Goal: Task Accomplishment & Management: Manage account settings

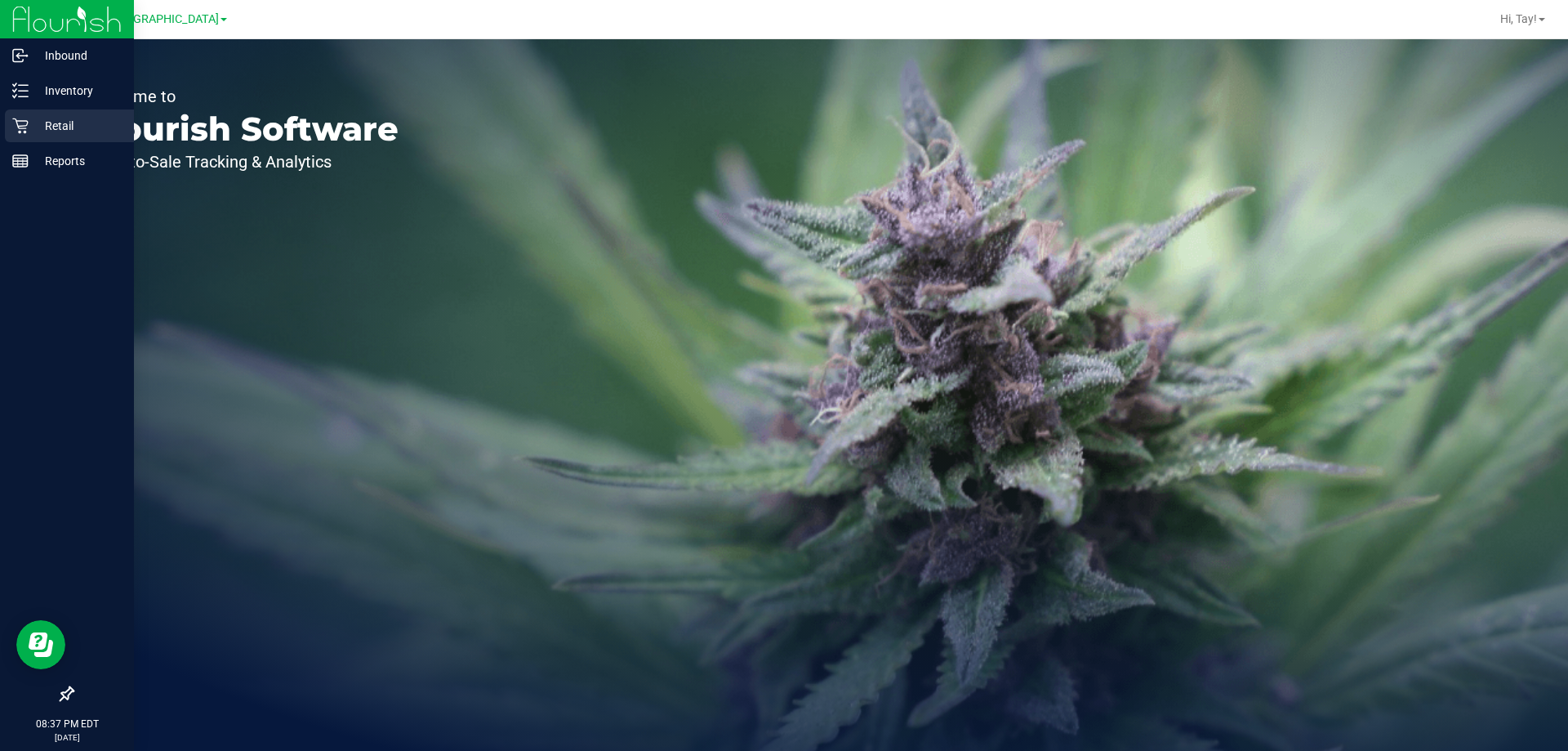
click at [92, 133] on p "Retail" at bounding box center [77, 125] width 98 height 19
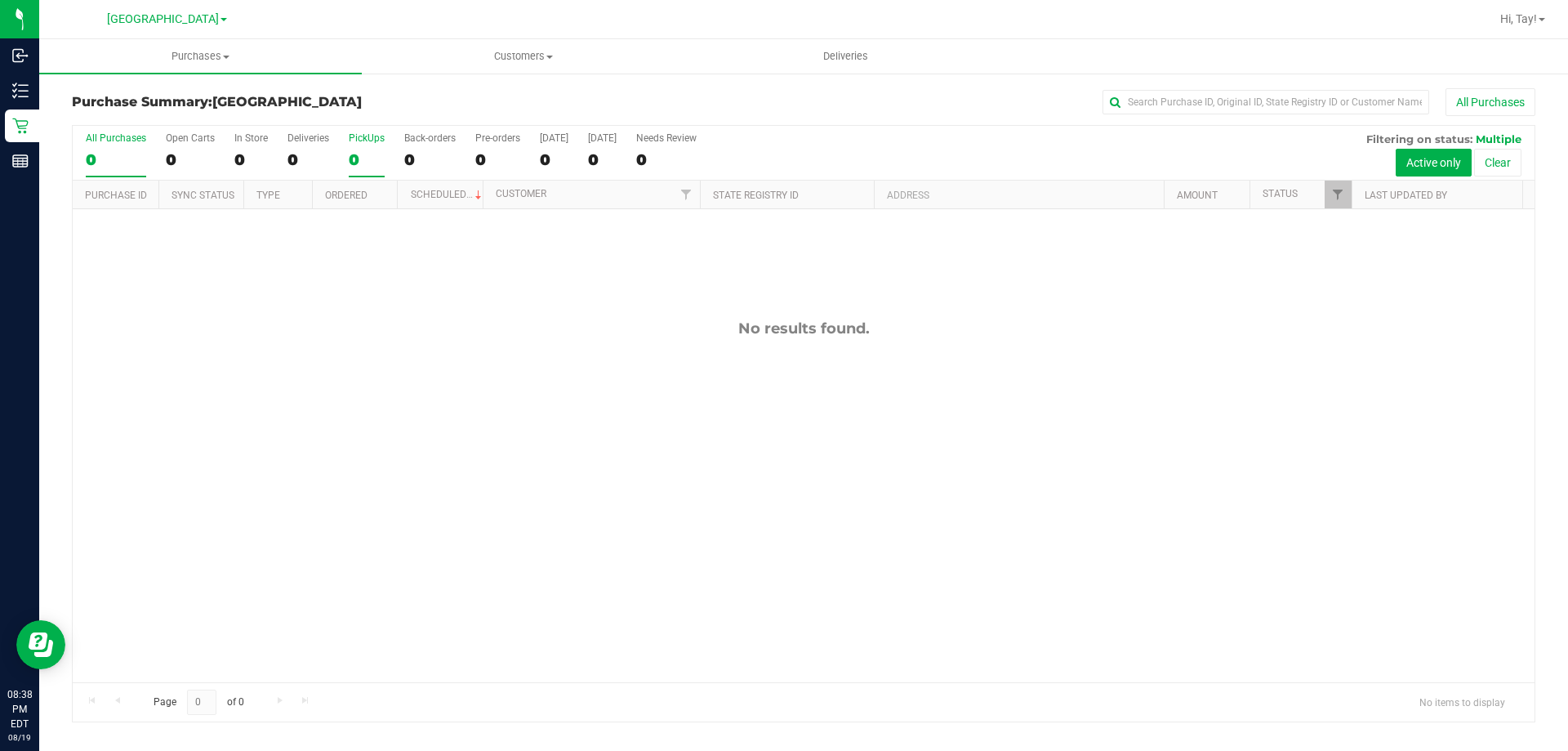
click at [374, 155] on div "0" at bounding box center [367, 160] width 36 height 19
click at [0, 0] on input "PickUps 0" at bounding box center [0, 0] width 0 height 0
click at [1047, 131] on div "All Purchases 0 Open Carts 0 In Store 0 Deliveries 0 PickUps 0 Back-orders 0 Pr…" at bounding box center [803, 133] width 1462 height 13
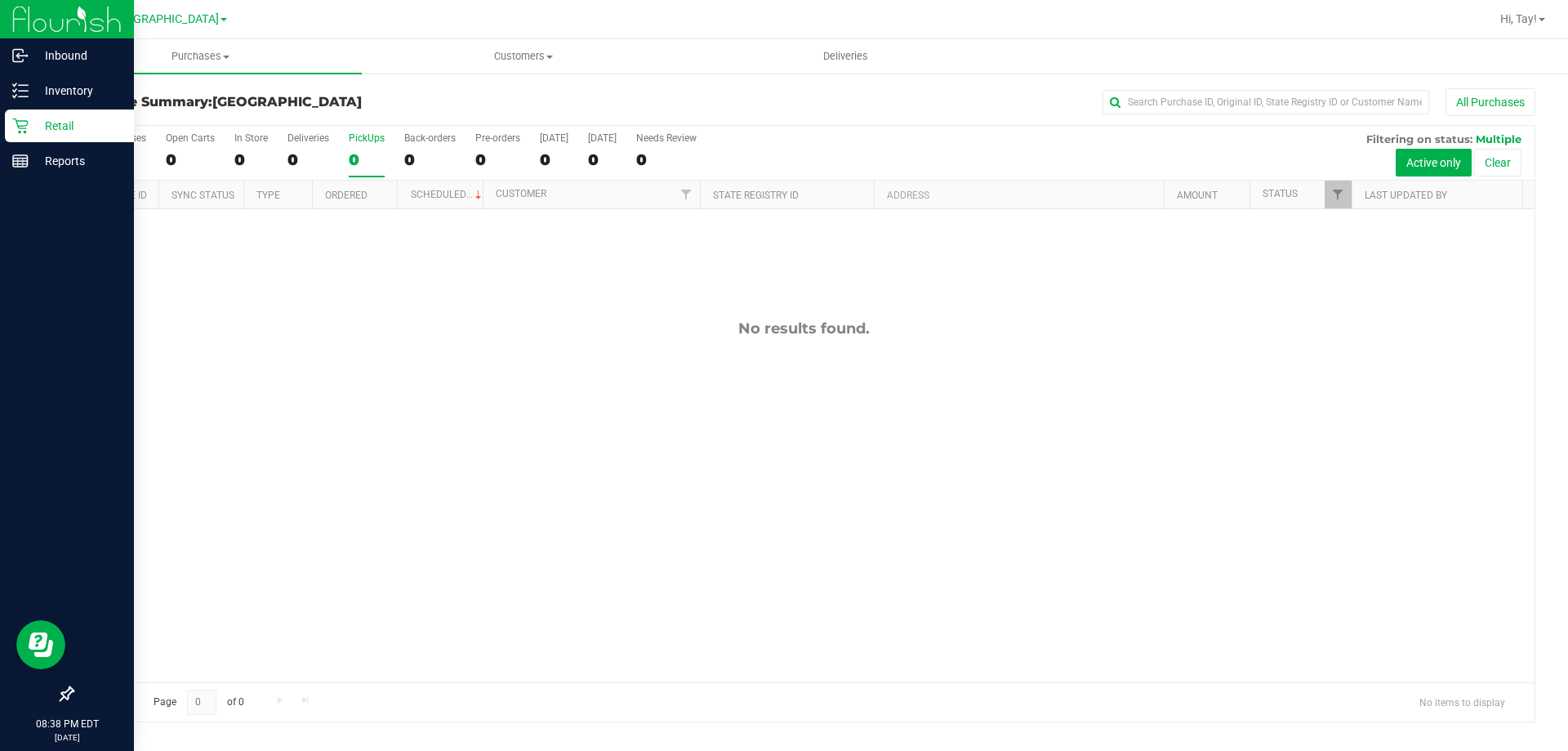
click at [24, 119] on icon at bounding box center [21, 126] width 17 height 17
click at [92, 95] on p "Inventory" at bounding box center [77, 90] width 98 height 19
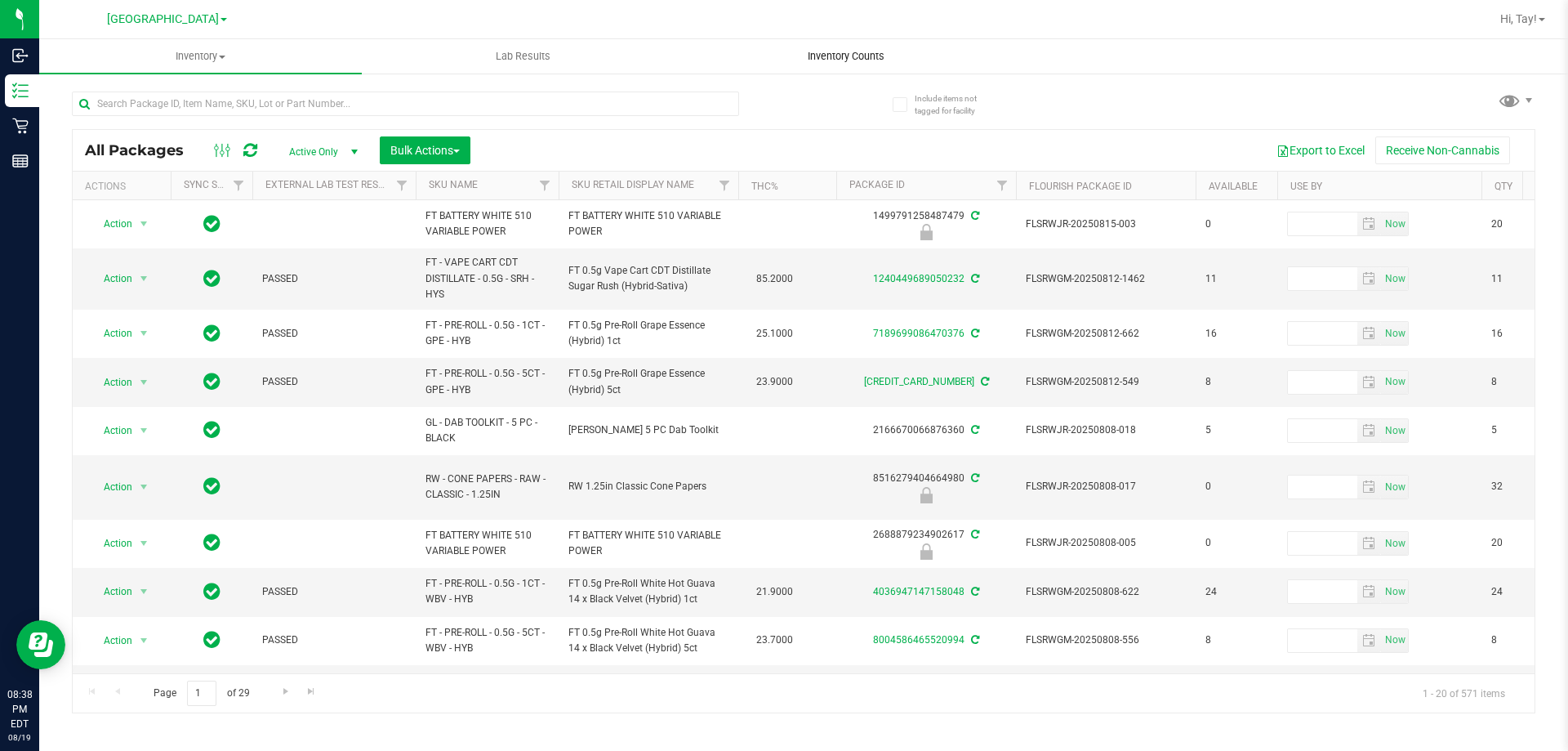
click at [836, 49] on span "Inventory Counts" at bounding box center [846, 57] width 121 height 15
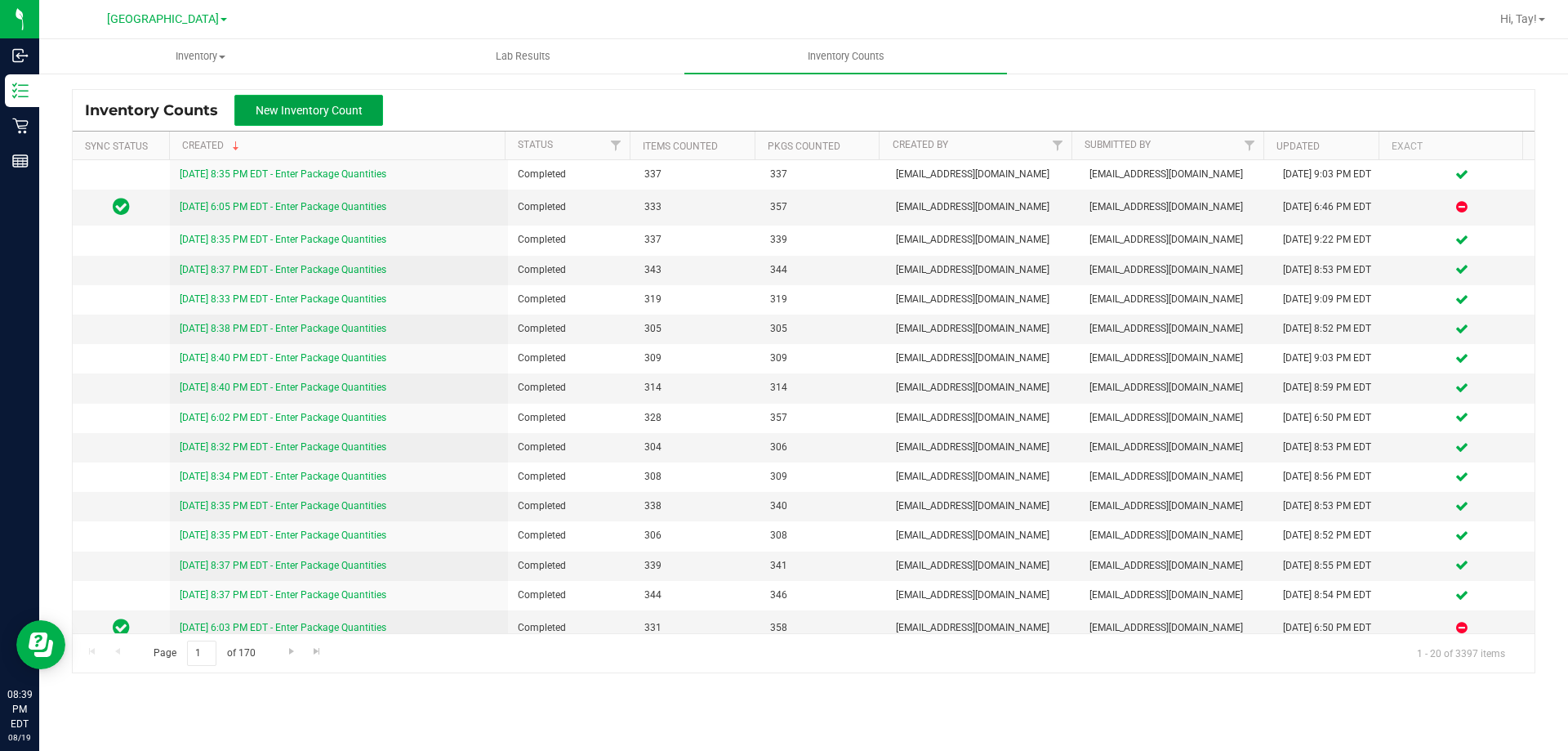
click at [328, 124] on button "New Inventory Count" at bounding box center [309, 109] width 149 height 31
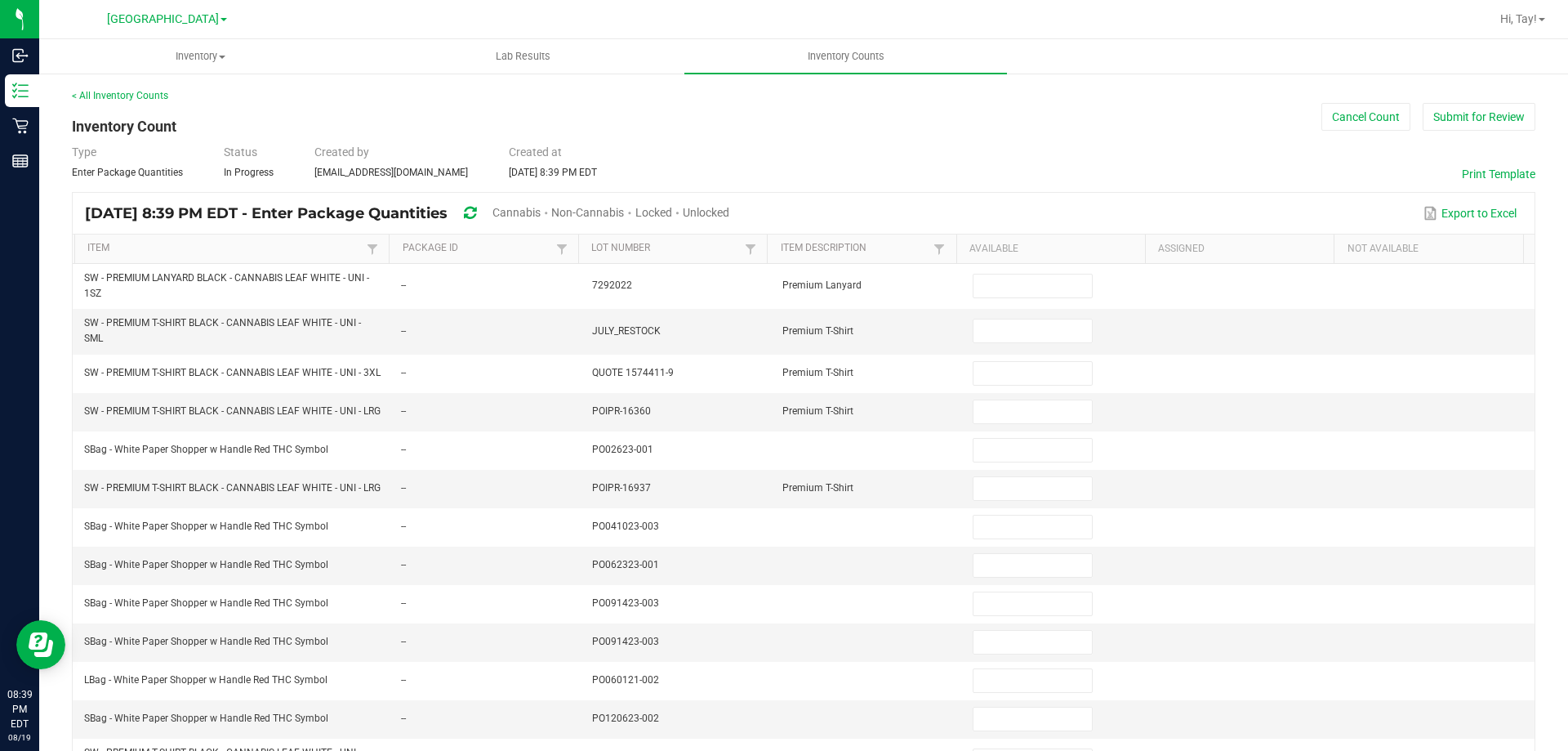
click at [541, 213] on span "Cannabis" at bounding box center [517, 213] width 48 height 13
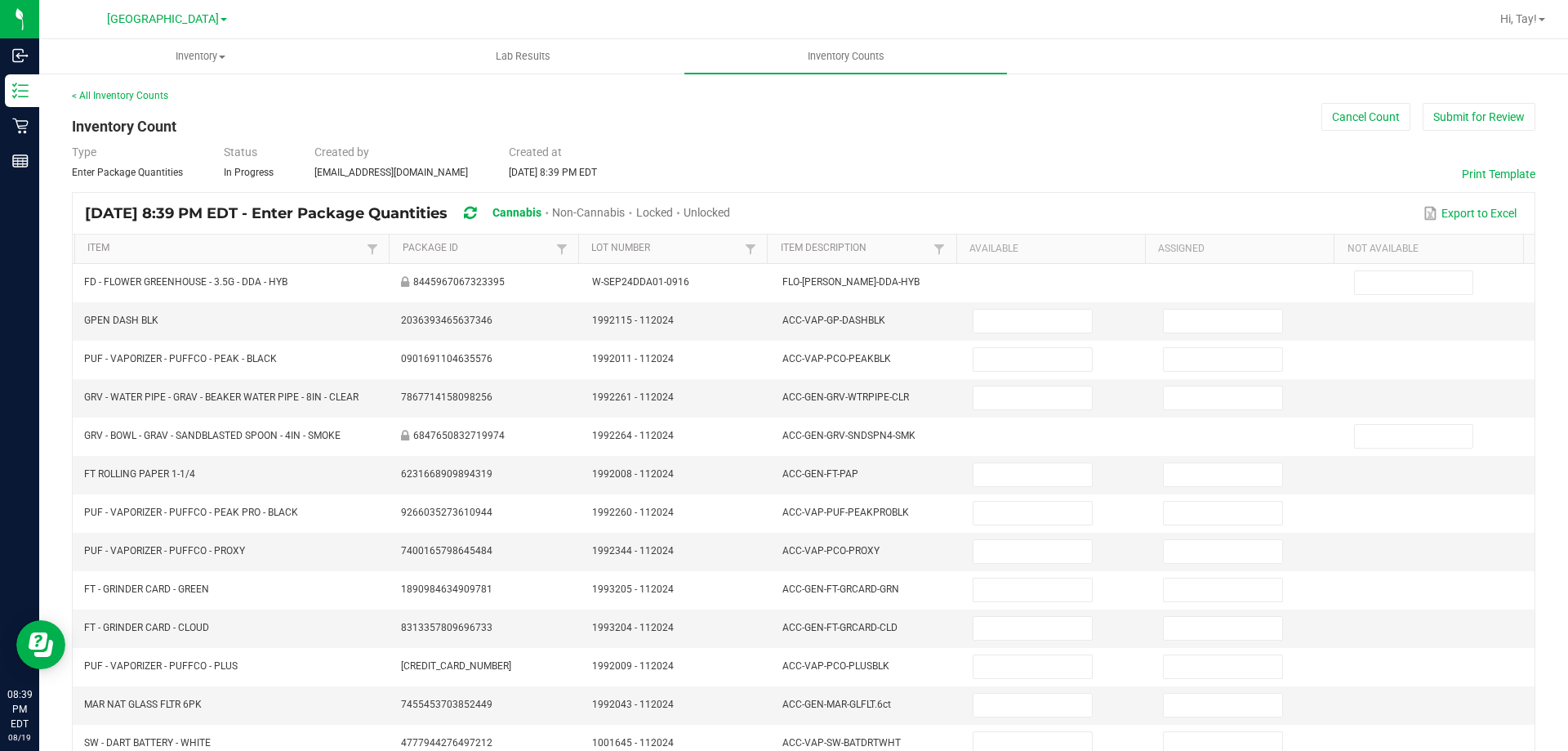
click at [731, 213] on span "Unlocked" at bounding box center [707, 213] width 47 height 13
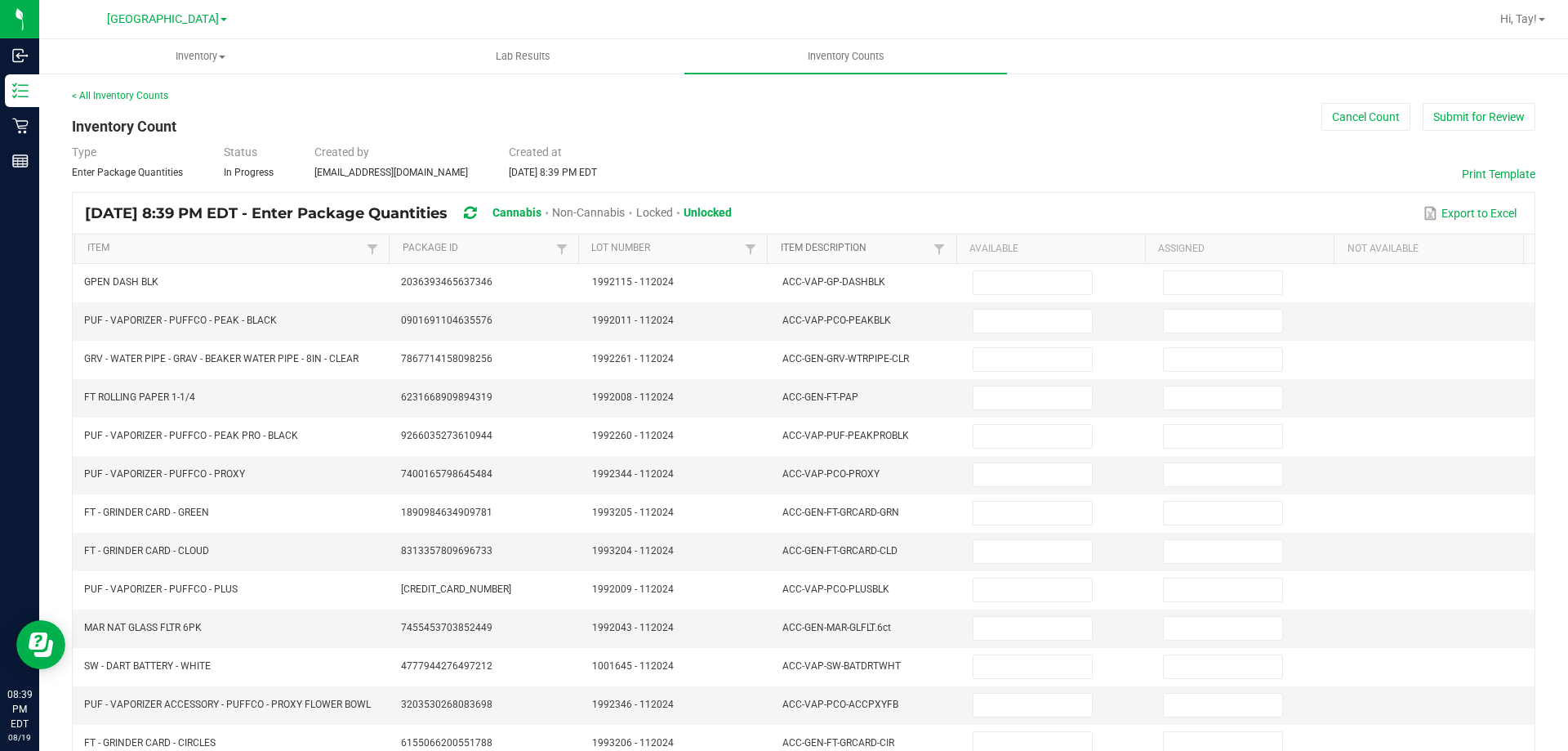
click at [894, 247] on link "Item Description" at bounding box center [855, 249] width 149 height 13
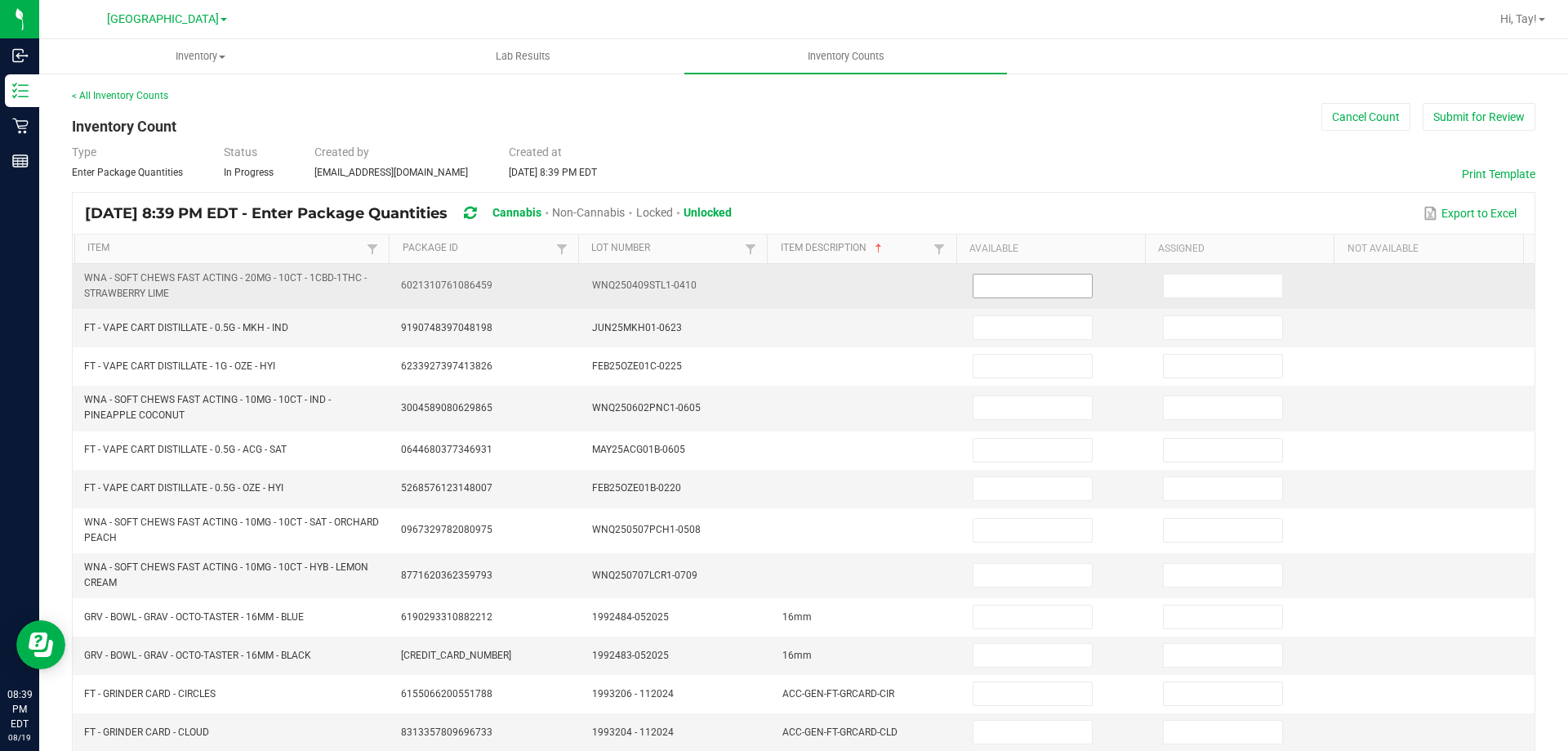
click at [1006, 289] on input at bounding box center [1032, 286] width 118 height 23
type input "13"
type input "11"
type input "5"
type input "12"
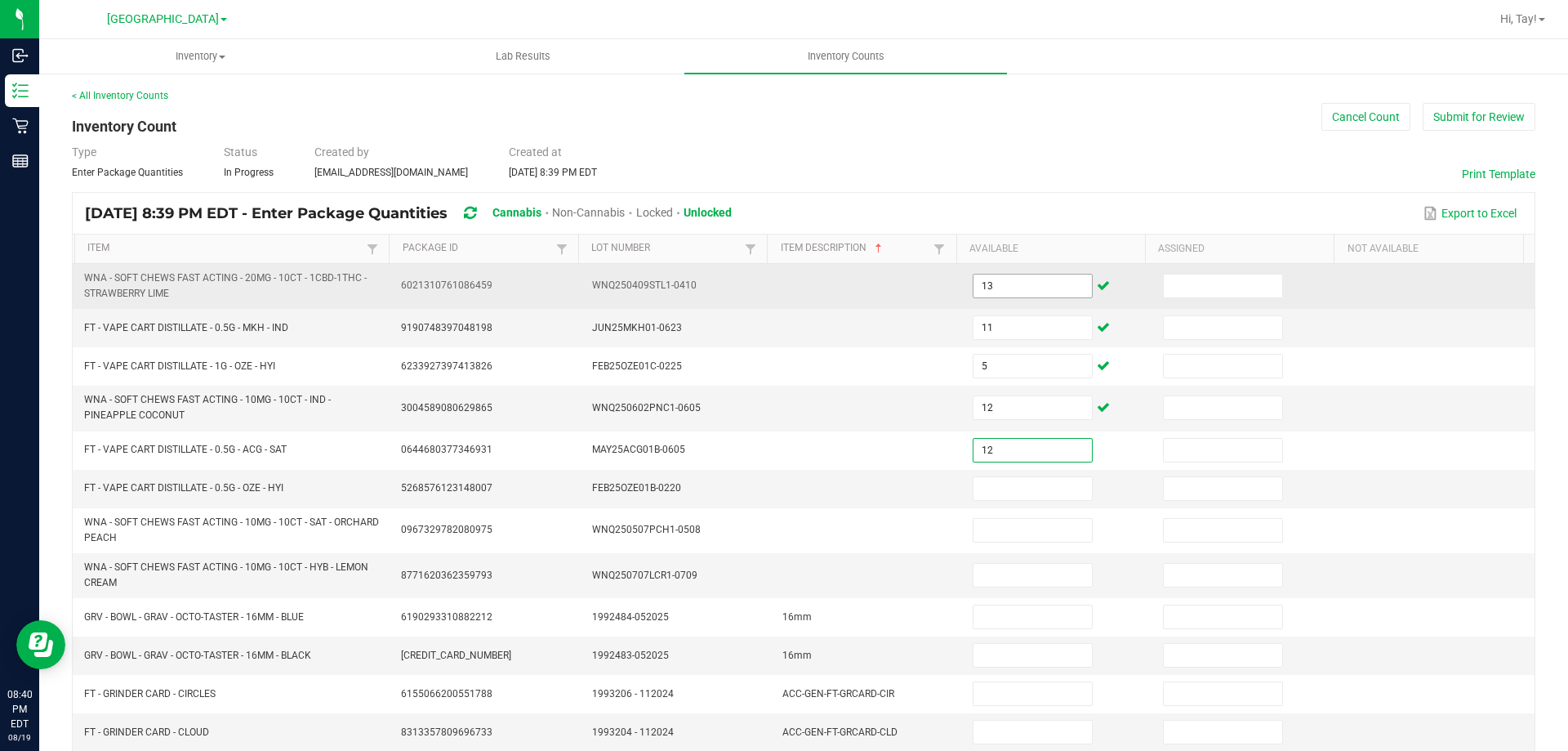
type input "12"
type input "9"
type input "14"
type input "40"
type input "4"
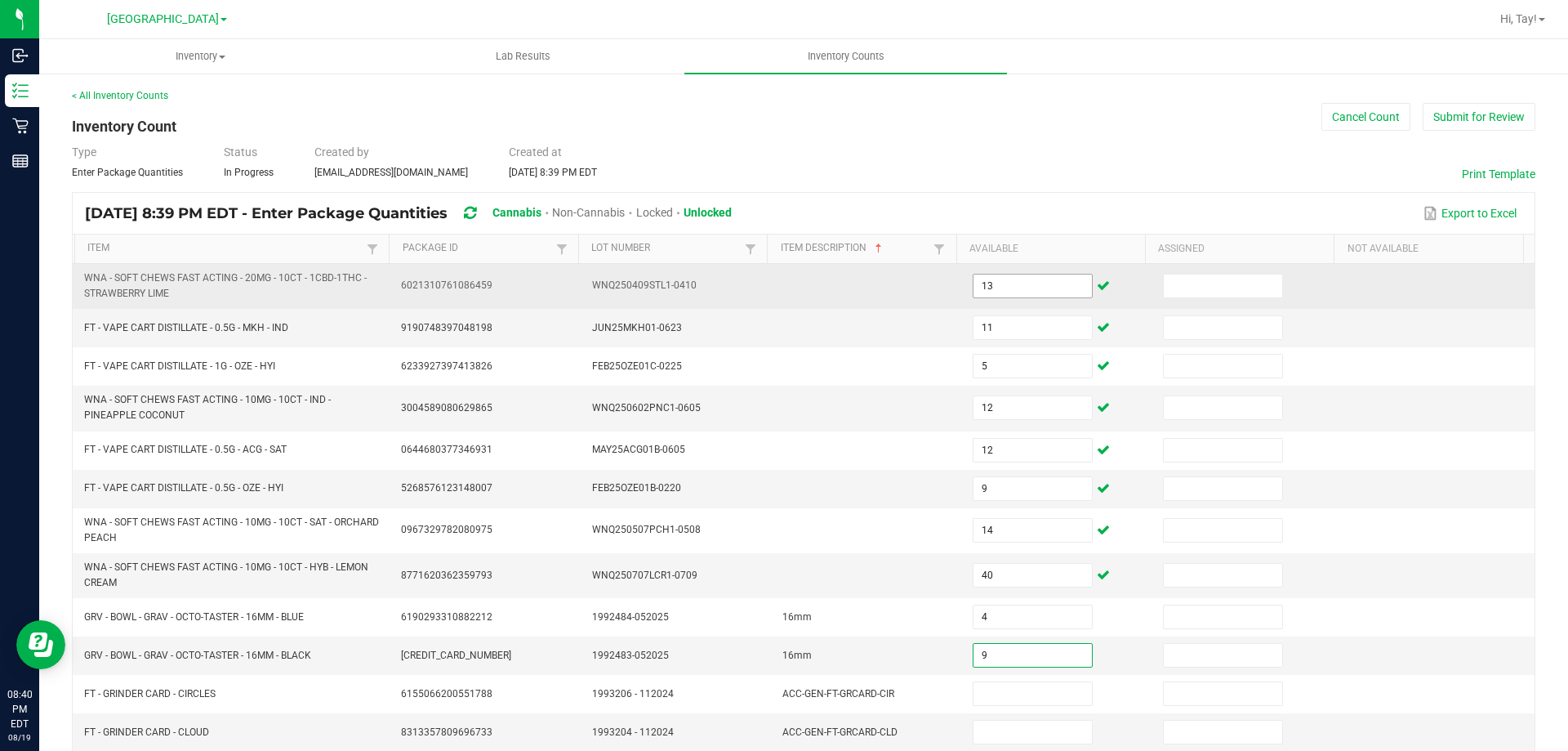
type input "9"
type input "1"
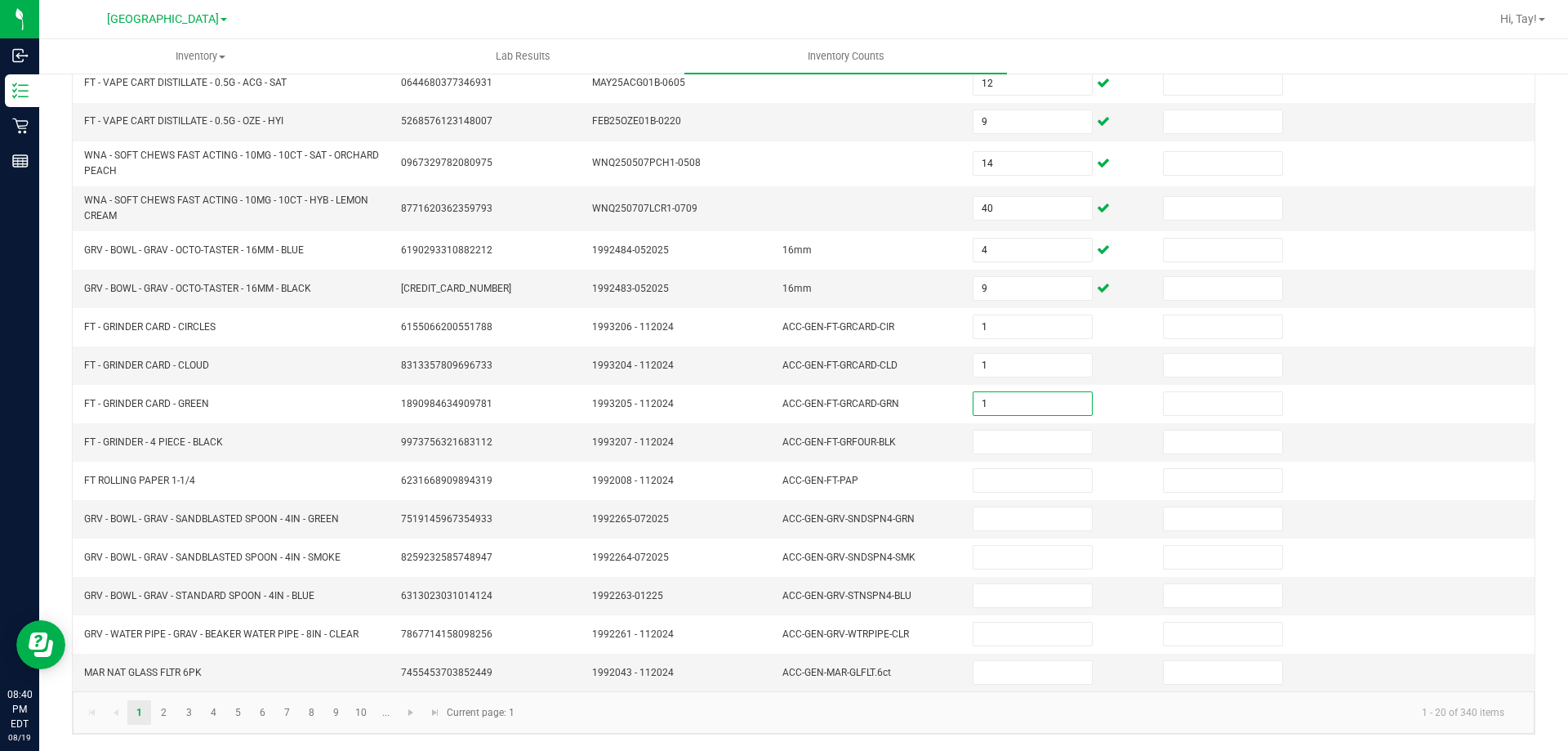
type input "1"
type input "5"
type input "1"
type input "9"
type input "10"
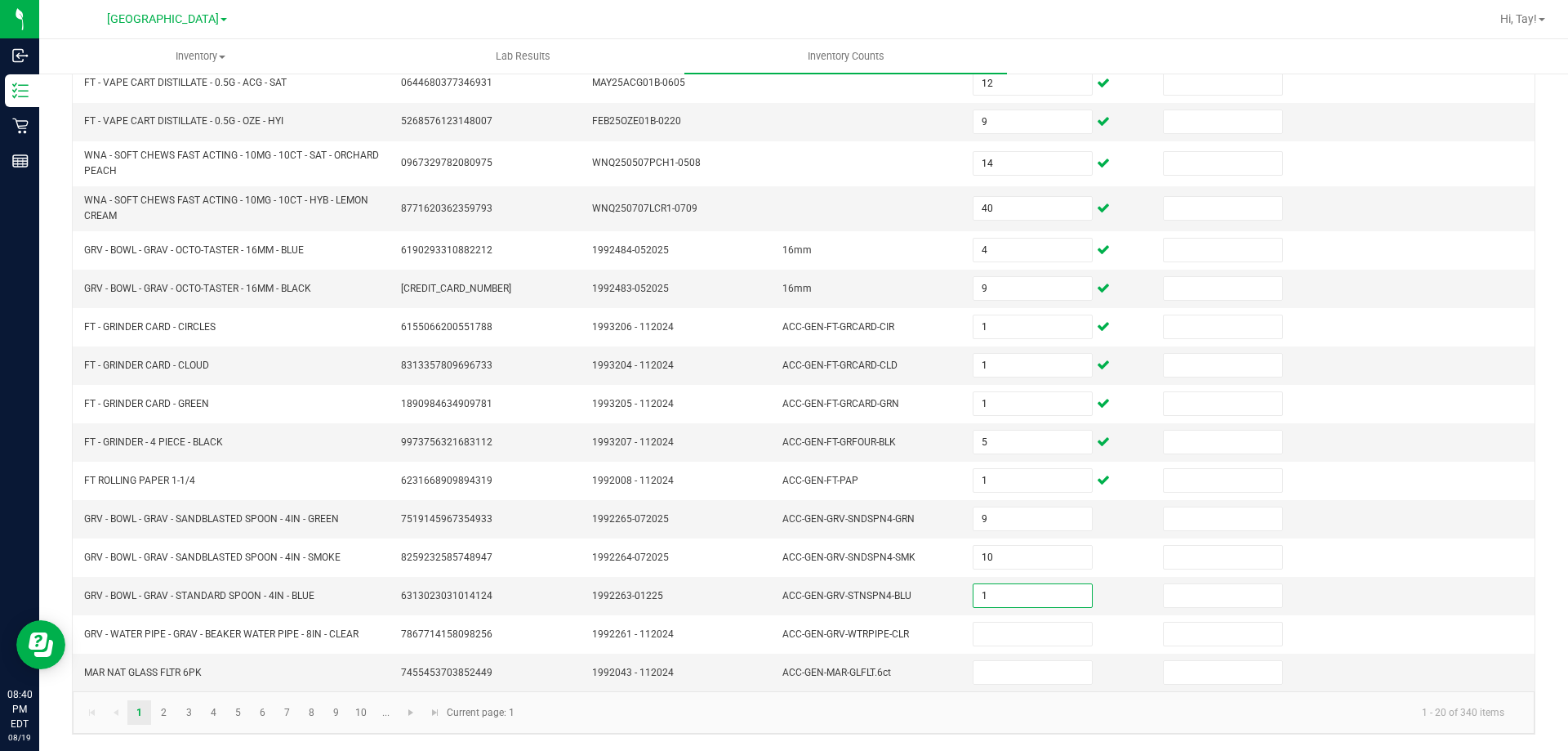
type input "1"
click at [164, 716] on link "2" at bounding box center [164, 712] width 23 height 24
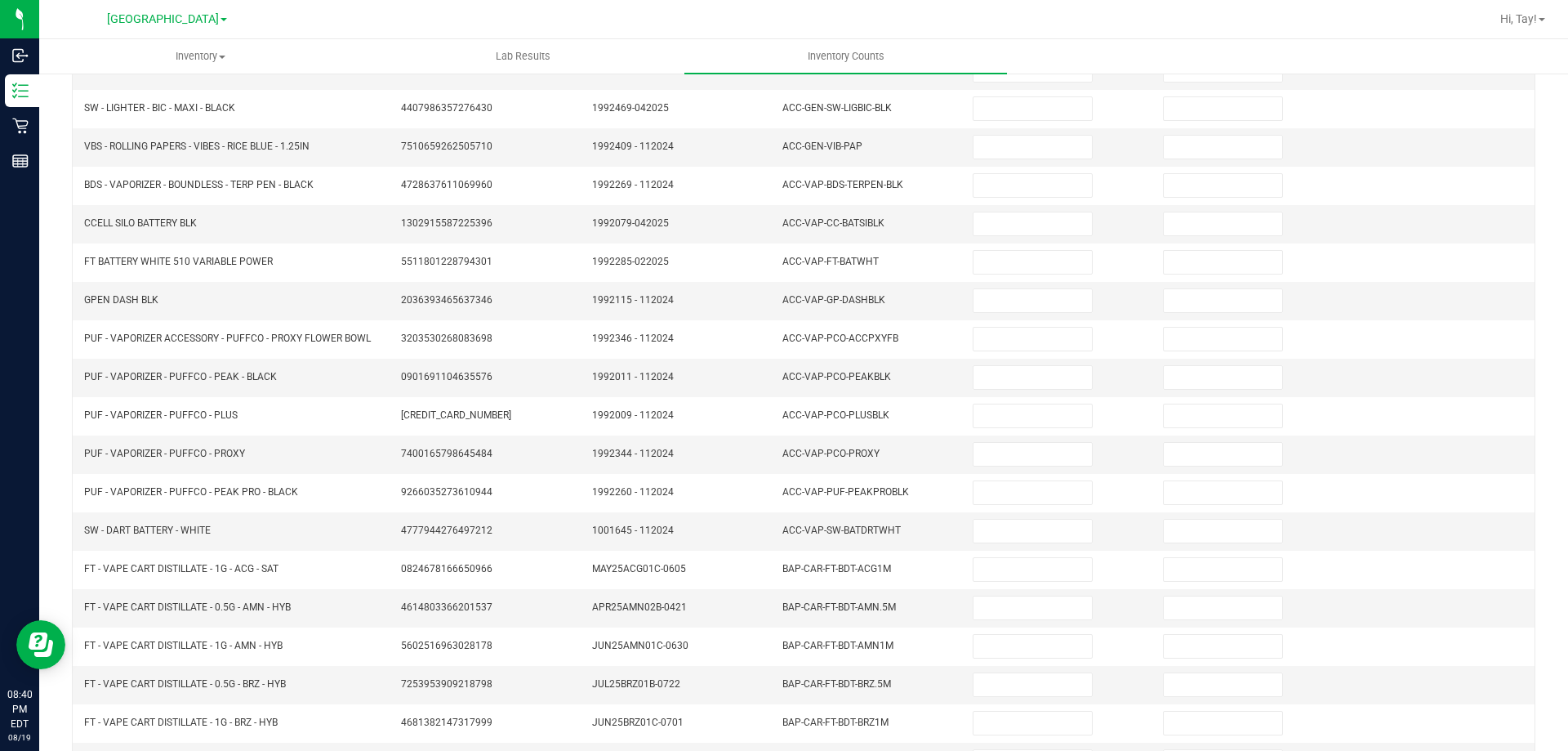
scroll to position [0, 0]
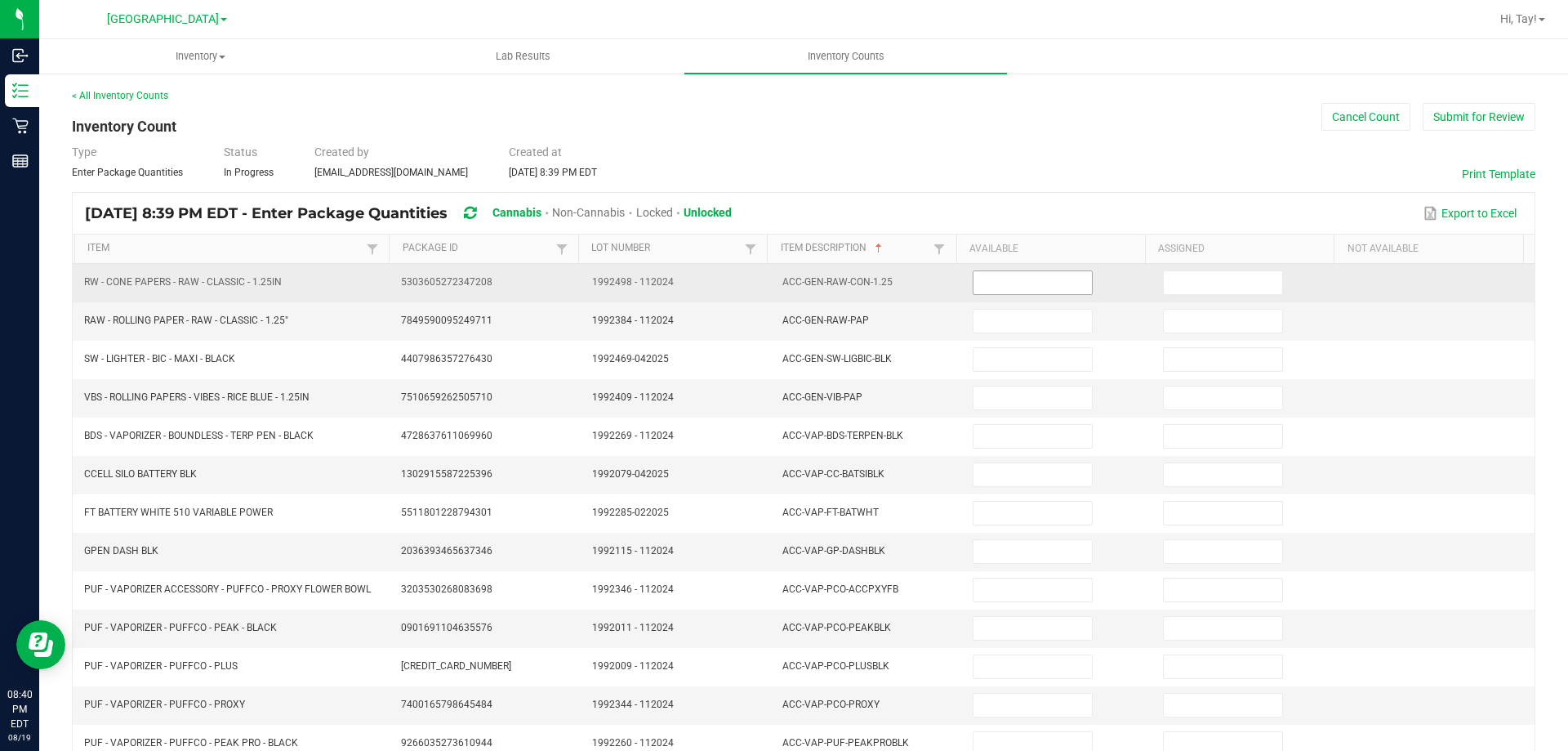
click at [1009, 289] on input at bounding box center [1032, 282] width 118 height 23
type input "29"
type input "16"
type input "50"
type input "14"
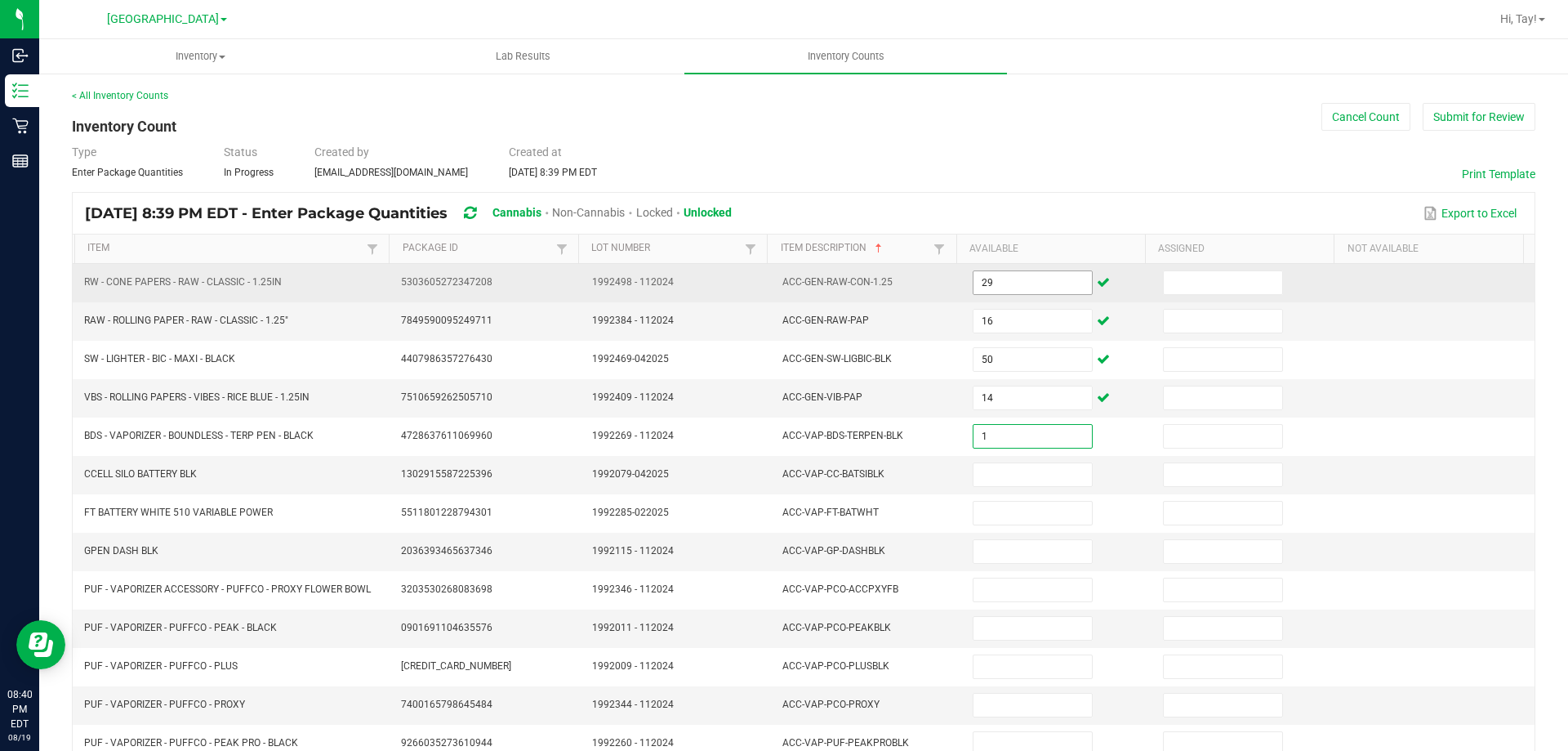
type input "1"
type input "5"
type input "2"
type input "1"
type input "4"
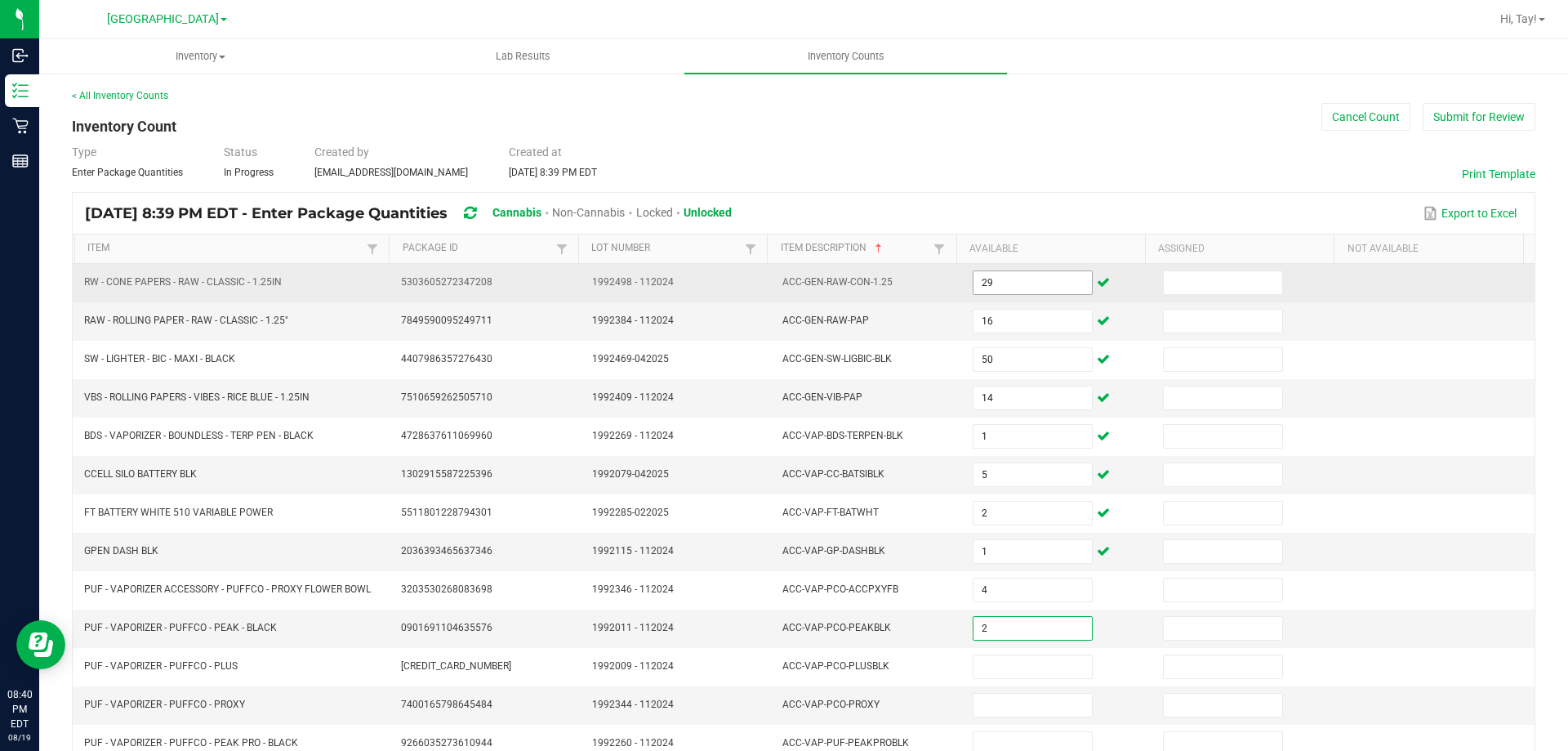
type input "2"
type input "3"
type input "4"
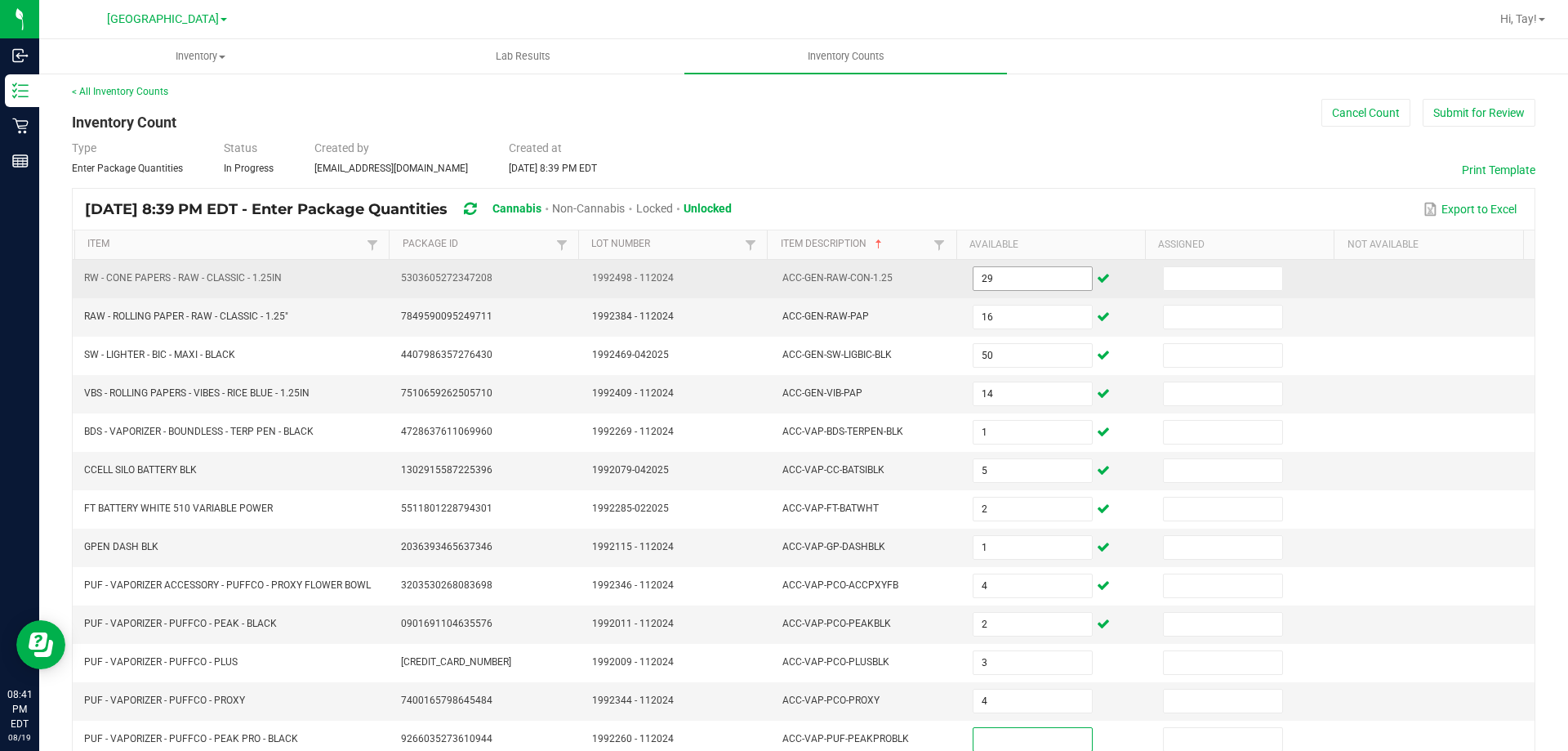
type input "1"
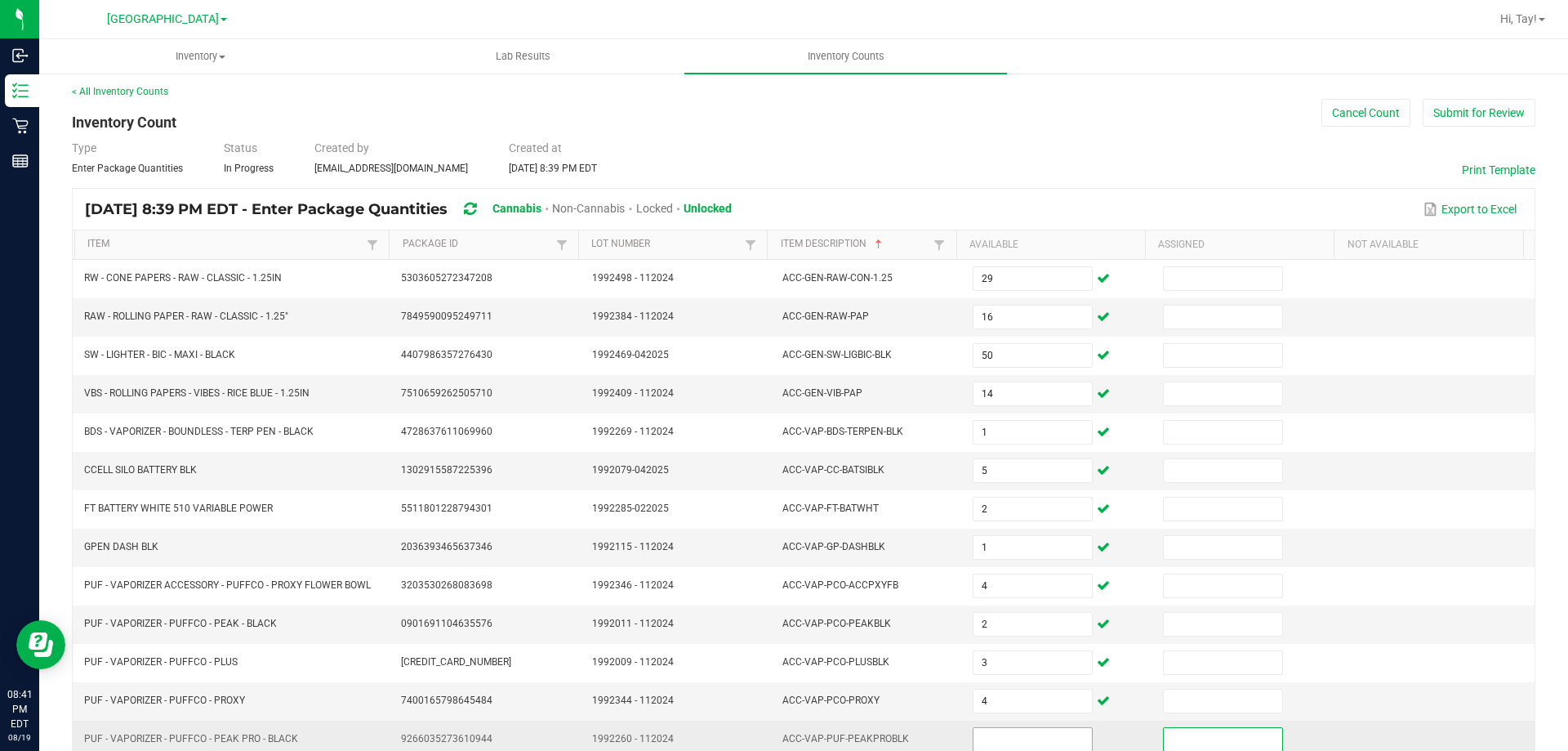
click at [1017, 736] on input at bounding box center [1032, 739] width 118 height 23
type input "2"
type input "1"
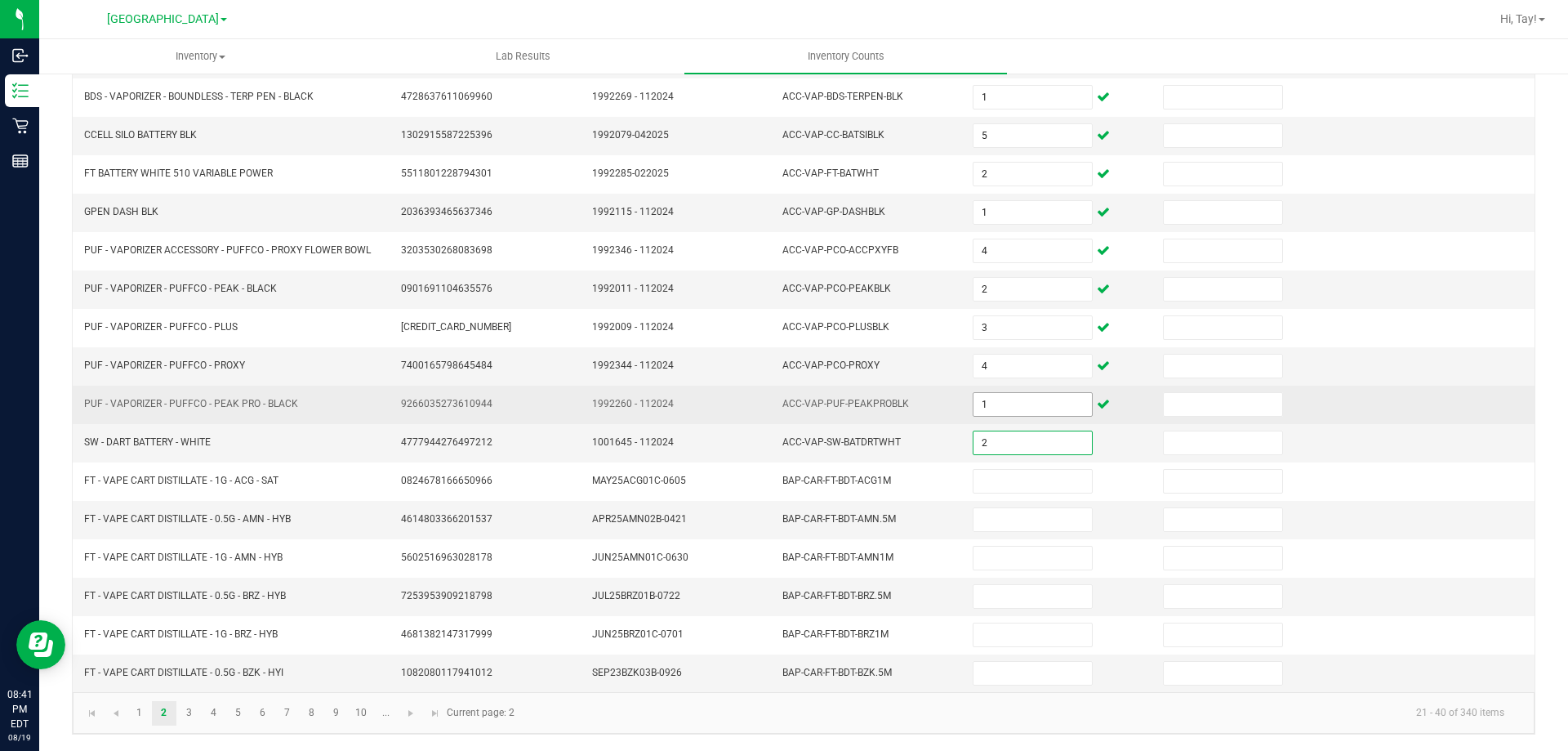
type input "2"
type input "6"
type input "12"
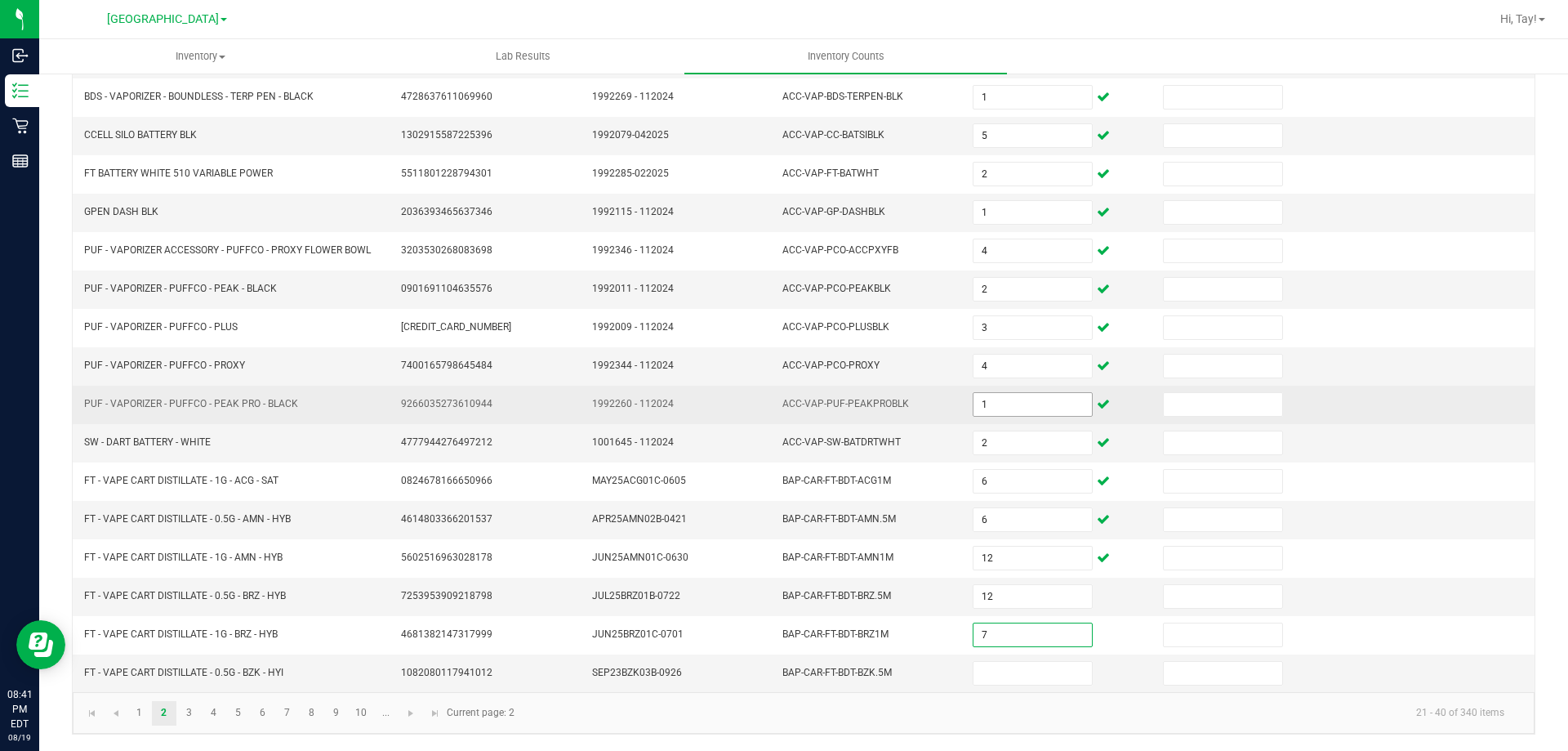
type input "7"
type input "1"
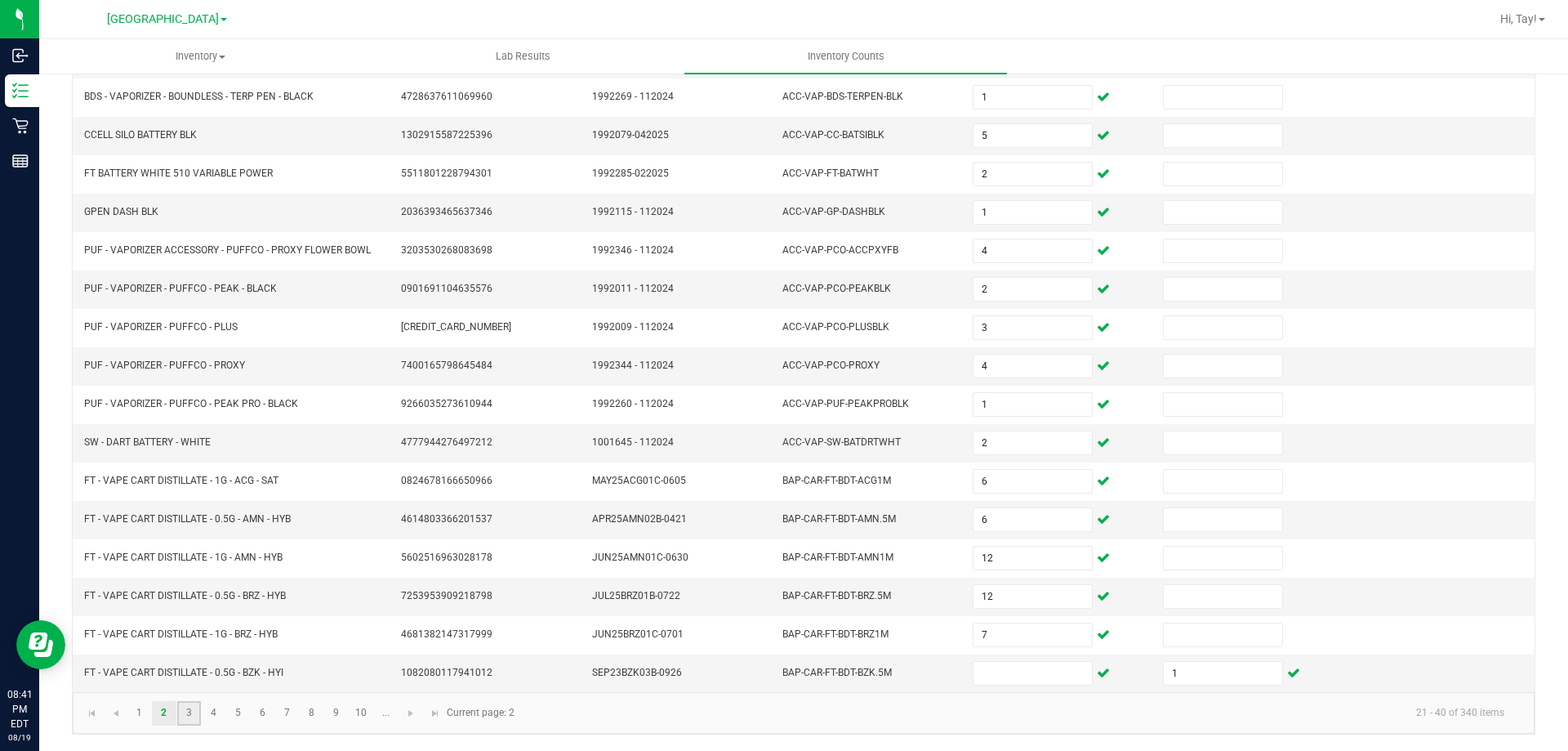
click at [185, 717] on link "3" at bounding box center [189, 713] width 23 height 24
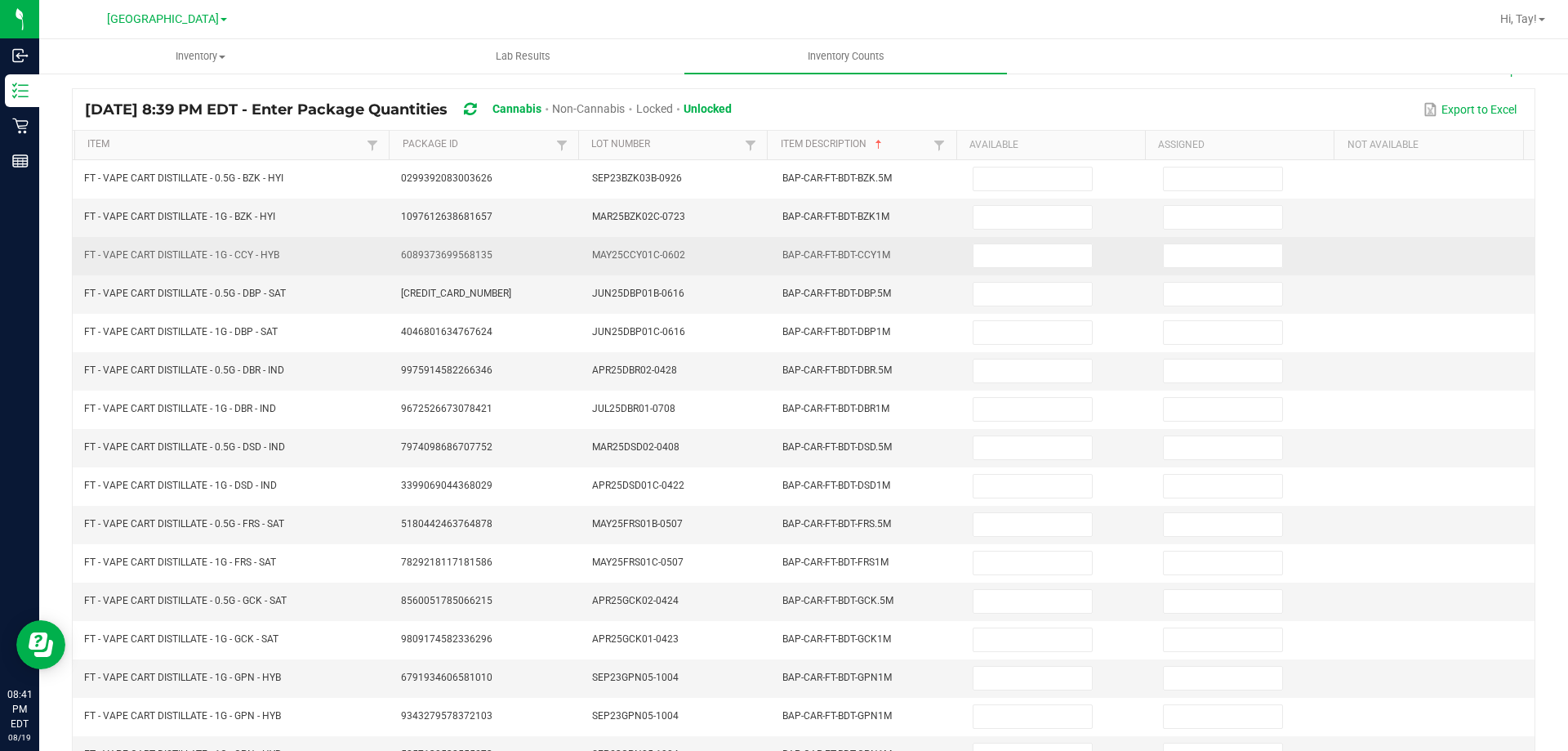
scroll to position [0, 0]
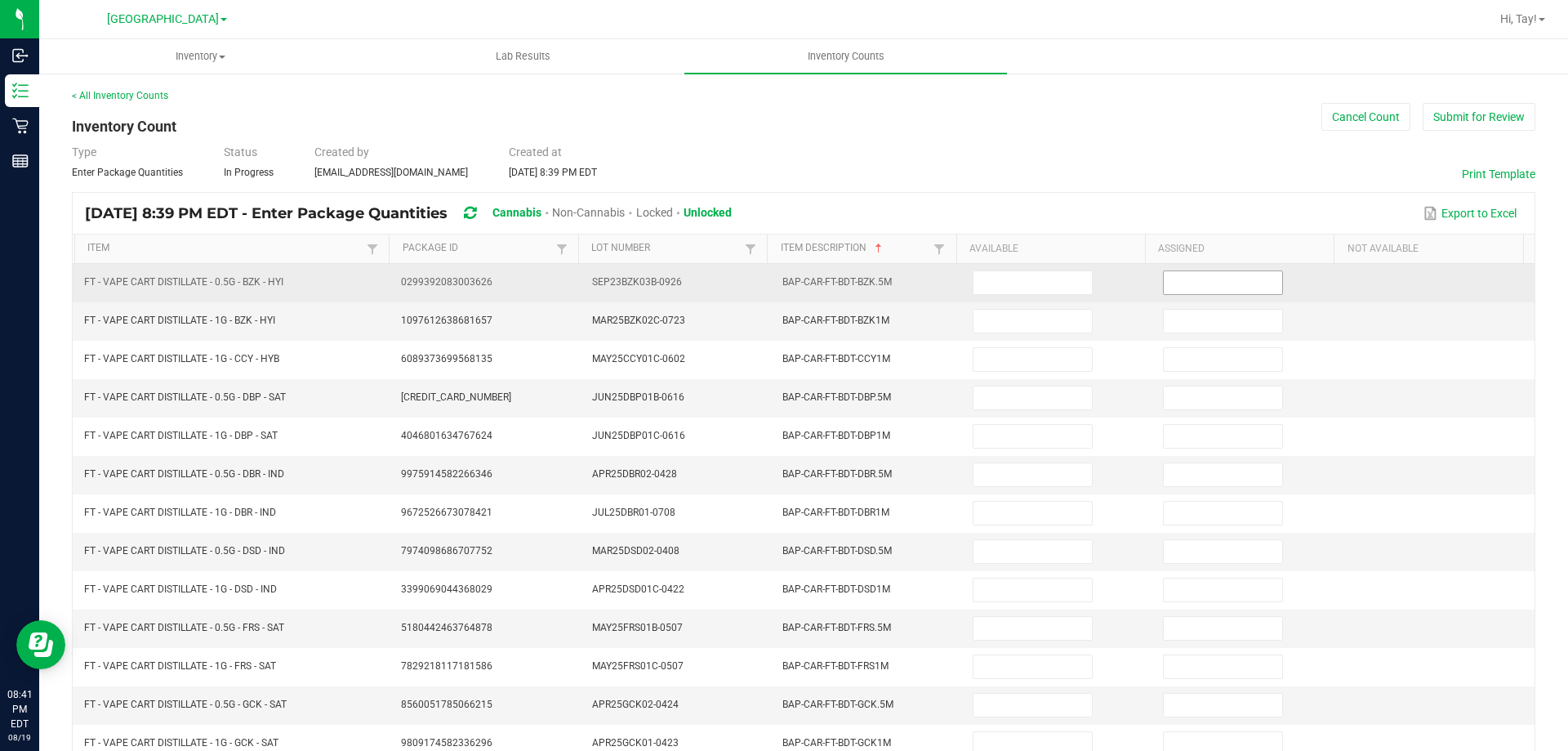
click at [1164, 282] on input at bounding box center [1222, 282] width 118 height 23
type input "12"
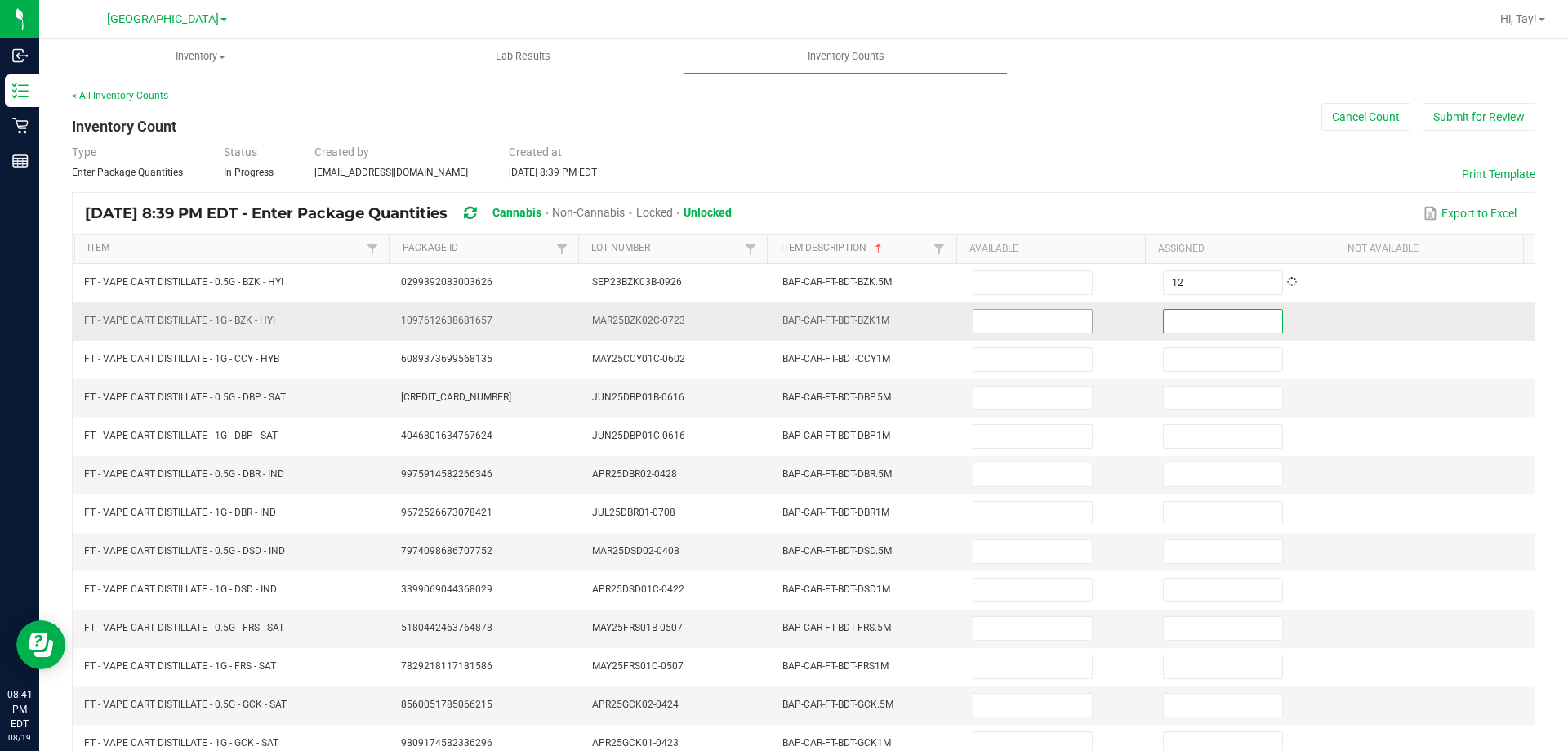
click at [1037, 320] on input at bounding box center [1032, 321] width 118 height 23
type input "7"
type input "2"
type input "11"
type input "1"
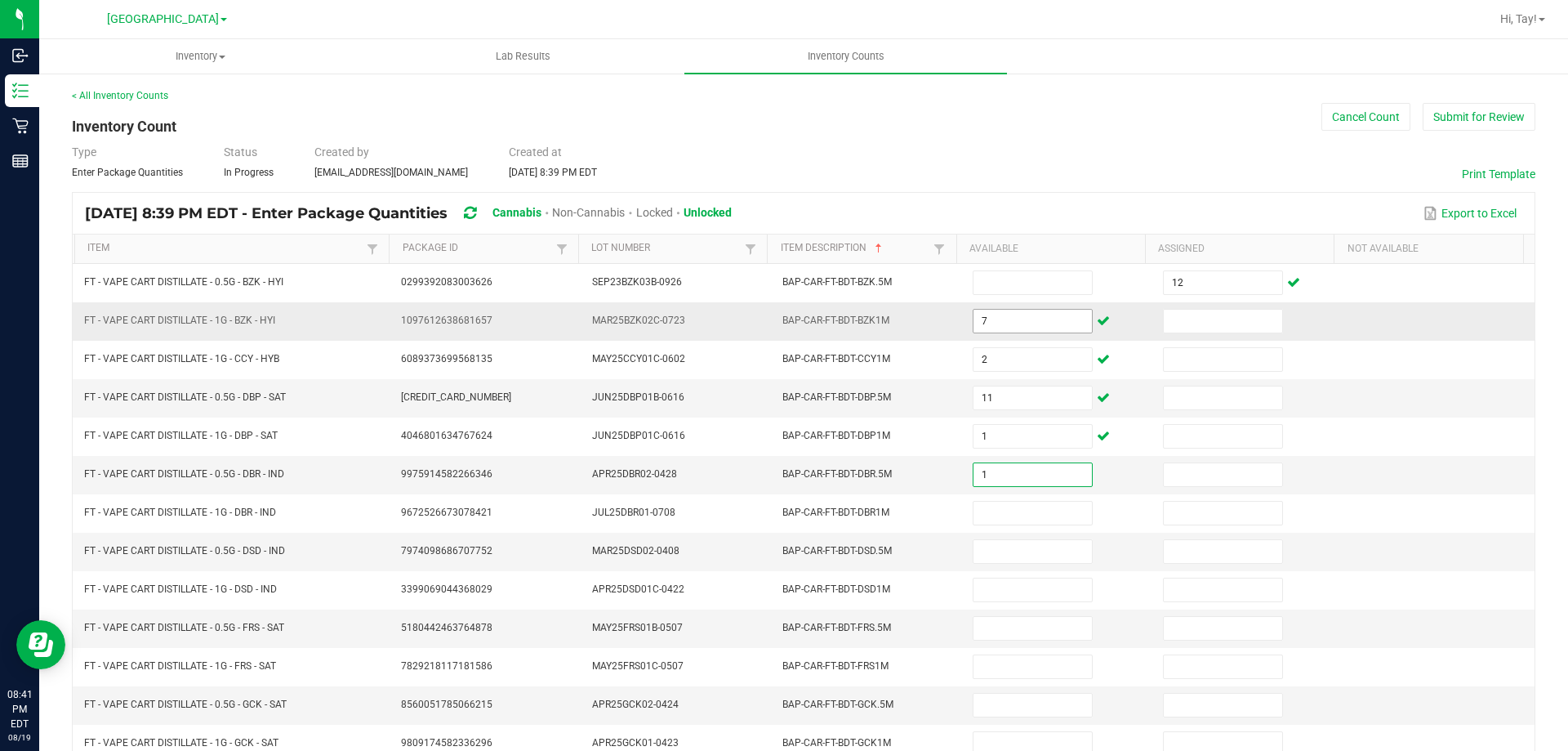
type input "1"
type input "7"
type input "9"
type input "1"
type input "9"
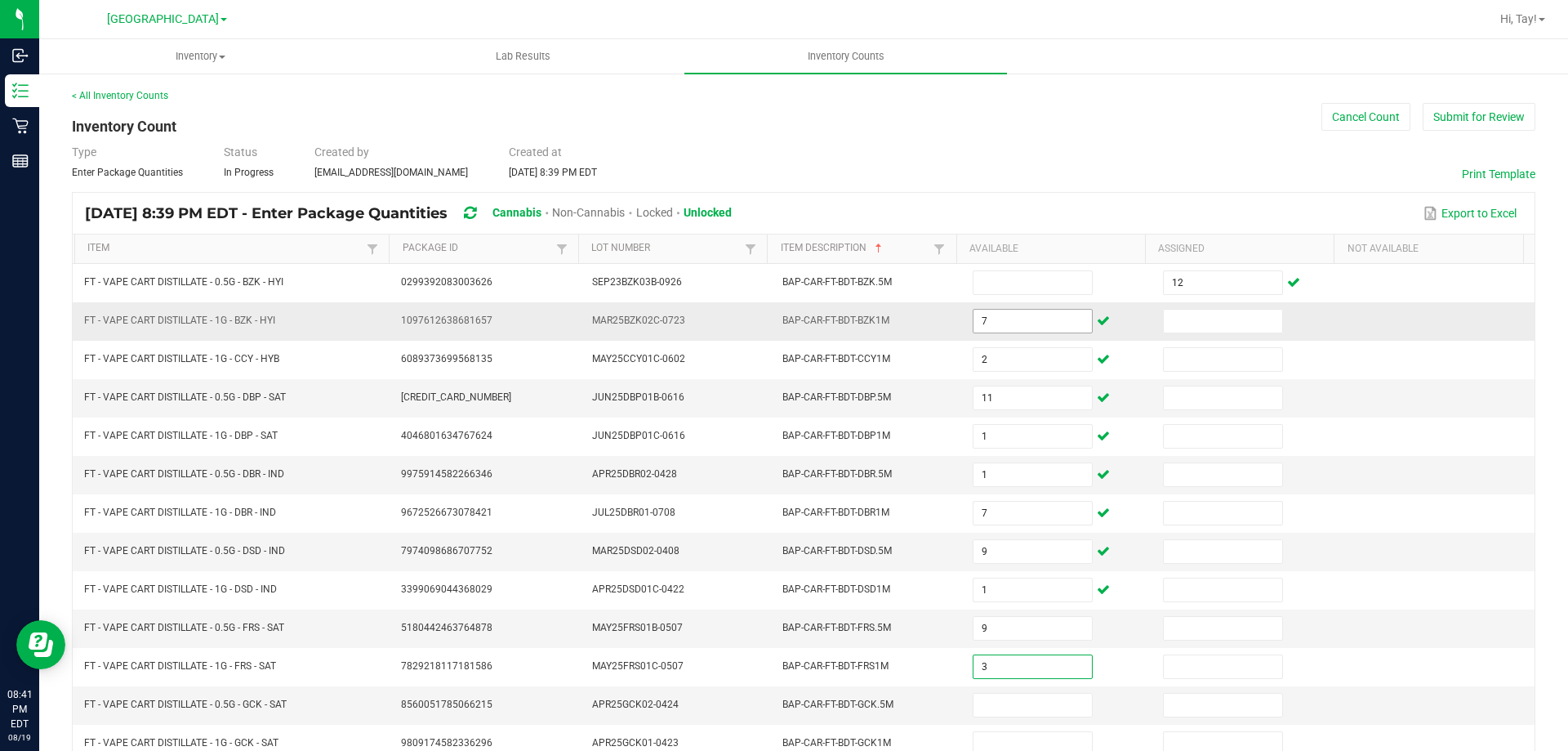
type input "3"
type input "5"
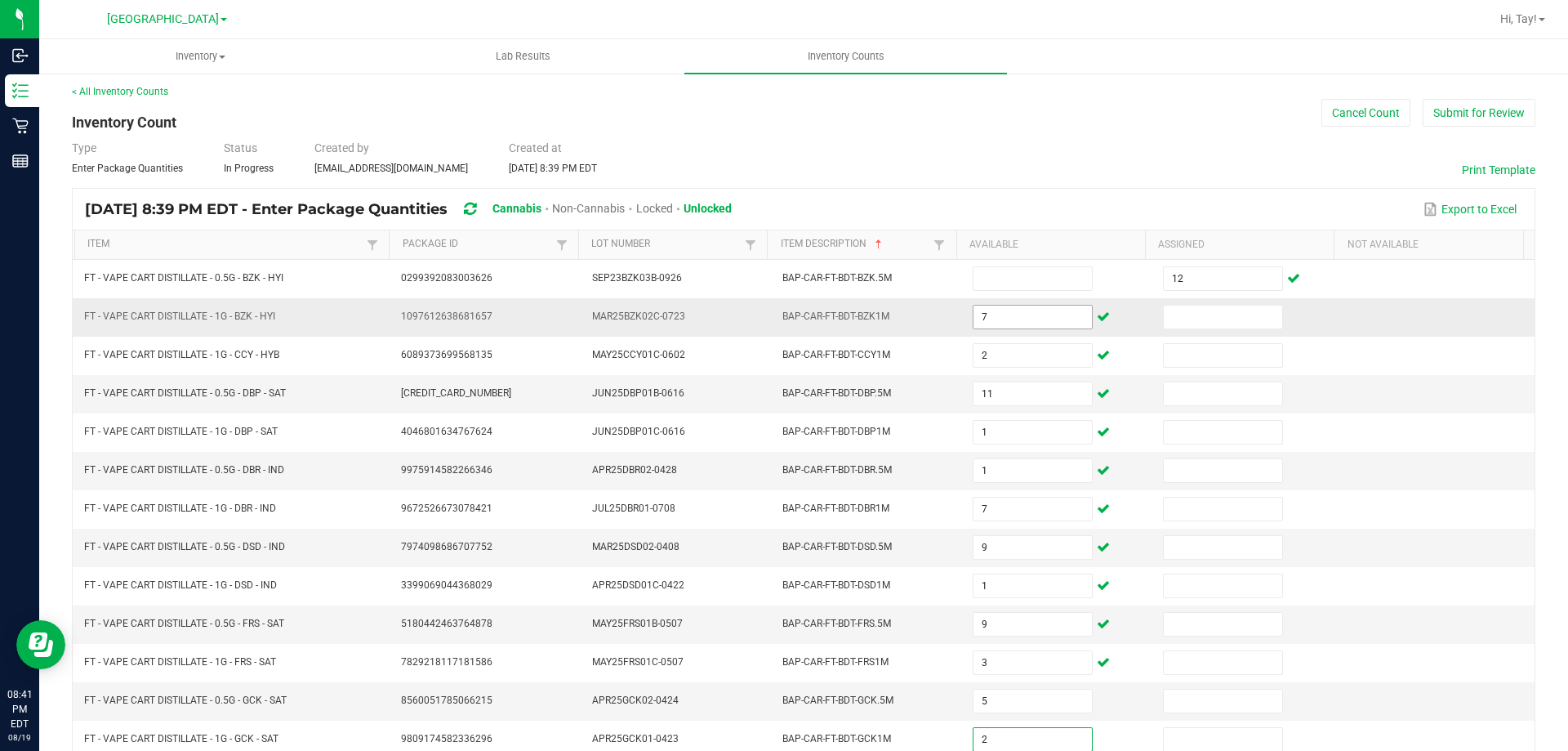
type input "2"
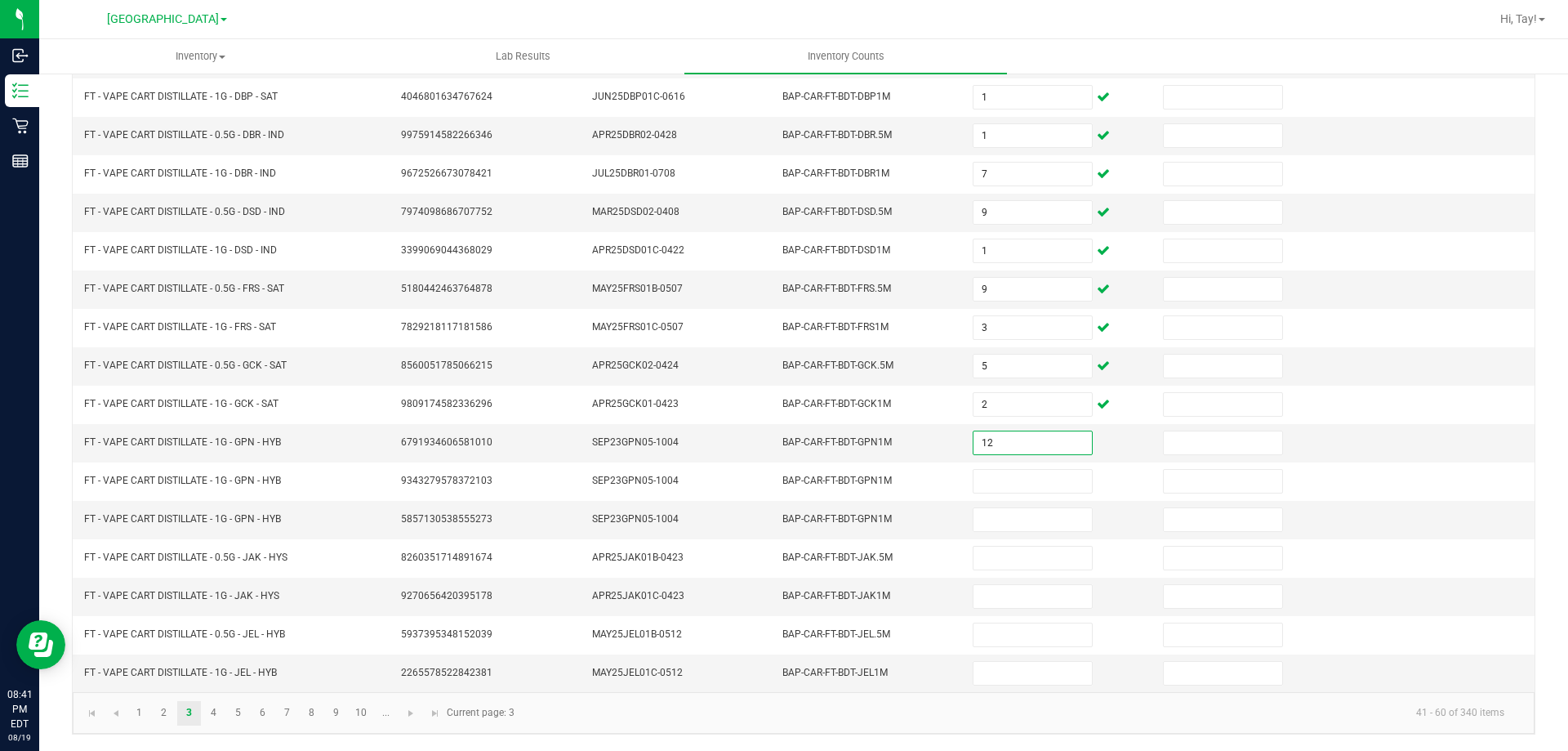
type input "12"
type input "1"
type input "0"
click at [999, 435] on input "12" at bounding box center [1032, 443] width 118 height 23
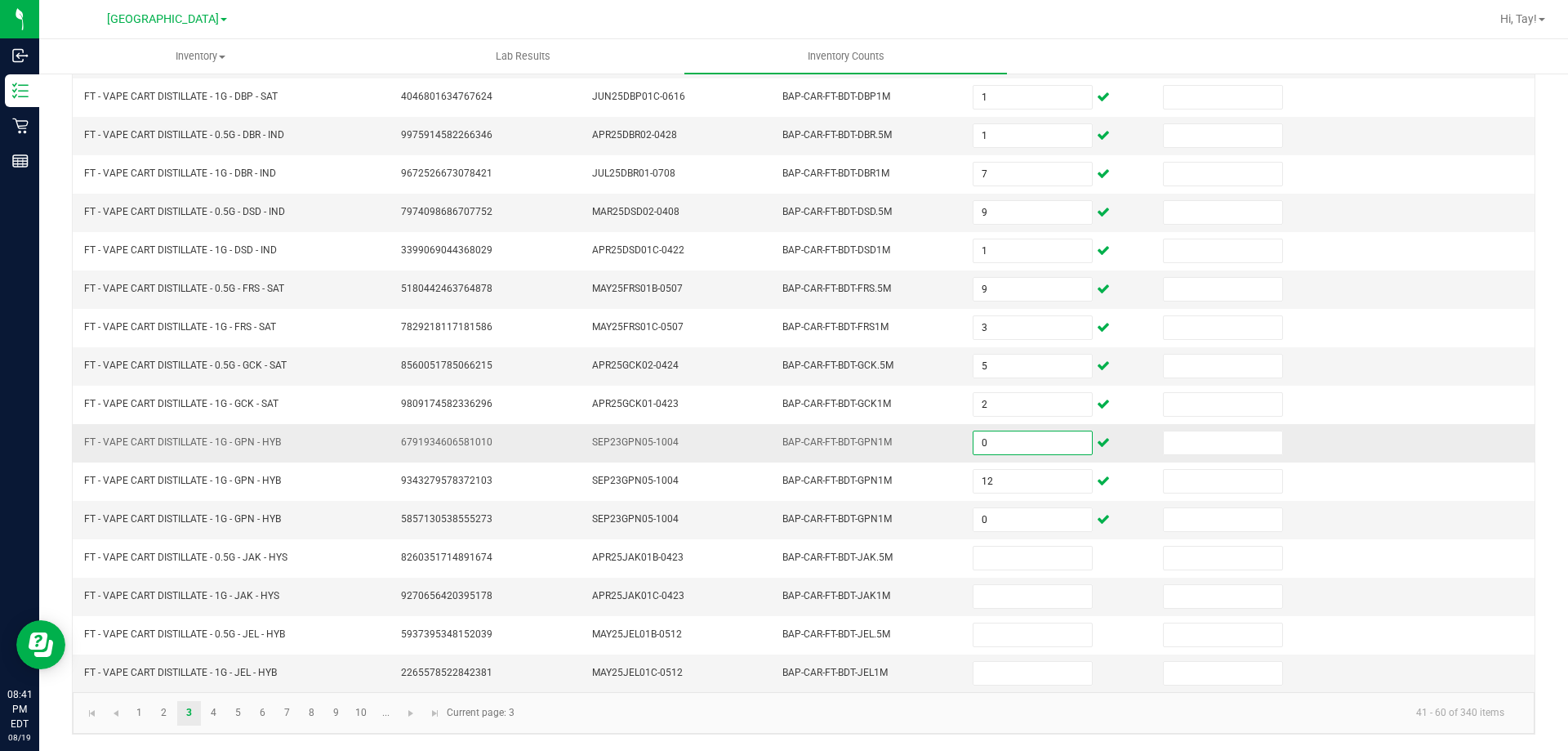
type input "0"
type input "12"
type input "0"
type input "12"
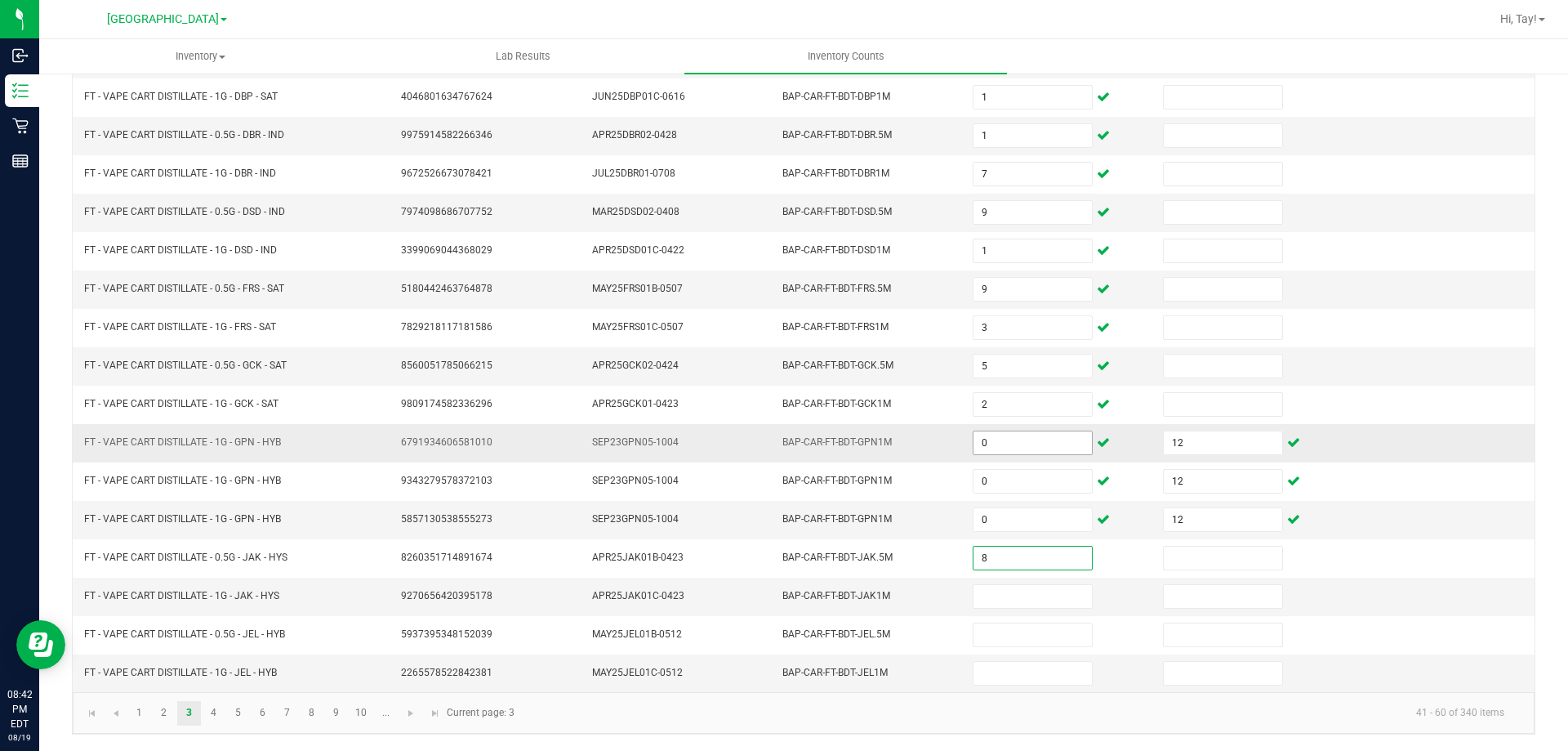
type input "8"
type input "2"
type input "3"
type input "10"
click at [215, 722] on link "4" at bounding box center [214, 713] width 23 height 24
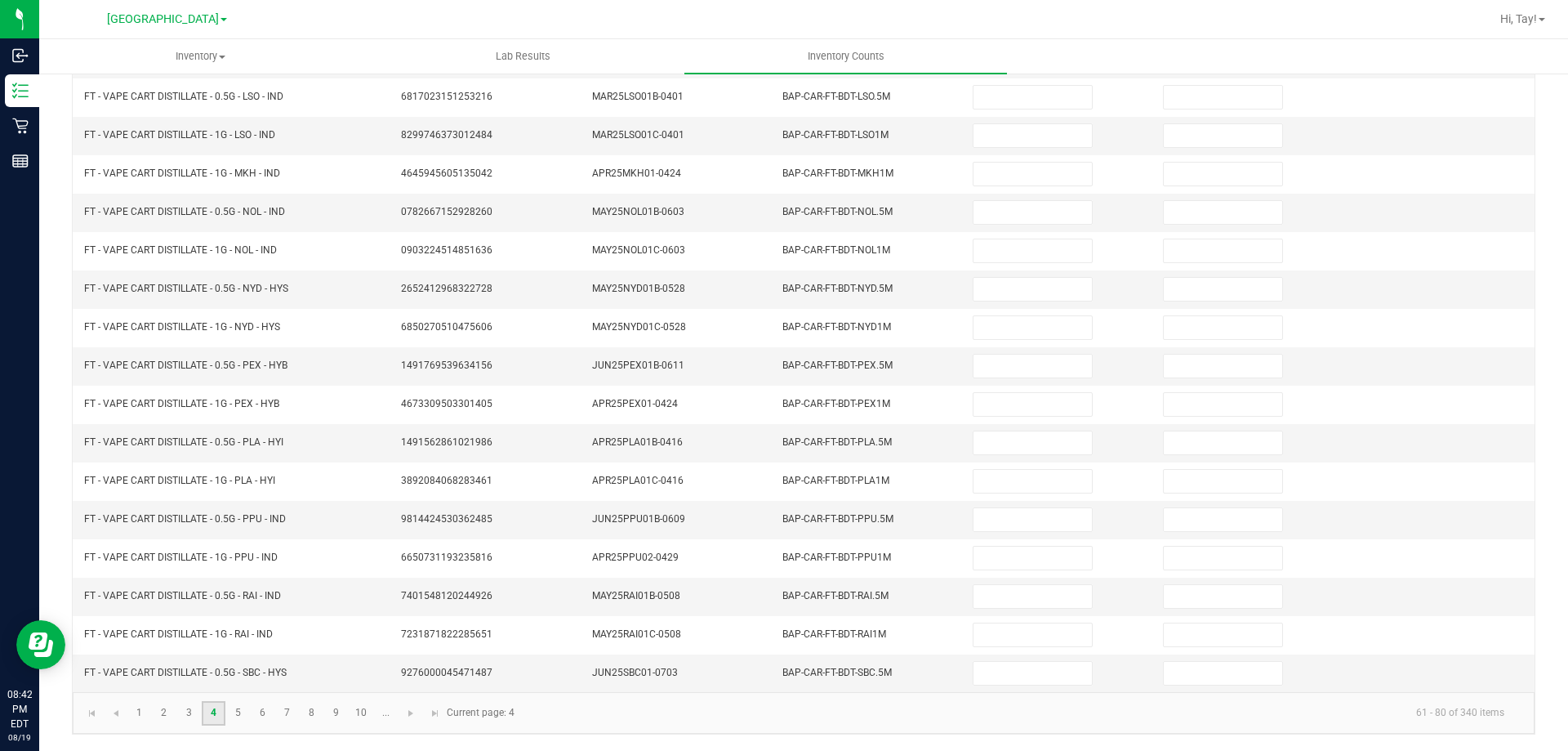
scroll to position [0, 0]
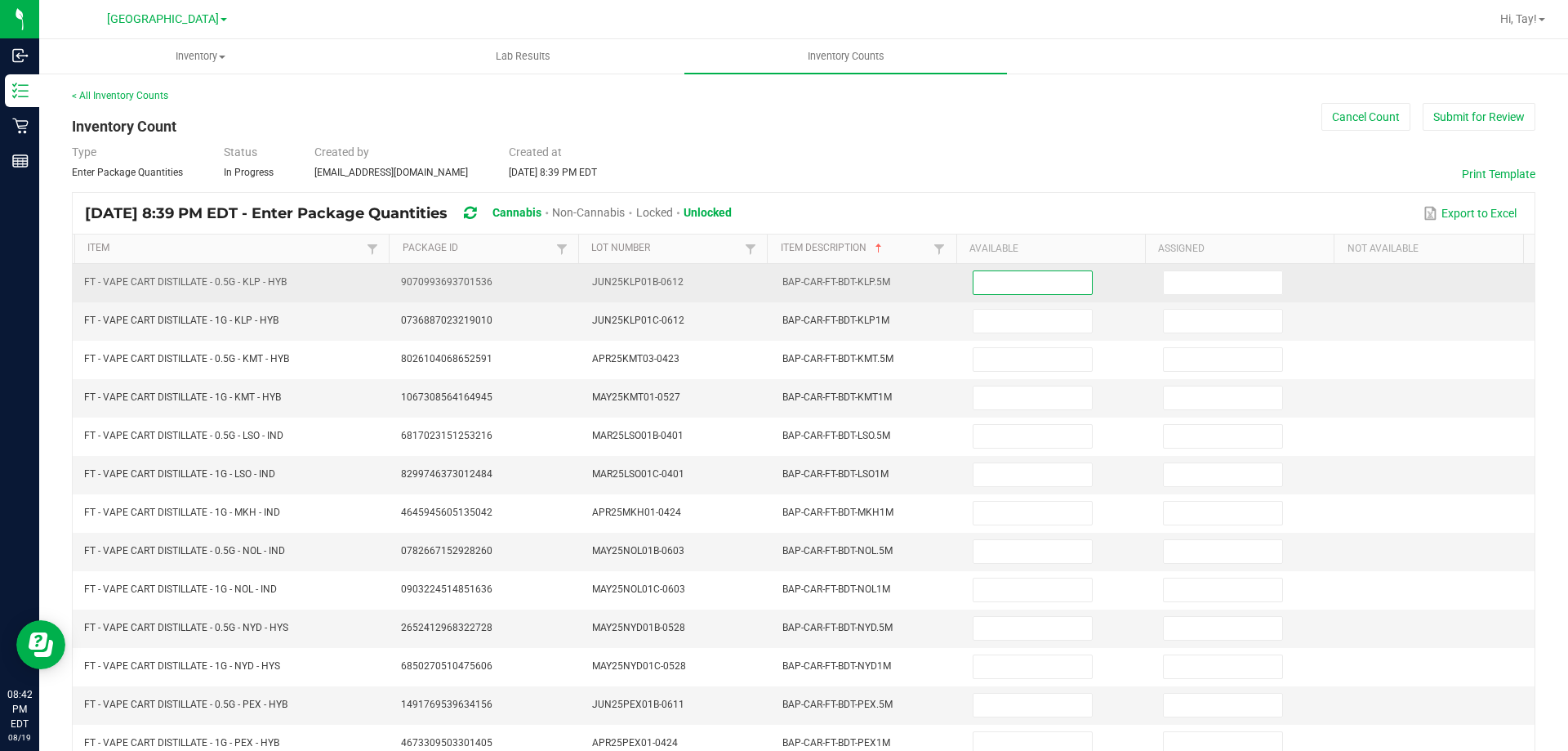
click at [1038, 282] on input at bounding box center [1032, 282] width 118 height 23
type input "11"
click at [1211, 287] on input "3" at bounding box center [1222, 282] width 118 height 23
type input "0"
type input "3"
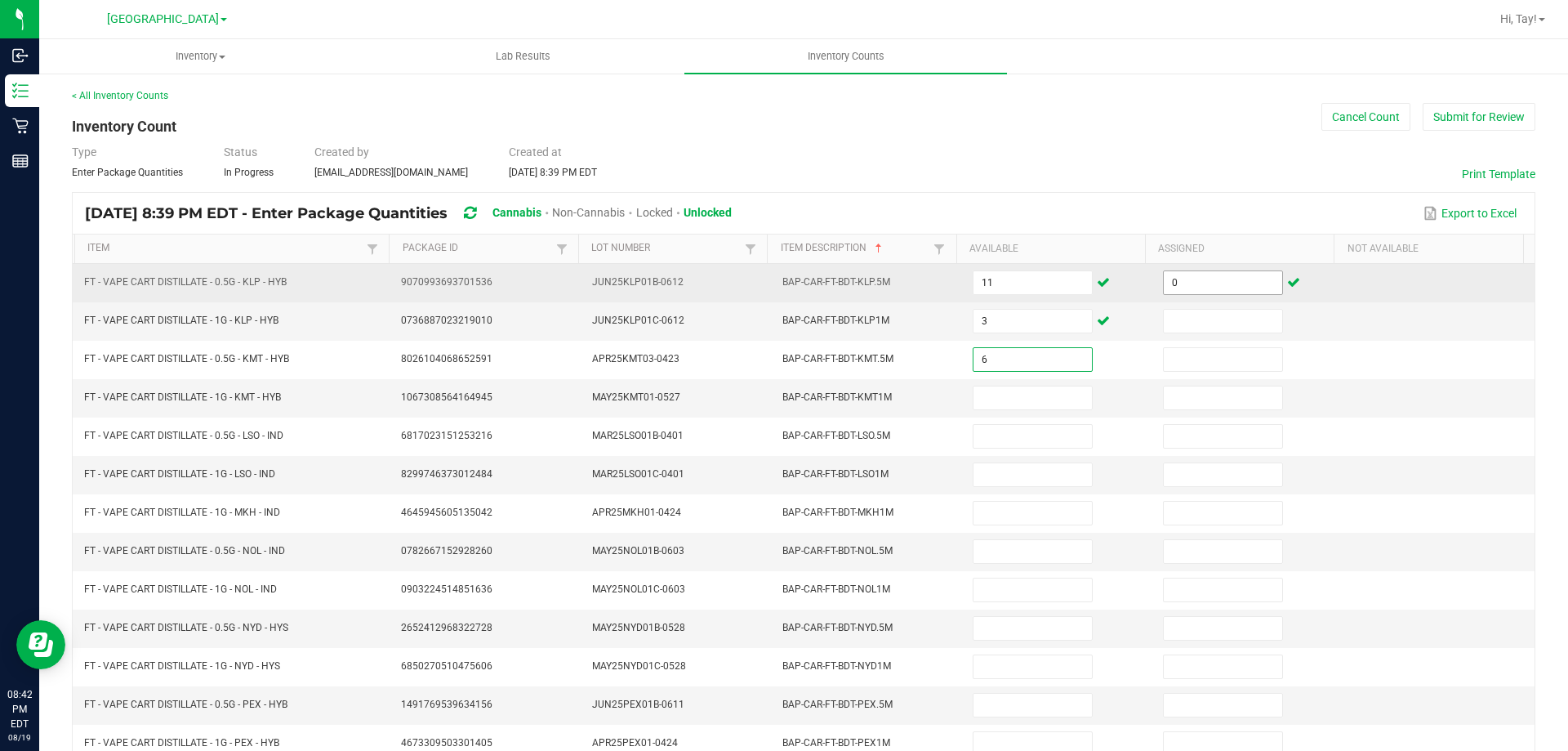
type input "6"
type input "3"
type input "2"
type input "4"
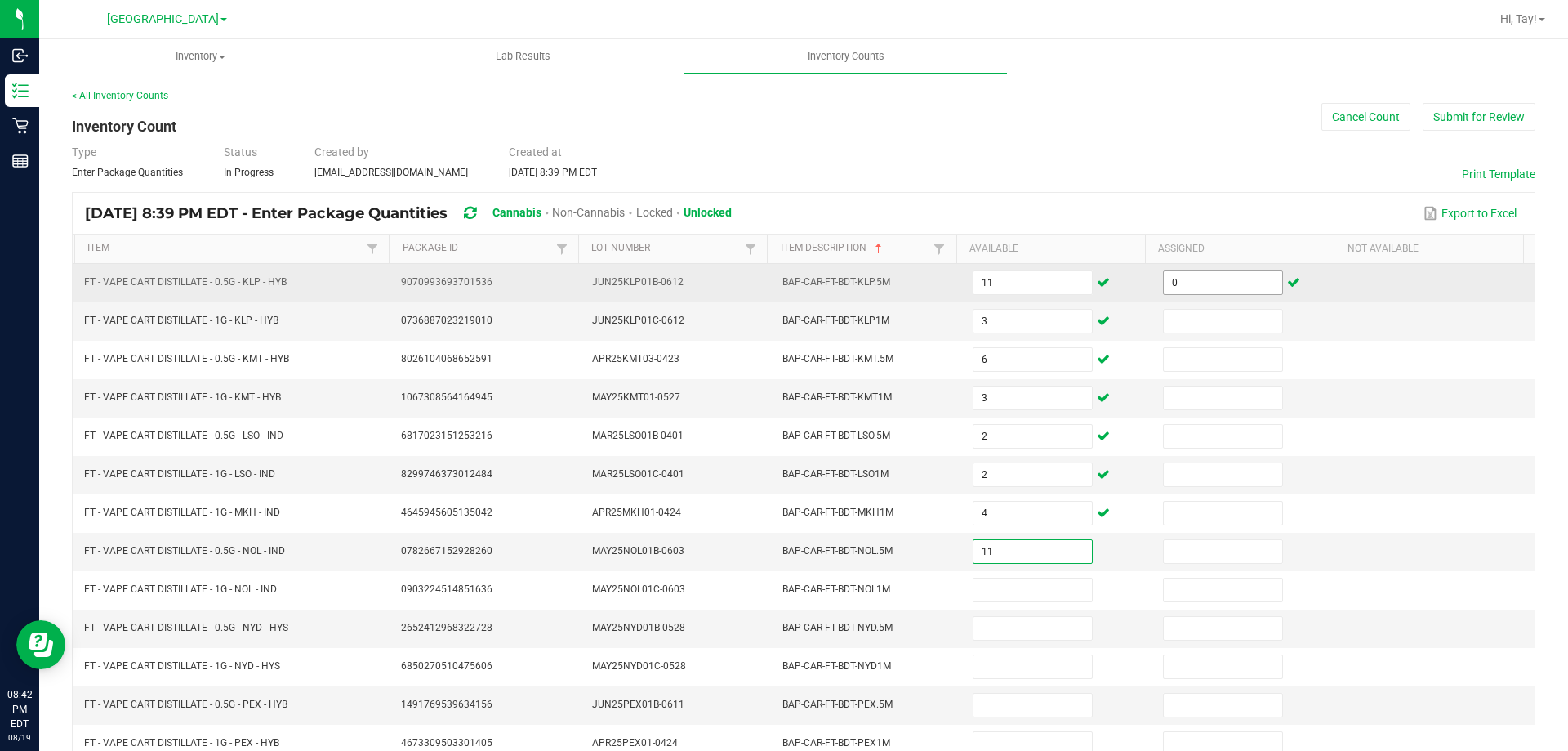
type input "11"
type input "4"
type input "6"
type input "12"
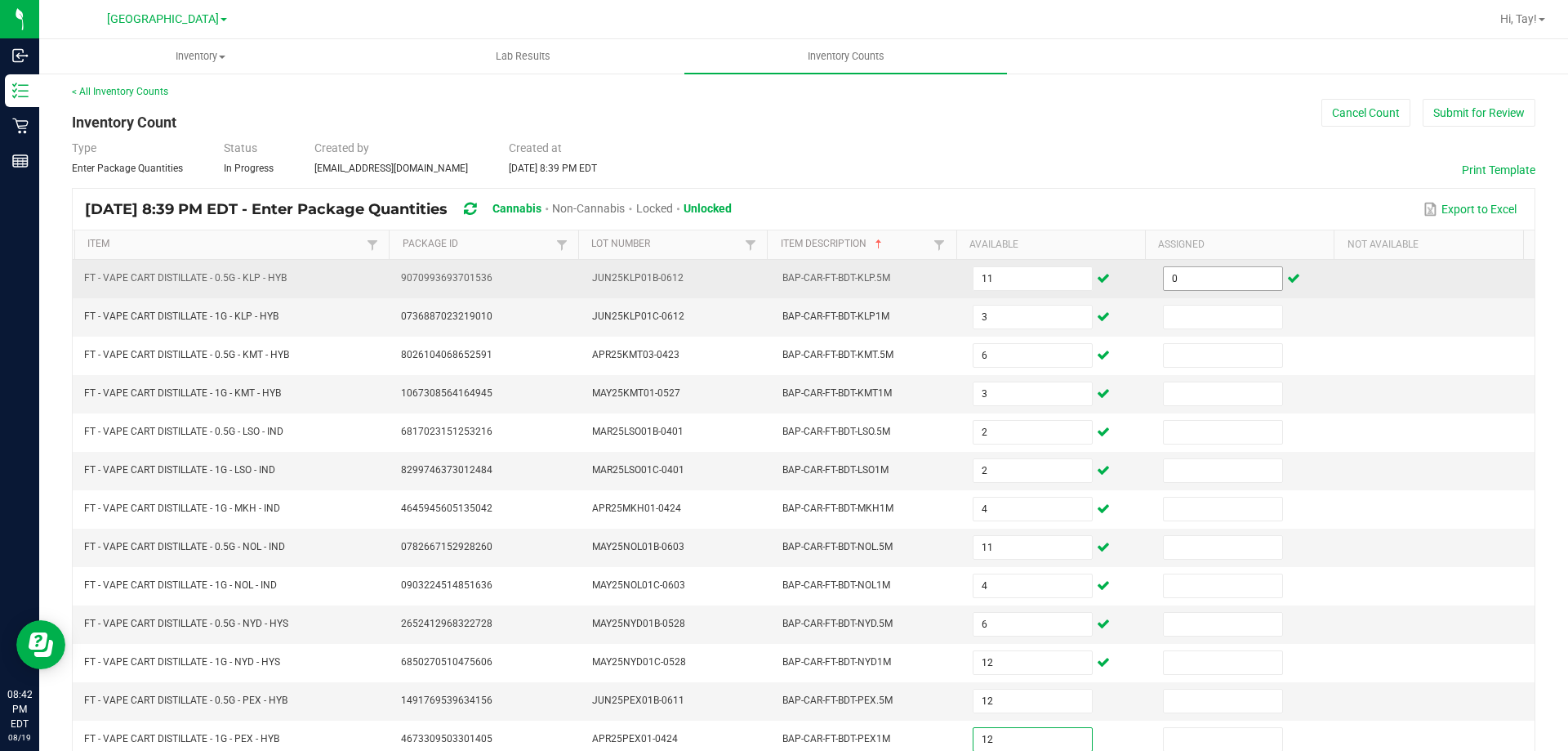
type input "12"
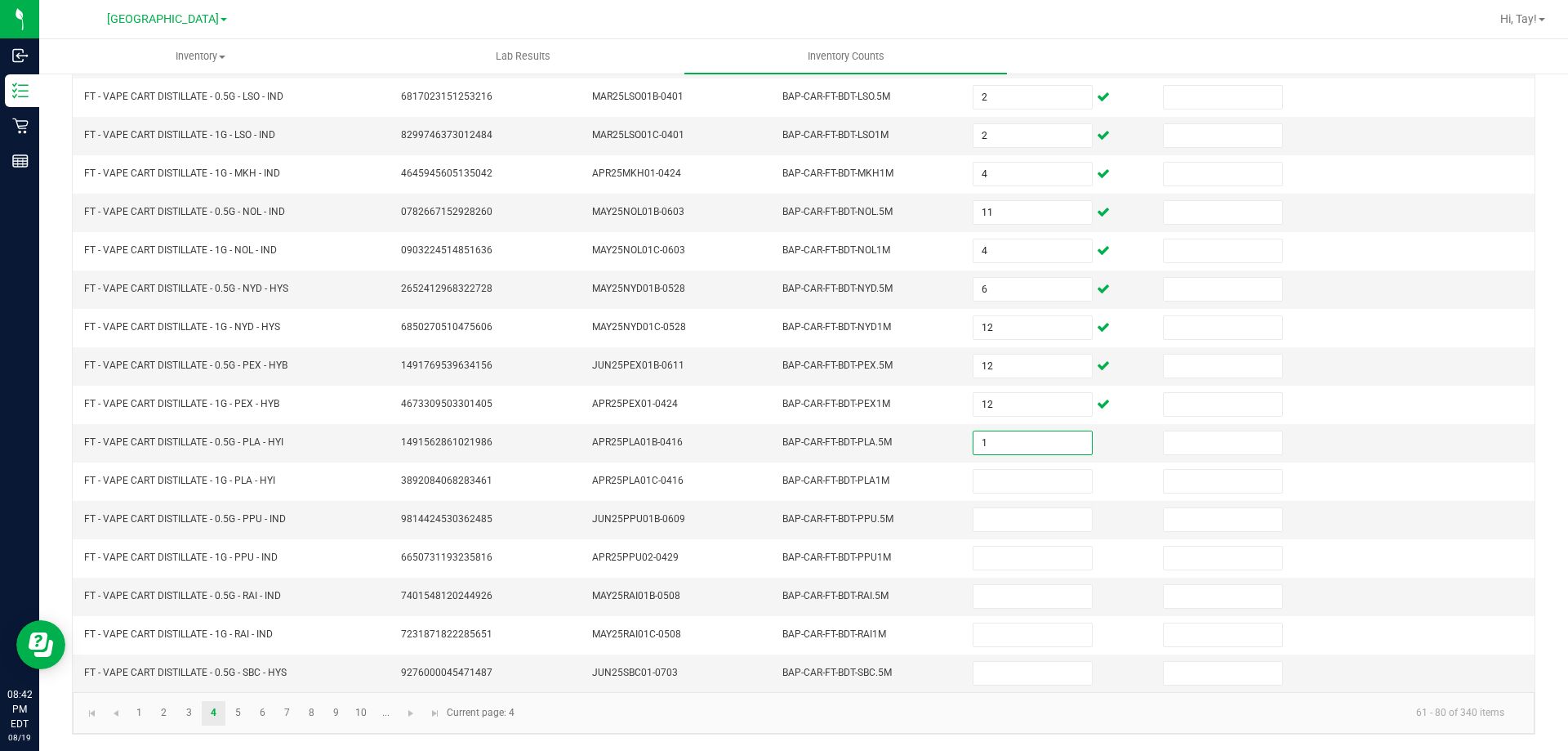
type input "1"
type input "2"
type input "12"
type input "9"
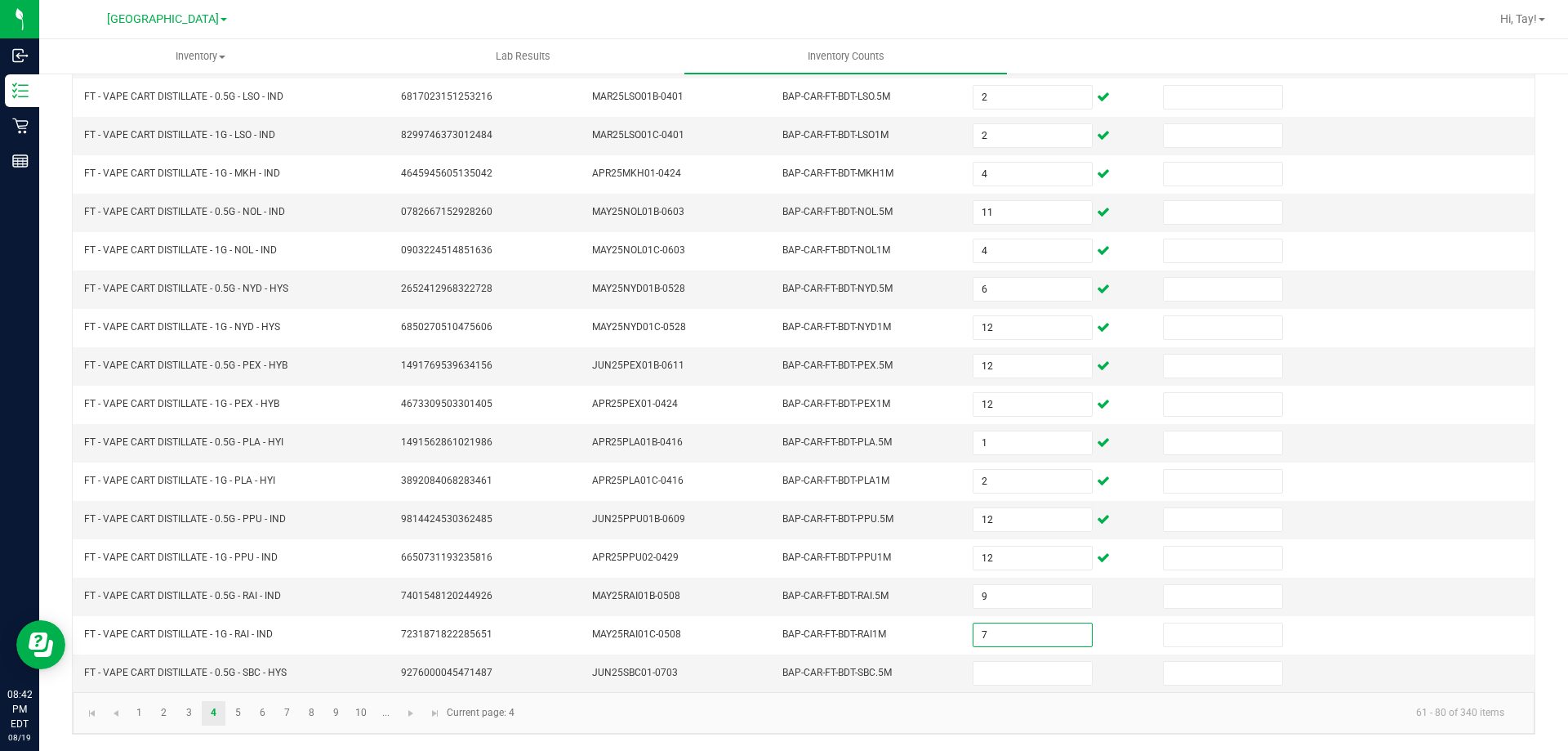
type input "7"
type input "10"
click at [239, 719] on link "5" at bounding box center [238, 713] width 23 height 24
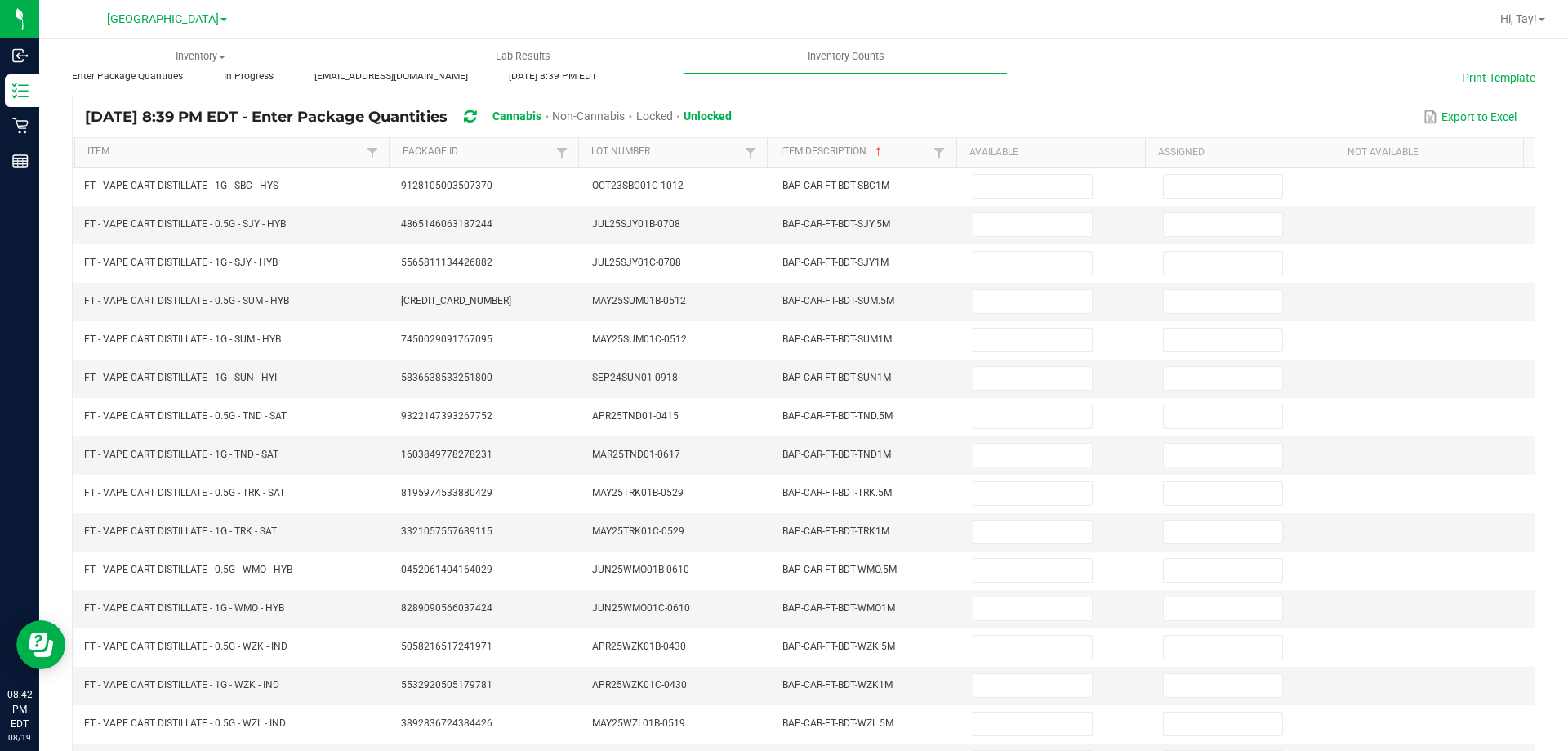
scroll to position [0, 0]
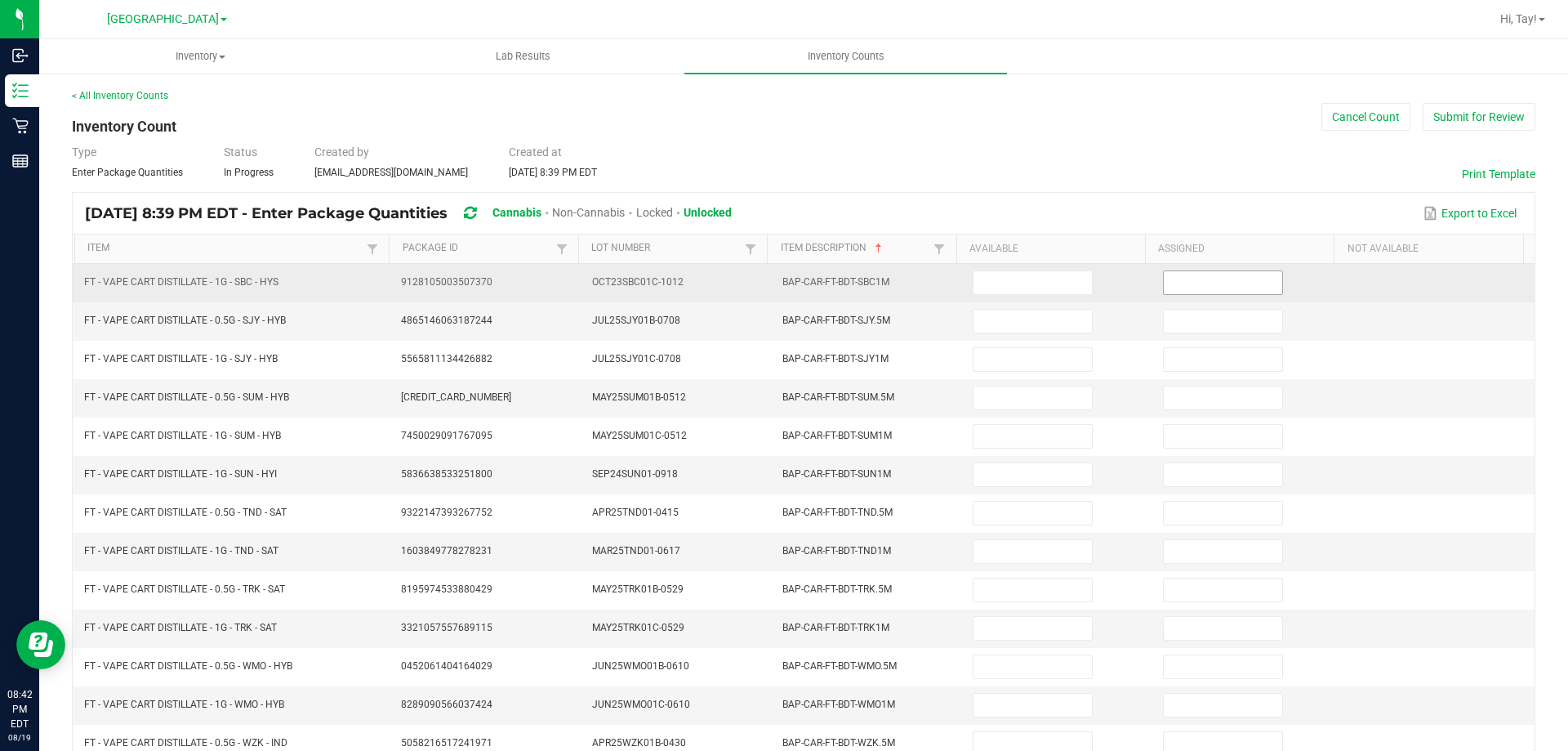
click at [1196, 282] on input at bounding box center [1222, 282] width 118 height 23
type input "3"
type input "2"
type input "12"
type input "7"
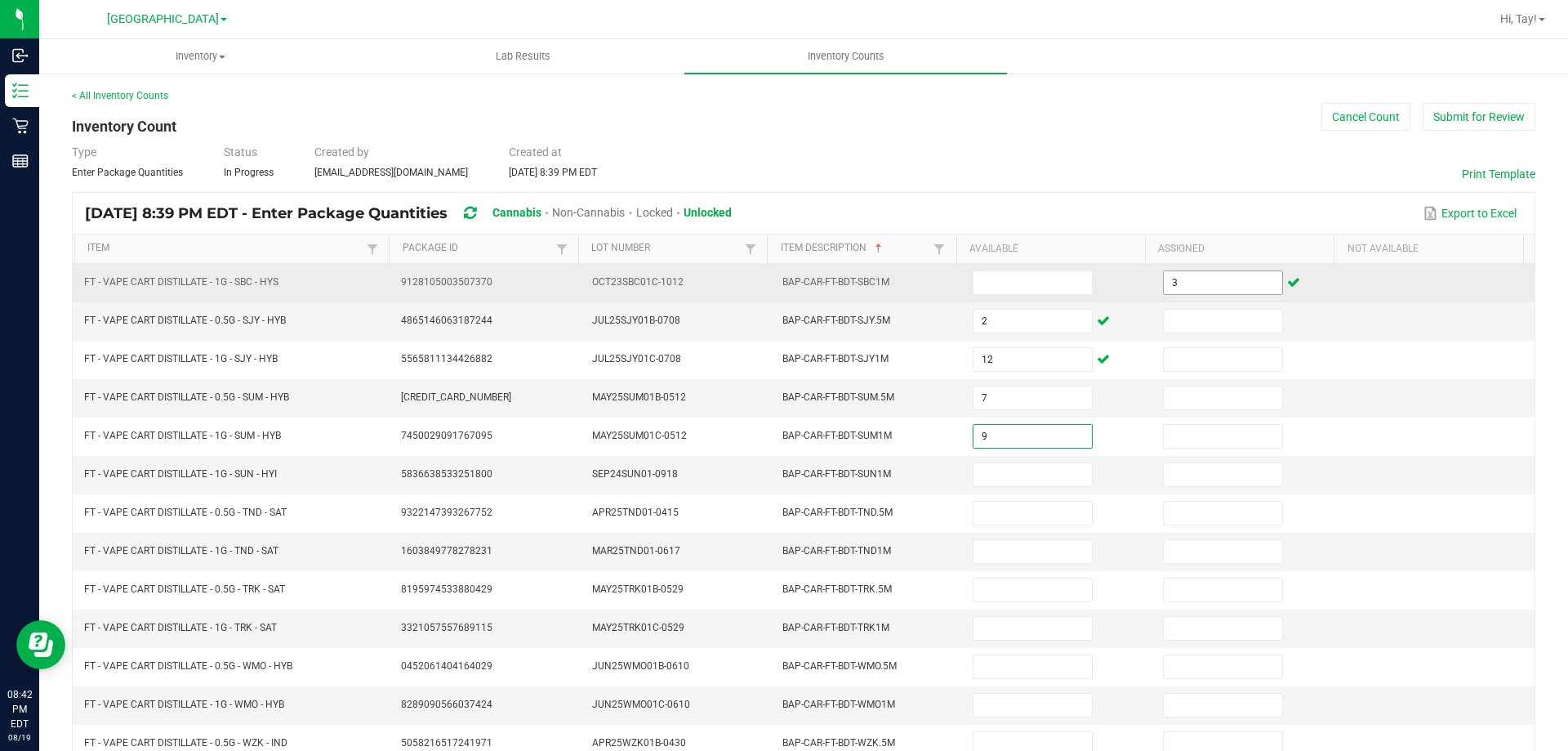
type input "9"
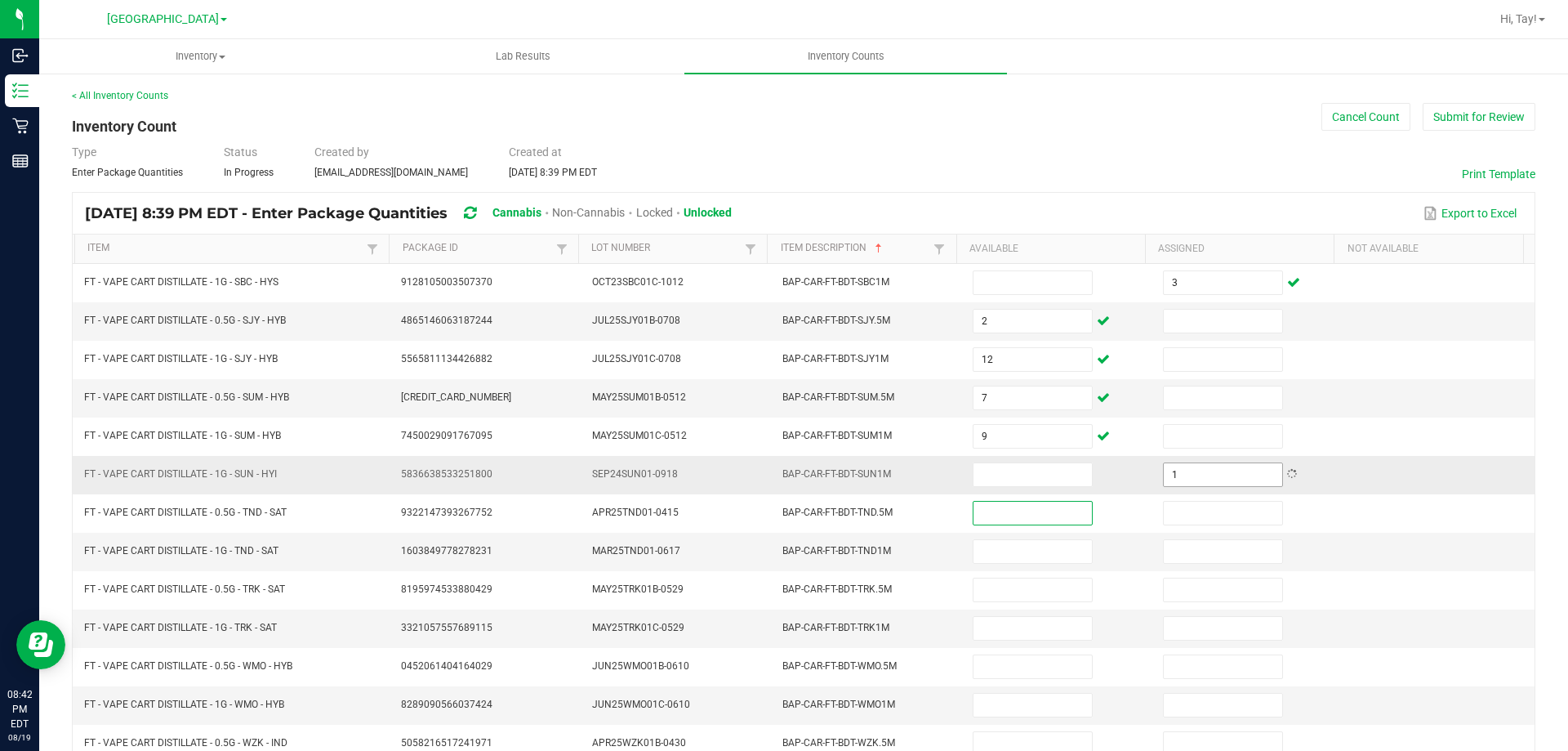
click at [1200, 470] on input "1" at bounding box center [1222, 474] width 118 height 23
type input "3"
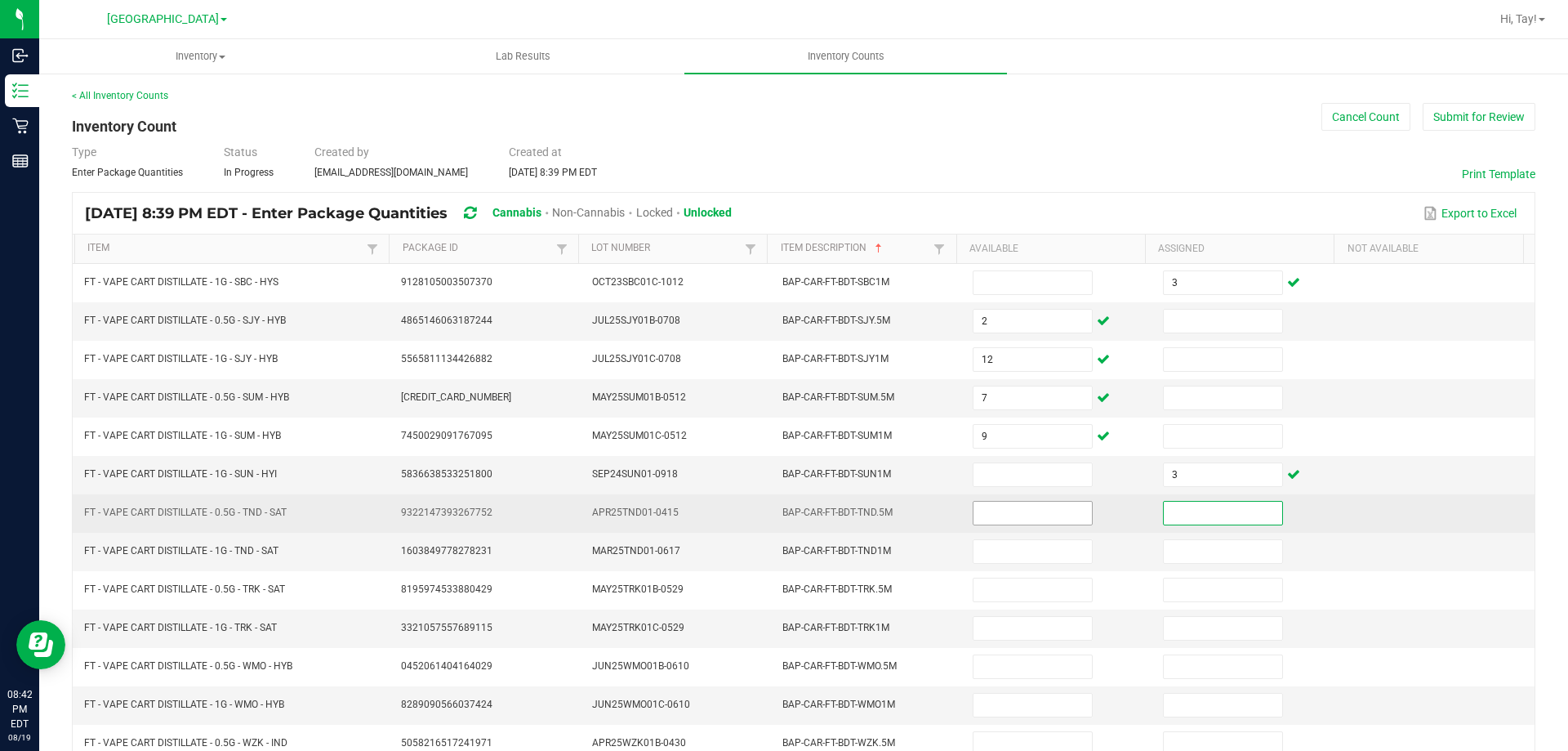
click at [1015, 513] on input at bounding box center [1032, 513] width 118 height 23
type input "5"
type input "10"
type input "8"
type input "6"
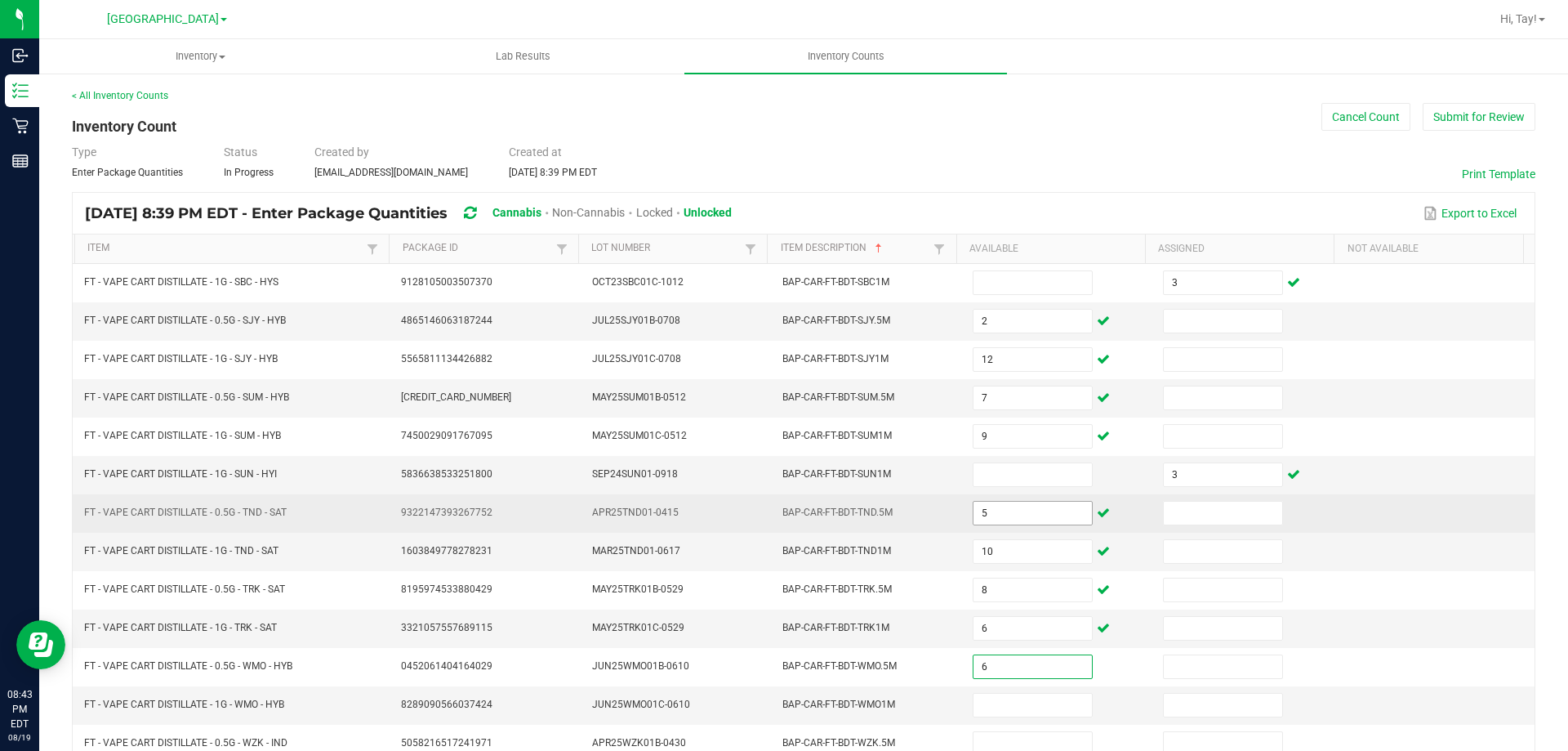
type input "6"
type input "11"
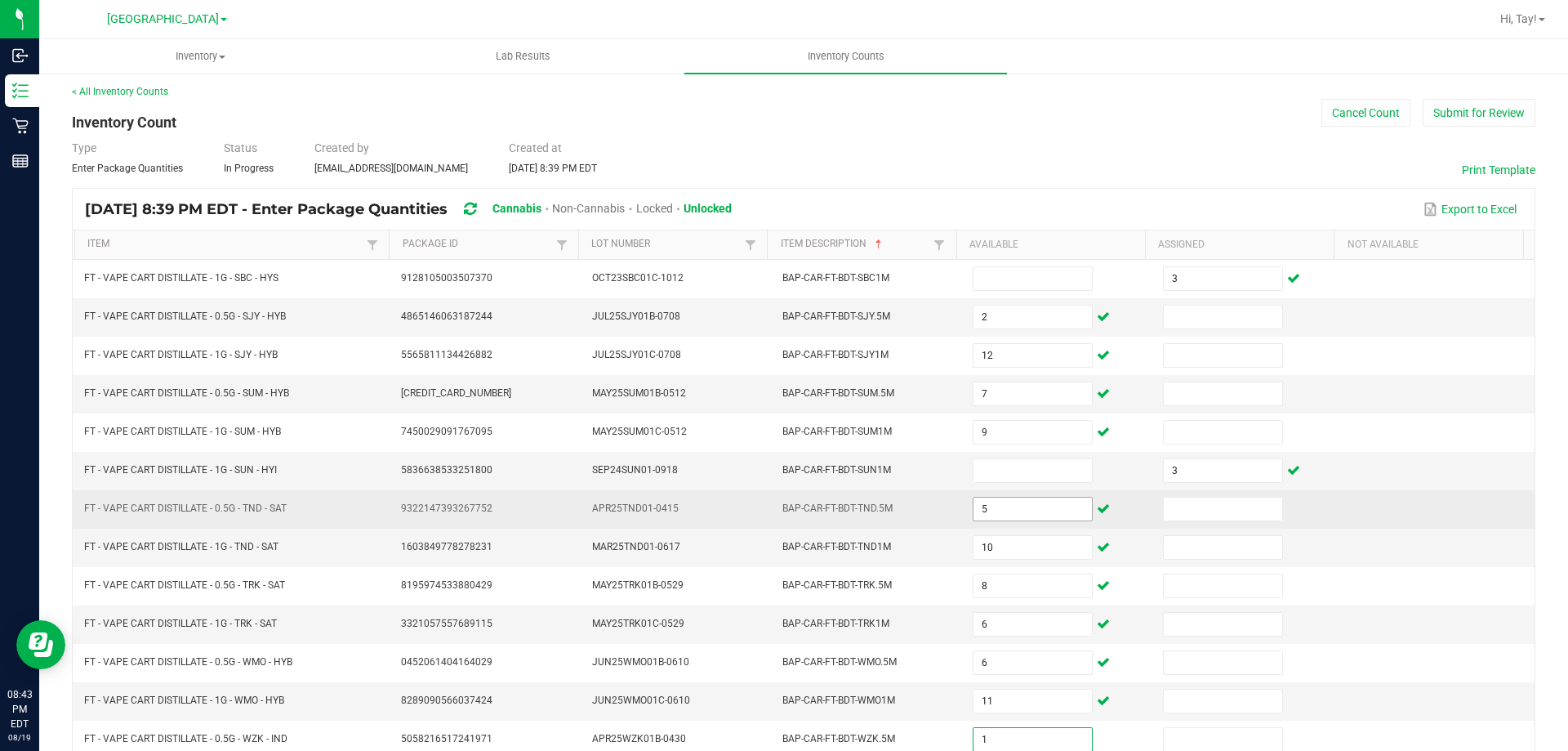
type input "1"
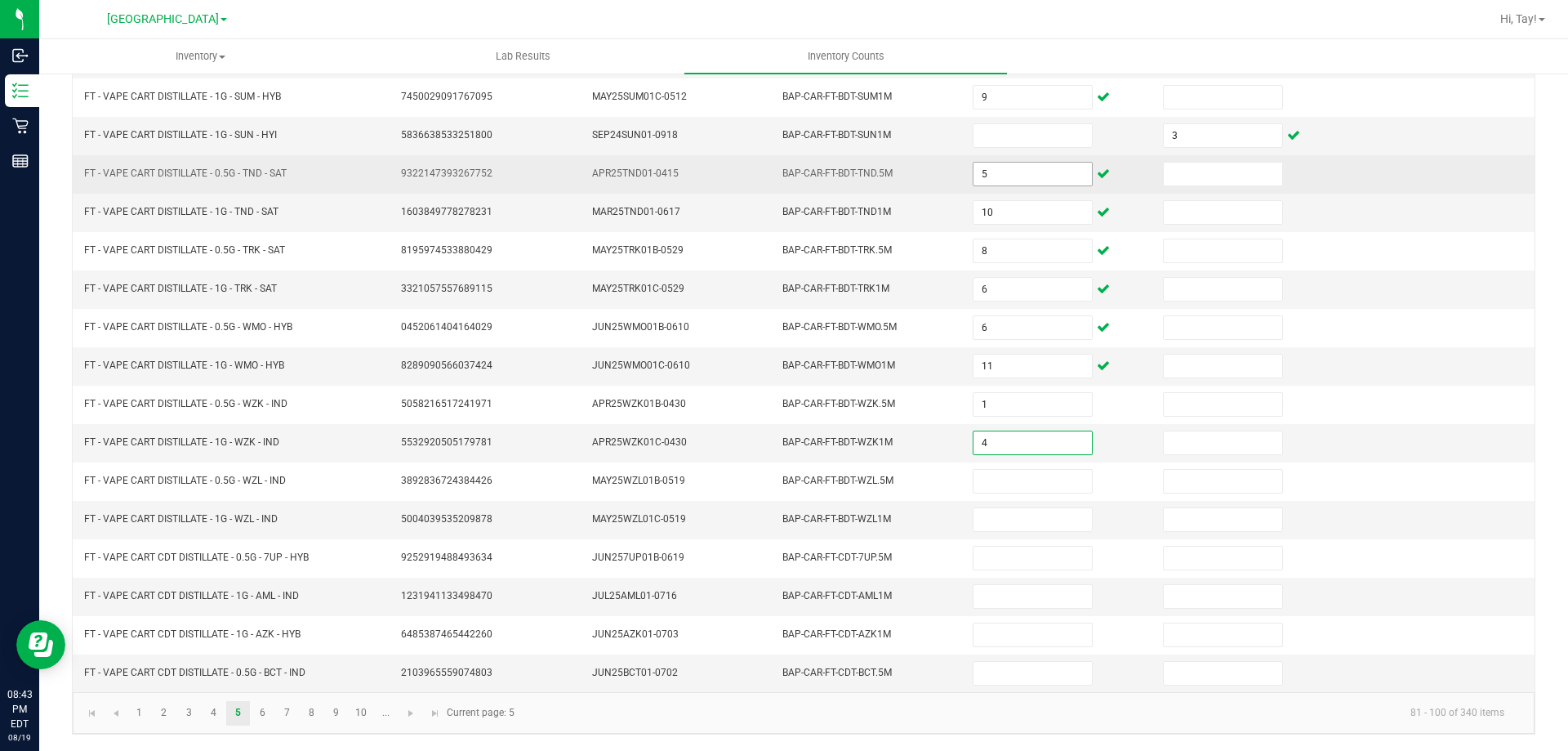
type input "4"
type input "3"
type input "8"
type input "1"
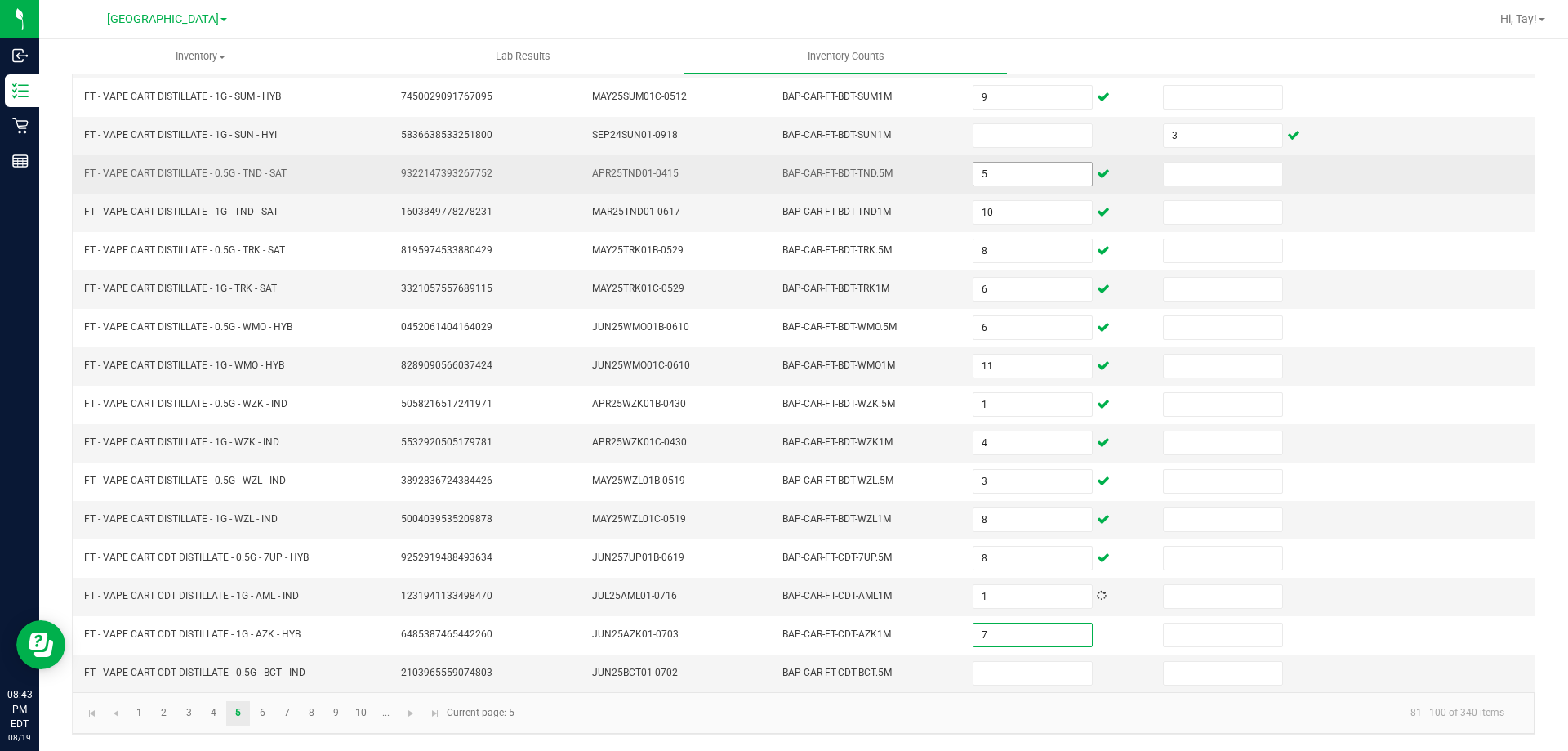
type input "7"
type input "2"
type input "9"
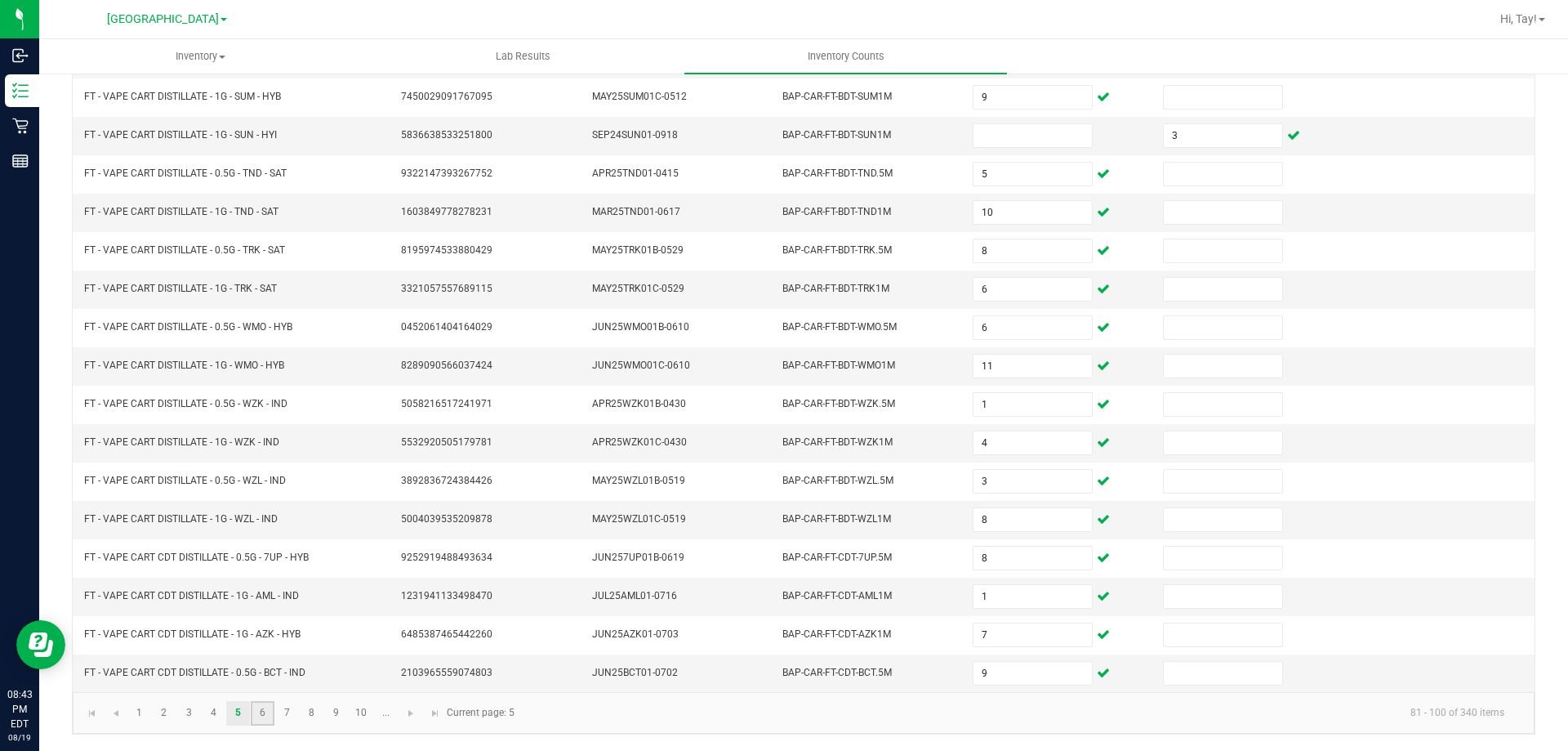
click at [264, 711] on link "6" at bounding box center [262, 713] width 23 height 24
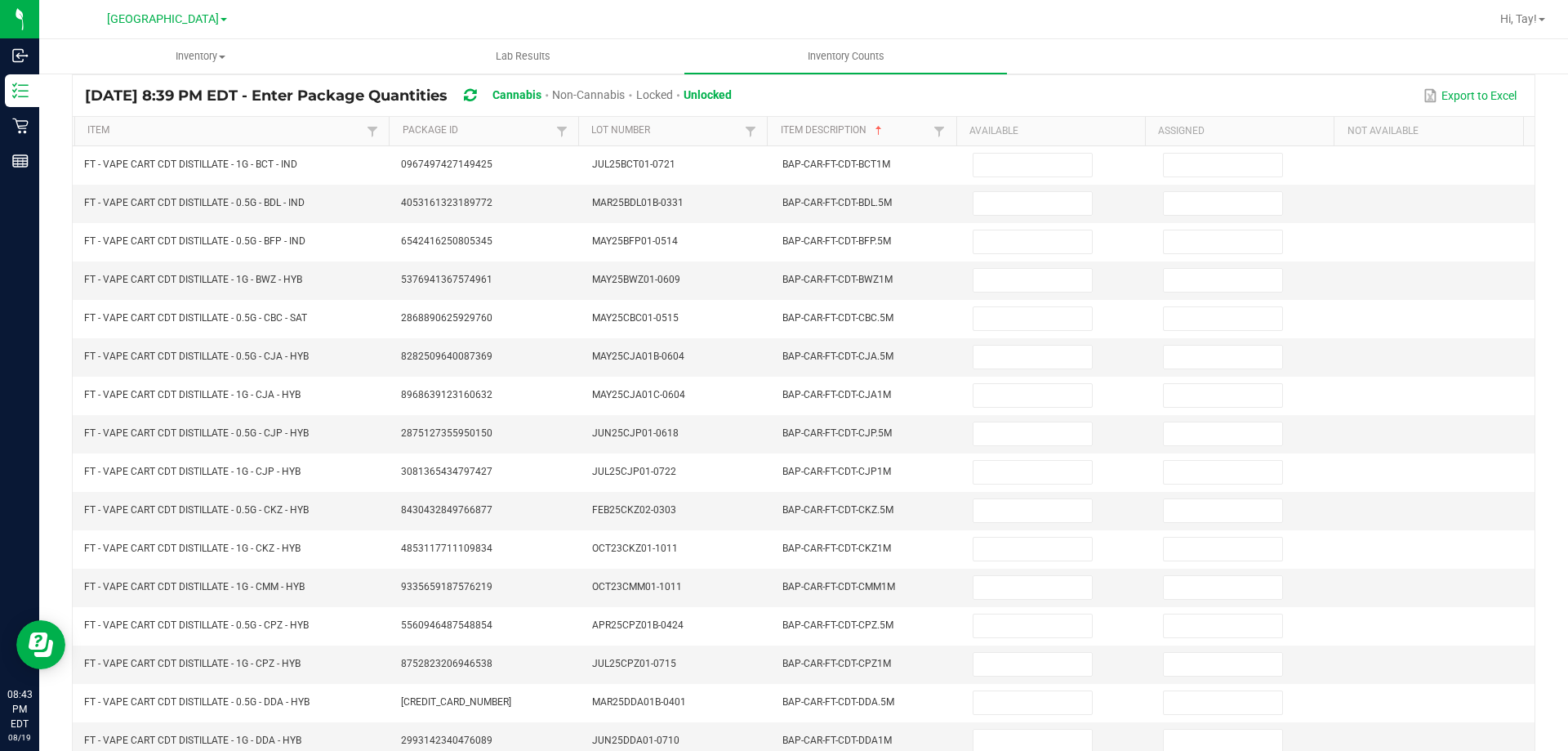
scroll to position [0, 0]
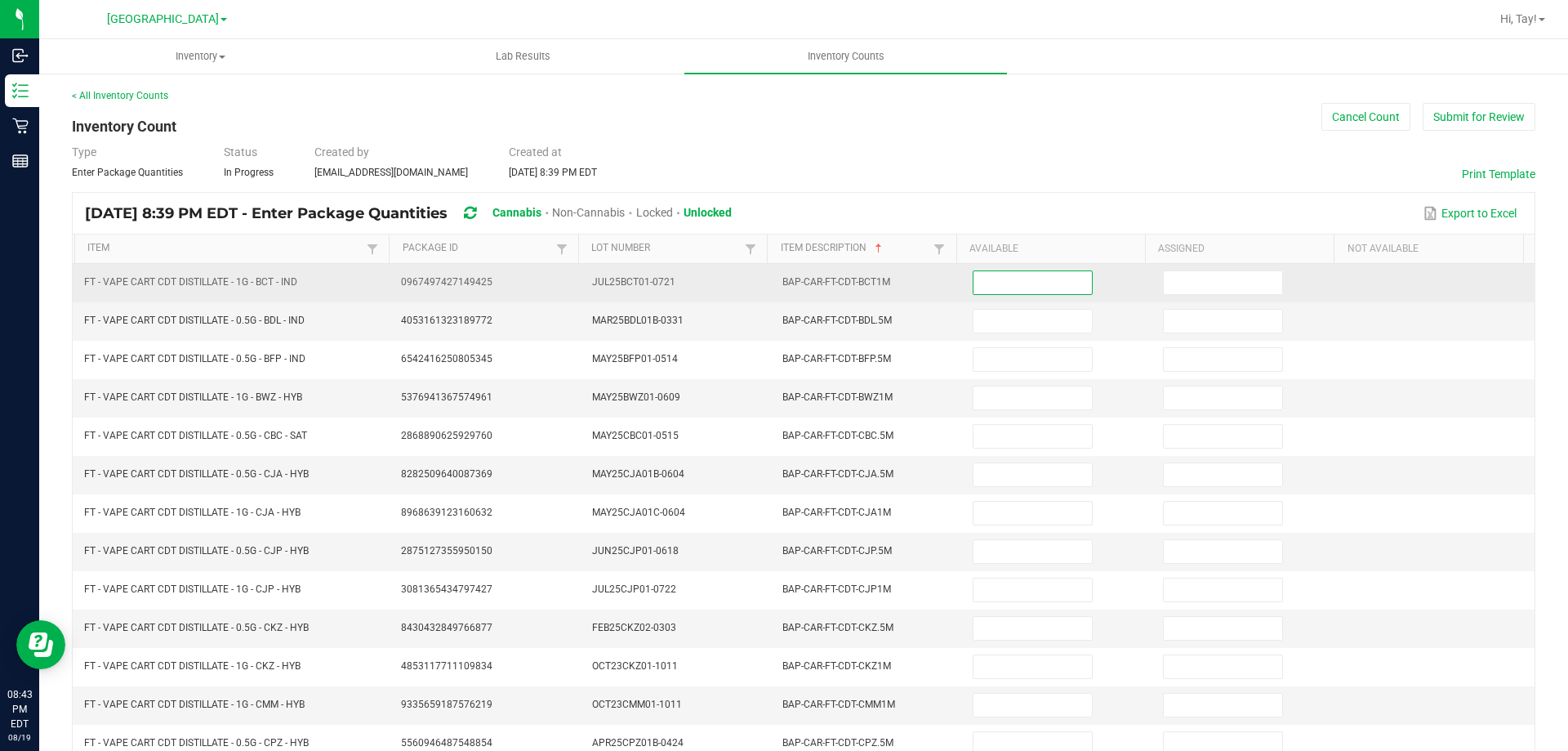
click at [1019, 293] on input at bounding box center [1032, 282] width 118 height 23
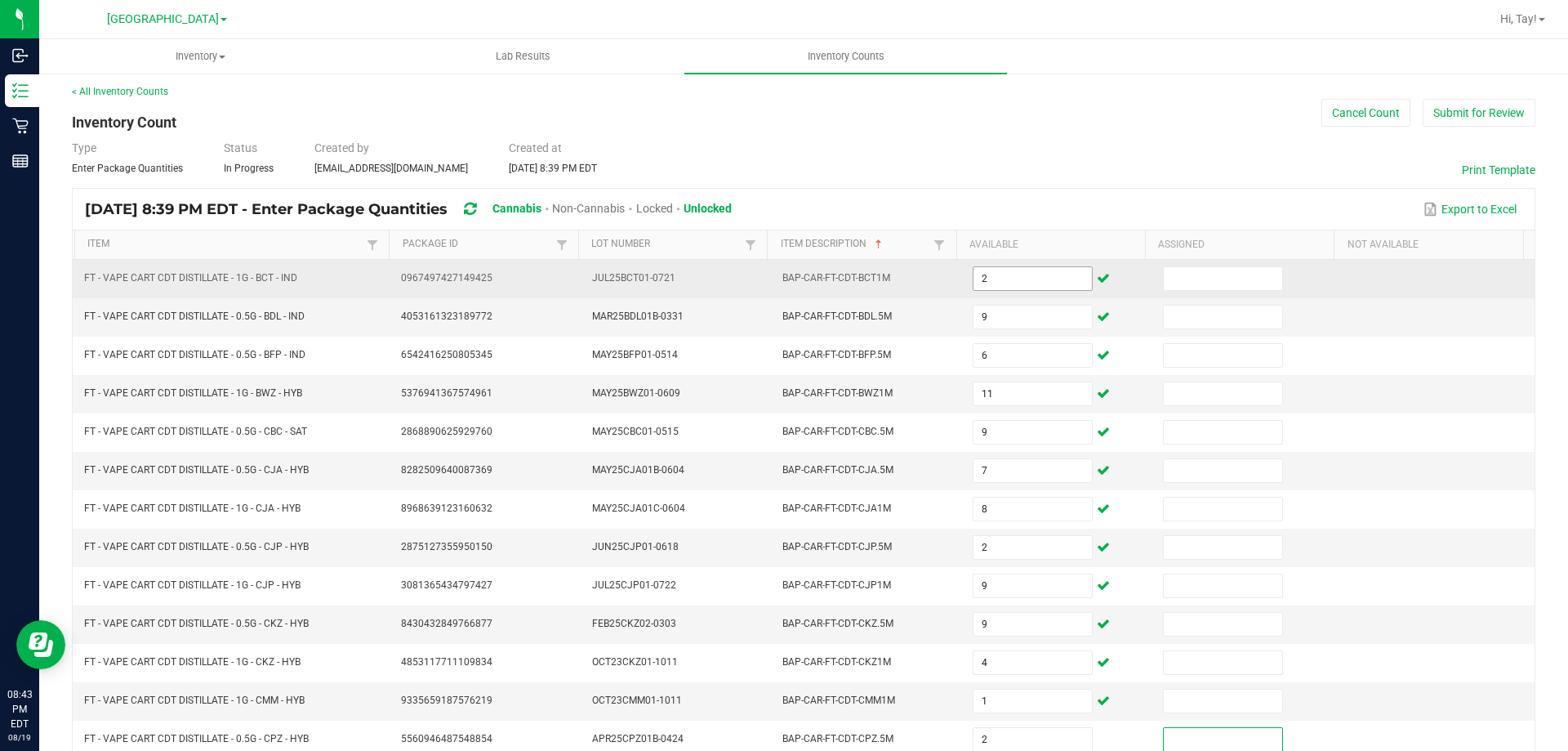
scroll to position [339, 0]
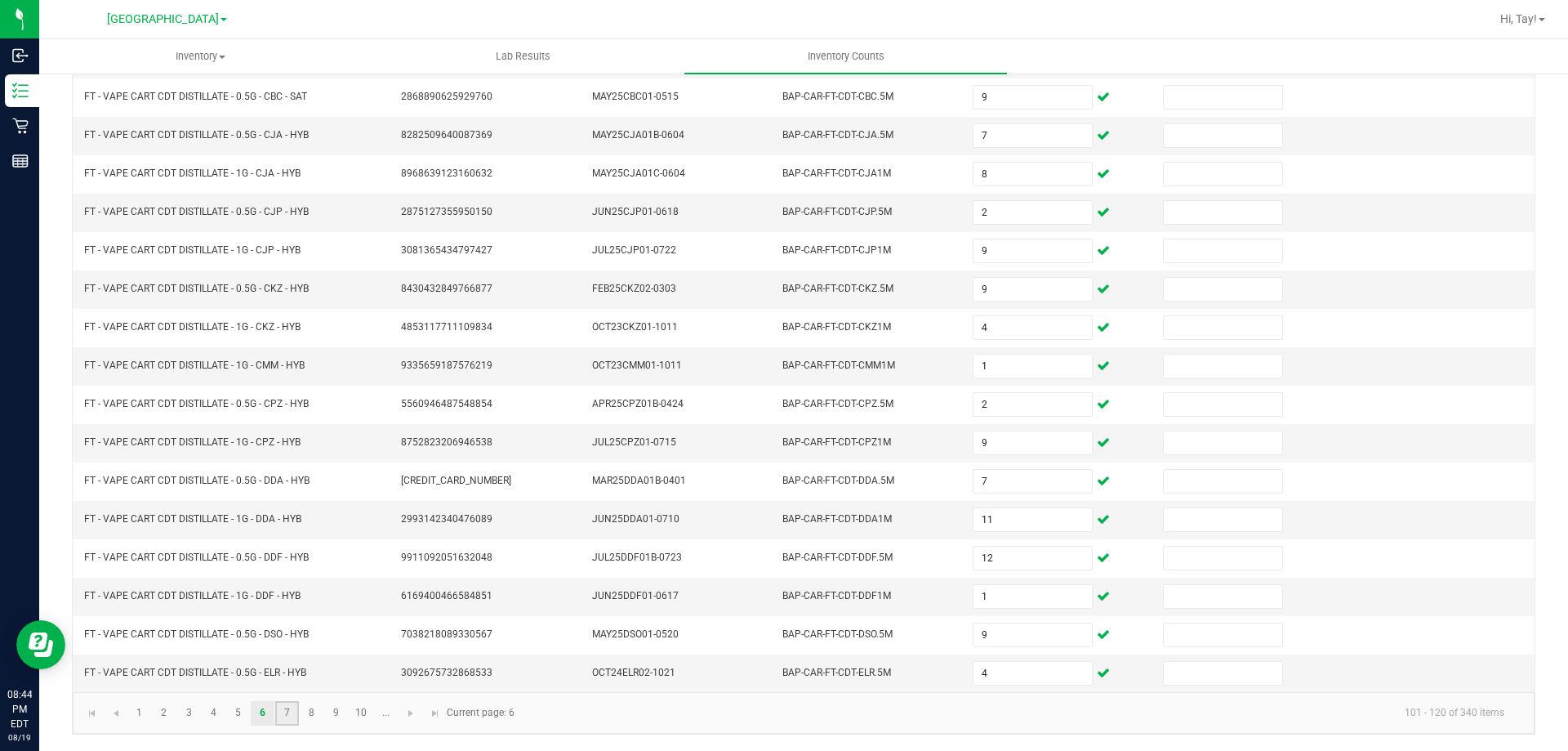
click at [283, 712] on link "7" at bounding box center [287, 713] width 23 height 24
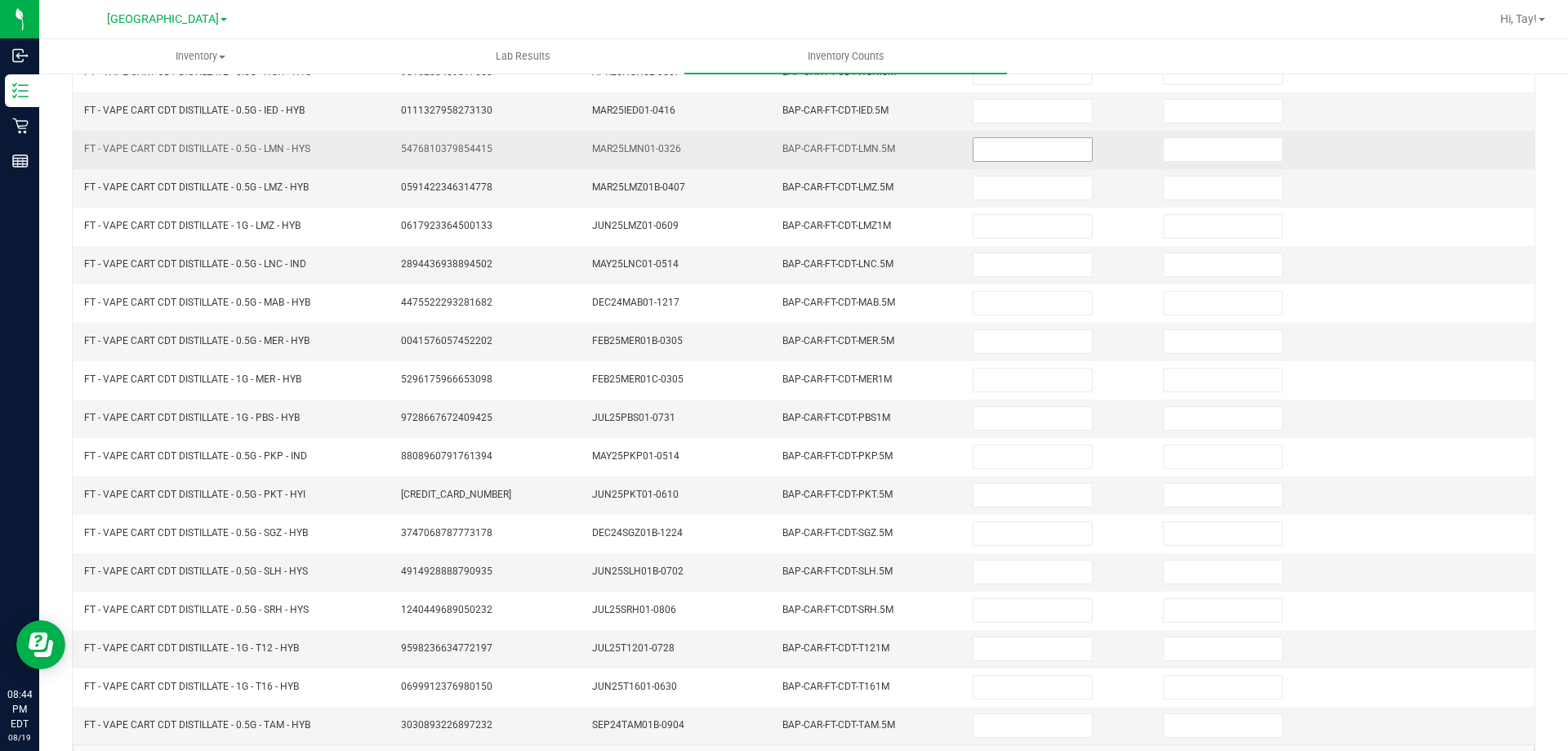
scroll to position [0, 0]
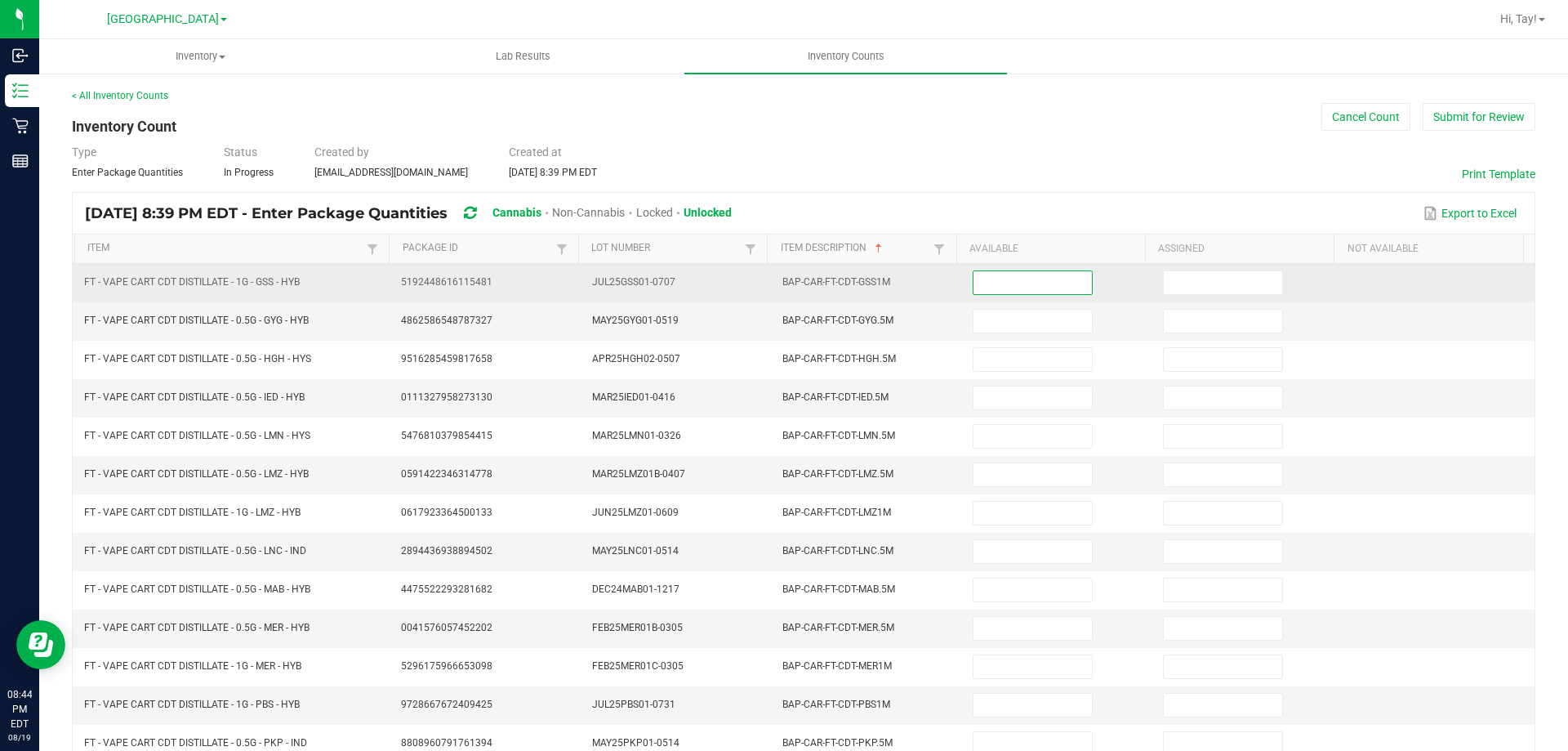
click at [1009, 271] on input at bounding box center [1032, 282] width 118 height 23
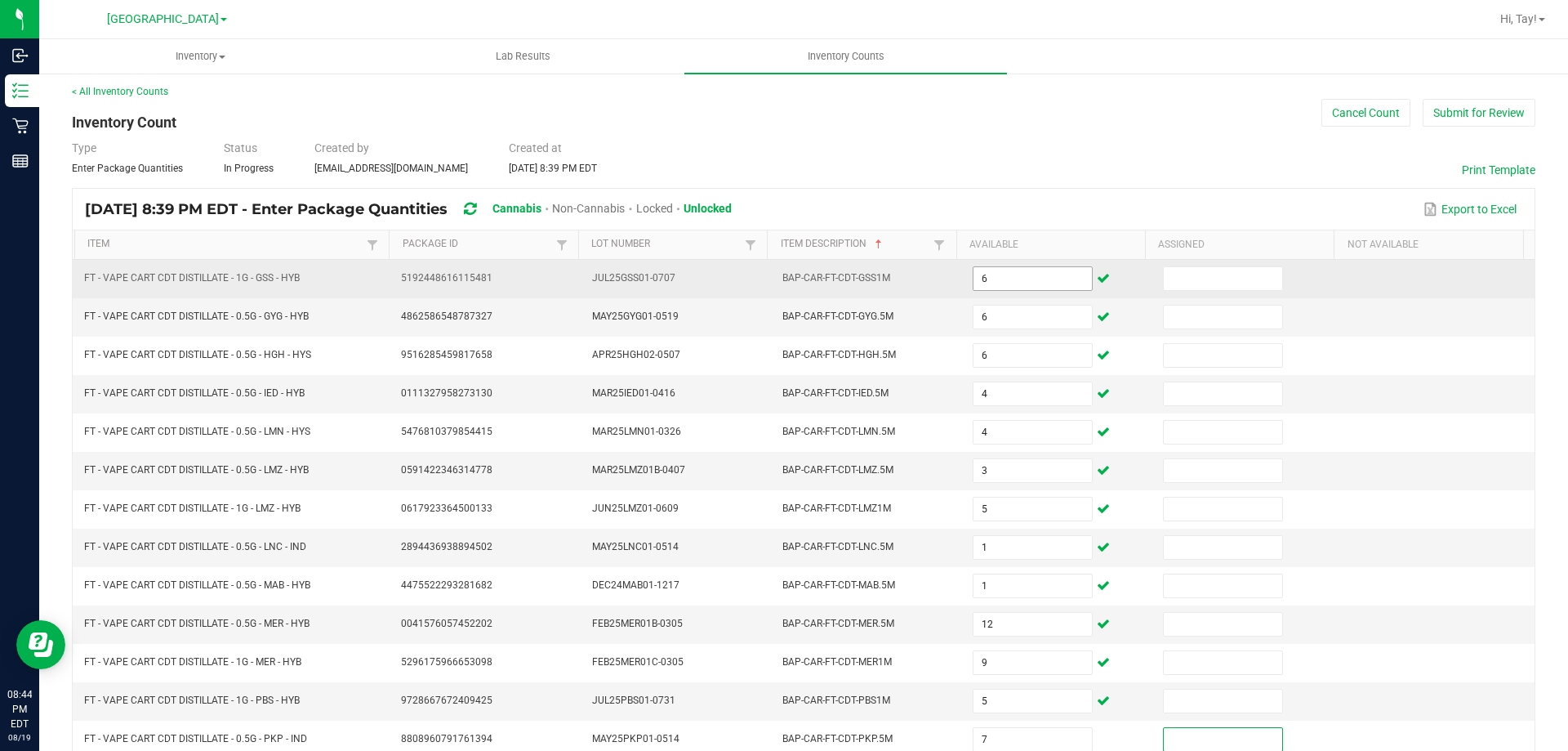
scroll to position [339, 0]
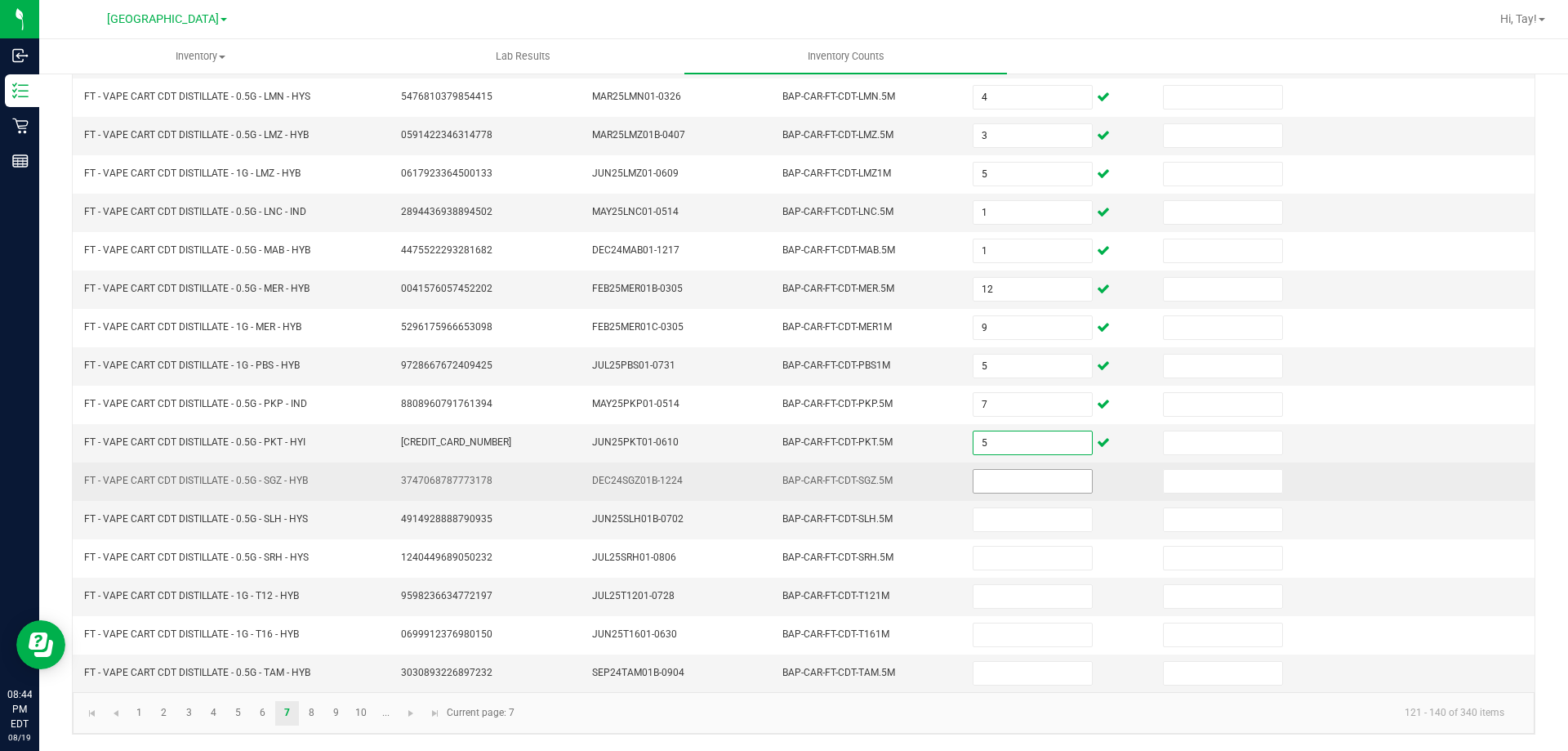
click at [1004, 483] on input at bounding box center [1032, 481] width 118 height 23
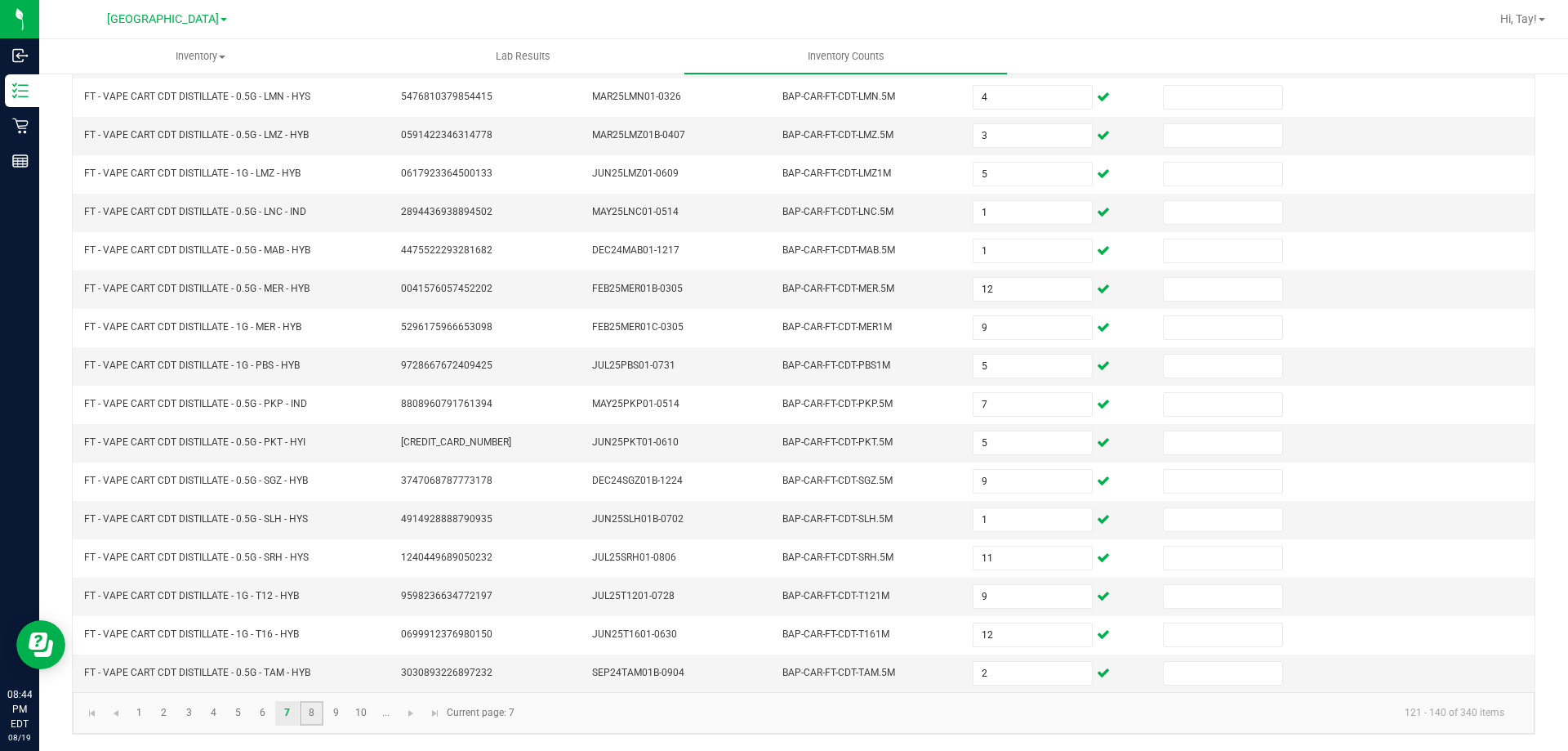
click at [310, 709] on link "8" at bounding box center [311, 713] width 23 height 24
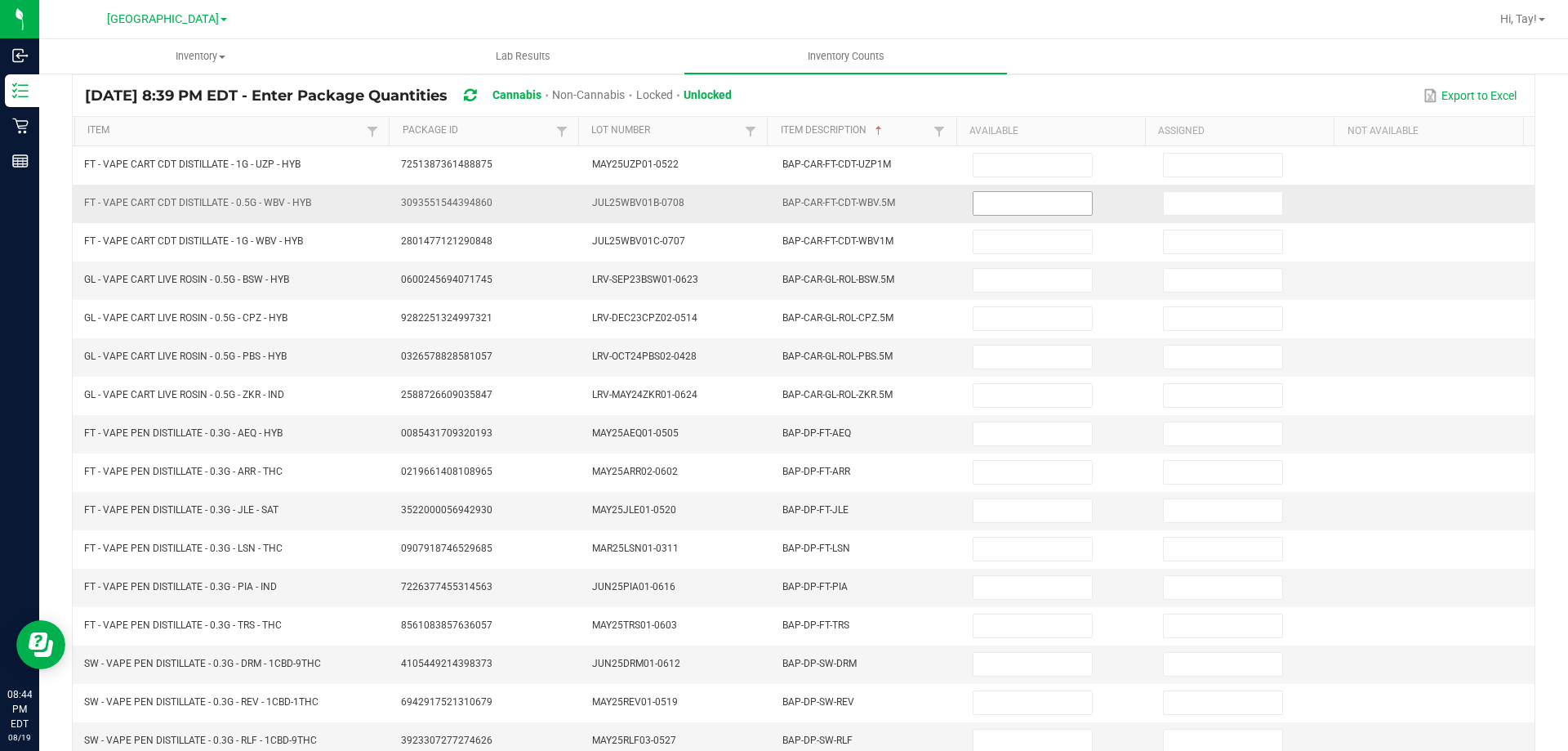
scroll to position [0, 0]
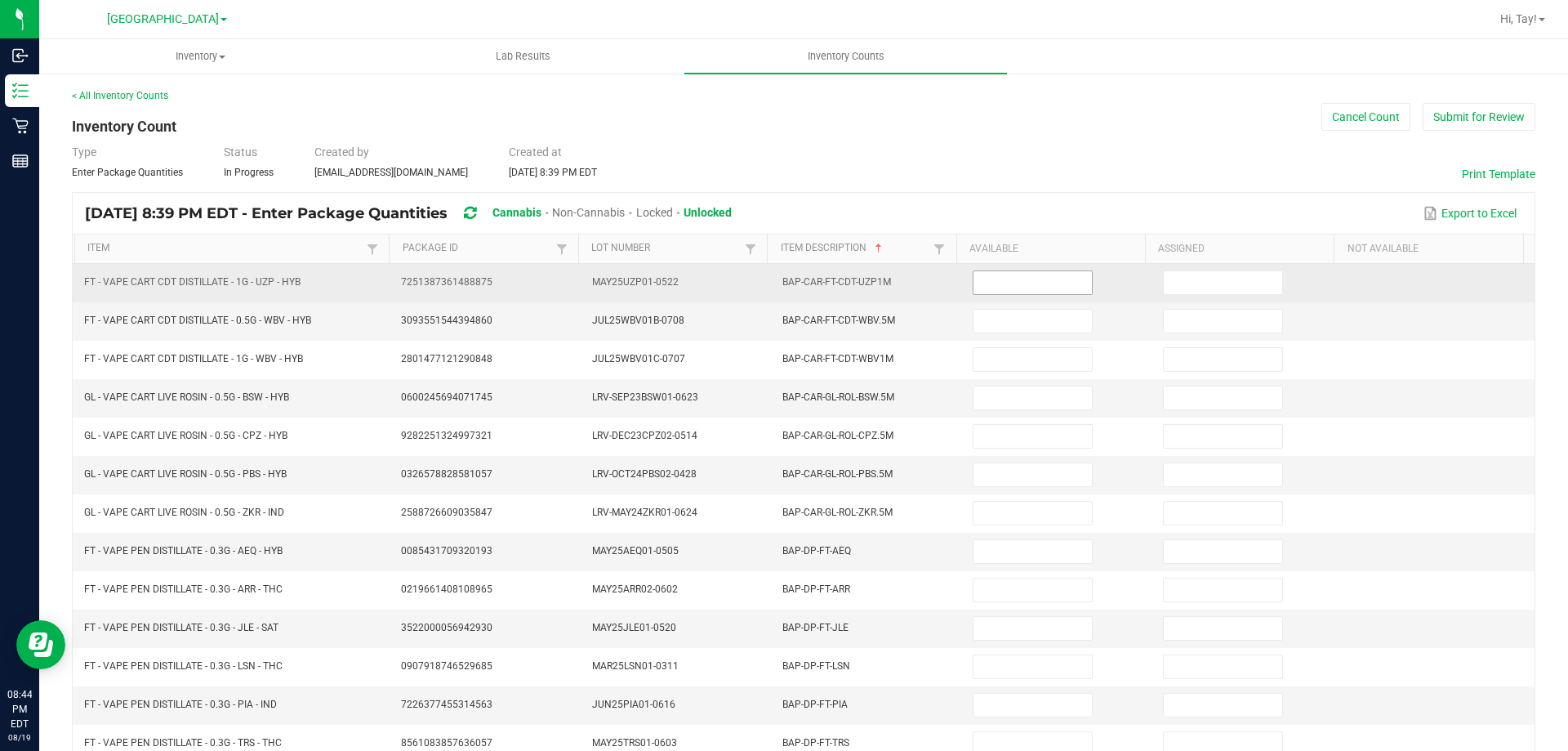
click at [1034, 282] on input at bounding box center [1032, 282] width 118 height 23
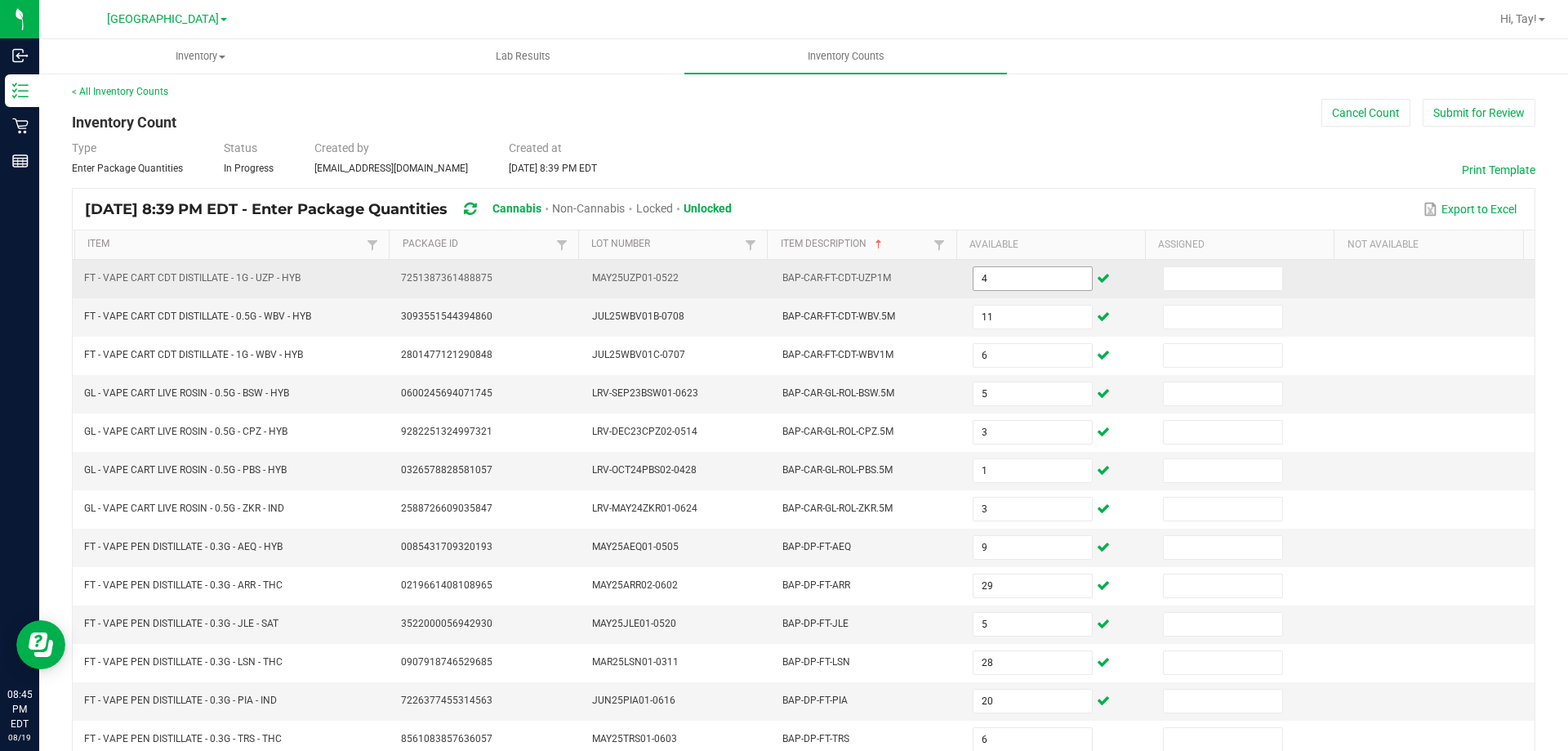
scroll to position [339, 0]
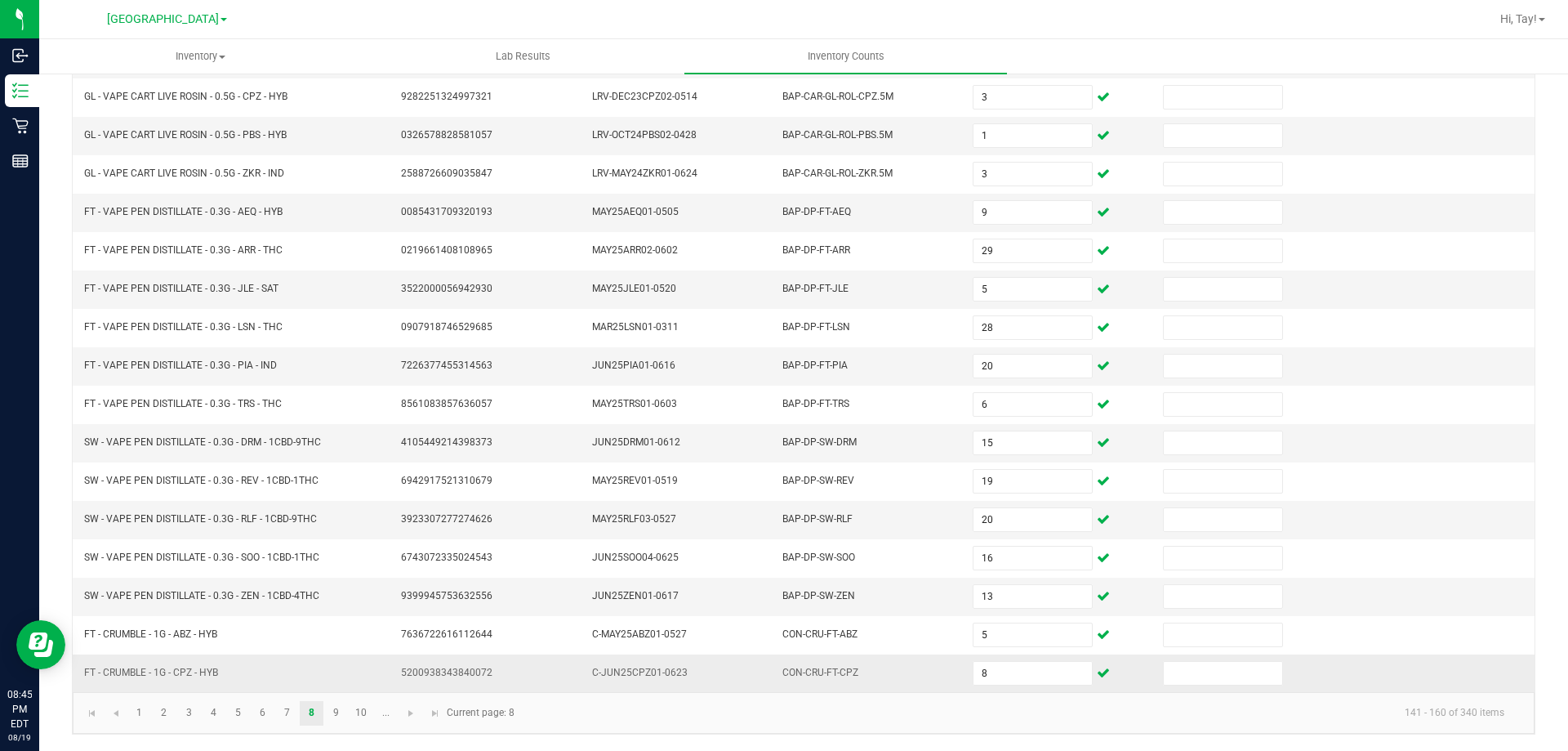
click at [731, 678] on td "C-JUN25CPZ01-0623" at bounding box center [678, 673] width 190 height 38
click at [338, 712] on link "9" at bounding box center [336, 713] width 23 height 24
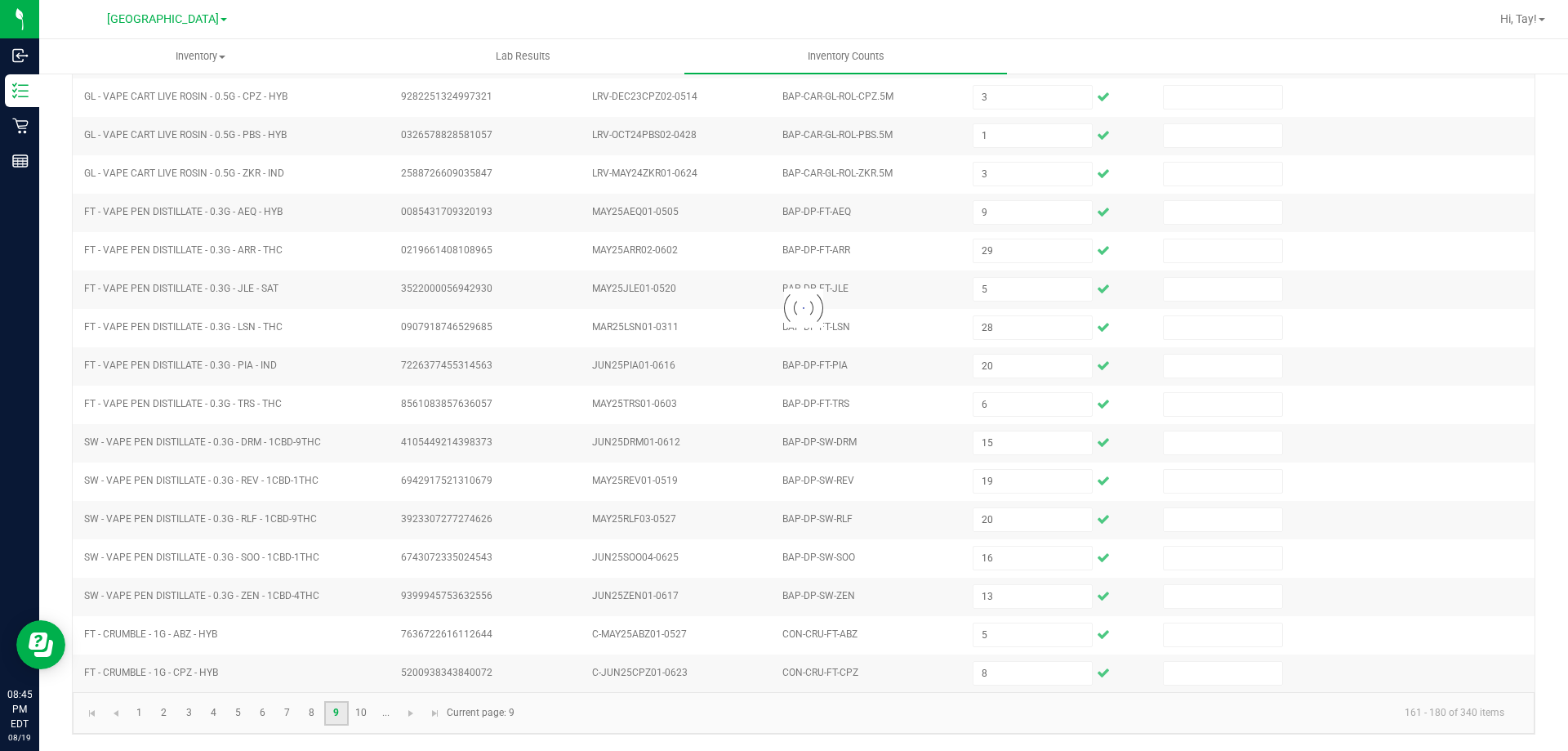
scroll to position [0, 0]
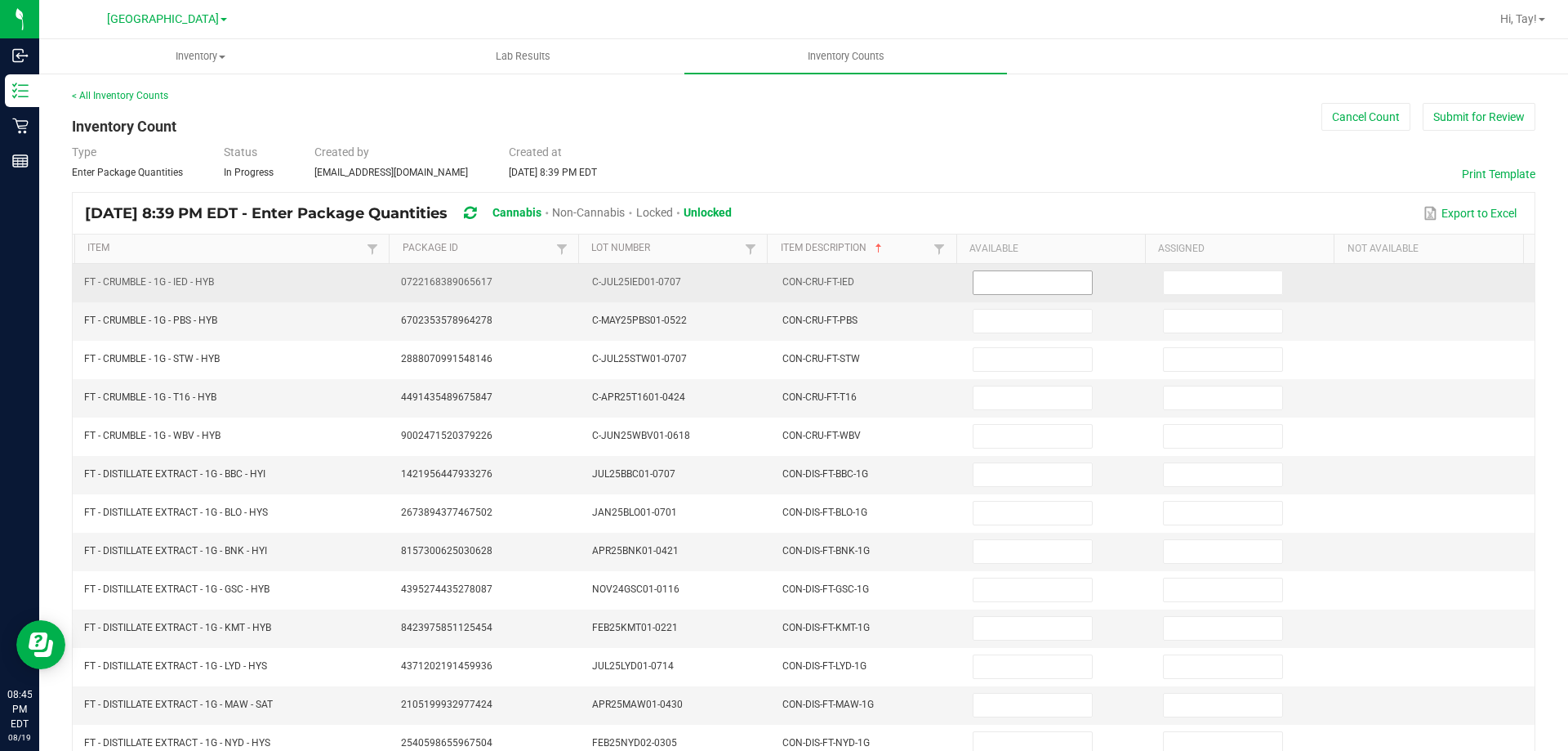
click at [1004, 282] on input at bounding box center [1032, 282] width 118 height 23
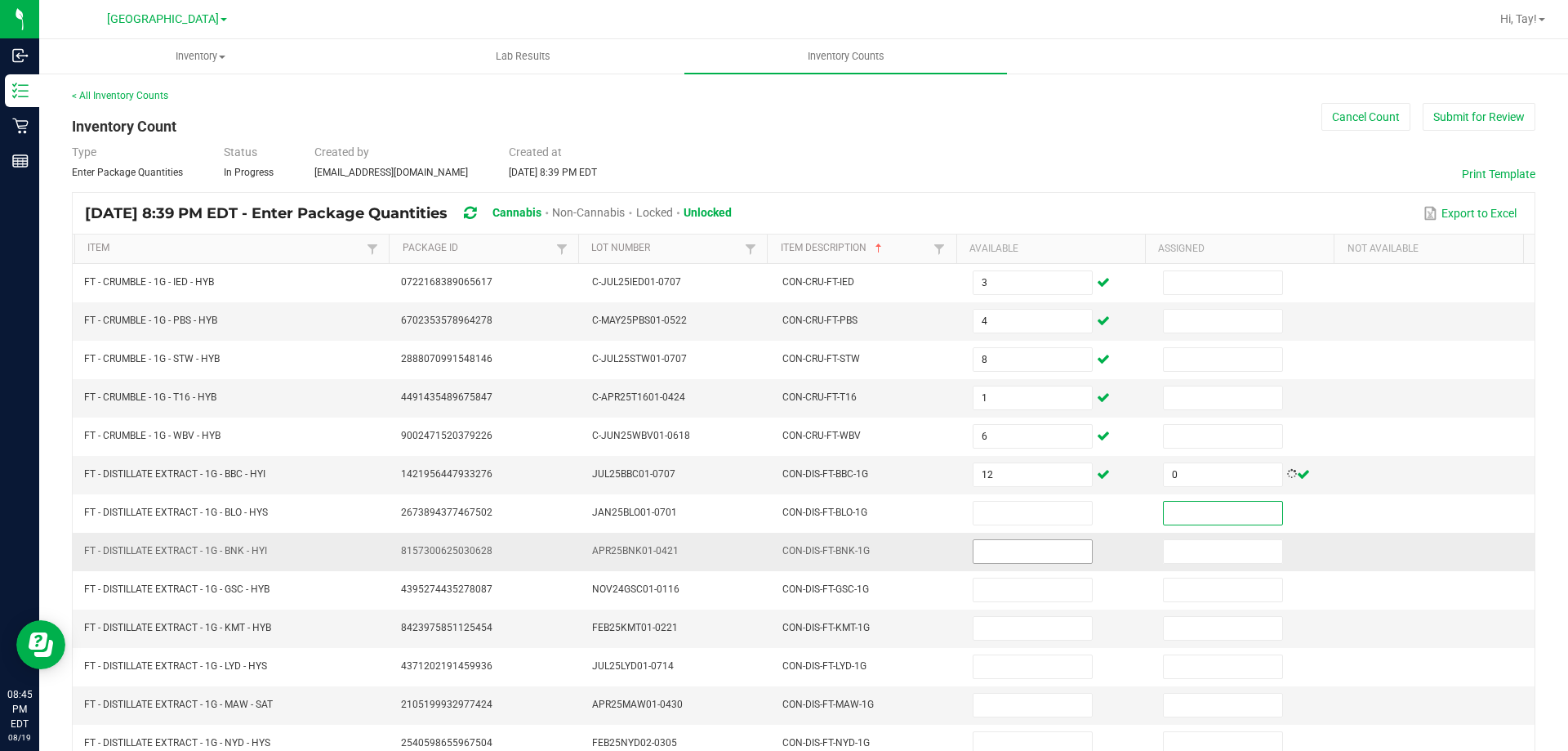
click at [1031, 547] on input at bounding box center [1032, 551] width 118 height 23
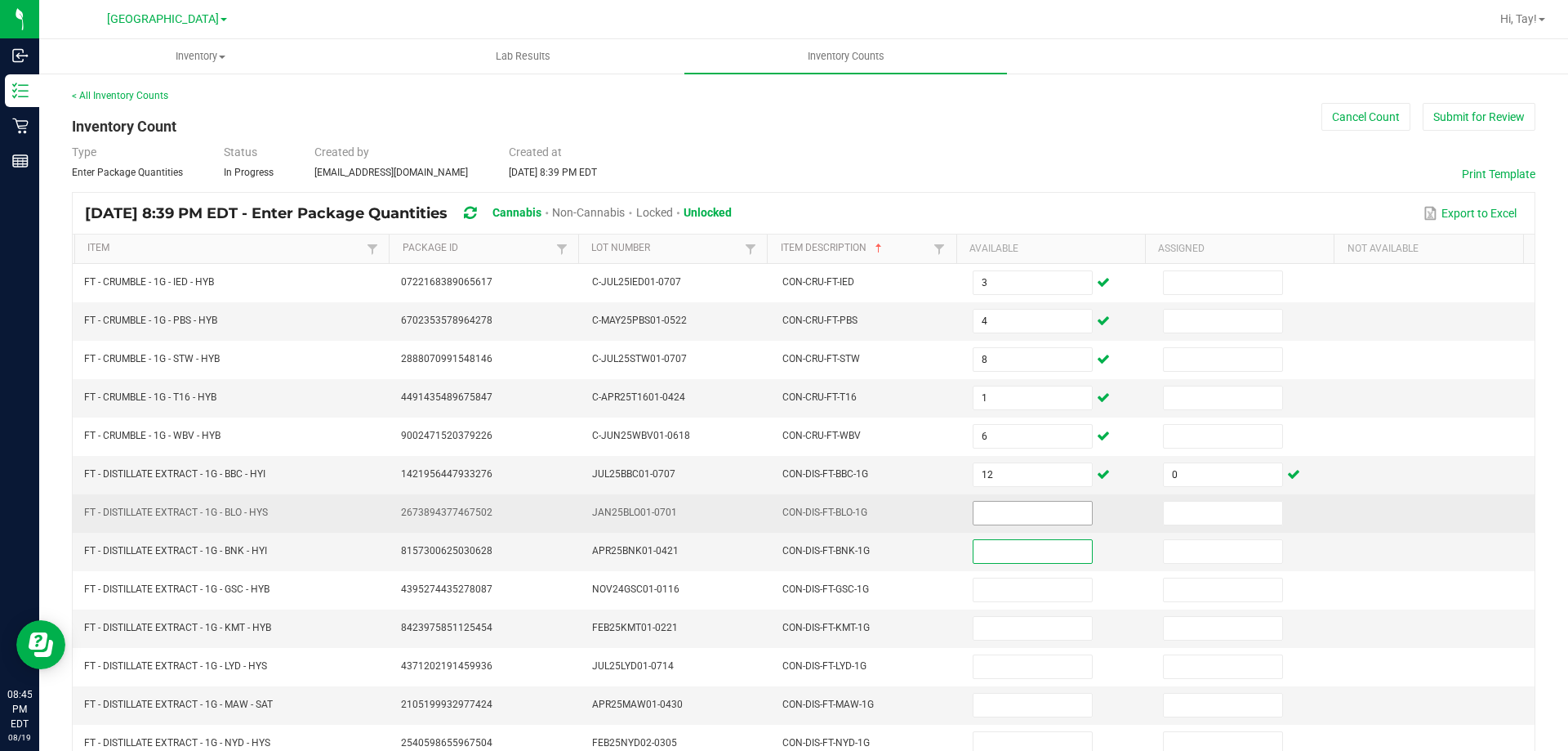
click at [1038, 514] on input at bounding box center [1032, 513] width 118 height 23
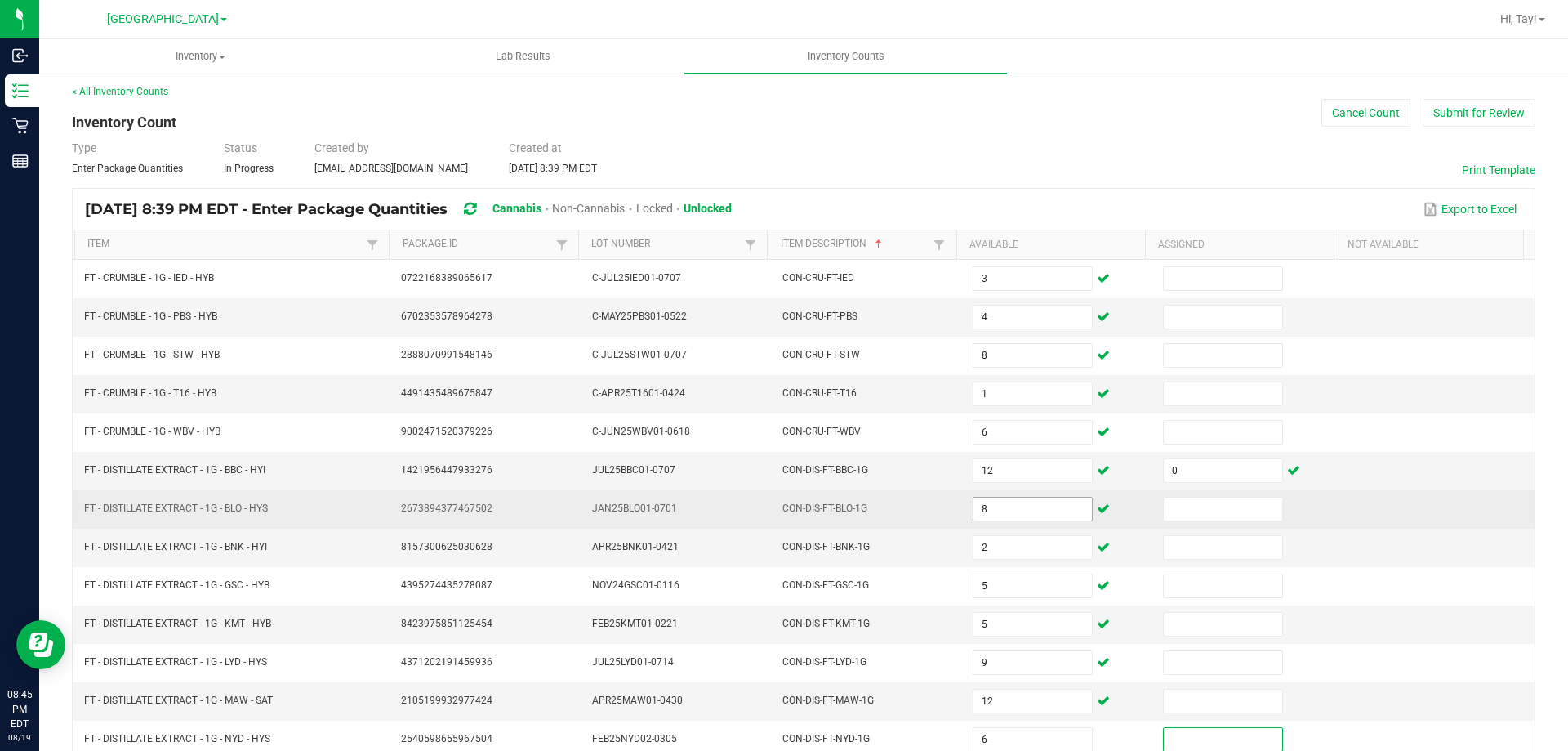
scroll to position [339, 0]
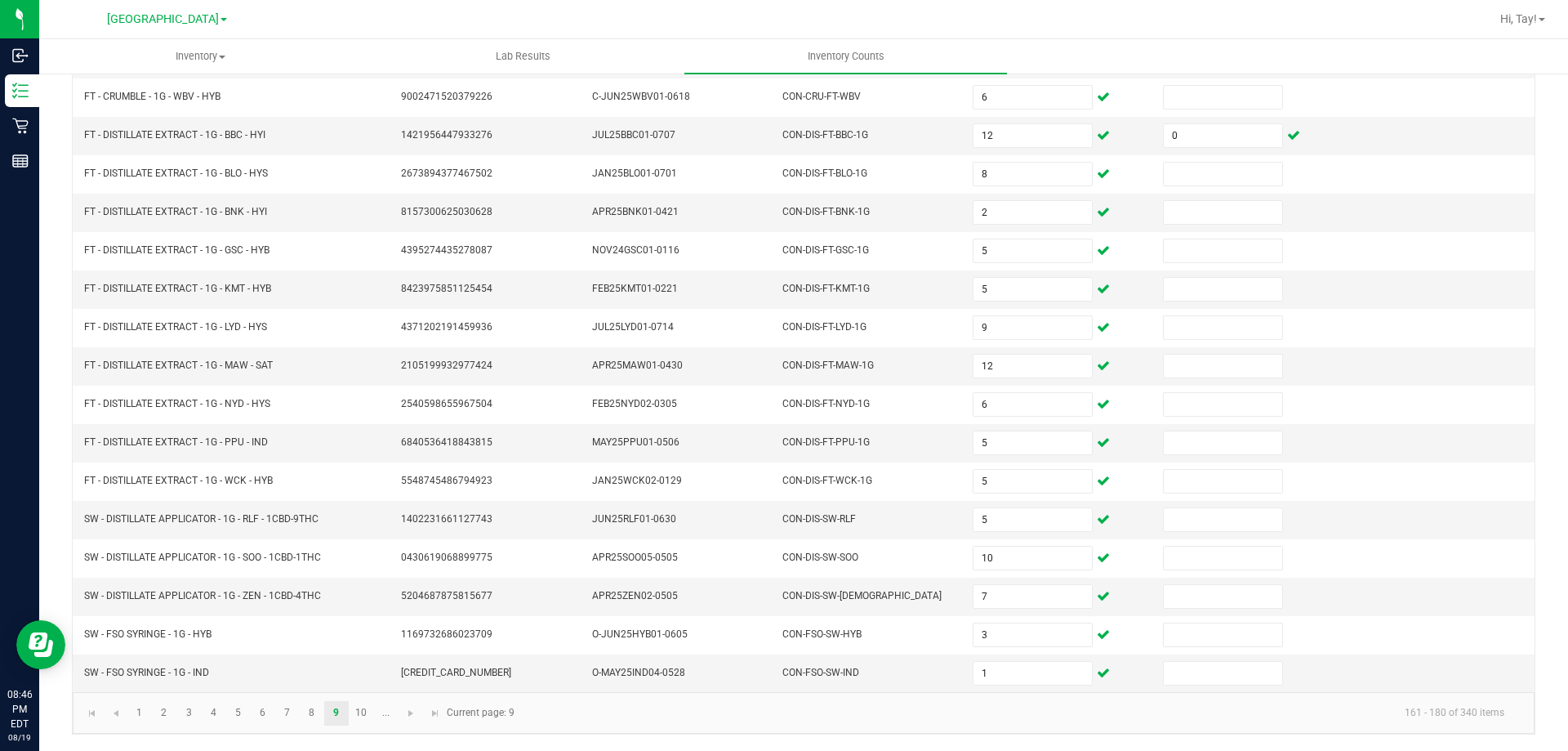
click at [364, 699] on kendo-pager "1 2 3 4 5 6 7 8 9 10 ... 161 - 180 of 340 items Current page: 9" at bounding box center [803, 713] width 1462 height 42
click at [363, 712] on link "10" at bounding box center [362, 713] width 23 height 24
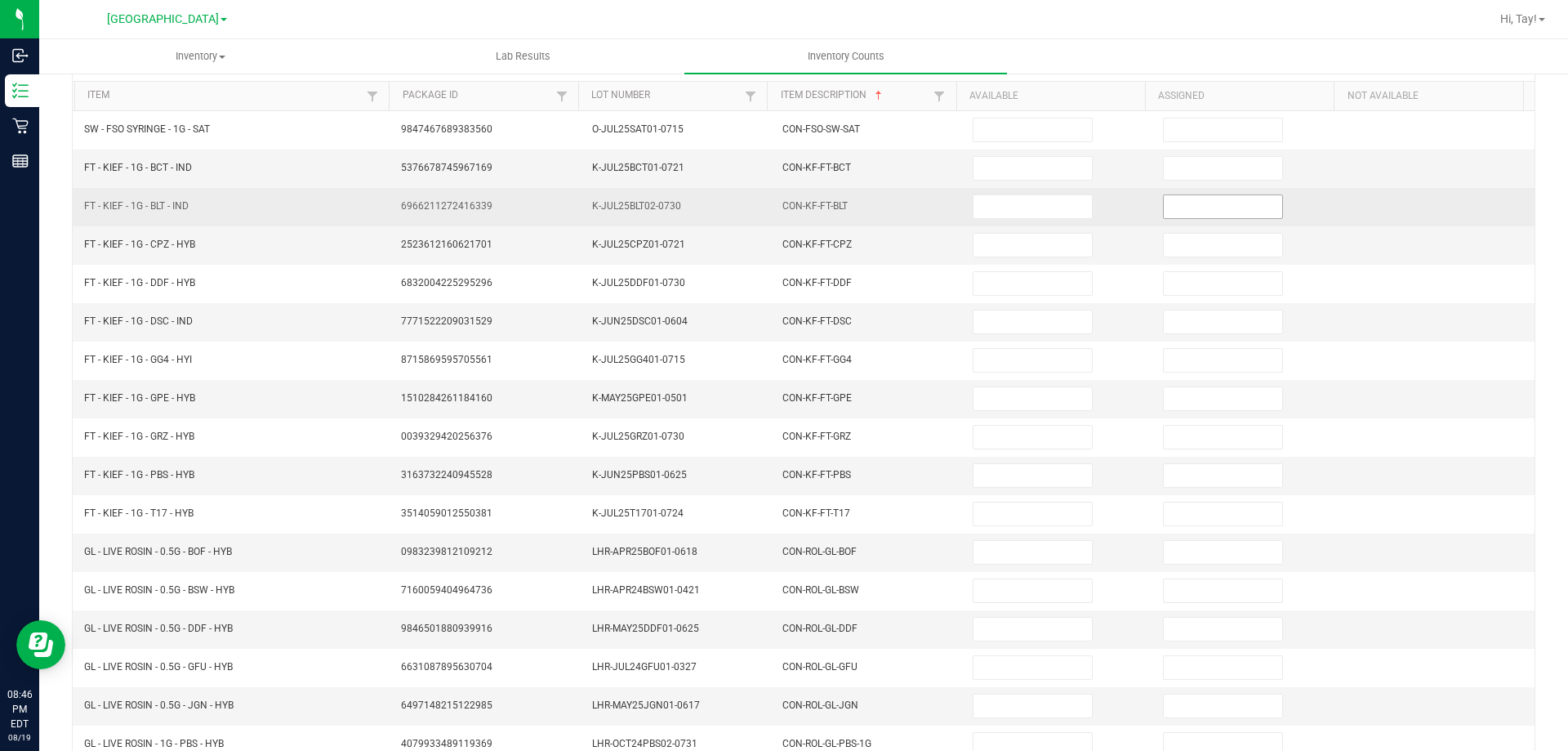
scroll to position [0, 0]
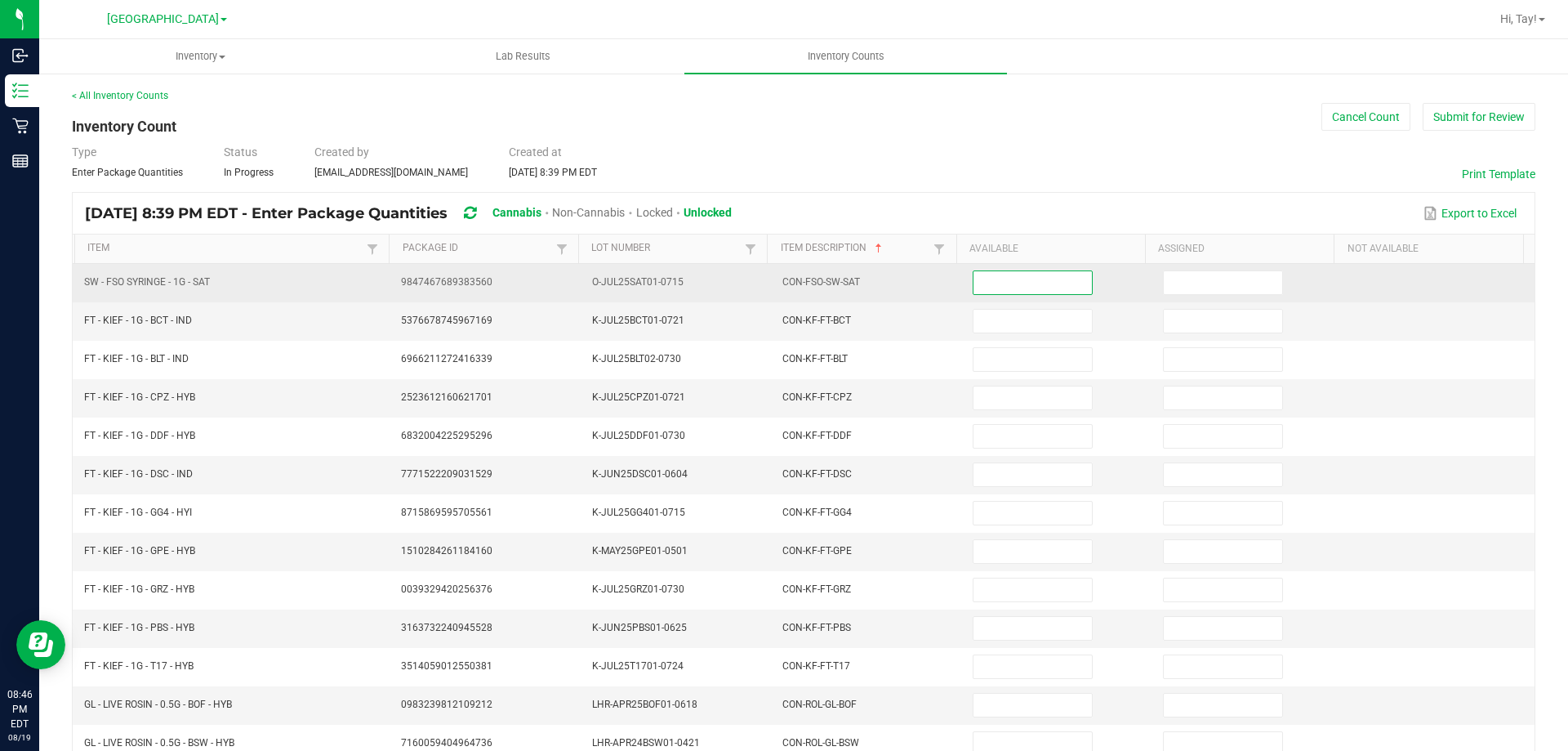
click at [1044, 277] on input at bounding box center [1032, 282] width 118 height 23
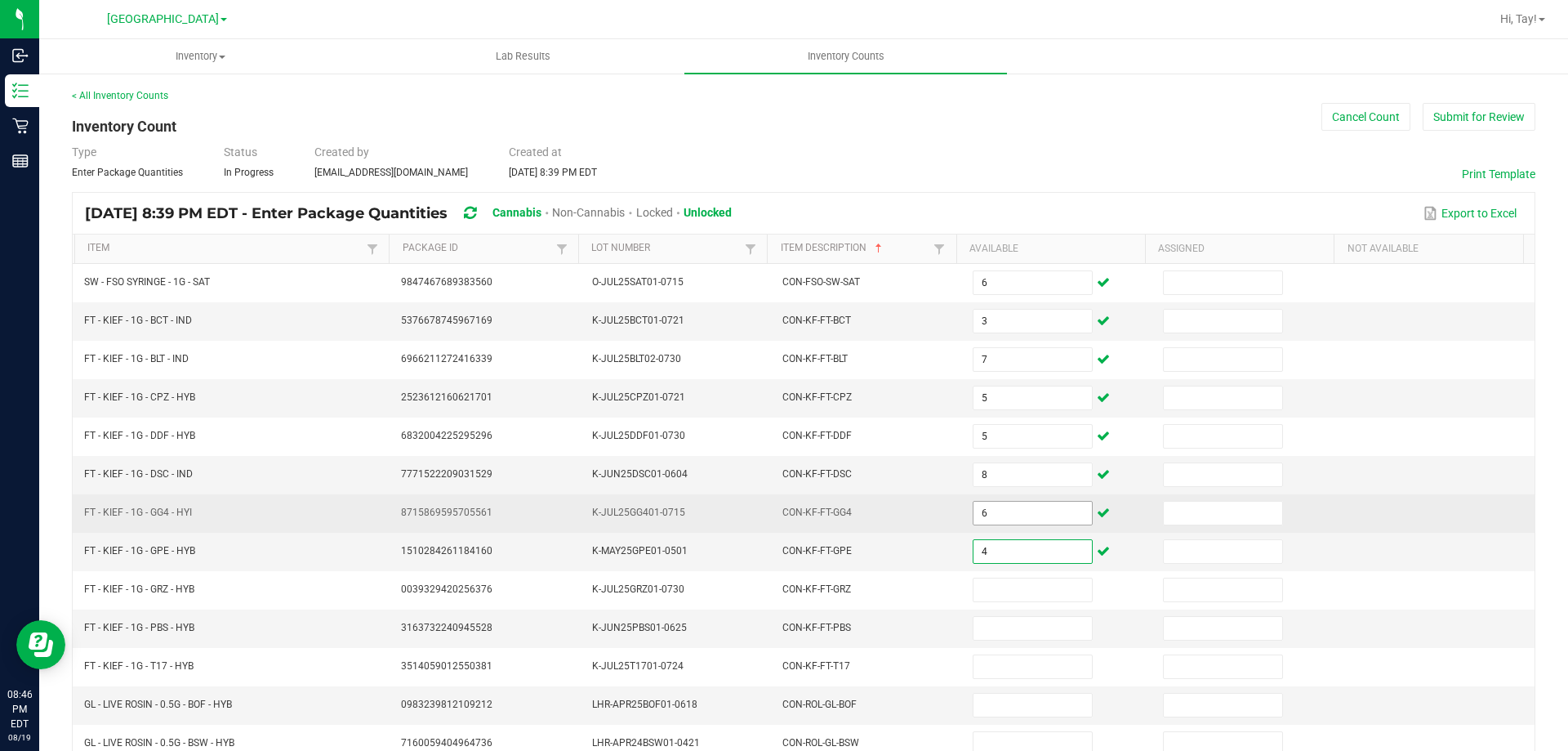
click at [974, 504] on input "6" at bounding box center [1032, 513] width 118 height 23
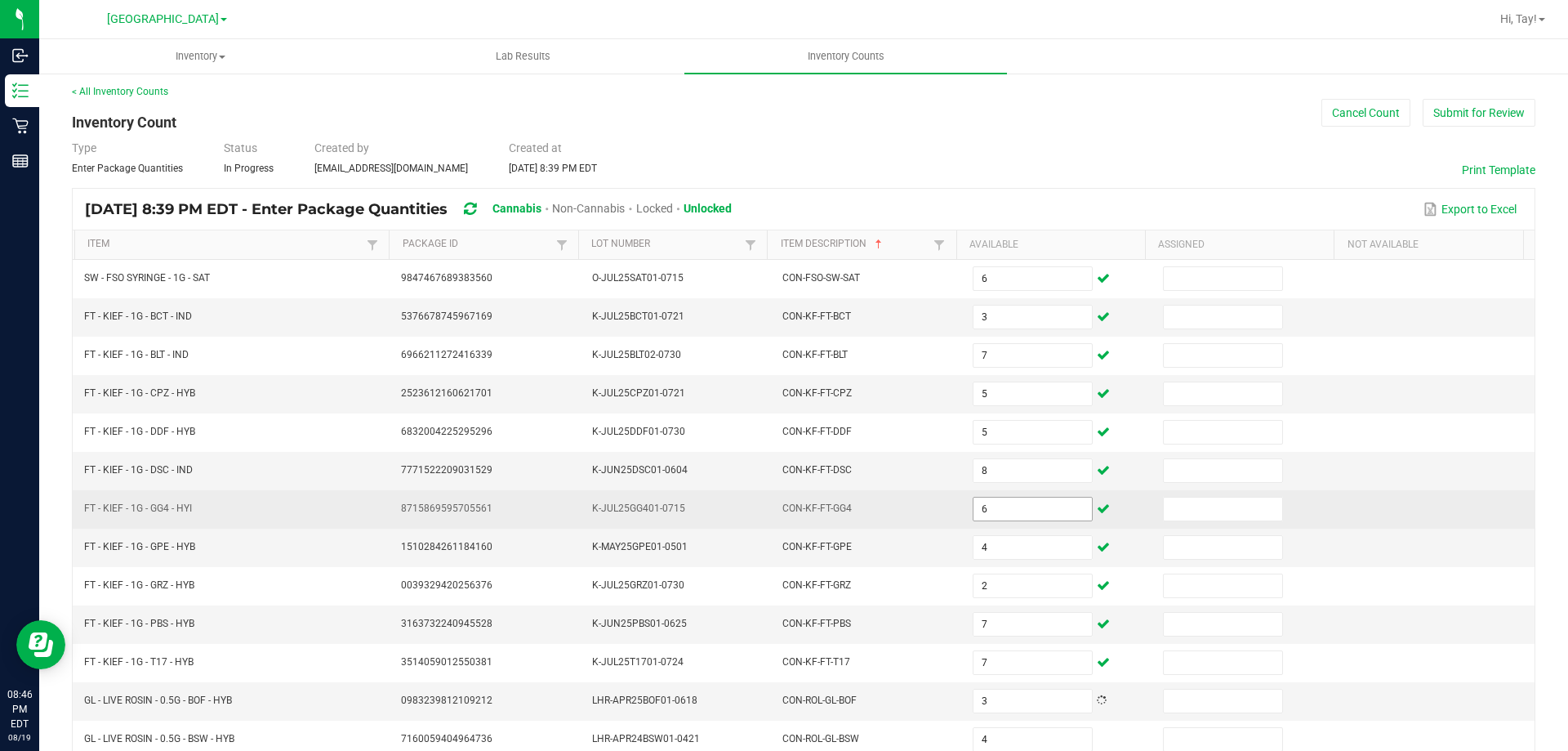
scroll to position [339, 0]
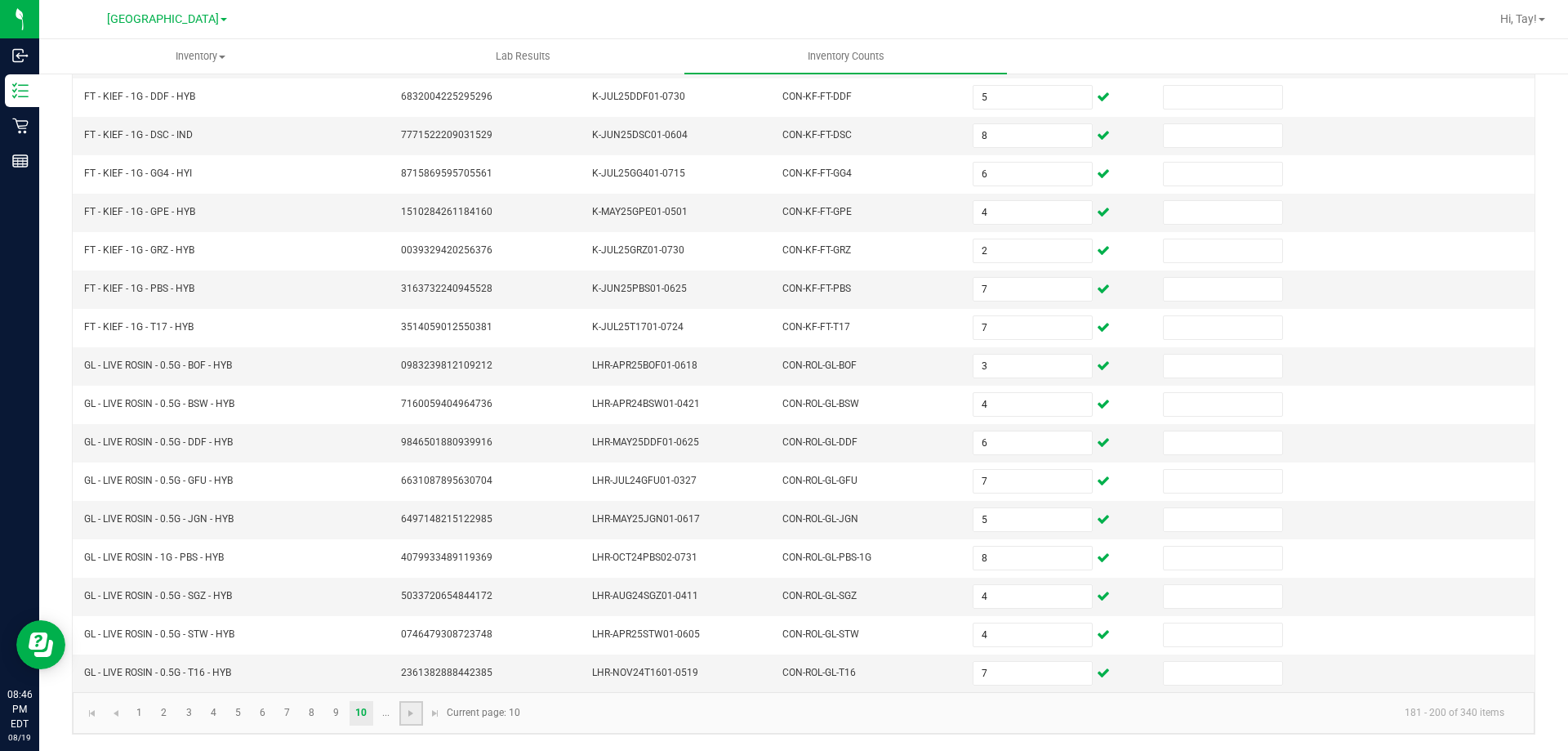
click at [402, 715] on link at bounding box center [411, 713] width 23 height 24
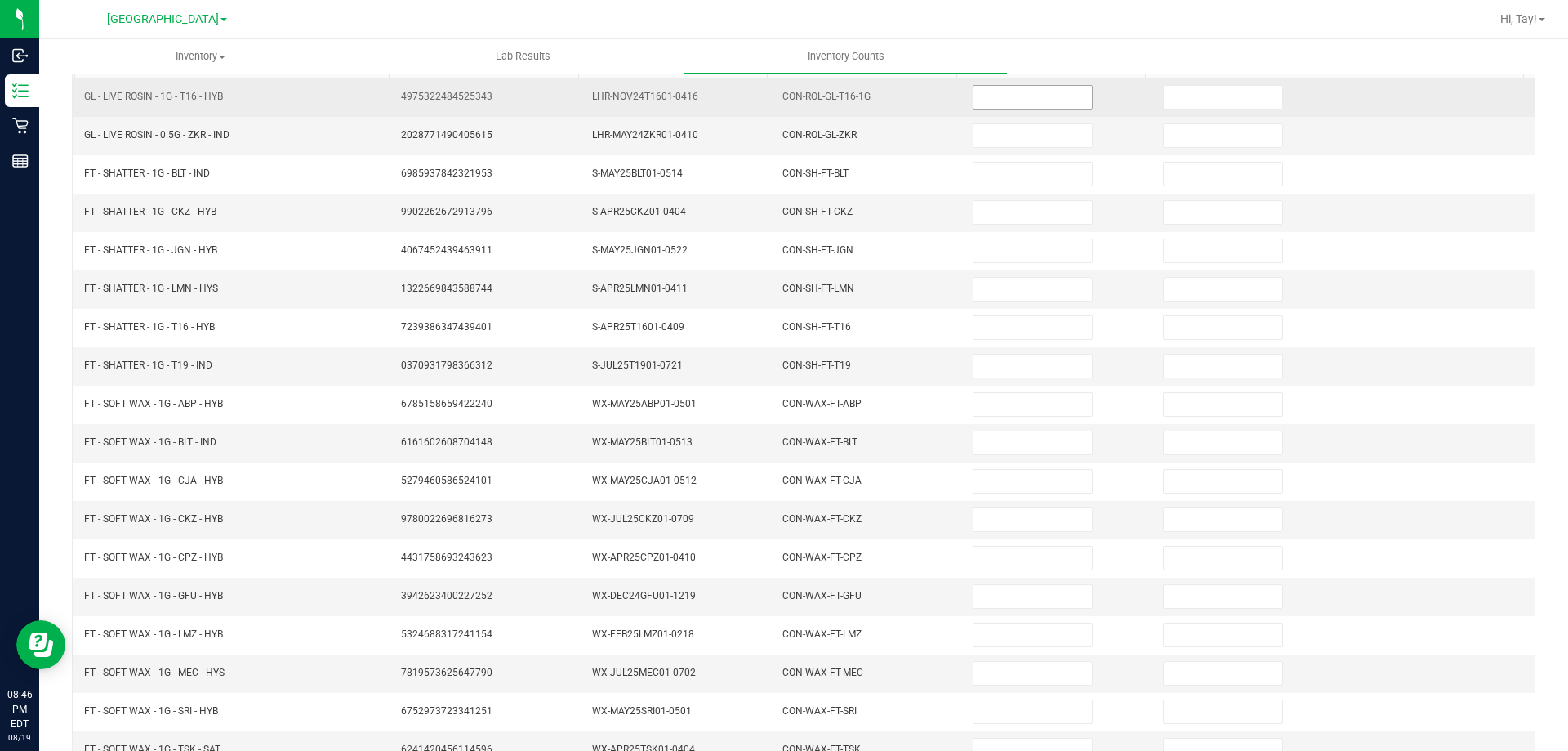
scroll to position [0, 0]
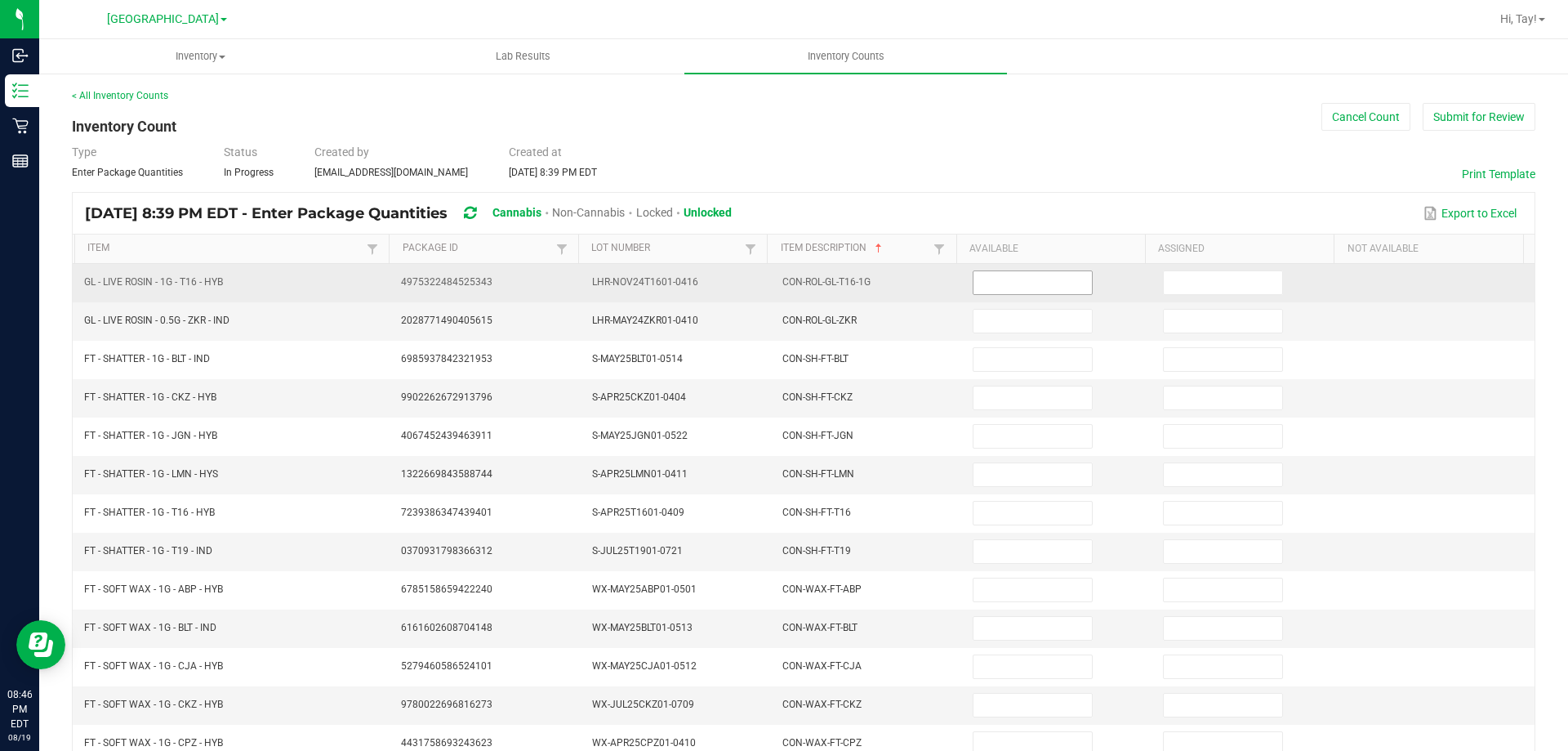
click at [982, 277] on input at bounding box center [1032, 282] width 118 height 23
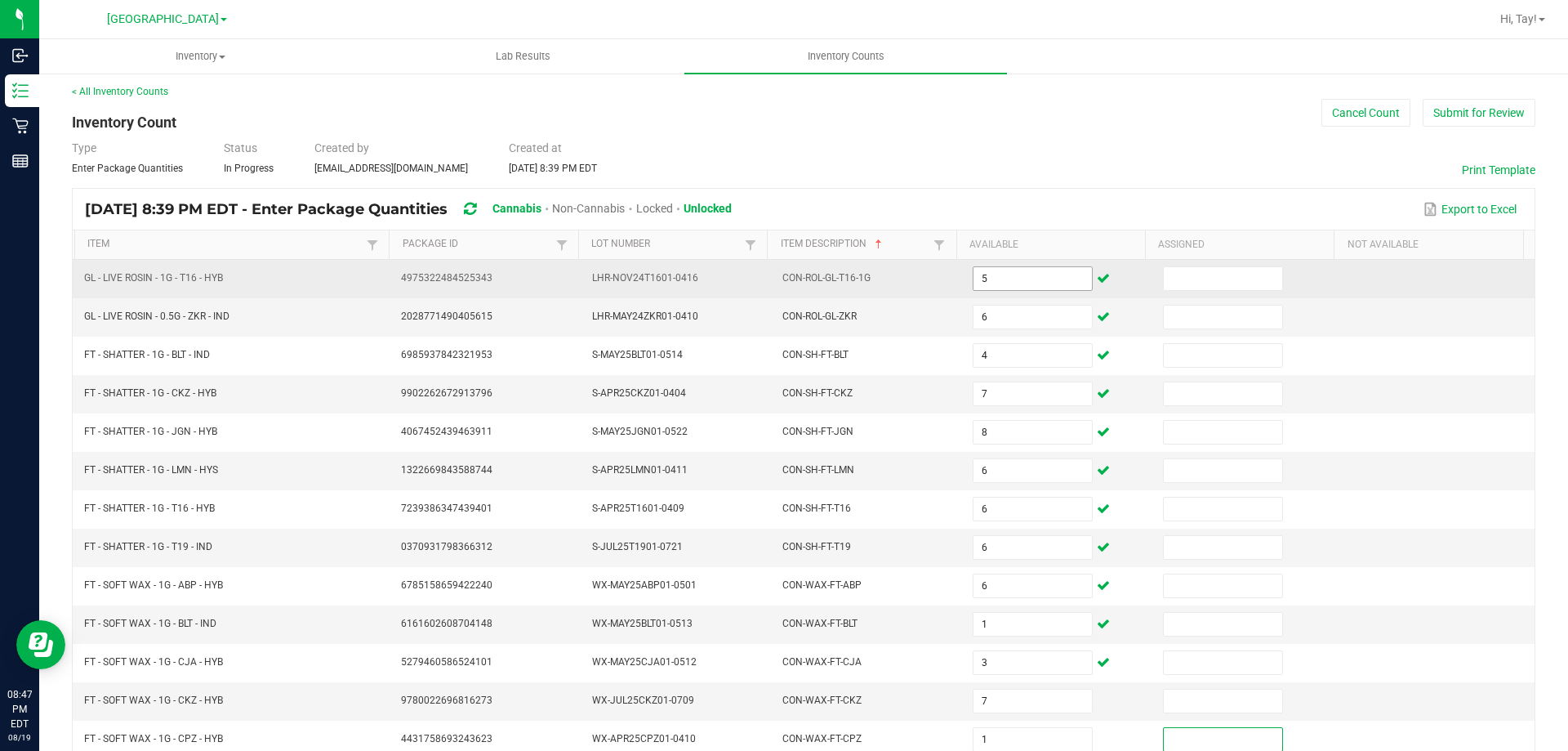
scroll to position [339, 0]
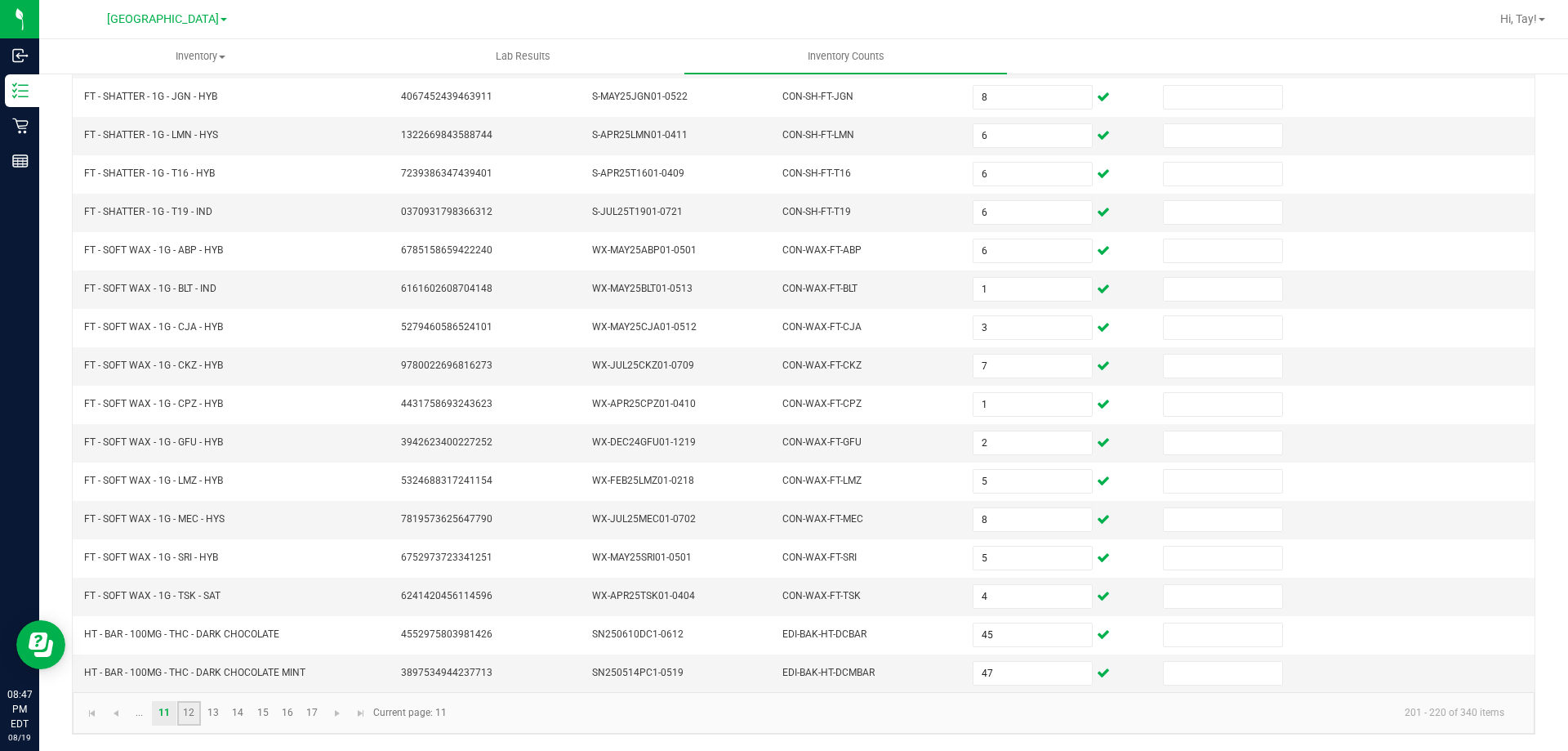
click at [187, 718] on link "12" at bounding box center [189, 713] width 23 height 24
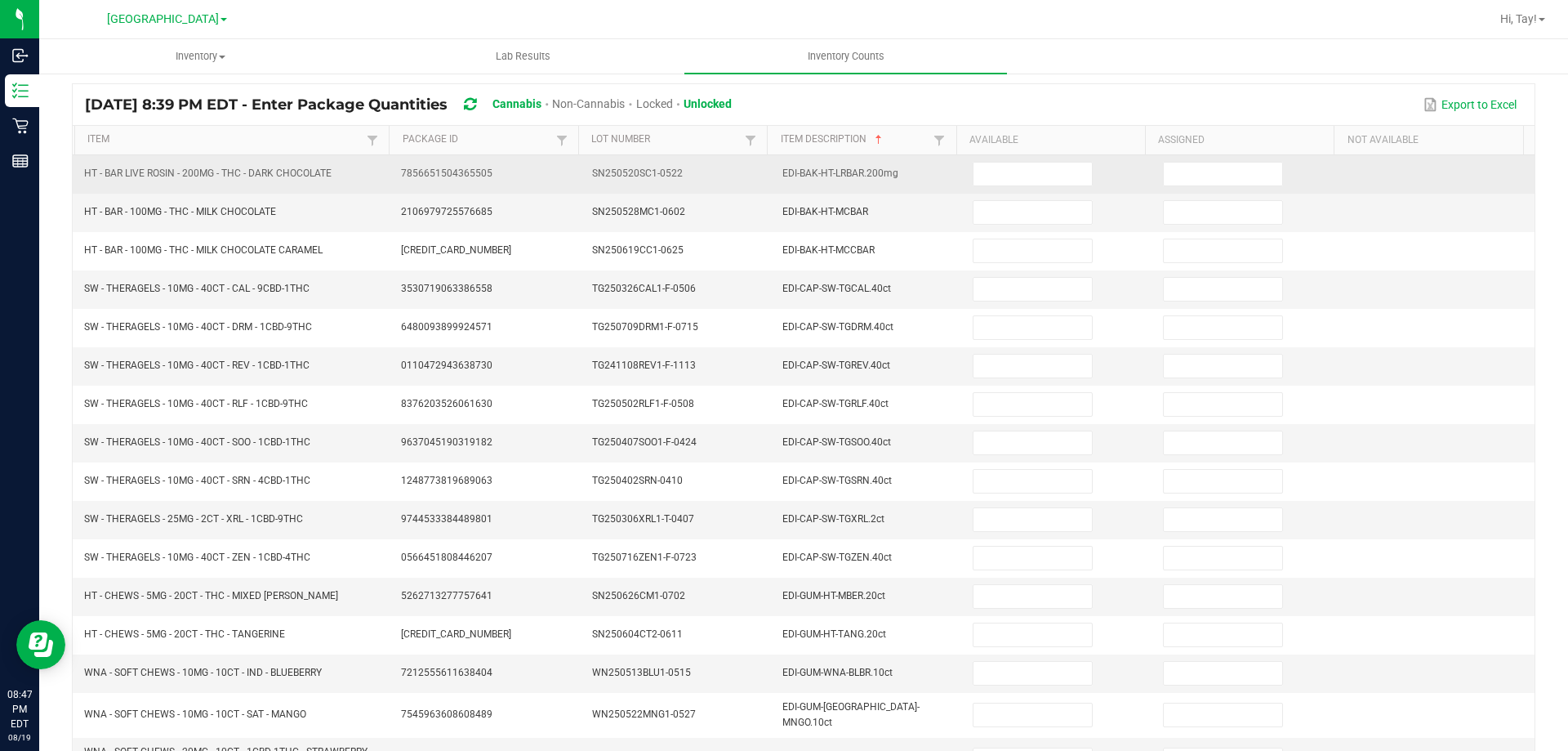
scroll to position [0, 0]
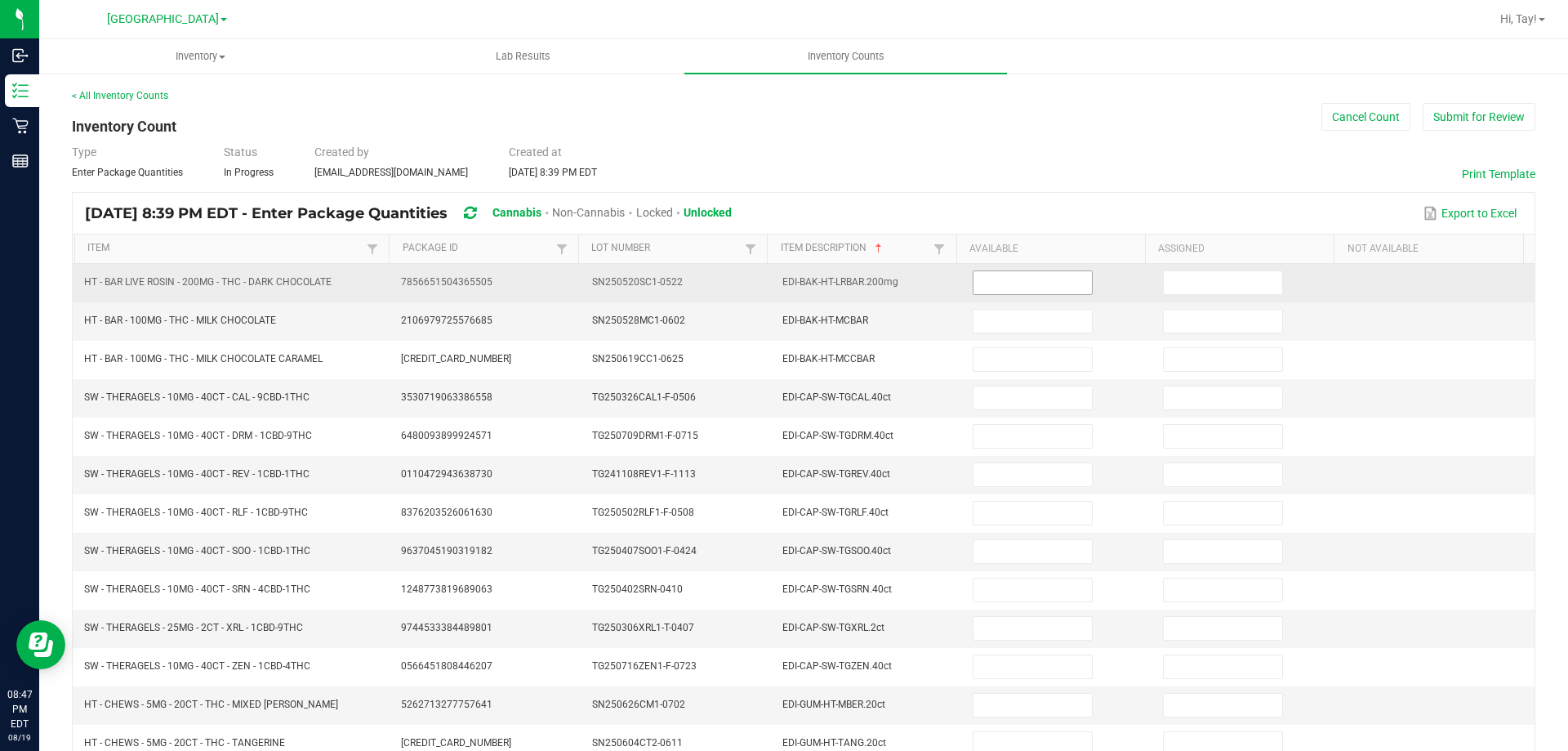
click at [989, 282] on input at bounding box center [1032, 282] width 118 height 23
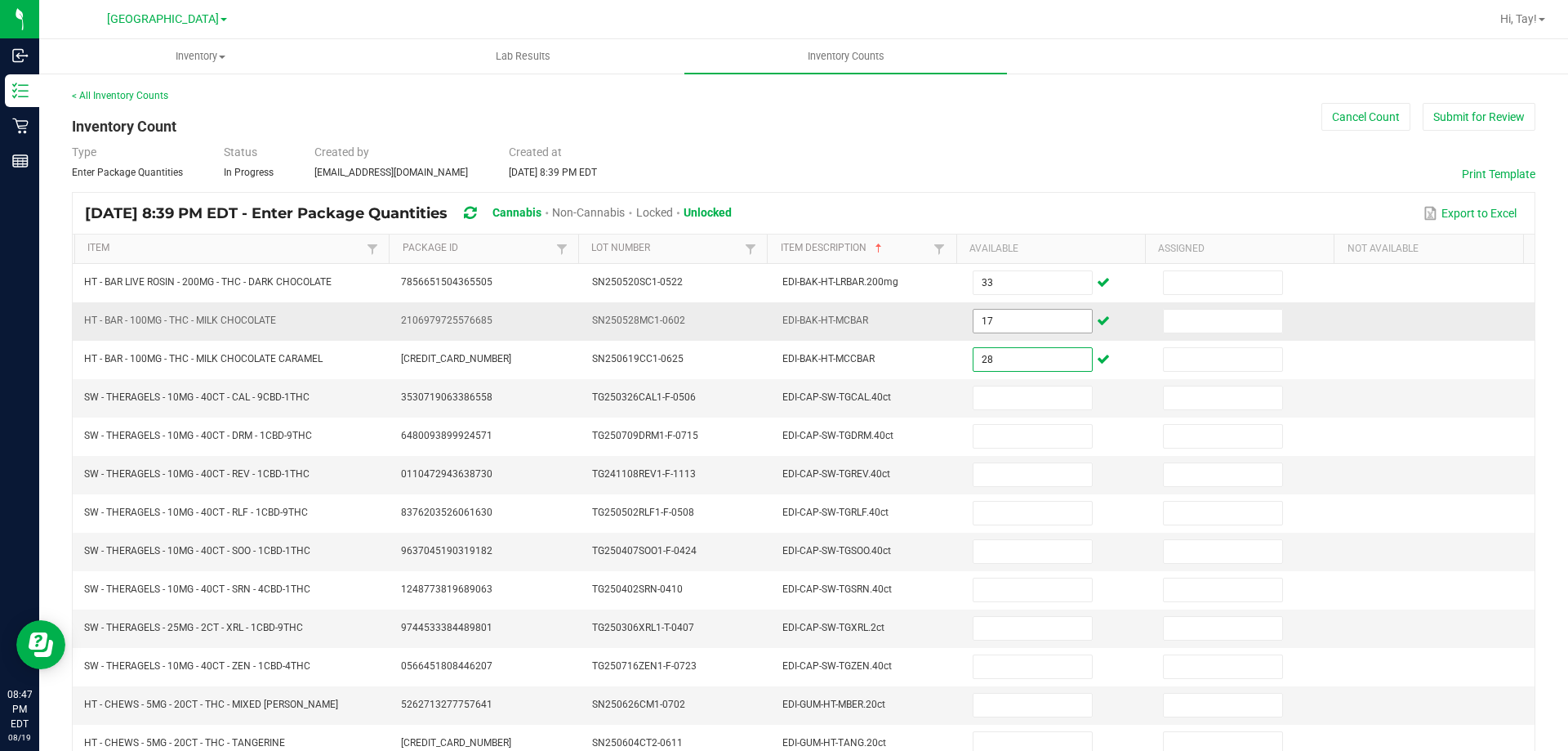
click at [1043, 331] on input "17" at bounding box center [1032, 321] width 118 height 23
click at [988, 390] on input "6" at bounding box center [1032, 398] width 118 height 23
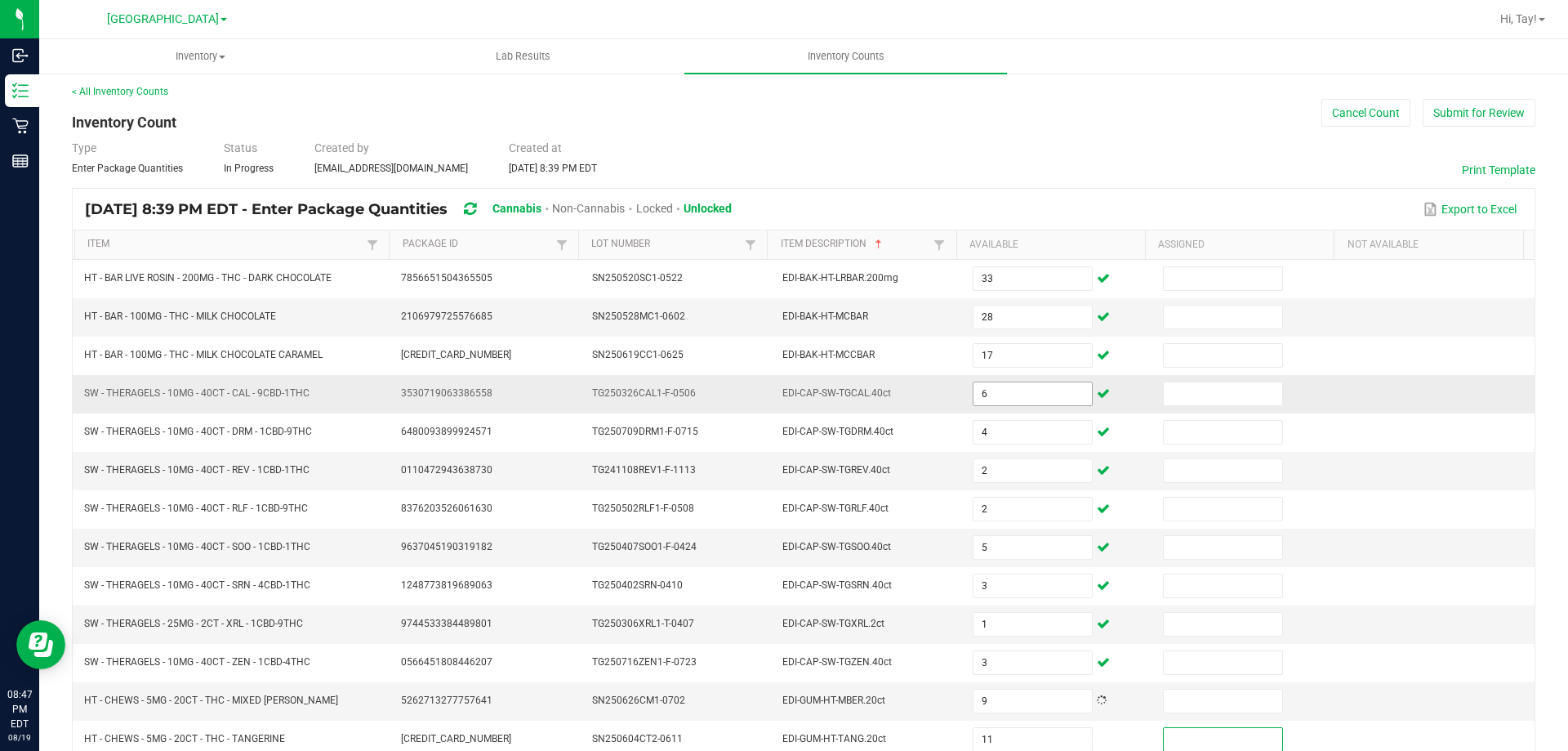
scroll to position [347, 0]
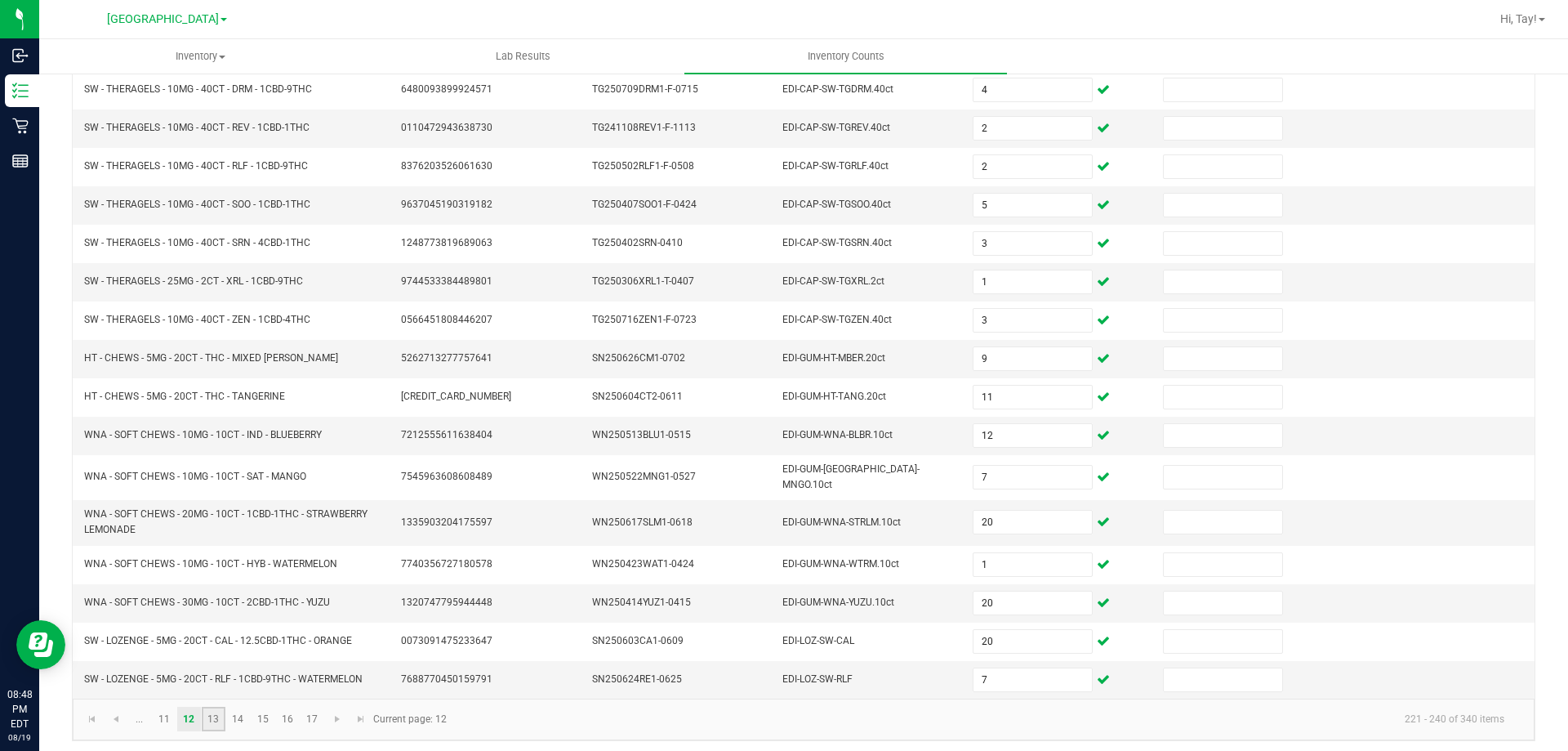
click at [218, 707] on link "13" at bounding box center [214, 718] width 23 height 24
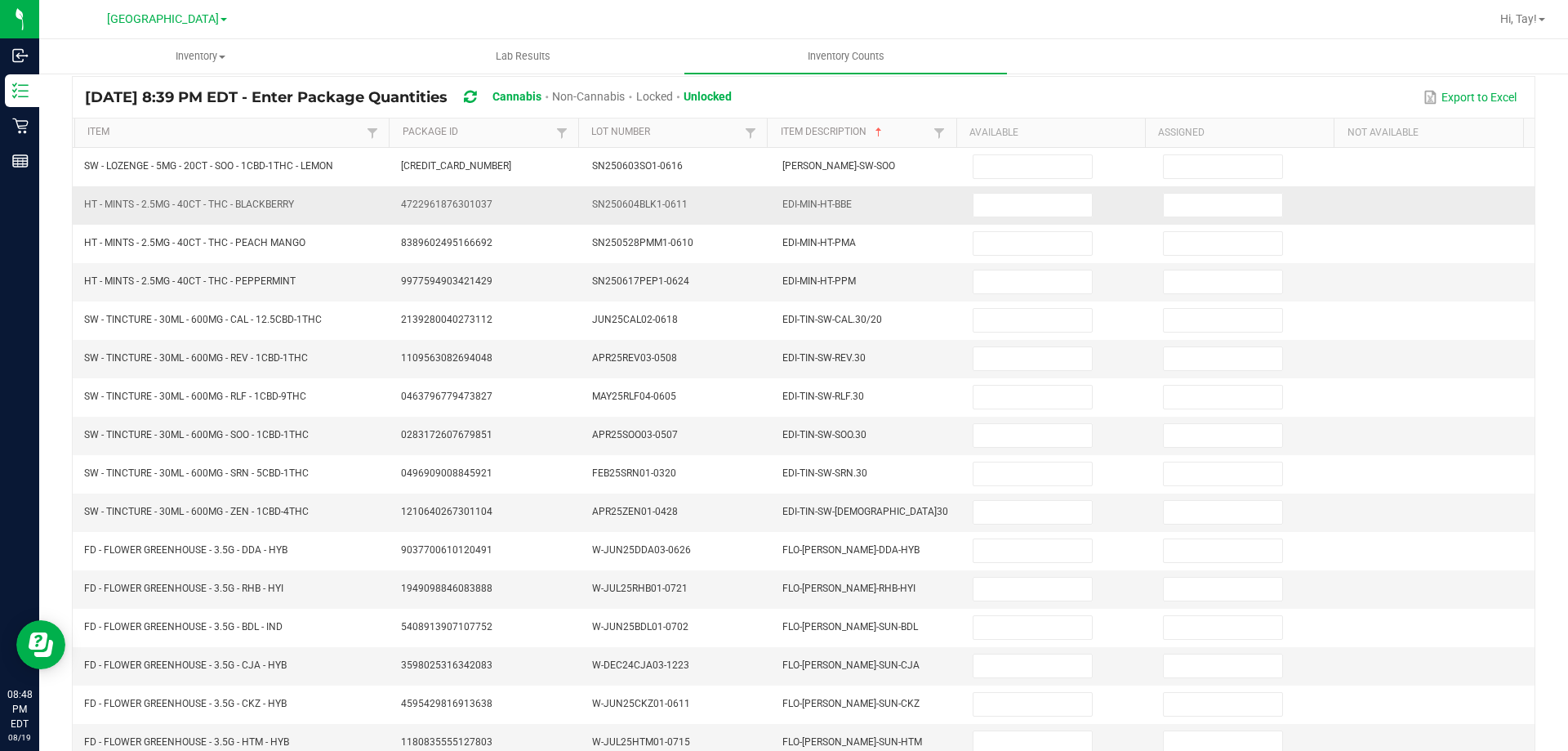
scroll to position [0, 0]
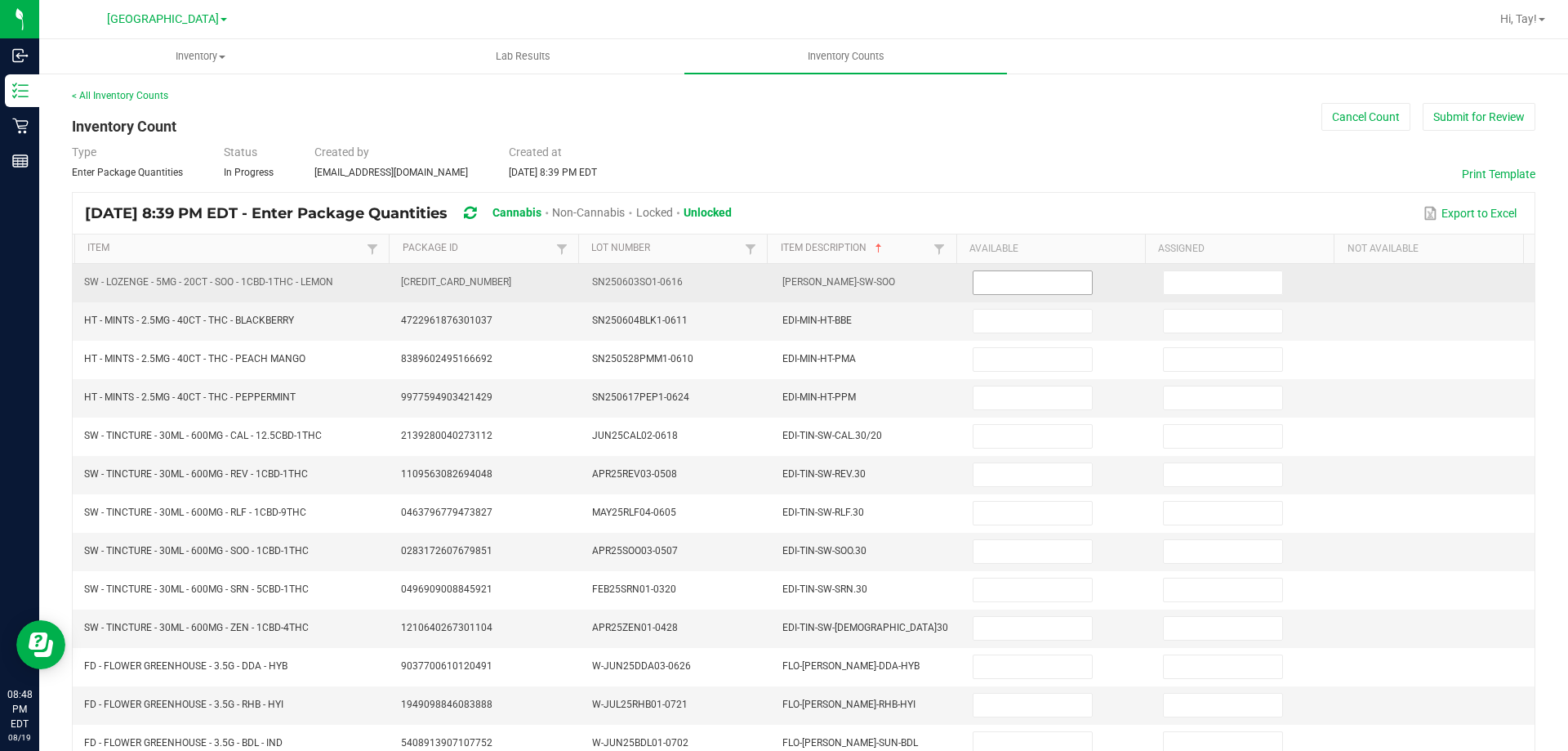
click at [1020, 287] on input at bounding box center [1032, 282] width 118 height 23
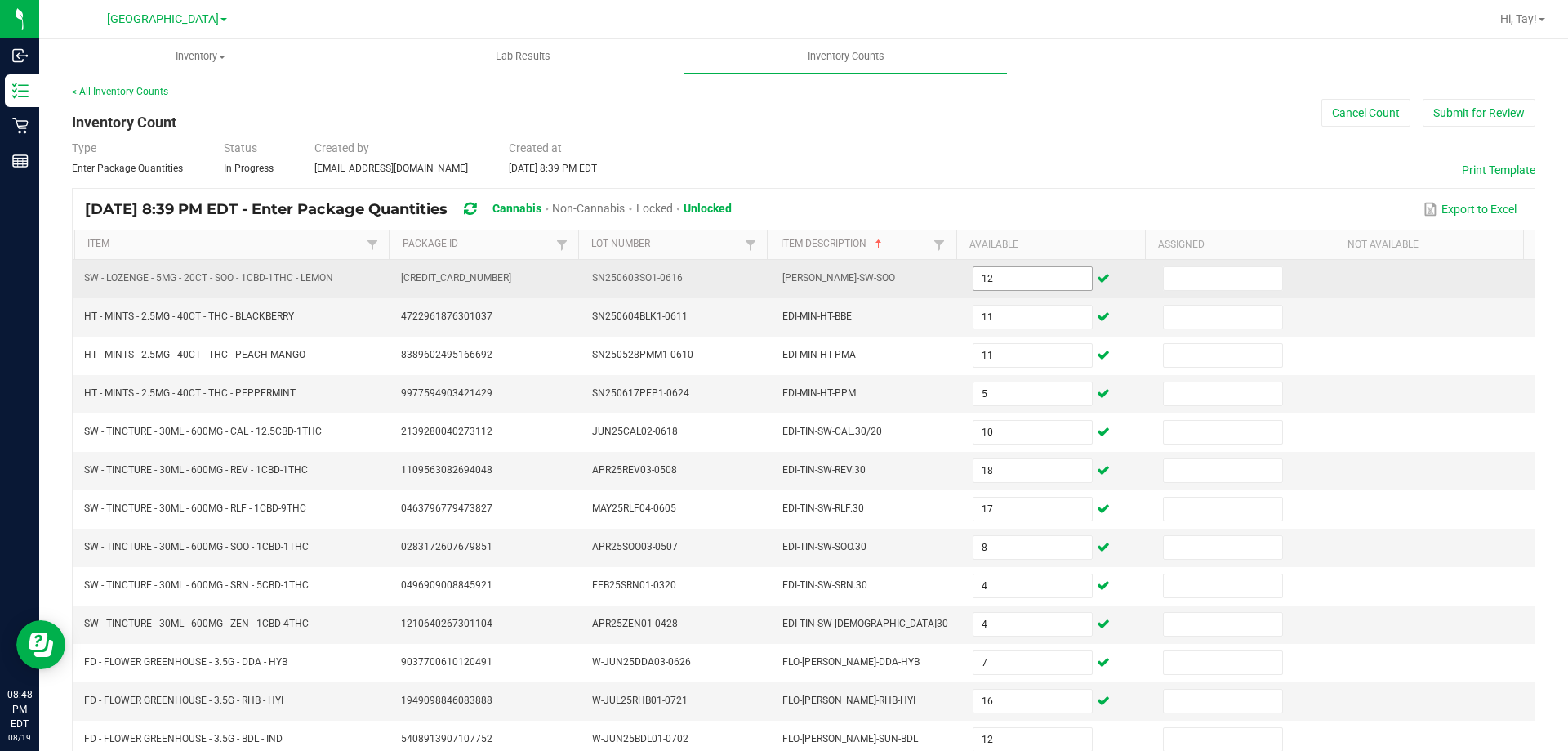
scroll to position [339, 0]
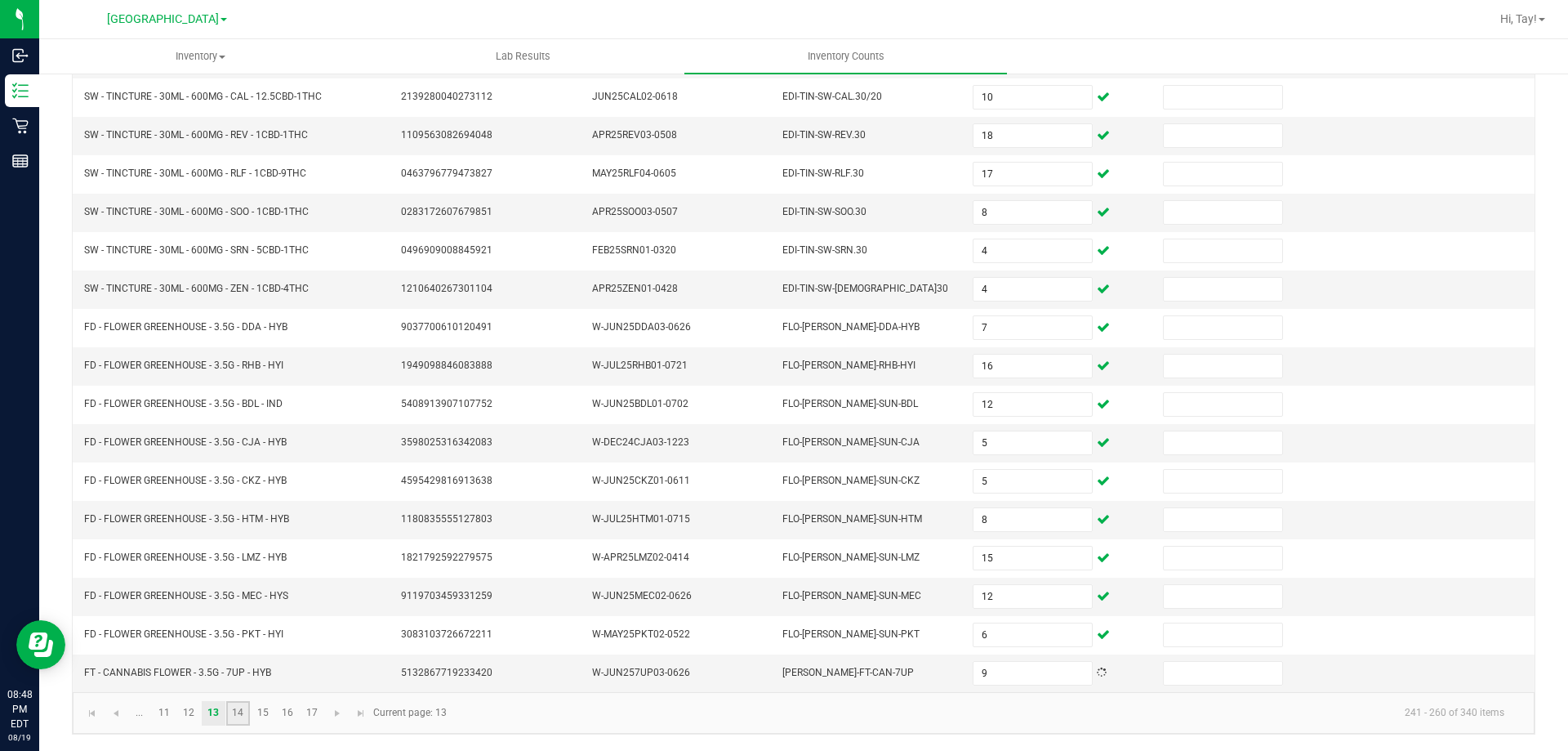
click at [235, 704] on link "14" at bounding box center [238, 713] width 23 height 24
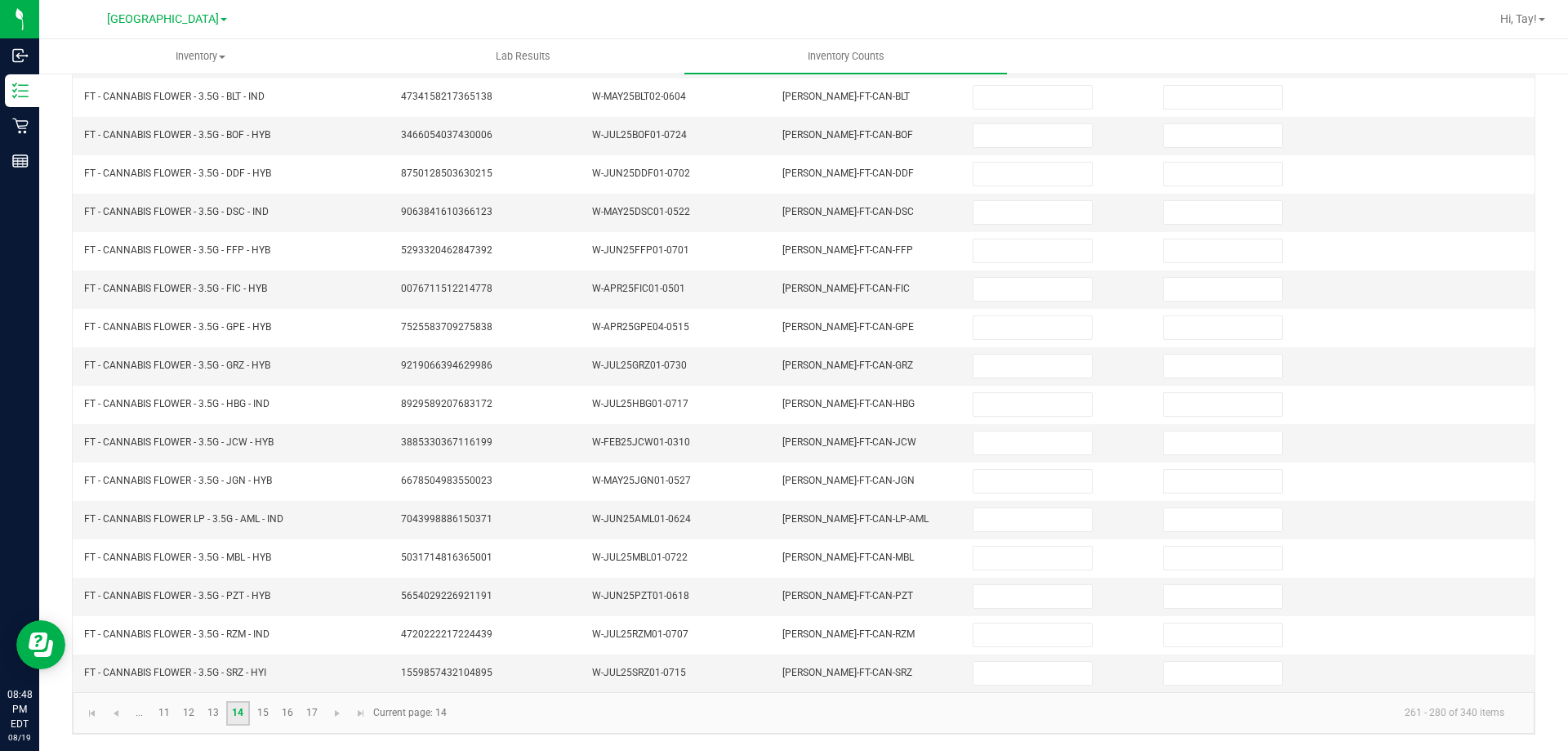
scroll to position [0, 0]
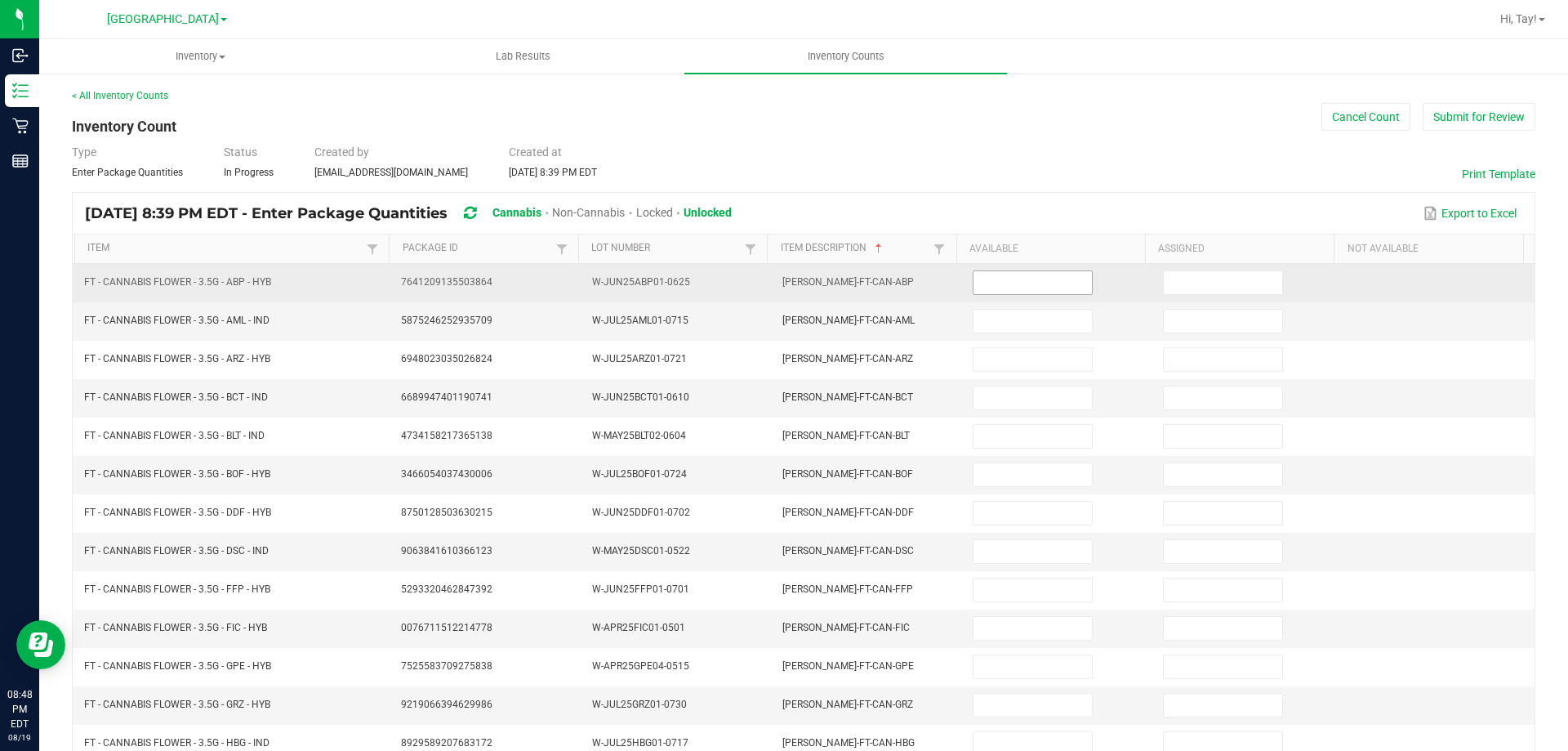
click at [1034, 283] on input at bounding box center [1032, 282] width 118 height 23
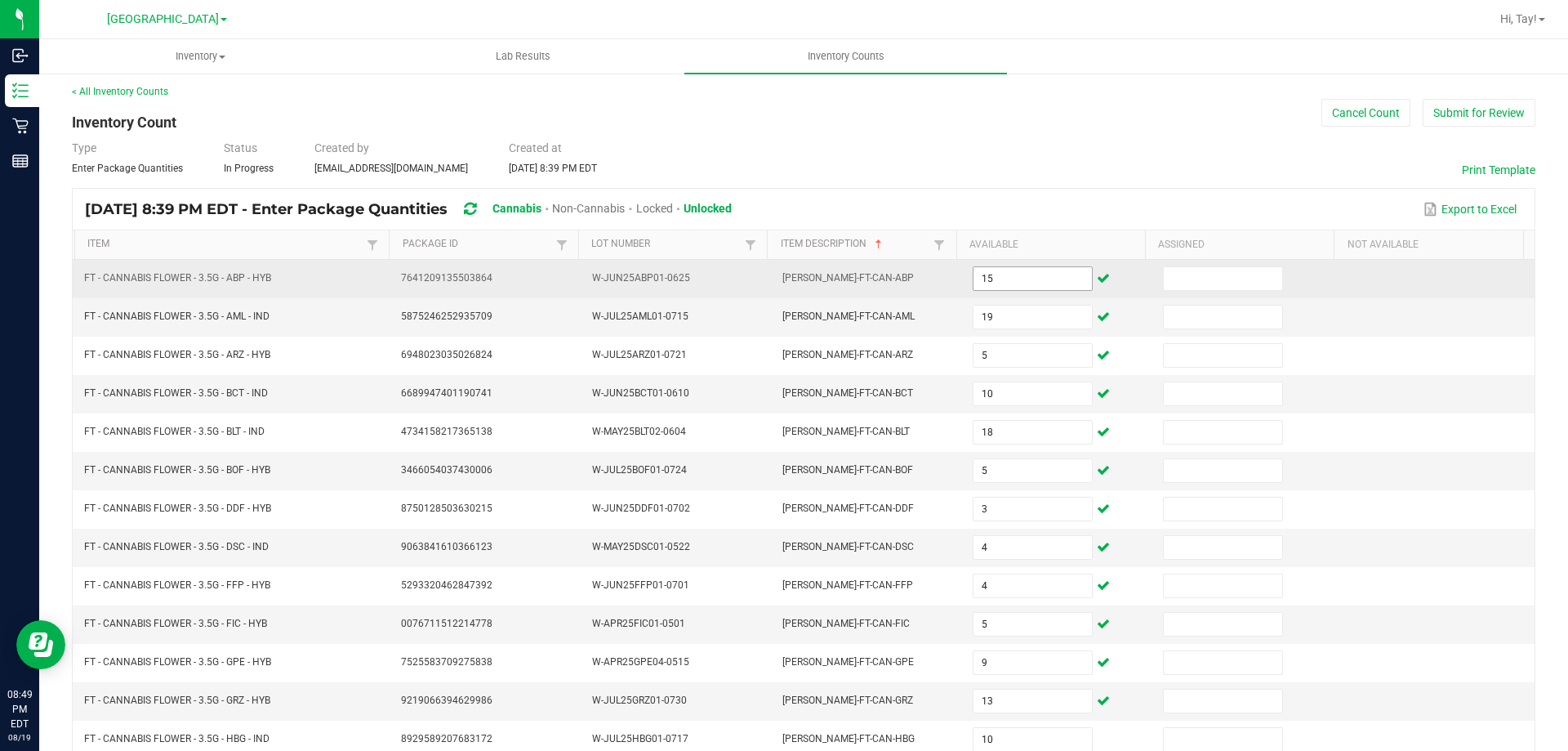
scroll to position [339, 0]
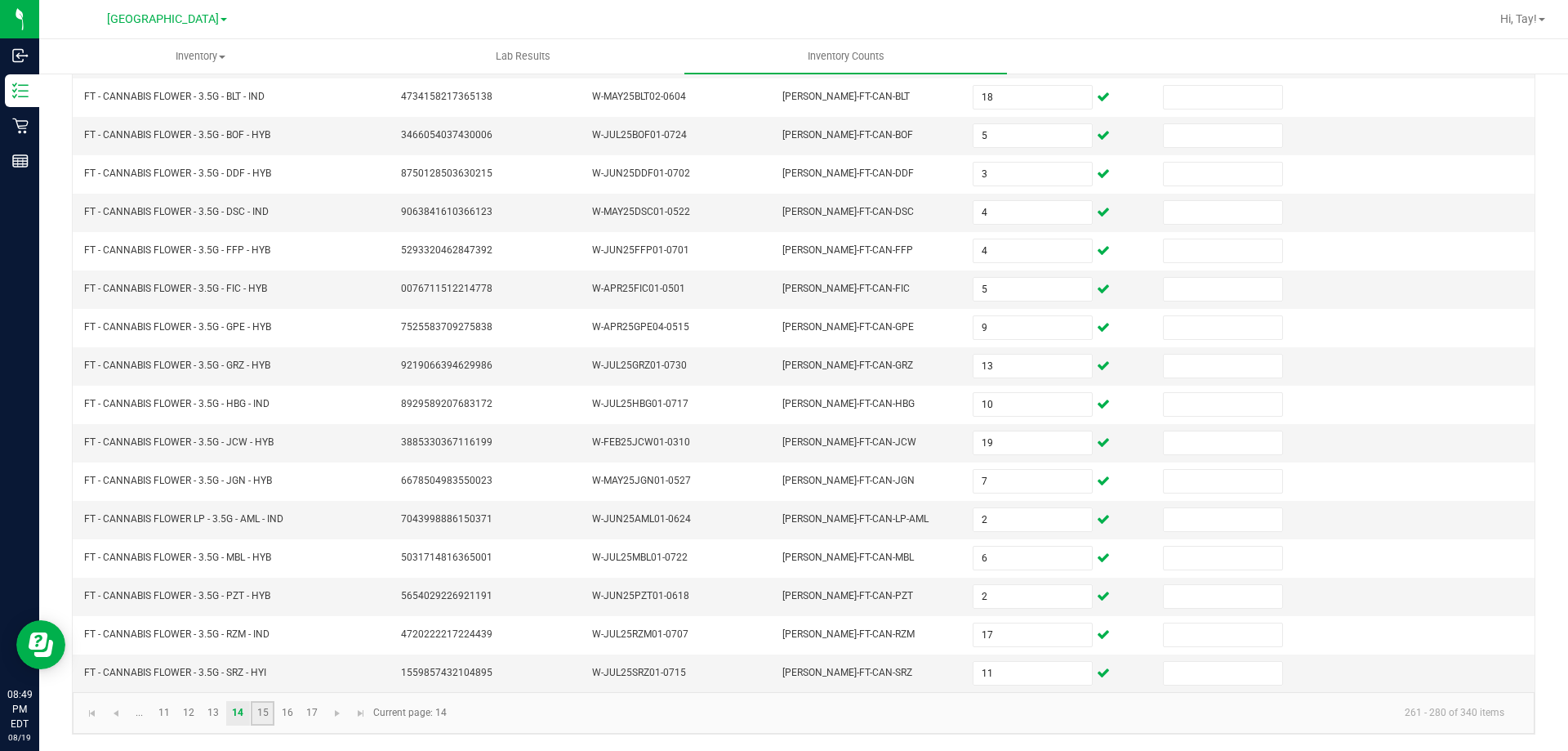
click at [267, 716] on link "15" at bounding box center [262, 713] width 23 height 24
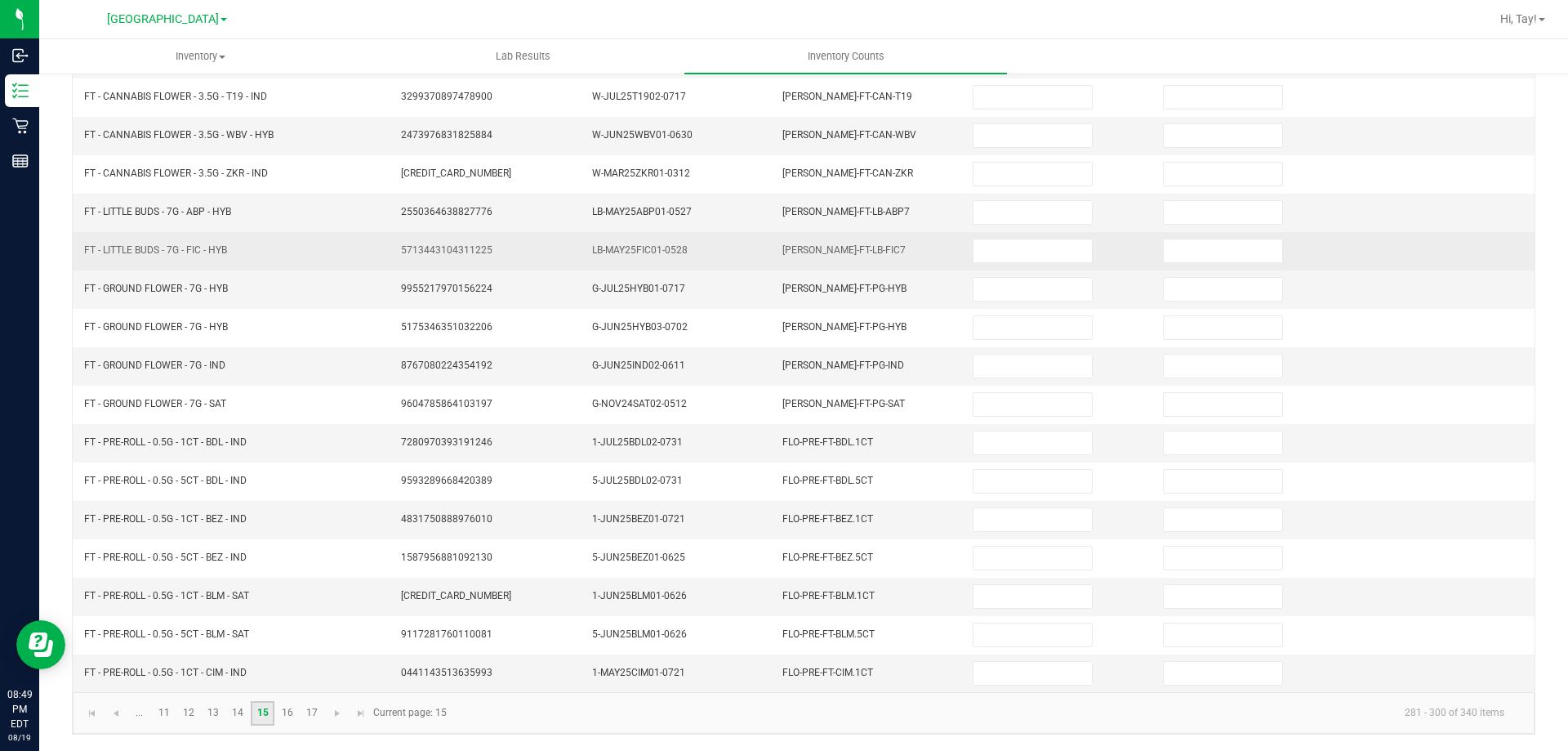
scroll to position [0, 0]
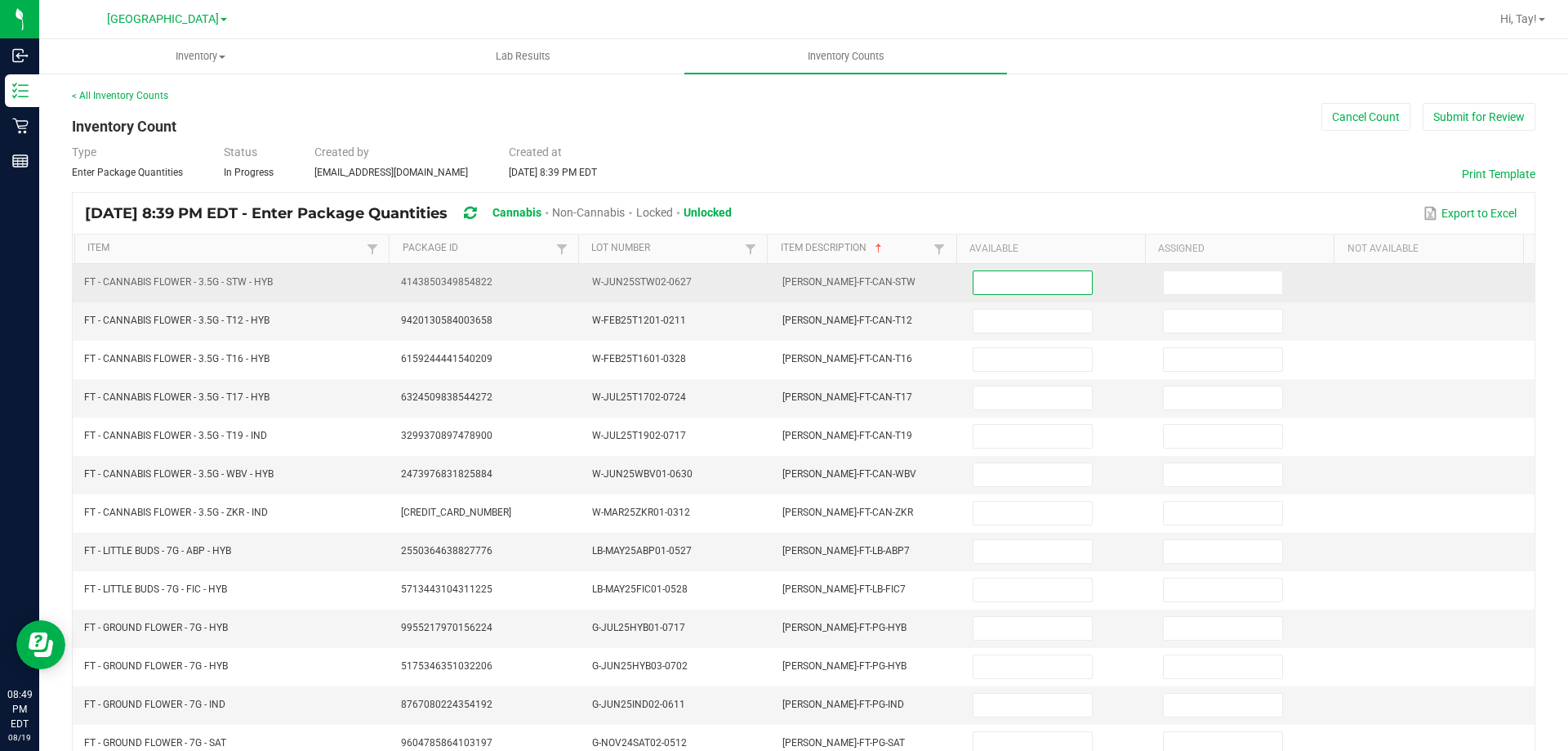
click at [997, 287] on input at bounding box center [1032, 282] width 118 height 23
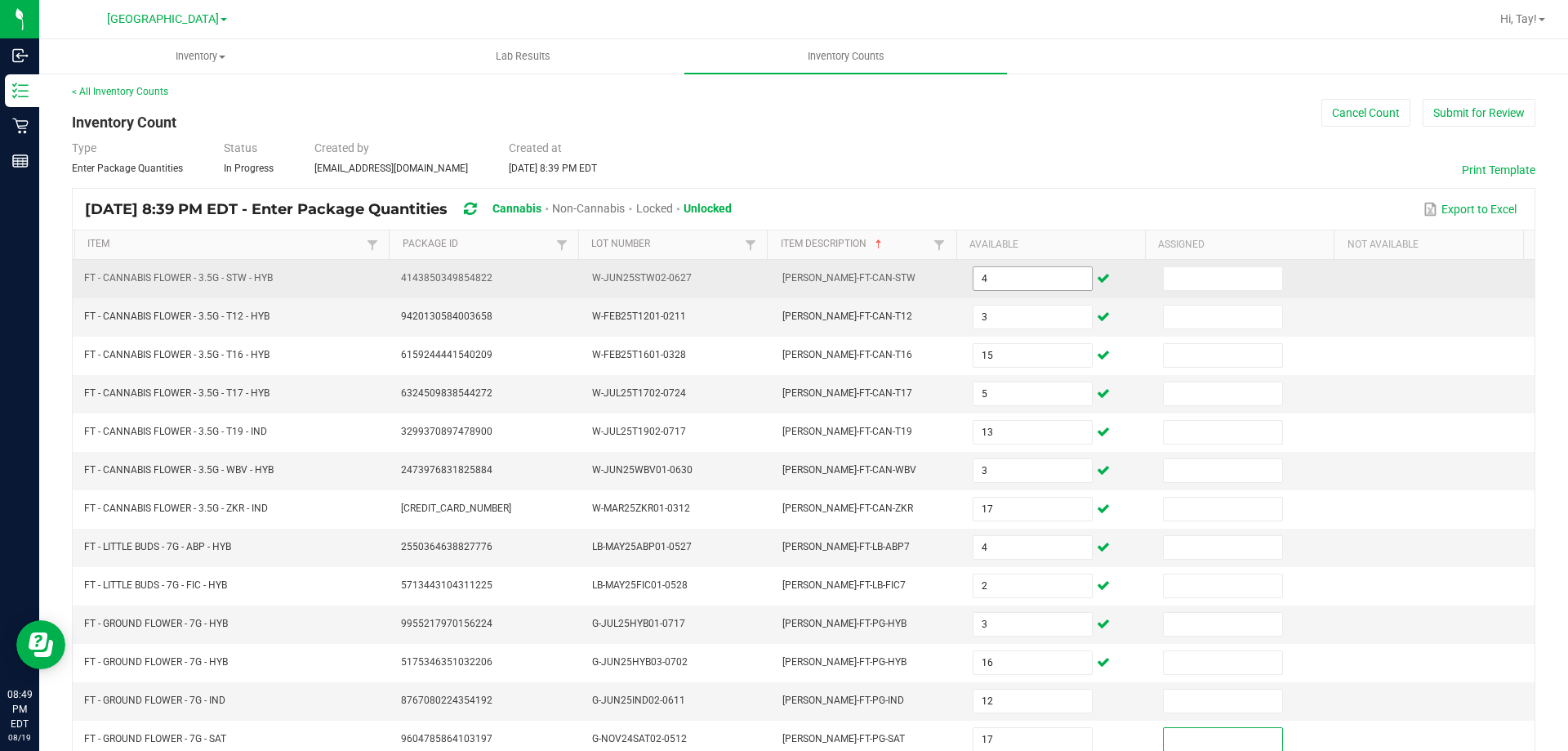
scroll to position [339, 0]
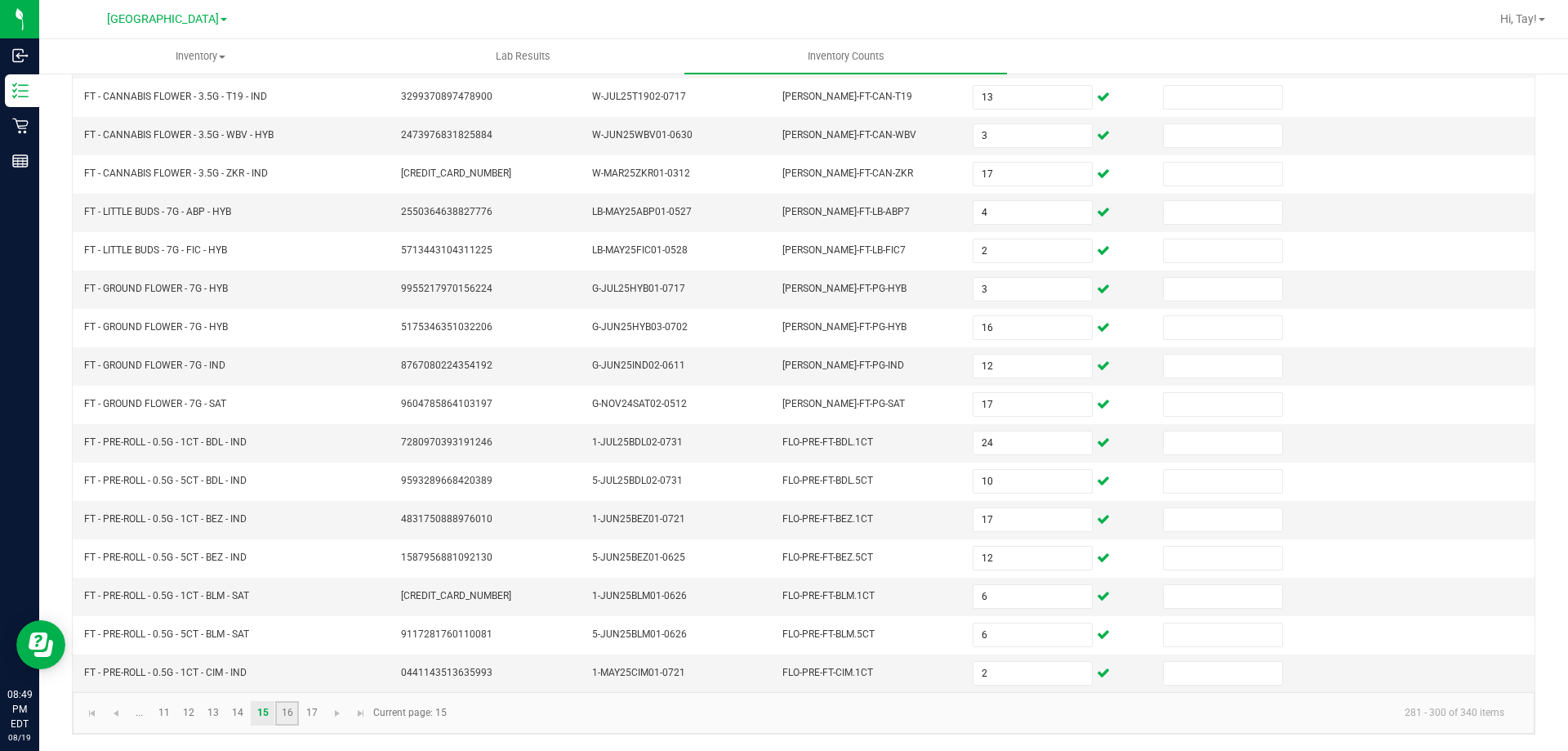
click at [290, 723] on link "16" at bounding box center [287, 713] width 23 height 24
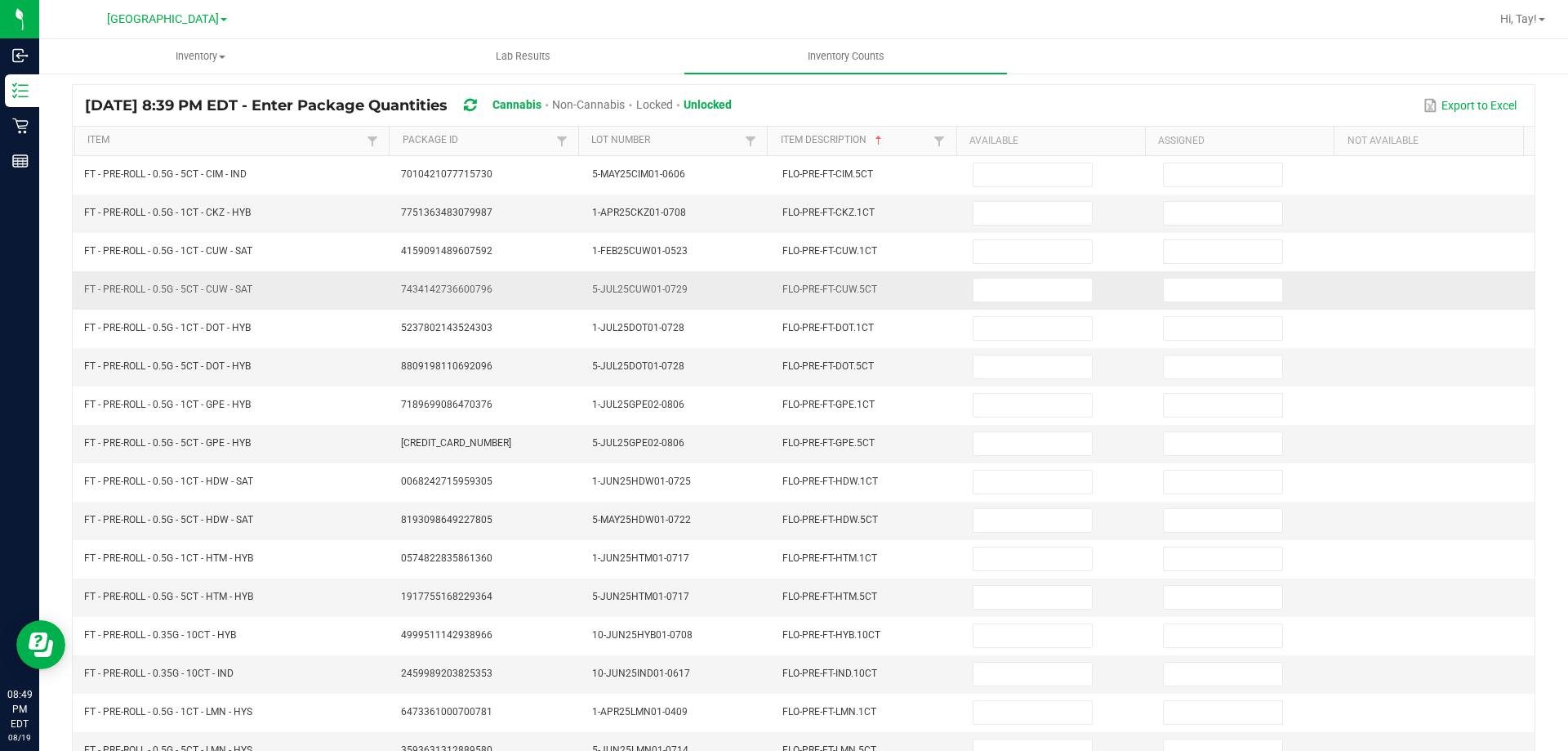
scroll to position [0, 0]
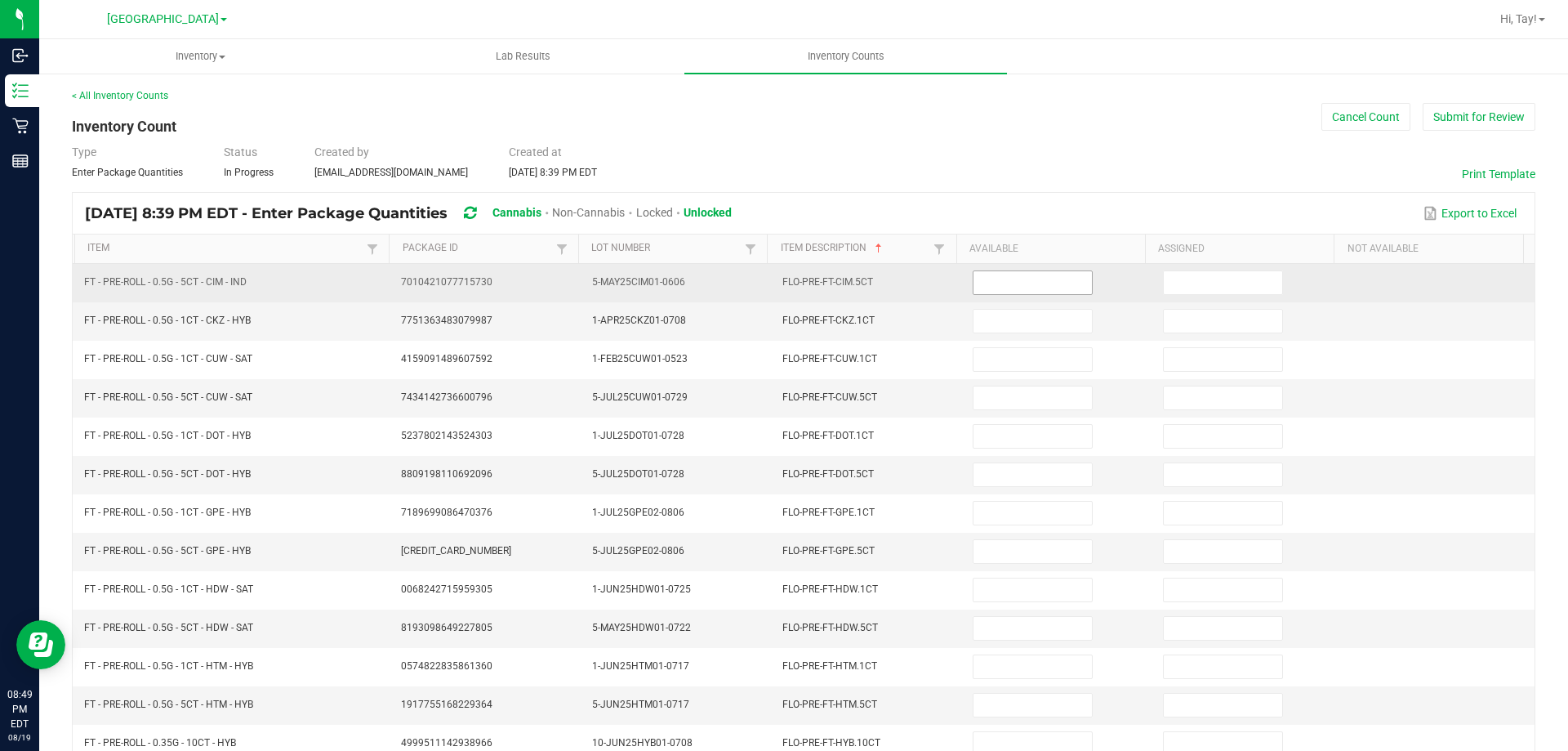
click at [995, 273] on input at bounding box center [1032, 282] width 118 height 23
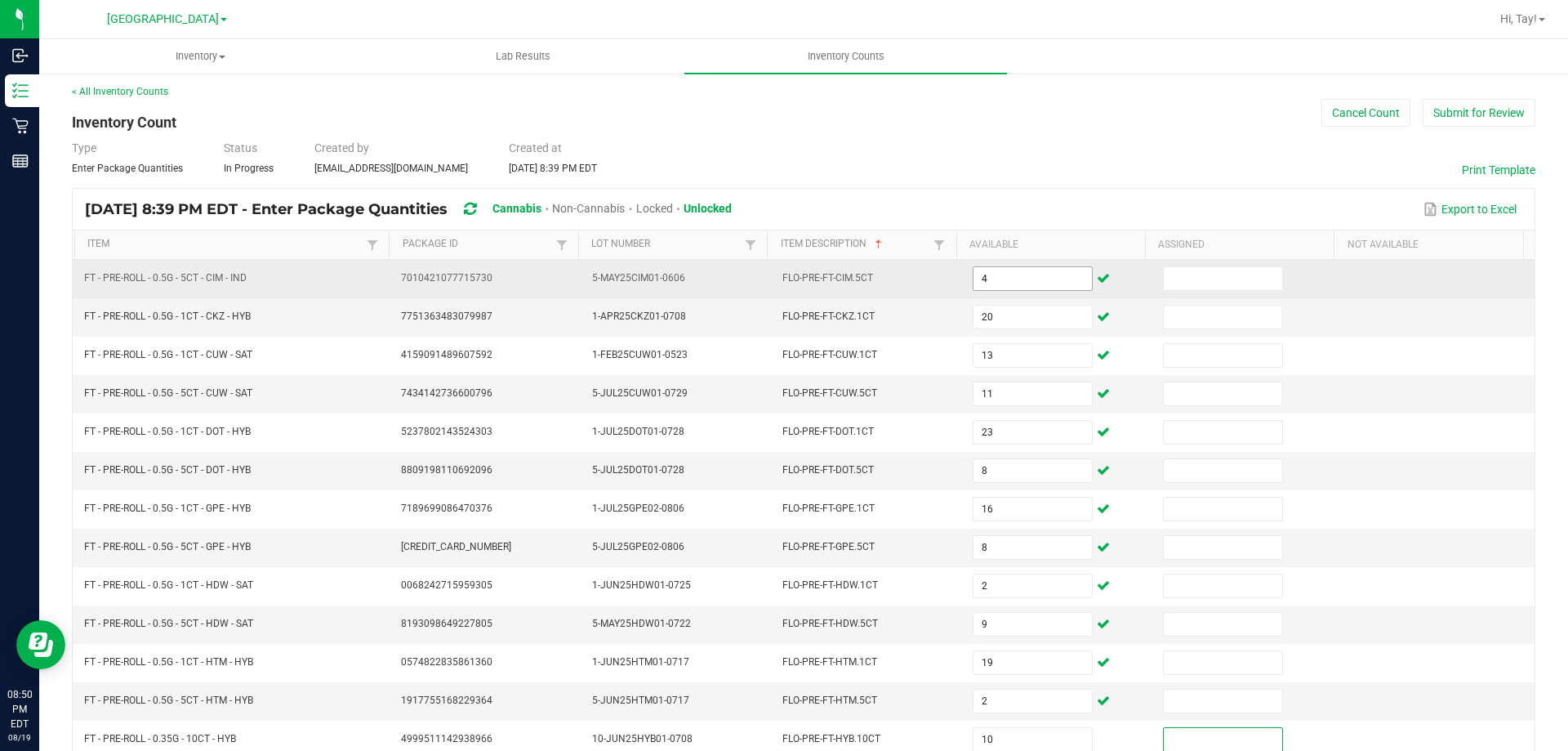
scroll to position [339, 0]
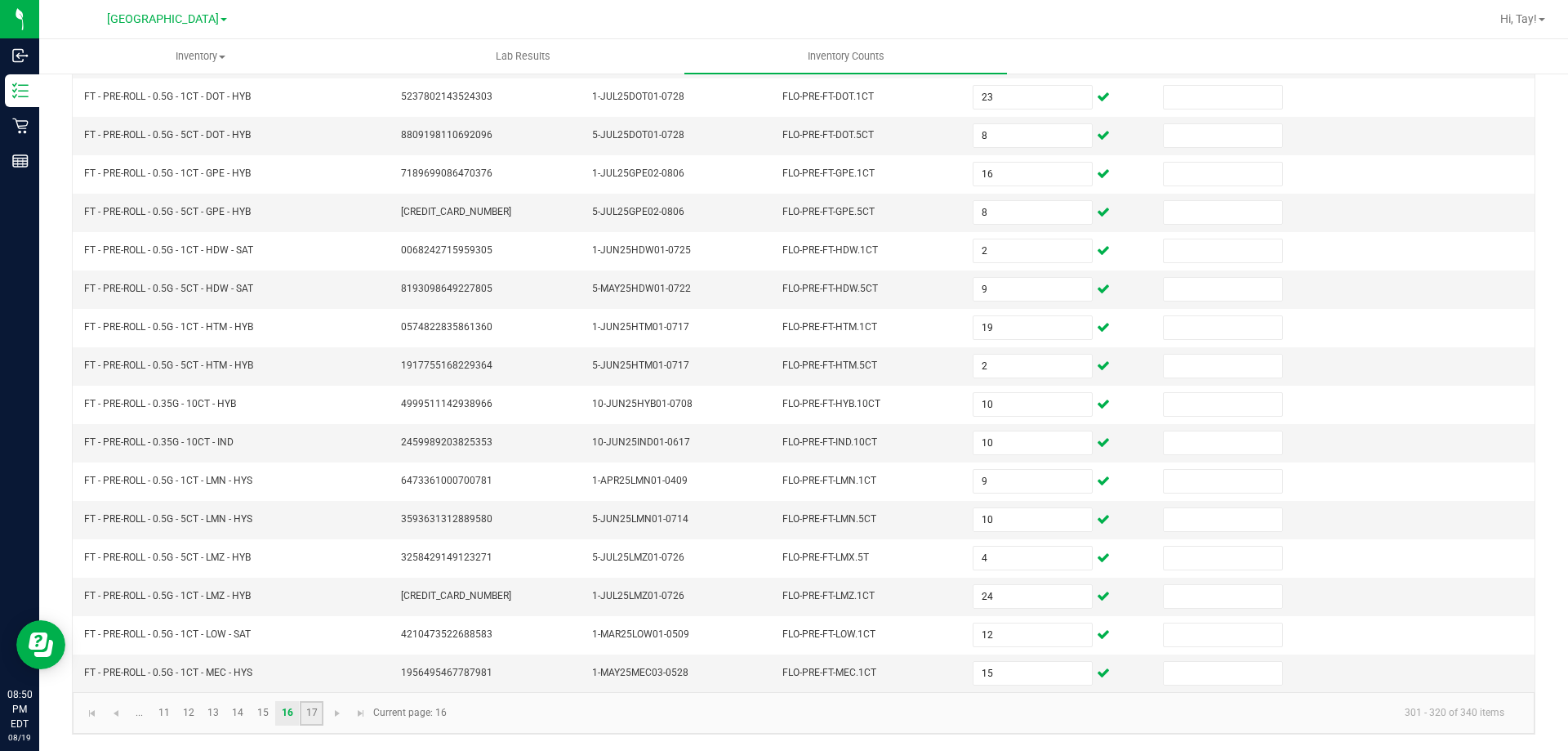
click at [302, 709] on link "17" at bounding box center [311, 713] width 23 height 24
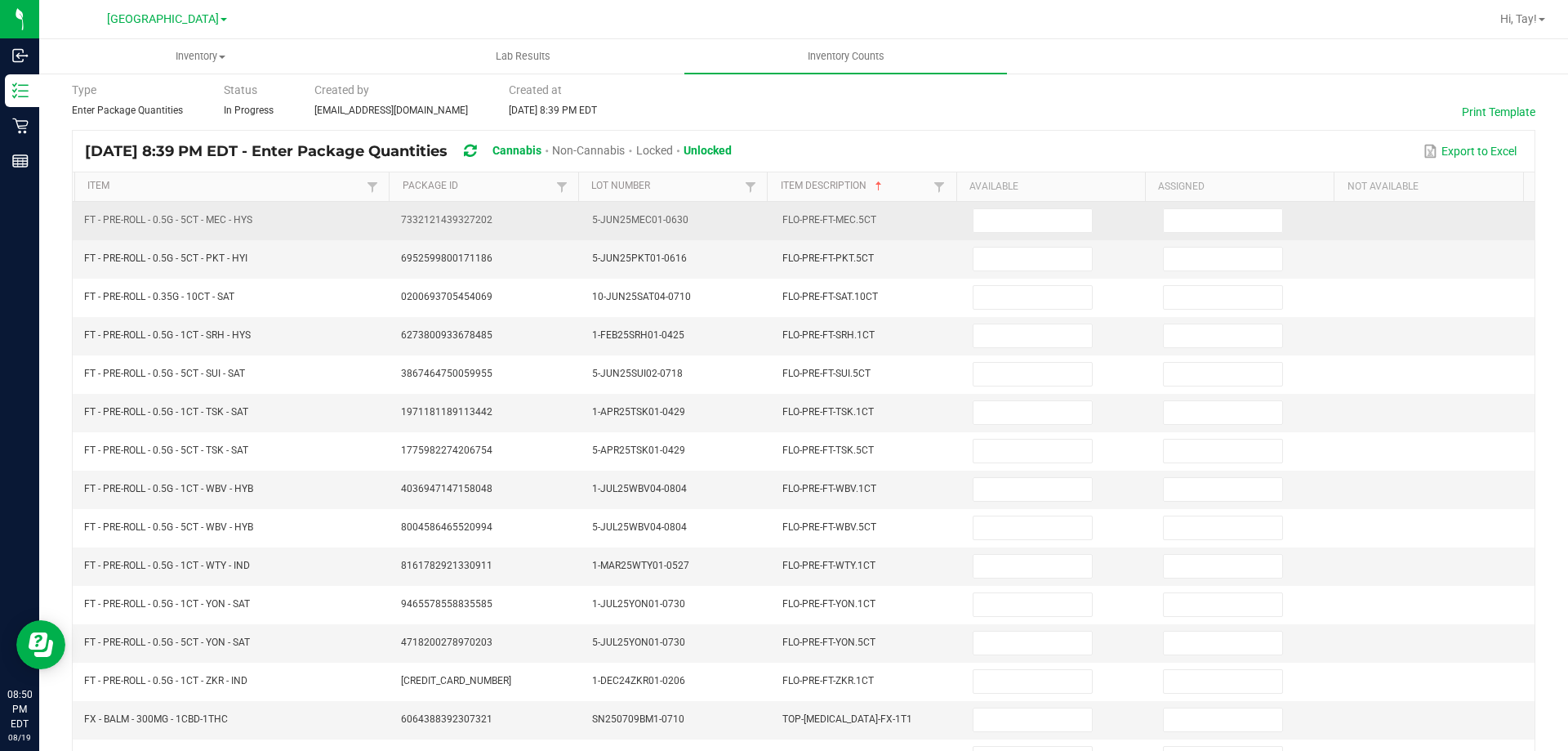
scroll to position [0, 0]
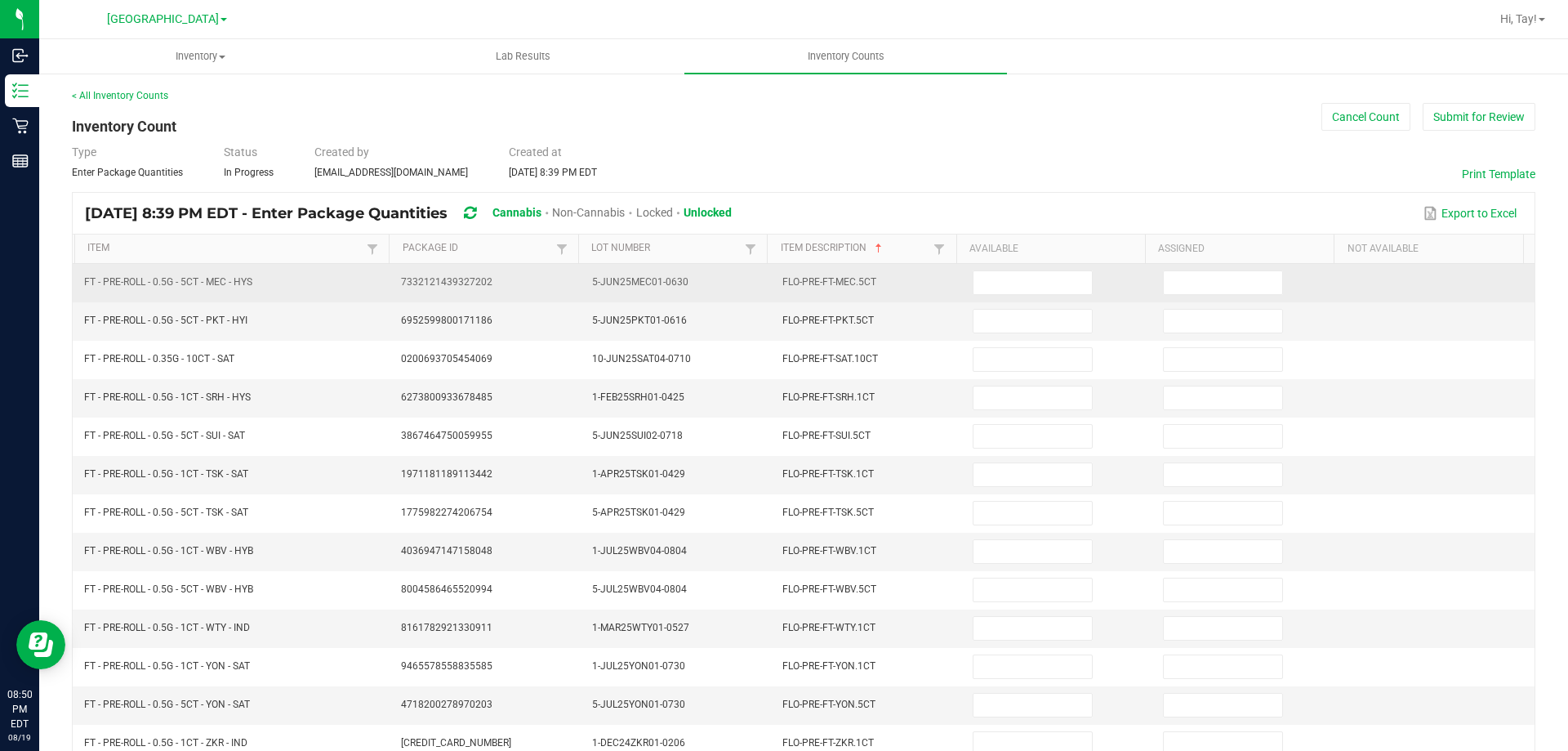
click at [963, 282] on td at bounding box center [1058, 283] width 190 height 38
click at [974, 283] on input at bounding box center [1032, 282] width 118 height 23
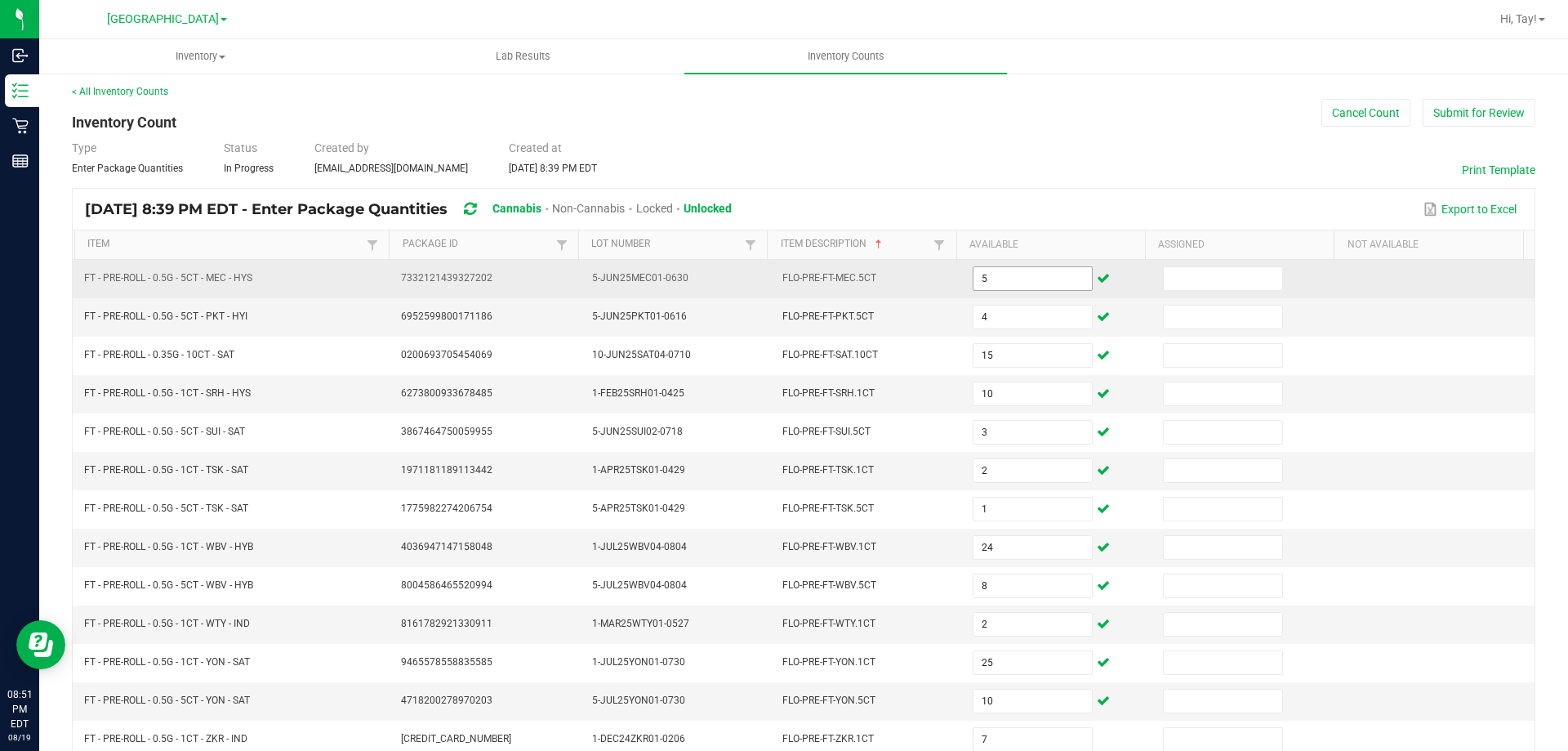
scroll to position [339, 0]
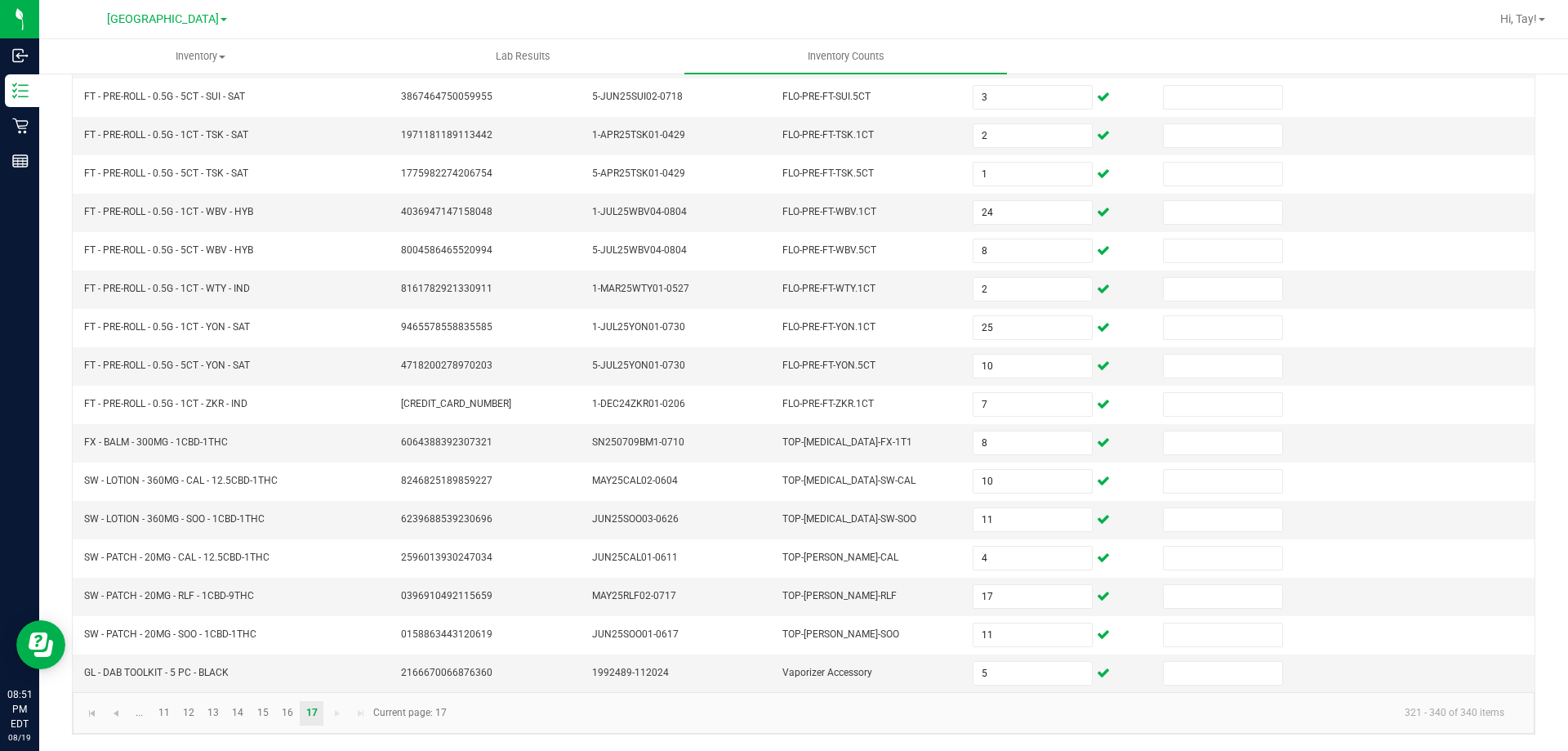
click at [340, 718] on kendo-pager-next-buttons at bounding box center [348, 713] width 48 height 24
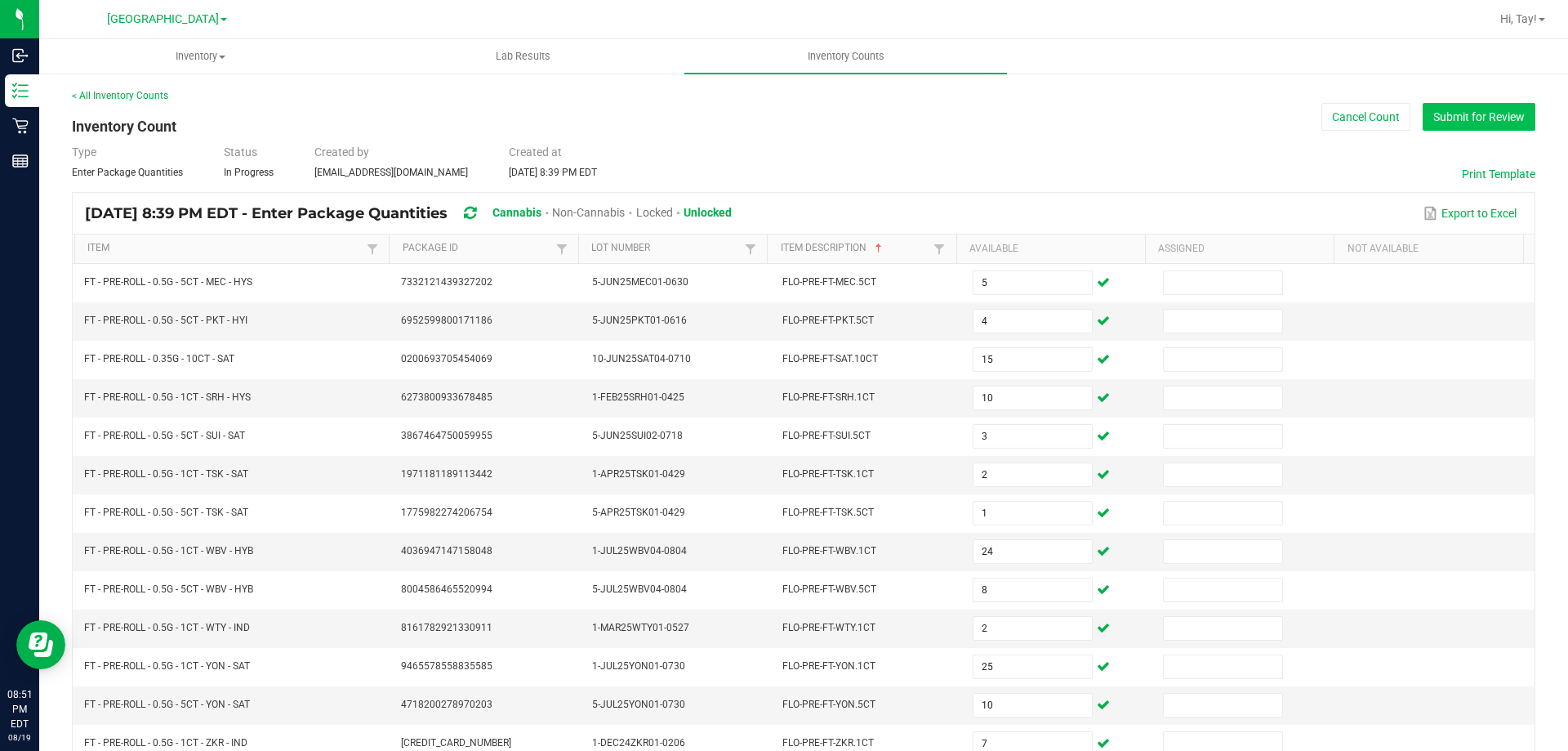
click at [1495, 129] on button "Submit for Review" at bounding box center [1479, 116] width 113 height 28
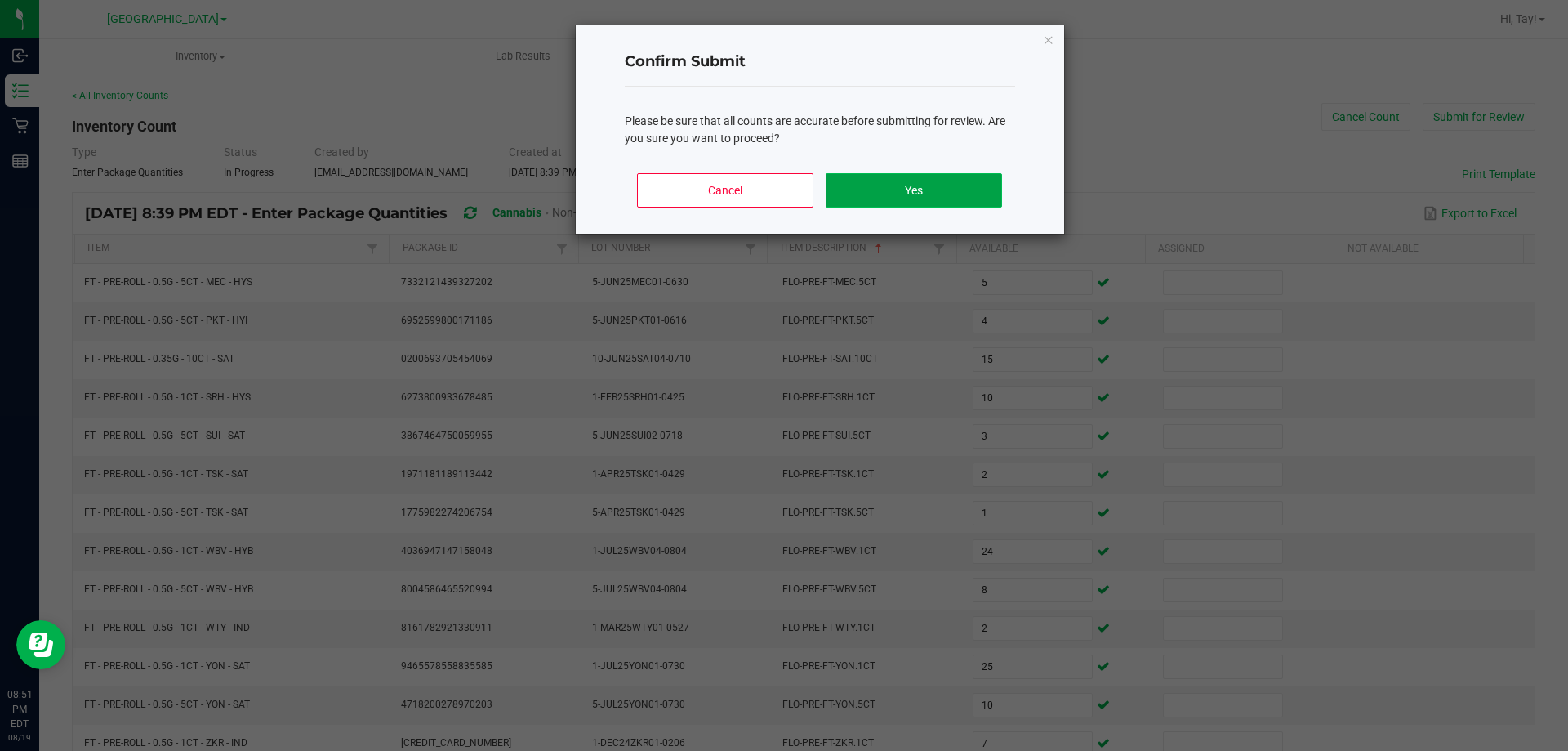
click at [993, 182] on button "Yes" at bounding box center [913, 190] width 175 height 34
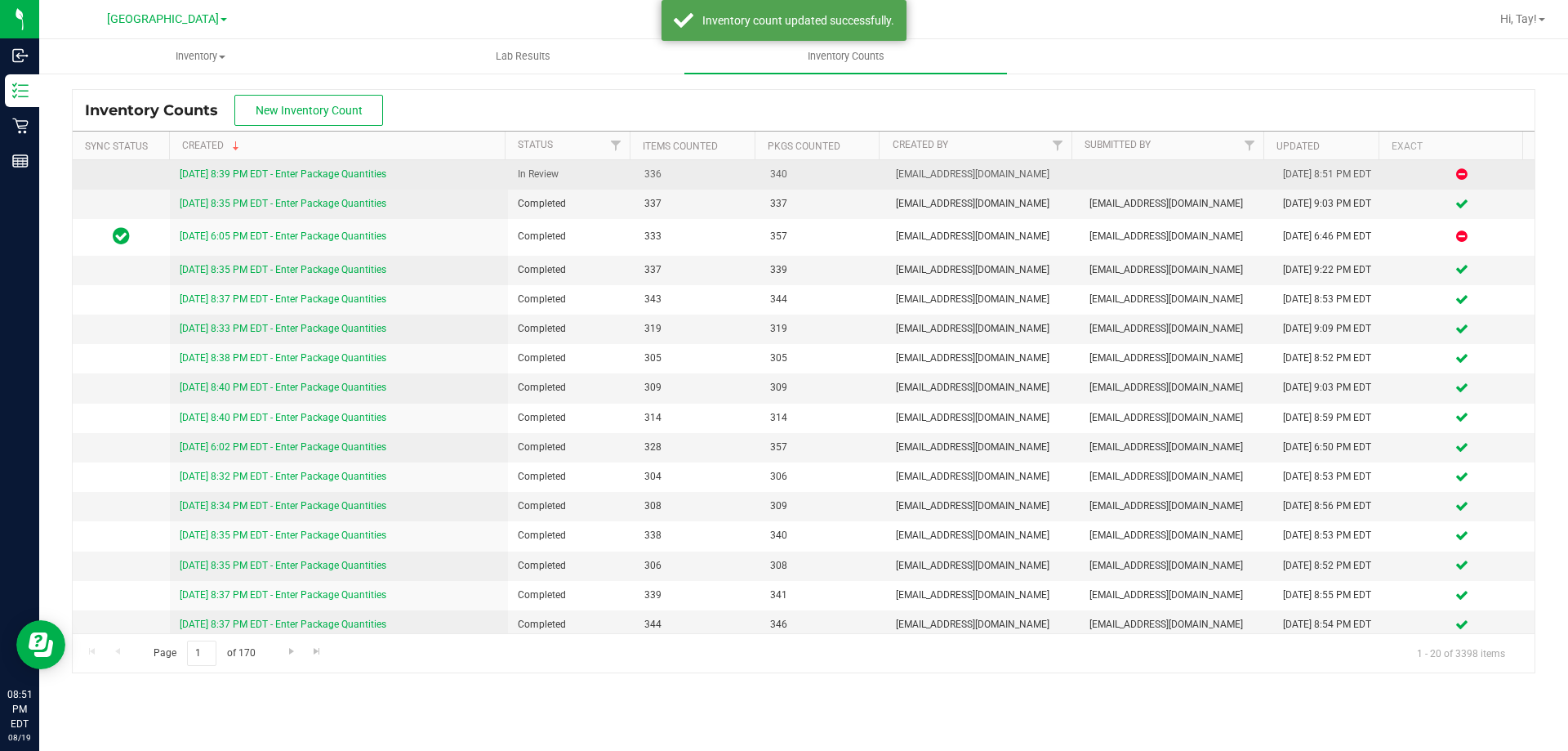
click at [352, 174] on link "[DATE] 8:39 PM EDT - Enter Package Quantities" at bounding box center [283, 175] width 207 height 12
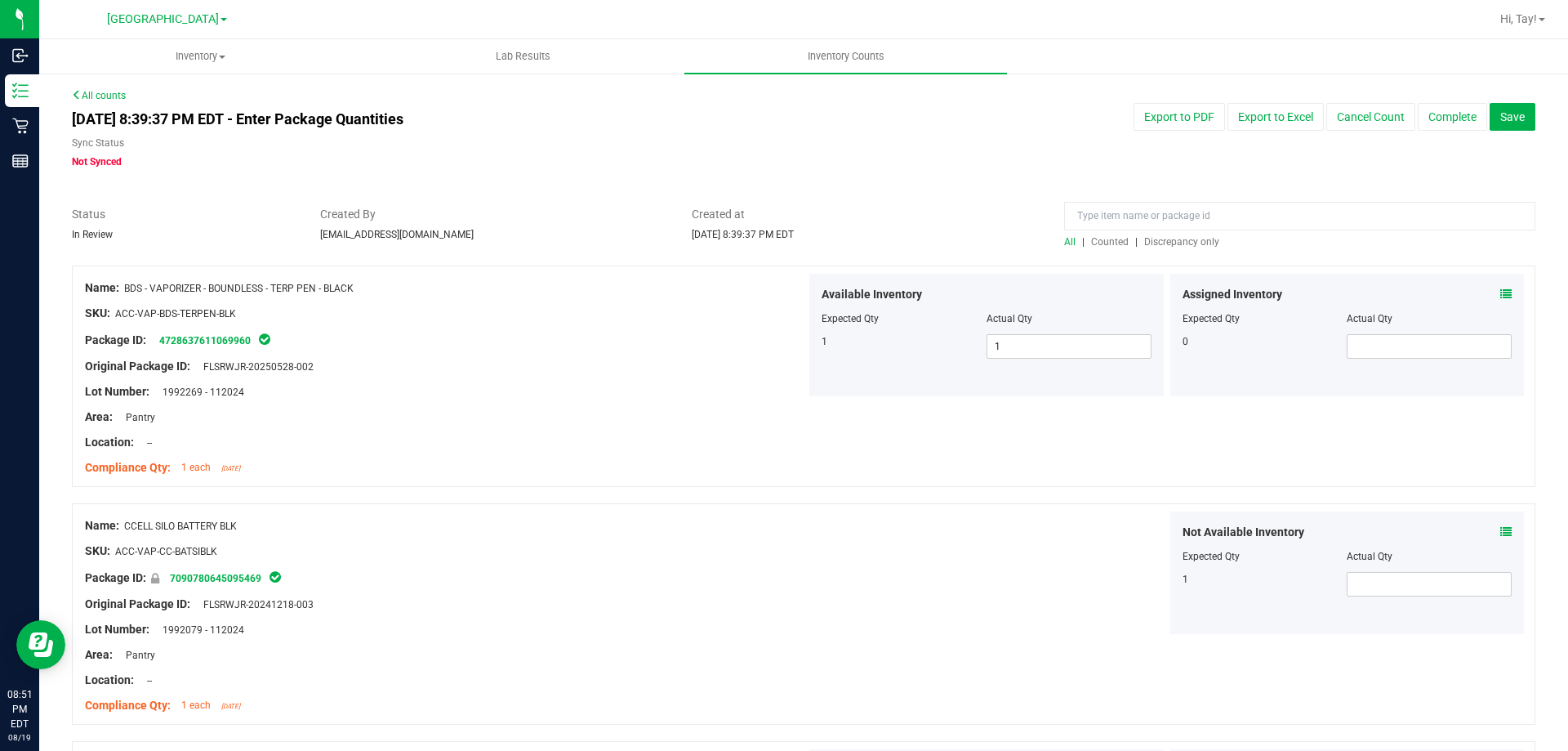
click at [1161, 246] on span "Discrepancy only" at bounding box center [1182, 242] width 75 height 12
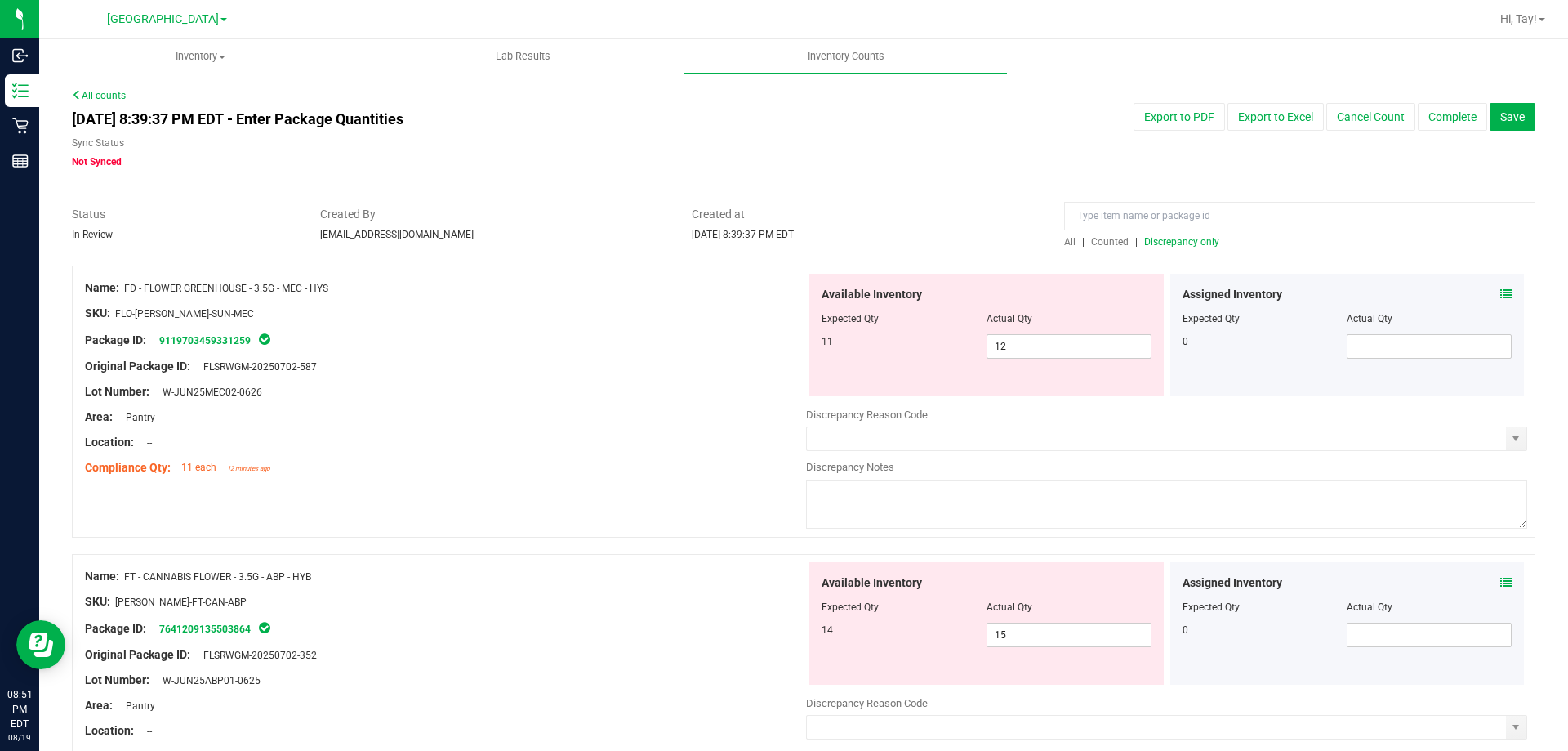
click at [695, 354] on div at bounding box center [446, 354] width 721 height 8
click at [1043, 350] on span "12 12" at bounding box center [1070, 346] width 165 height 24
click at [1043, 350] on input "12" at bounding box center [1070, 346] width 164 height 23
click at [627, 403] on div at bounding box center [446, 404] width 721 height 8
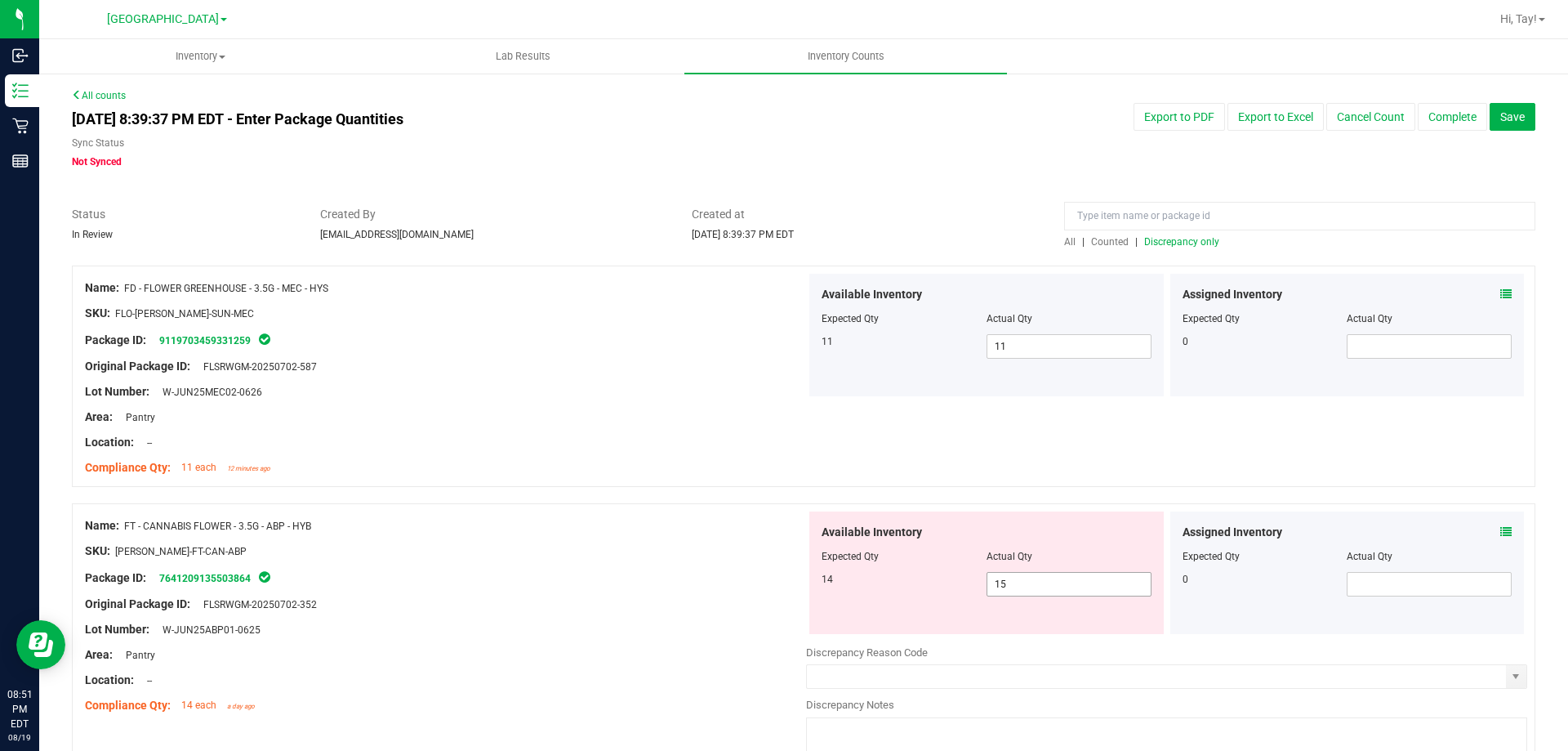
click at [1014, 586] on span "15 15" at bounding box center [1070, 584] width 165 height 24
click at [1014, 586] on input "15" at bounding box center [1070, 584] width 164 height 23
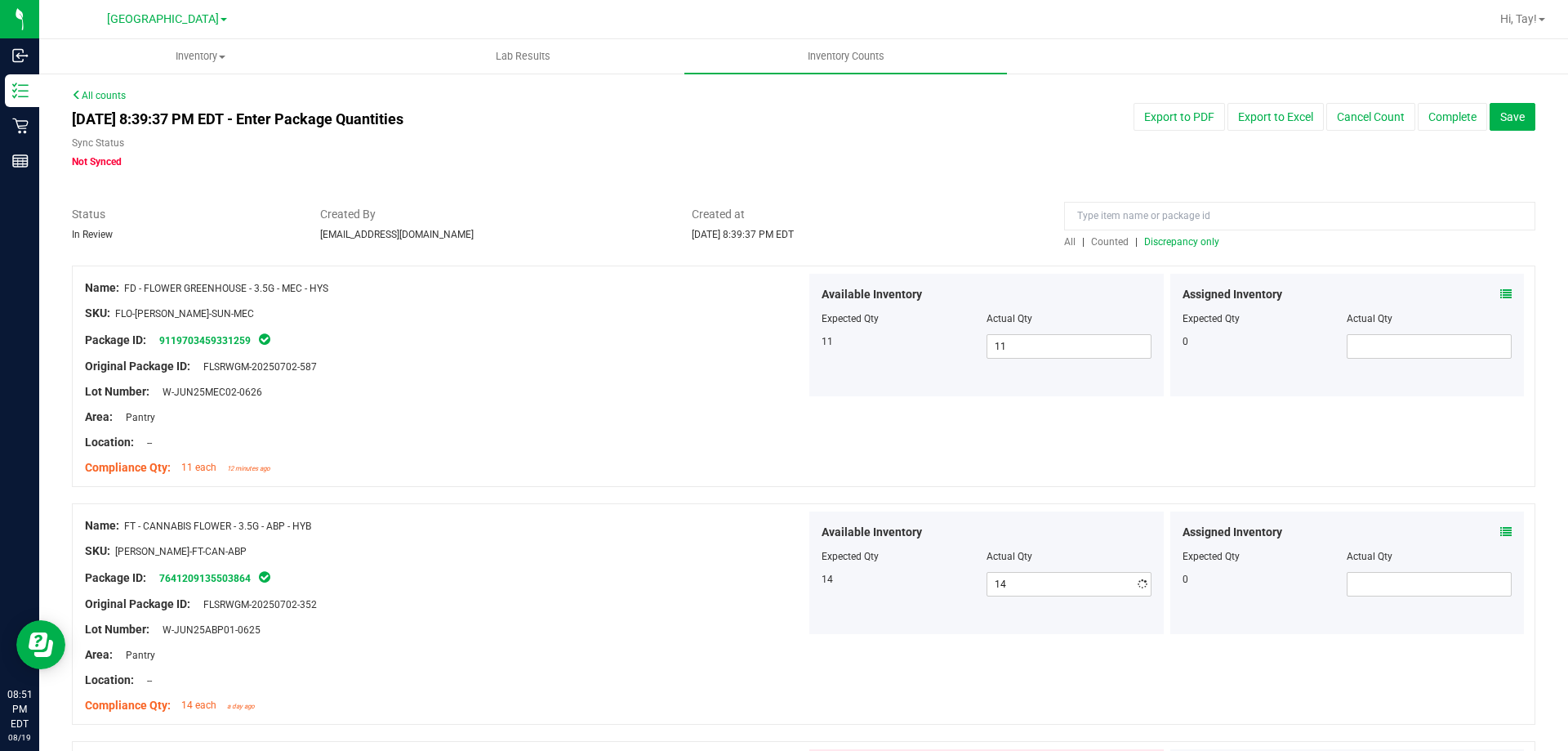
click at [792, 585] on div "Package ID: 7641209135503864" at bounding box center [446, 577] width 721 height 19
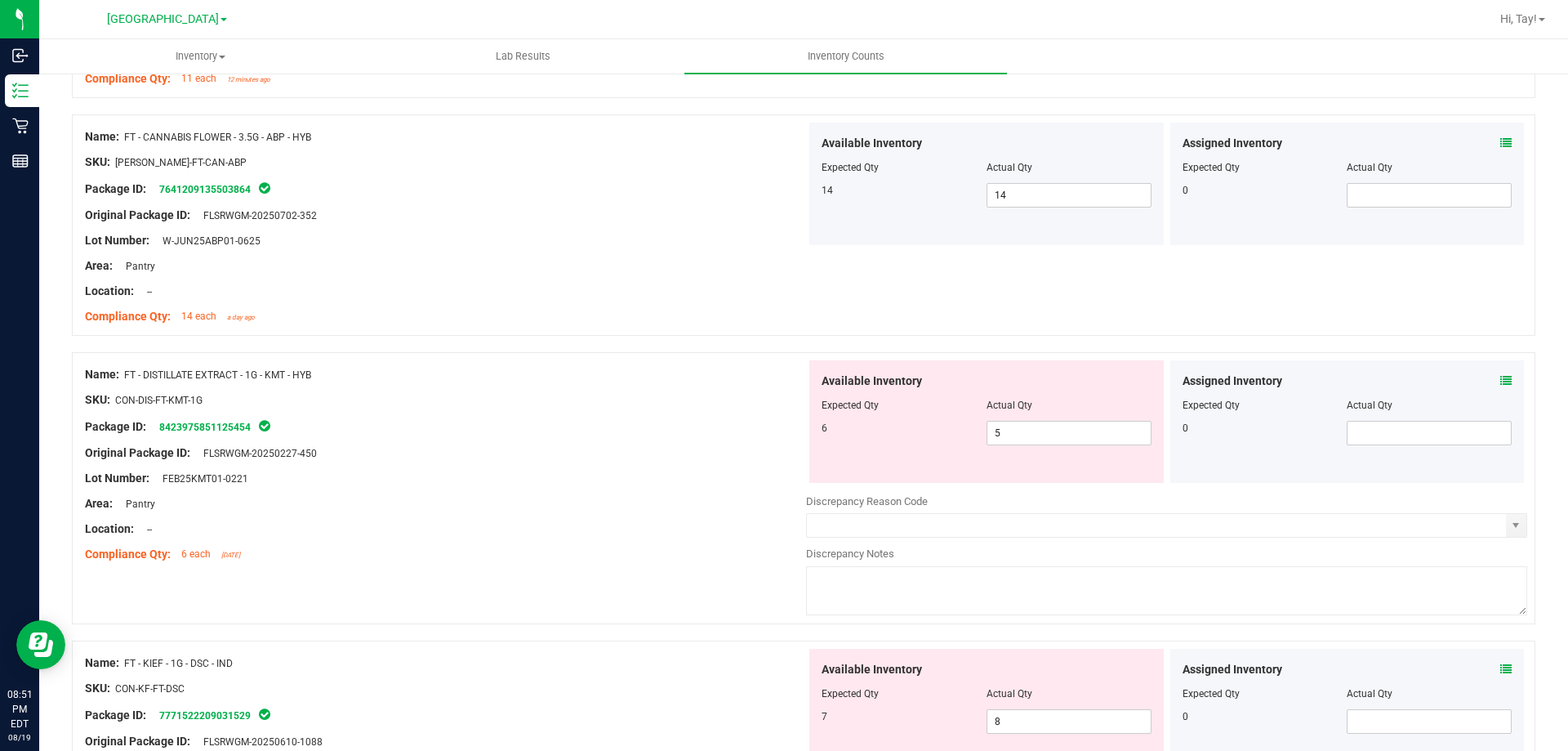
scroll to position [408, 0]
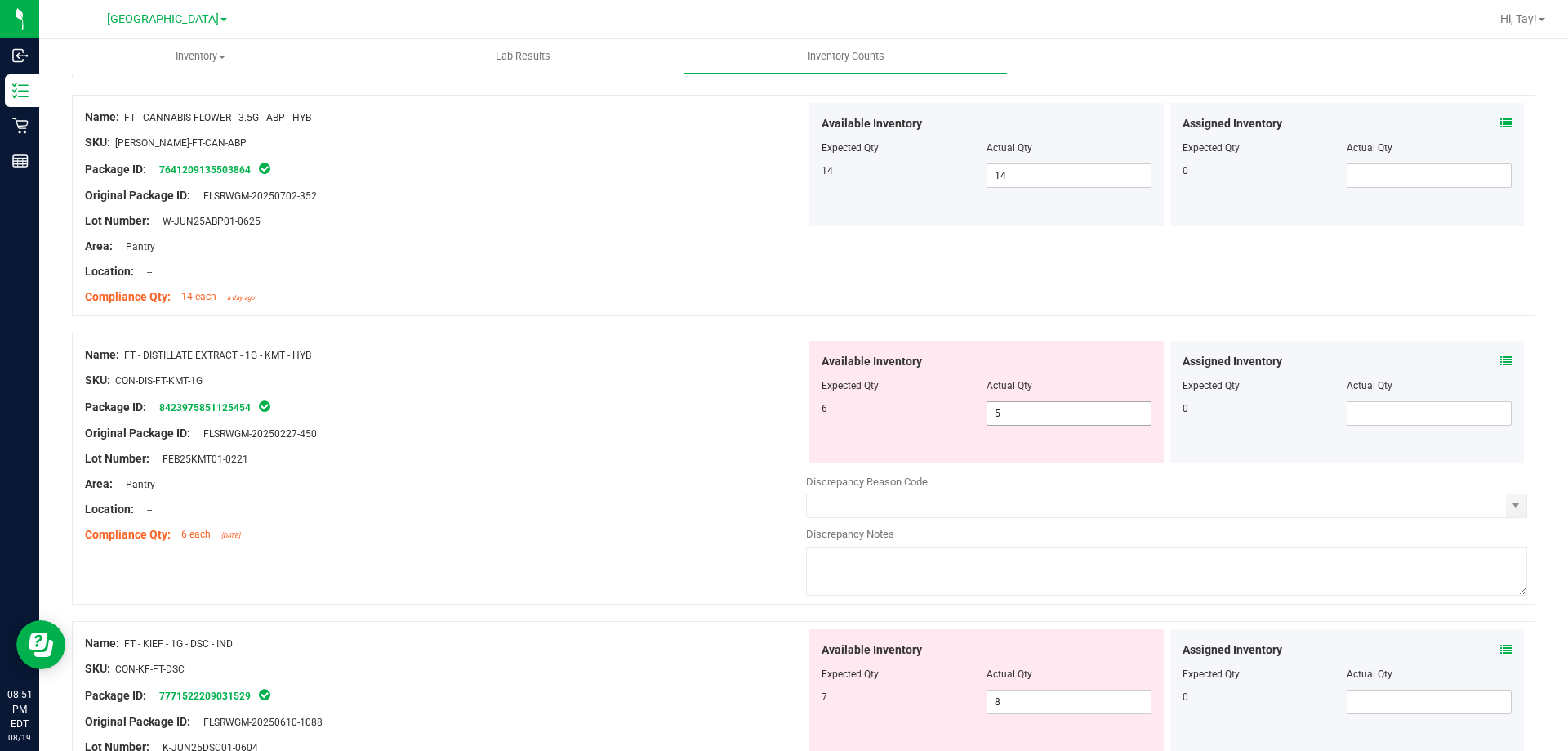
click at [1039, 421] on span "5 5" at bounding box center [1070, 413] width 165 height 24
click at [1039, 421] on input "5" at bounding box center [1070, 413] width 164 height 23
click at [596, 455] on div "Lot Number: FEB25KMT01-0221" at bounding box center [446, 459] width 721 height 18
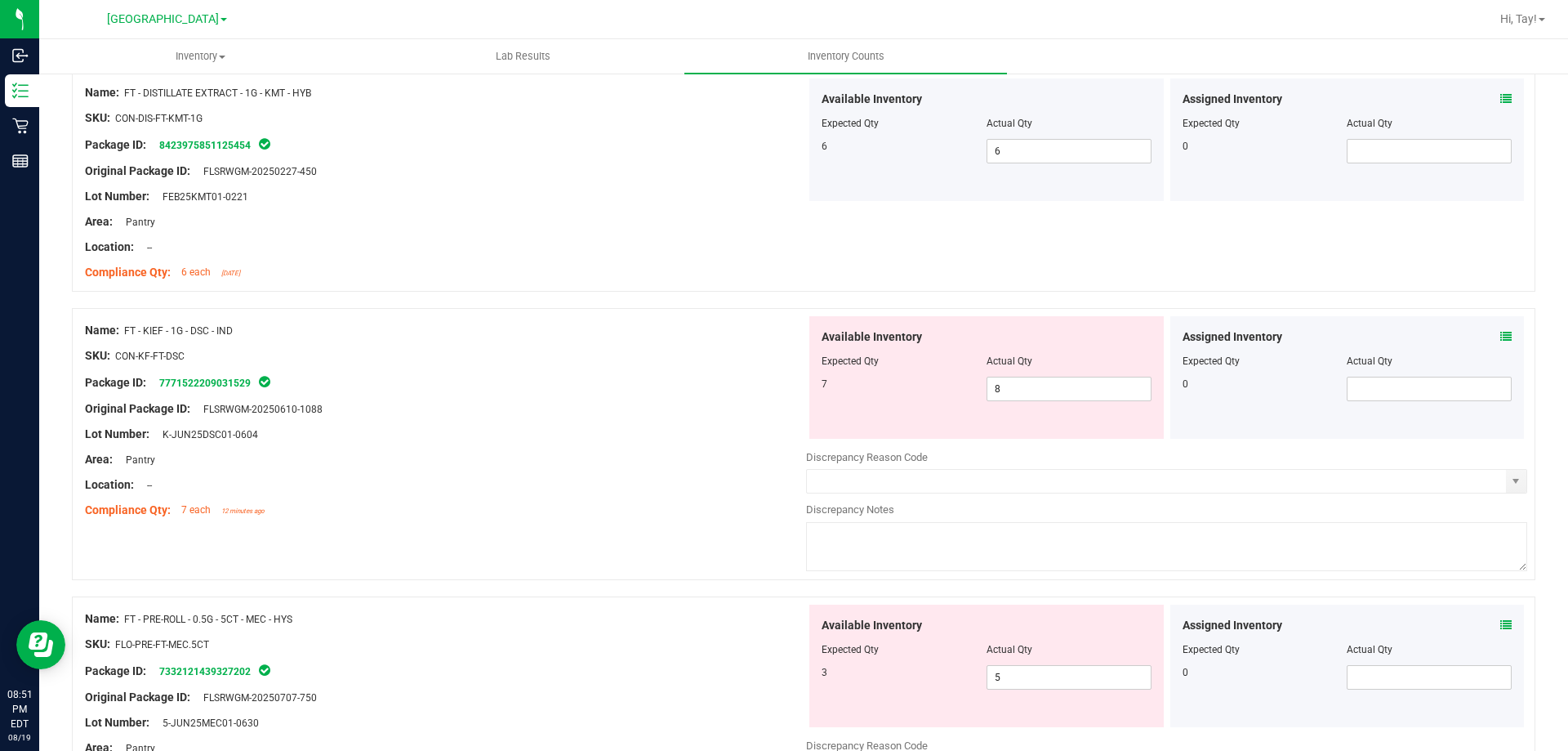
scroll to position [735, 0]
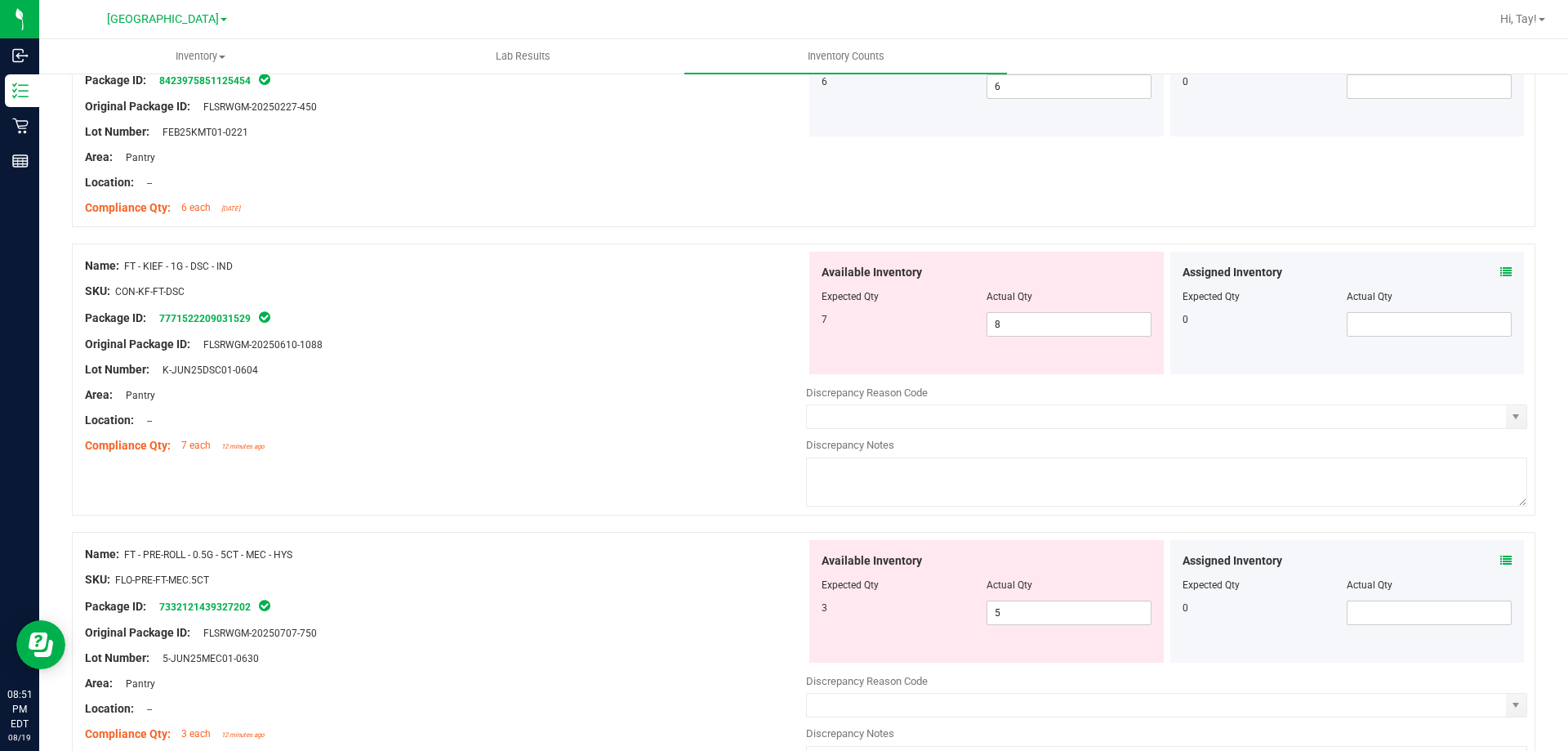
drag, startPoint x: 607, startPoint y: 454, endPoint x: 617, endPoint y: 434, distance: 22.4
click at [607, 452] on div "Compliance Qty: 7 each 12 minutes ago" at bounding box center [446, 445] width 721 height 18
click at [635, 425] on div "Name: FT - KIEF - 1G - DSC - IND SKU: CON-KF-FT-DSC Package ID: 777152220903152…" at bounding box center [446, 355] width 721 height 208
click at [1024, 316] on span "8 8" at bounding box center [1070, 324] width 165 height 24
click at [1024, 316] on input "8" at bounding box center [1070, 324] width 164 height 23
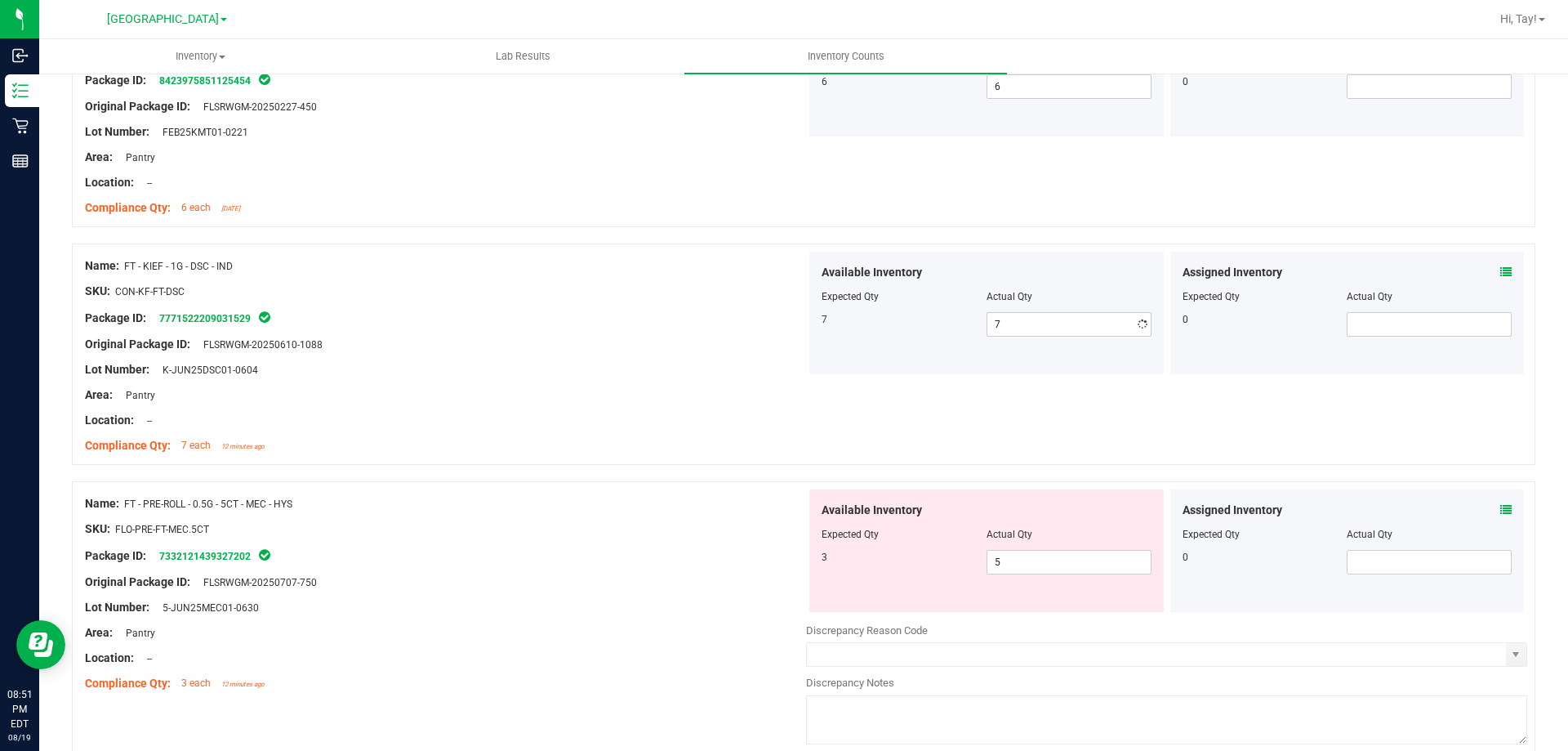
click at [584, 408] on div at bounding box center [446, 408] width 721 height 8
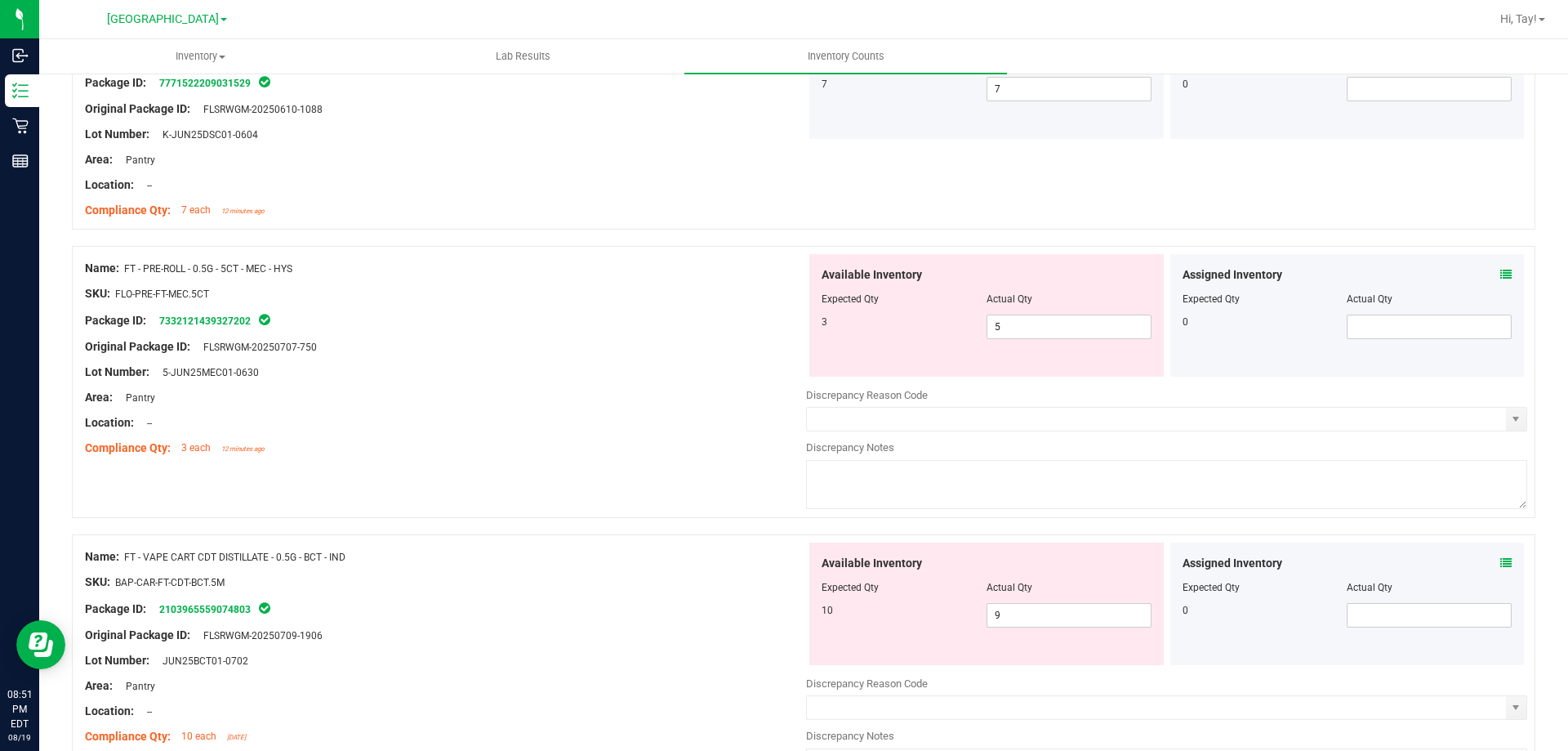
scroll to position [981, 0]
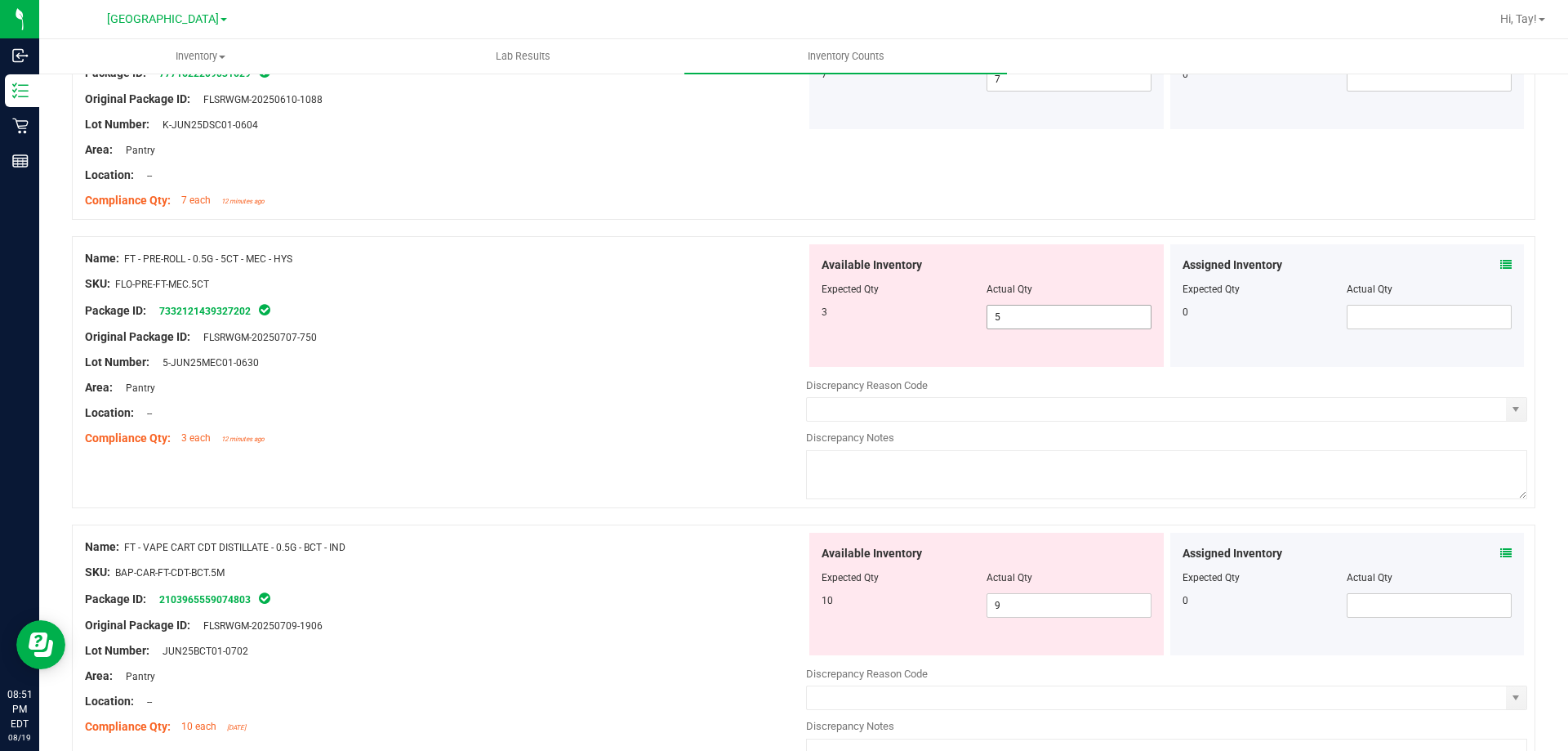
click at [1004, 320] on span "5 5" at bounding box center [1070, 317] width 165 height 24
click at [1004, 320] on input "5" at bounding box center [1070, 317] width 164 height 23
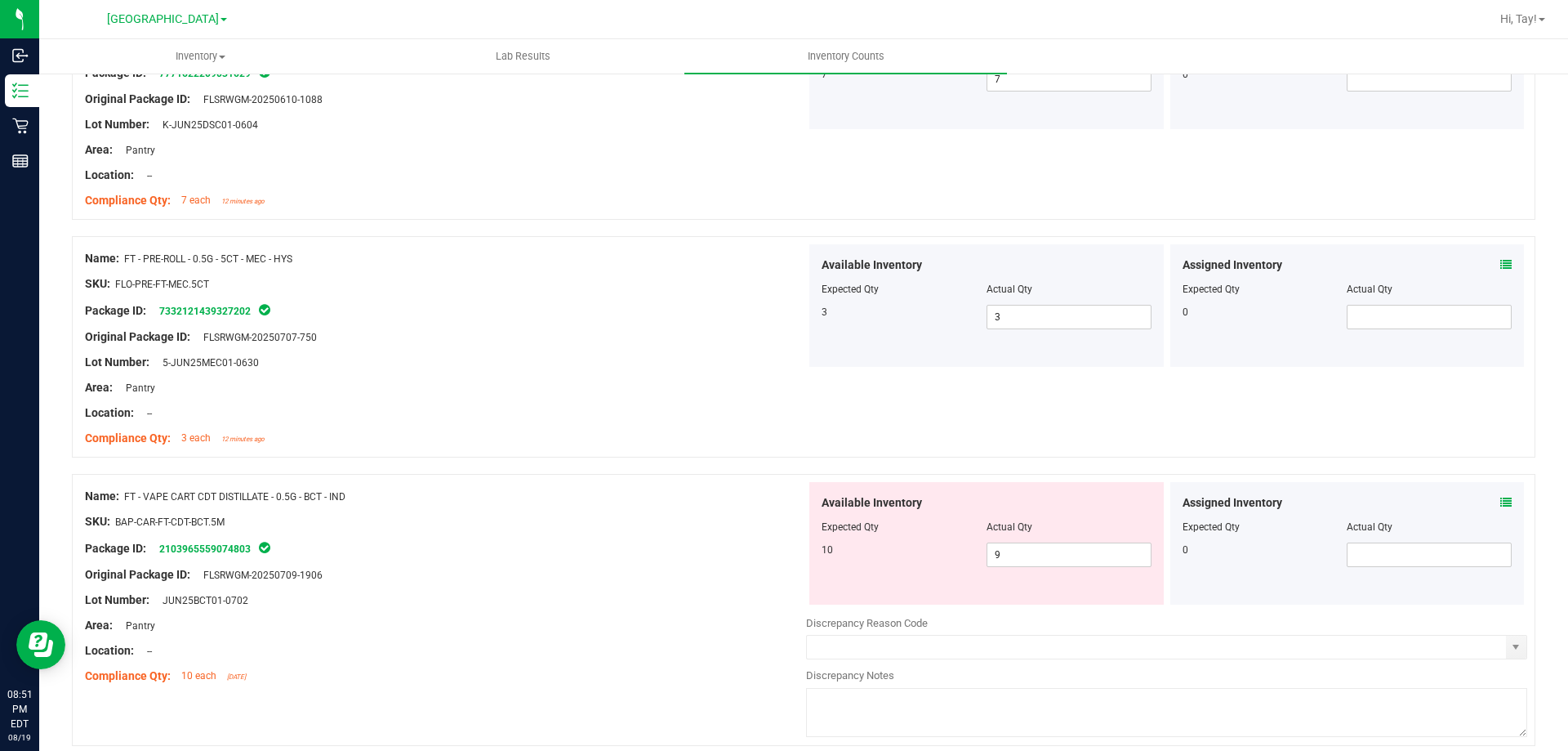
click at [680, 367] on div "Lot Number: 5-JUN25MEC01-0630" at bounding box center [446, 363] width 721 height 18
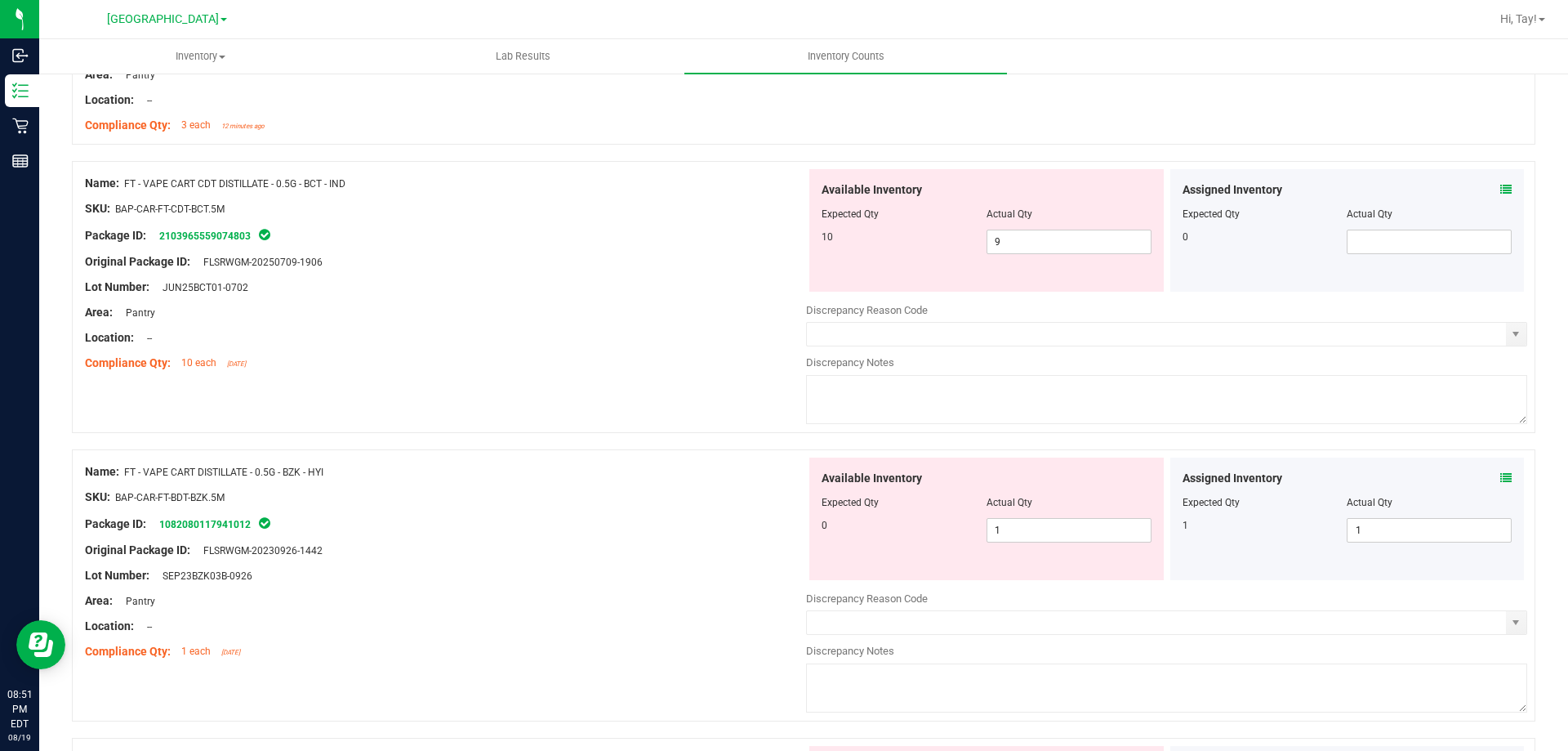
scroll to position [1307, 0]
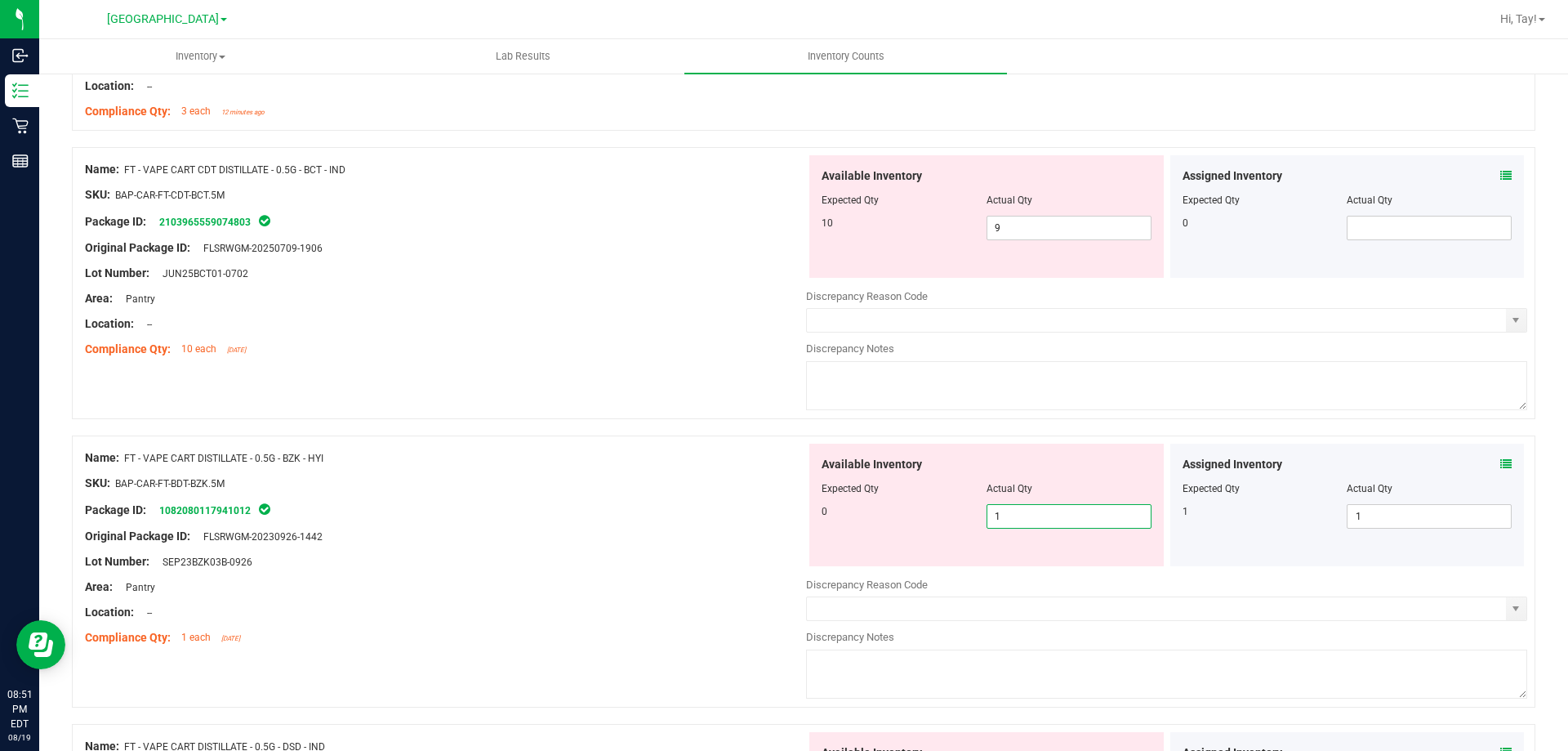
click at [1020, 521] on span "1 1" at bounding box center [1070, 516] width 165 height 24
click at [1020, 521] on input "1" at bounding box center [1070, 516] width 164 height 23
click at [609, 521] on div at bounding box center [446, 524] width 721 height 8
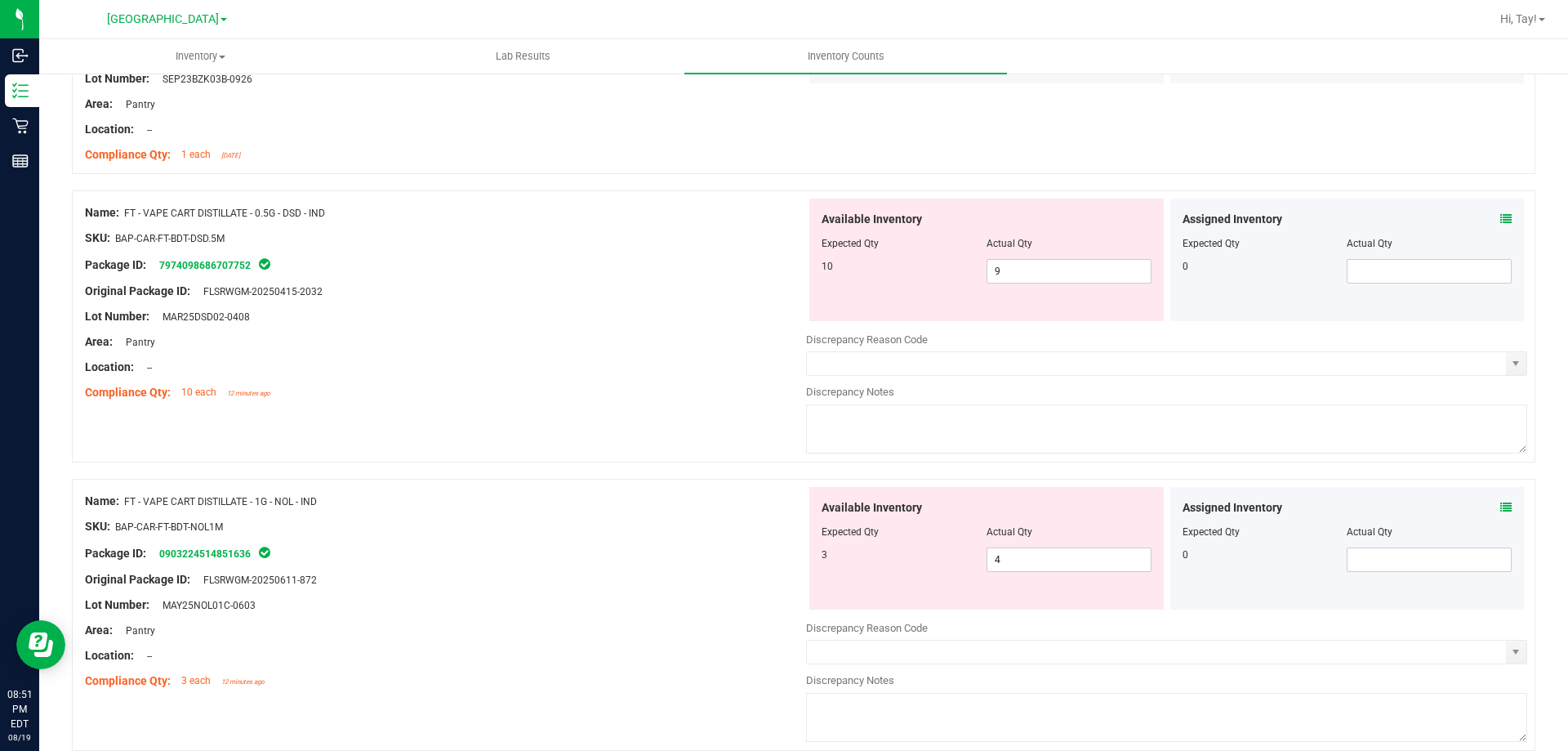
scroll to position [1880, 0]
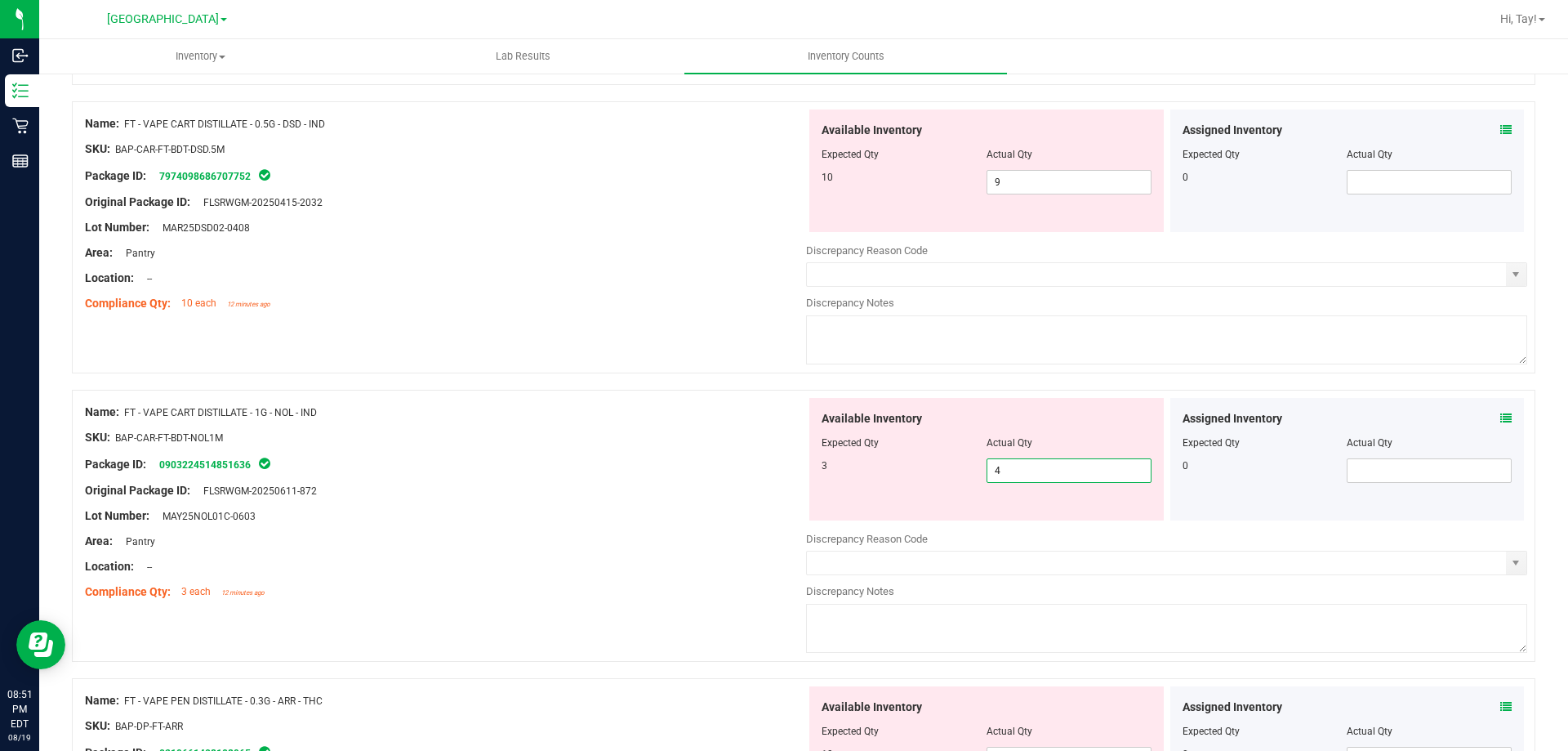
click at [1009, 470] on span "4 4" at bounding box center [1070, 470] width 165 height 24
click at [1009, 470] on input "4" at bounding box center [1070, 470] width 164 height 23
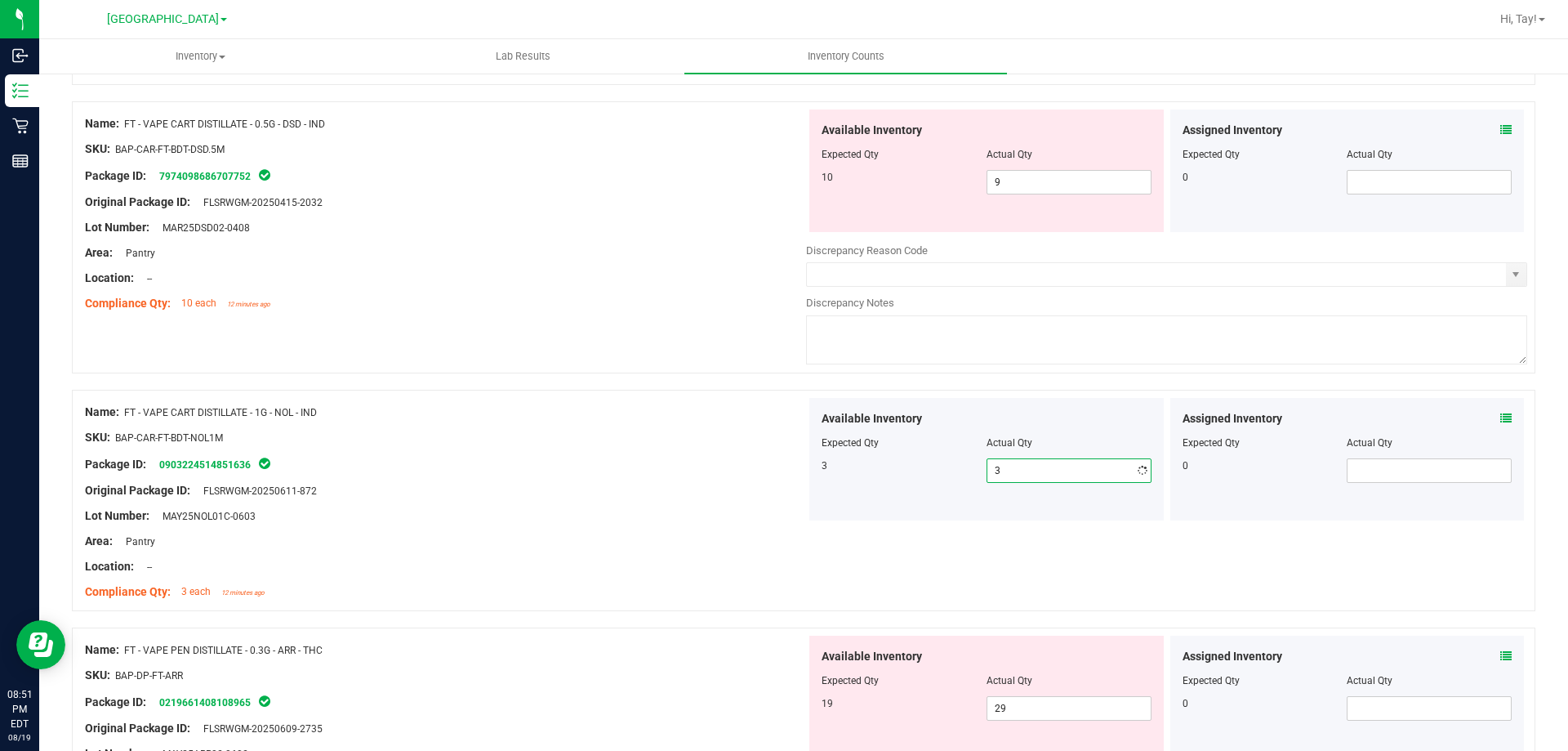
click at [690, 517] on div "Lot Number: MAY25NOL01C-0603" at bounding box center [446, 516] width 721 height 18
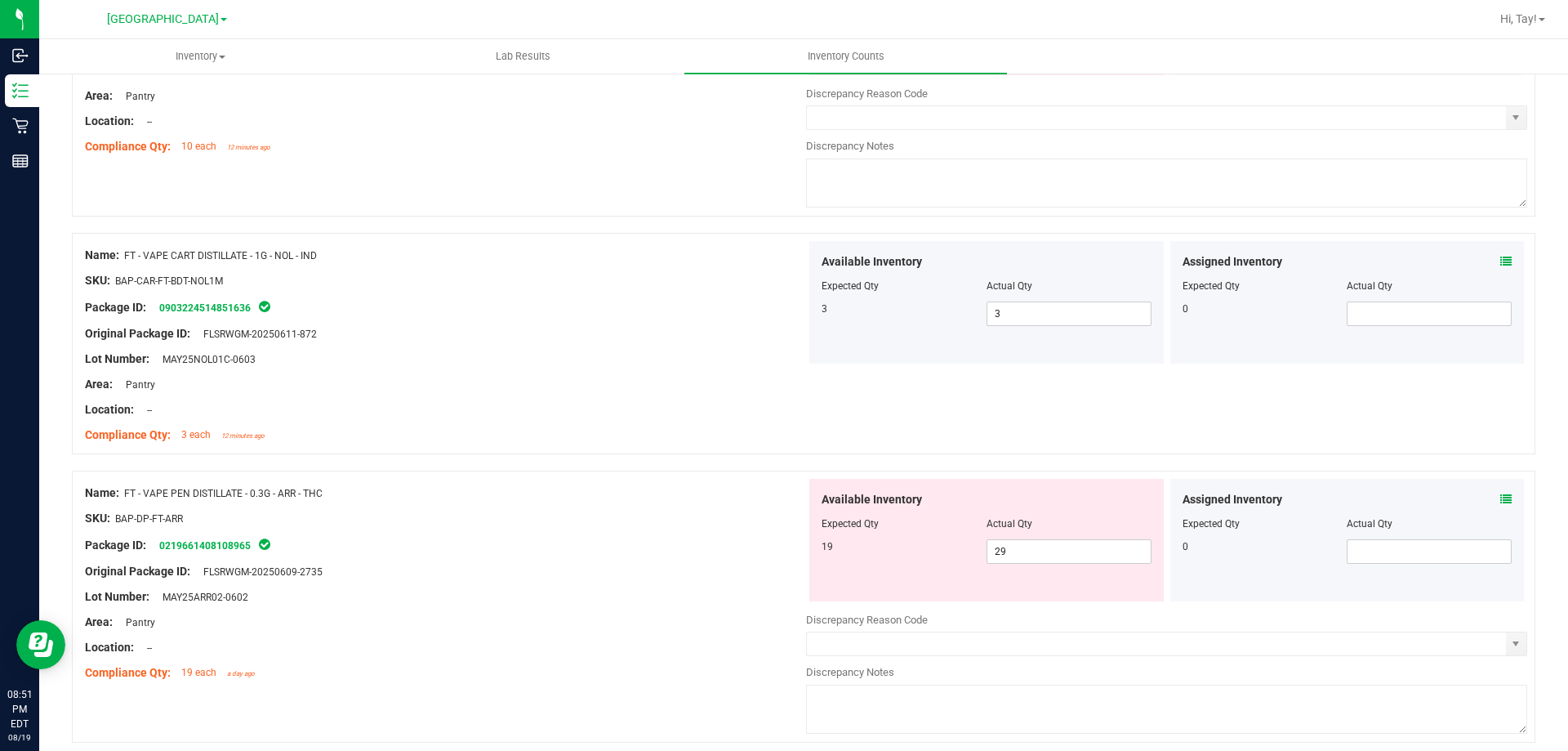
scroll to position [2124, 0]
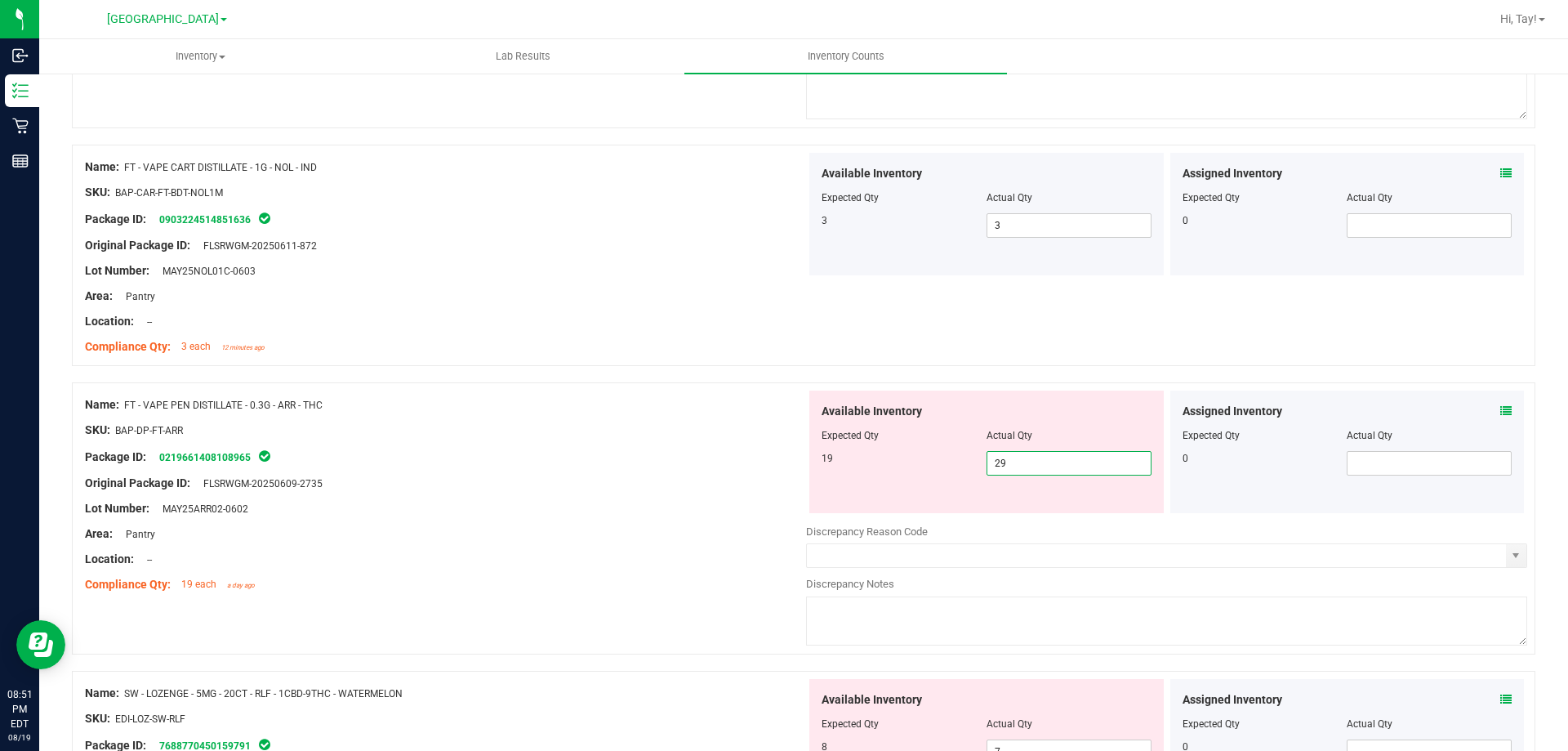
click at [1000, 459] on span "29 29" at bounding box center [1070, 463] width 165 height 24
click at [1000, 459] on input "29" at bounding box center [1070, 463] width 164 height 23
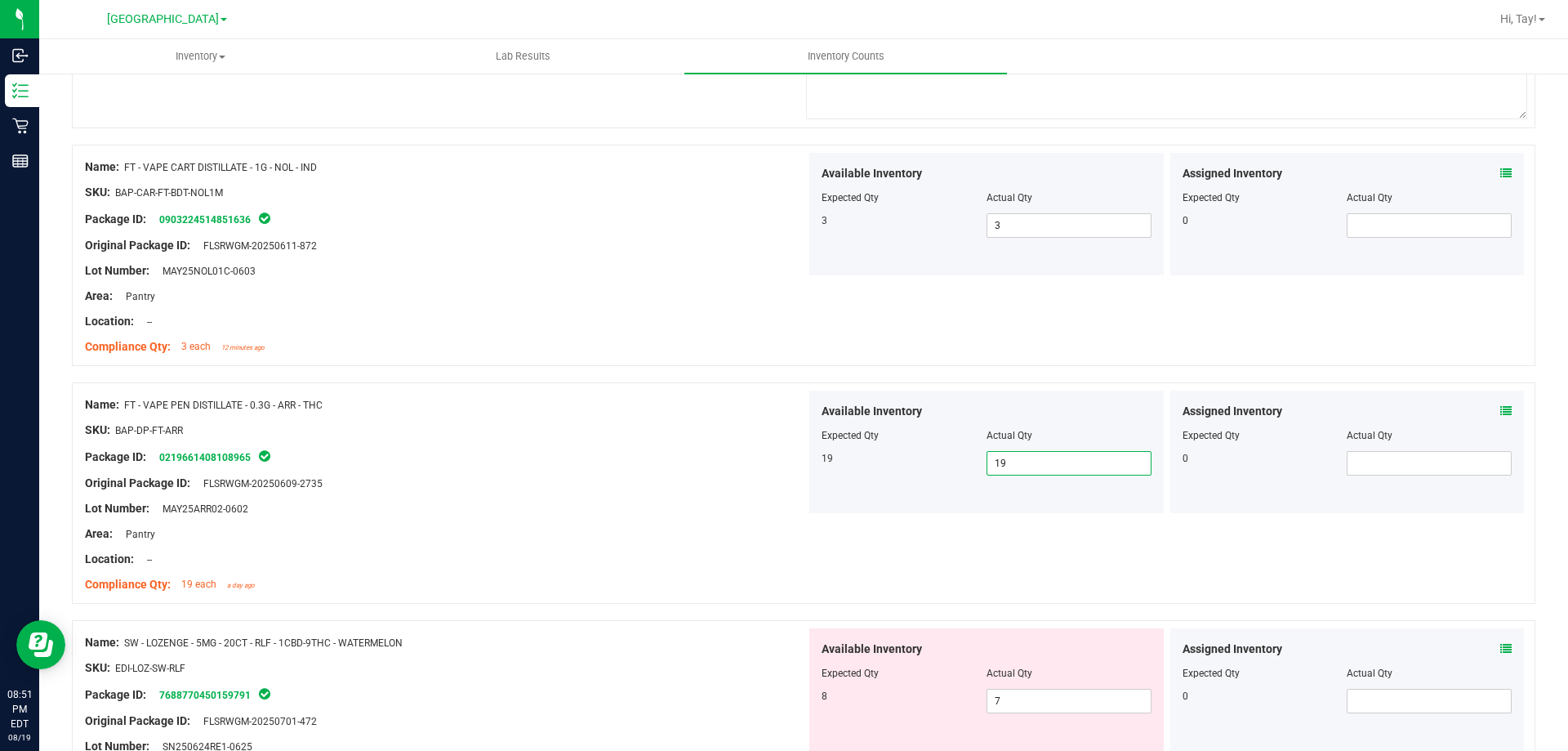
click at [549, 510] on div "Lot Number: MAY25ARR02-0602" at bounding box center [446, 509] width 721 height 18
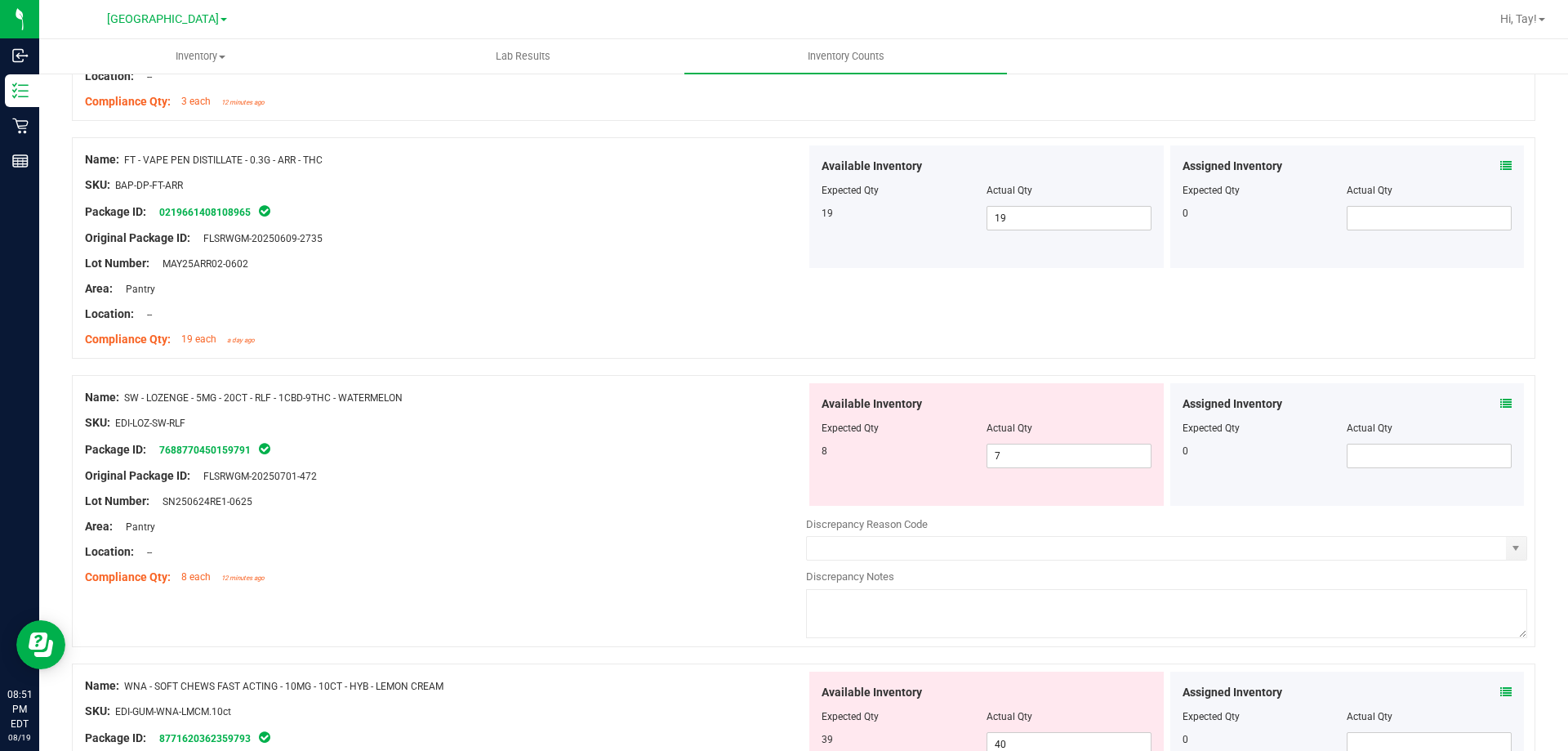
scroll to position [2452, 0]
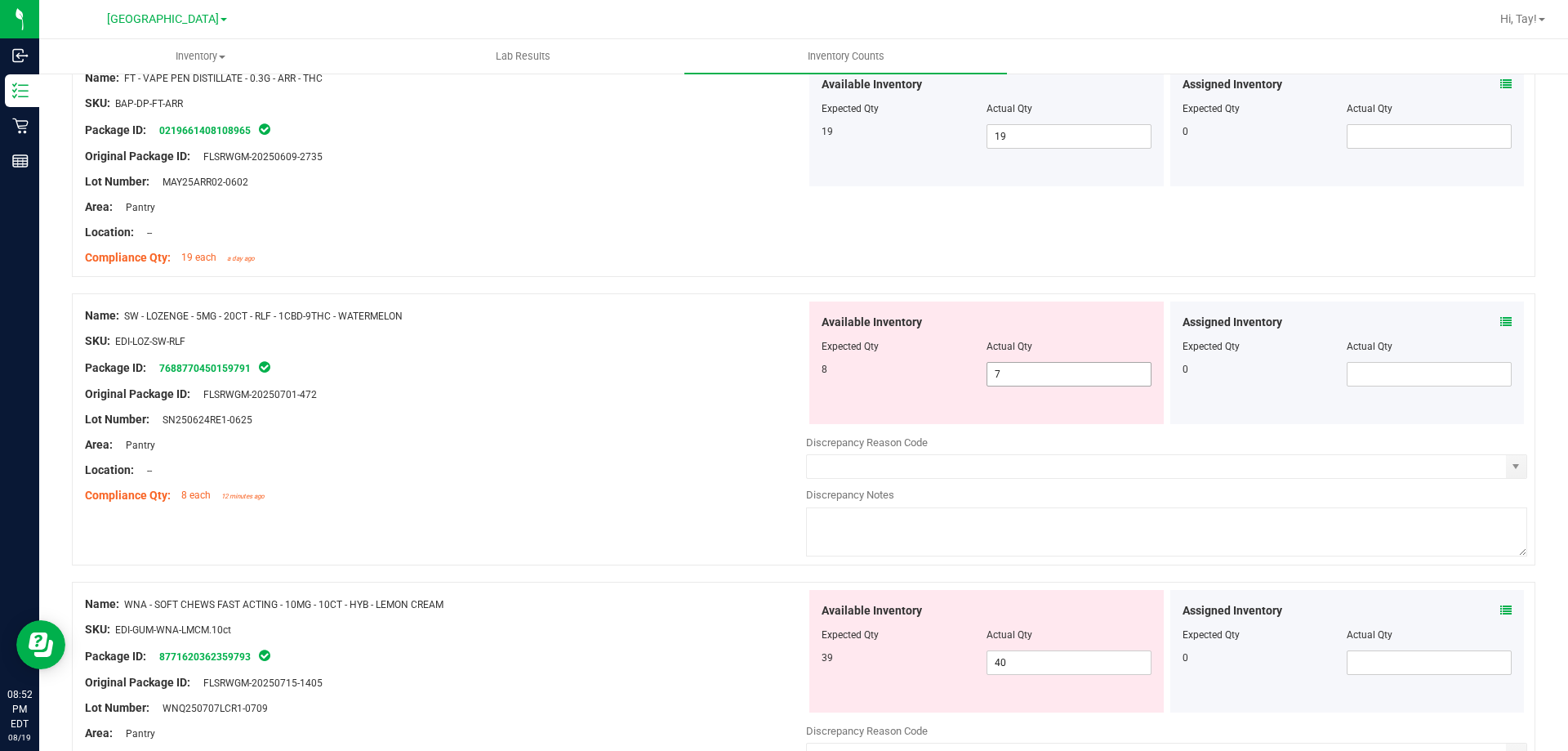
click at [1035, 376] on span "7 7" at bounding box center [1070, 373] width 165 height 24
click at [1035, 376] on input "7" at bounding box center [1070, 373] width 164 height 23
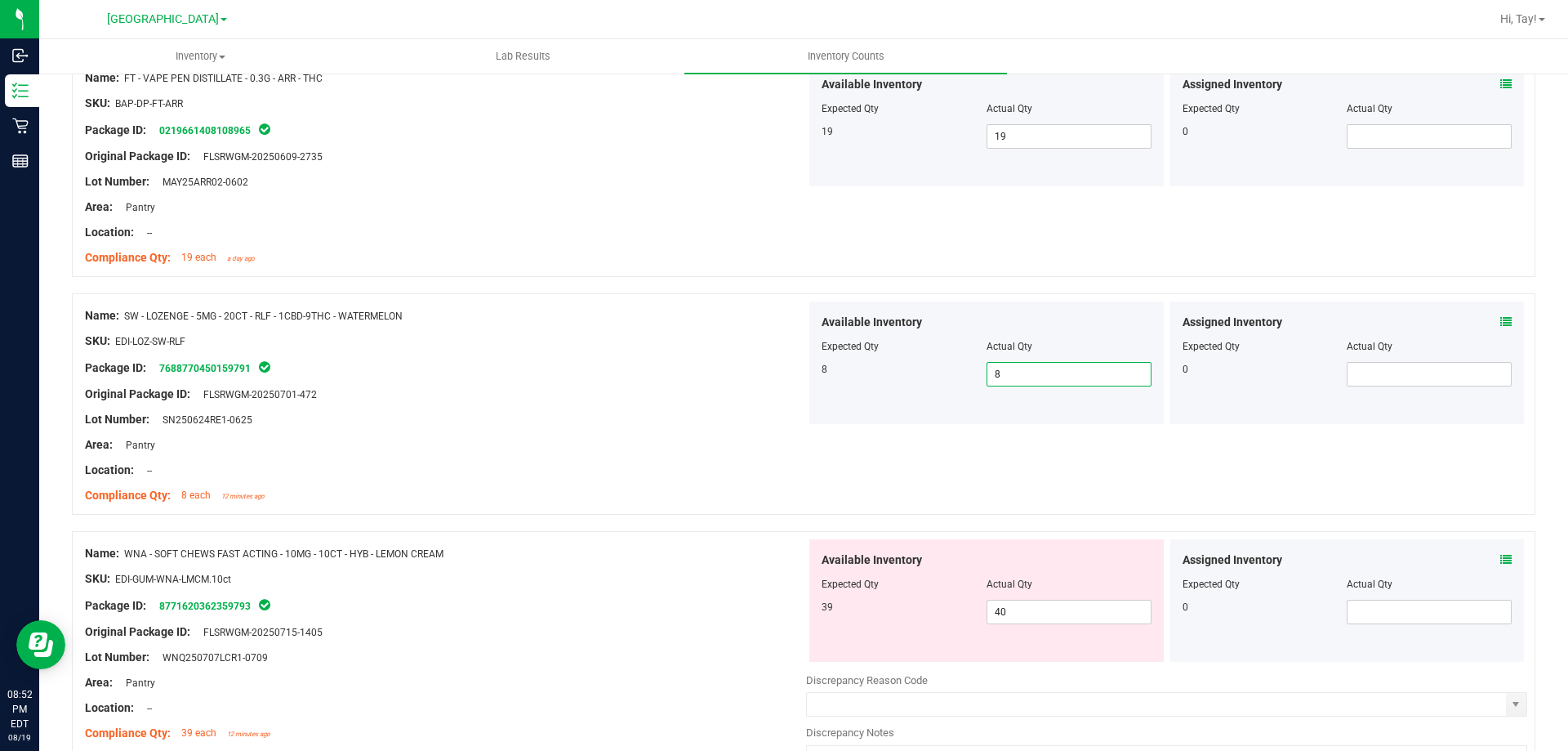
click at [612, 412] on div "Lot Number: SN250624RE1-0625" at bounding box center [446, 419] width 721 height 18
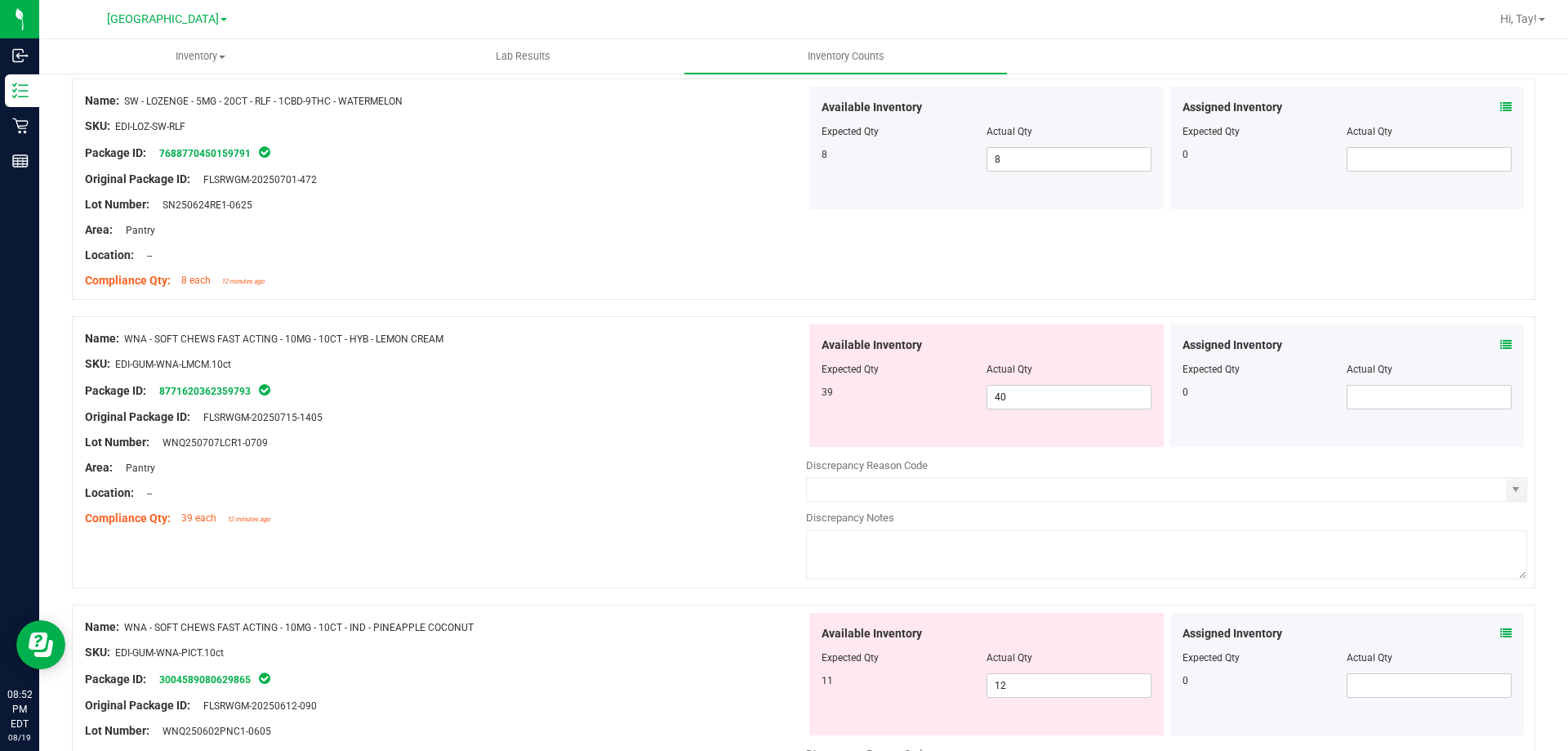
scroll to position [2697, 0]
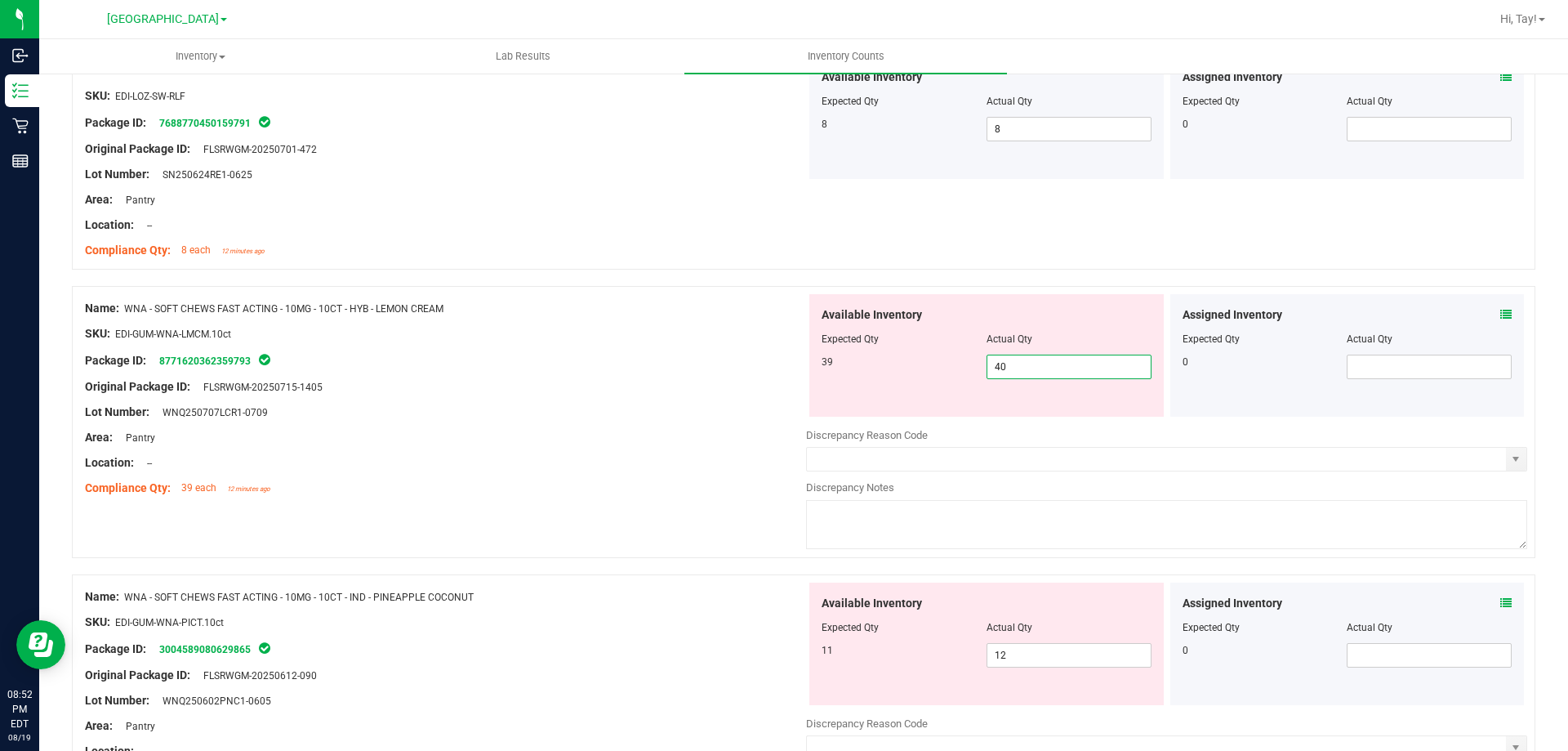
click at [1015, 367] on span "40 40" at bounding box center [1070, 367] width 165 height 24
click at [1015, 367] on input "40" at bounding box center [1070, 367] width 164 height 23
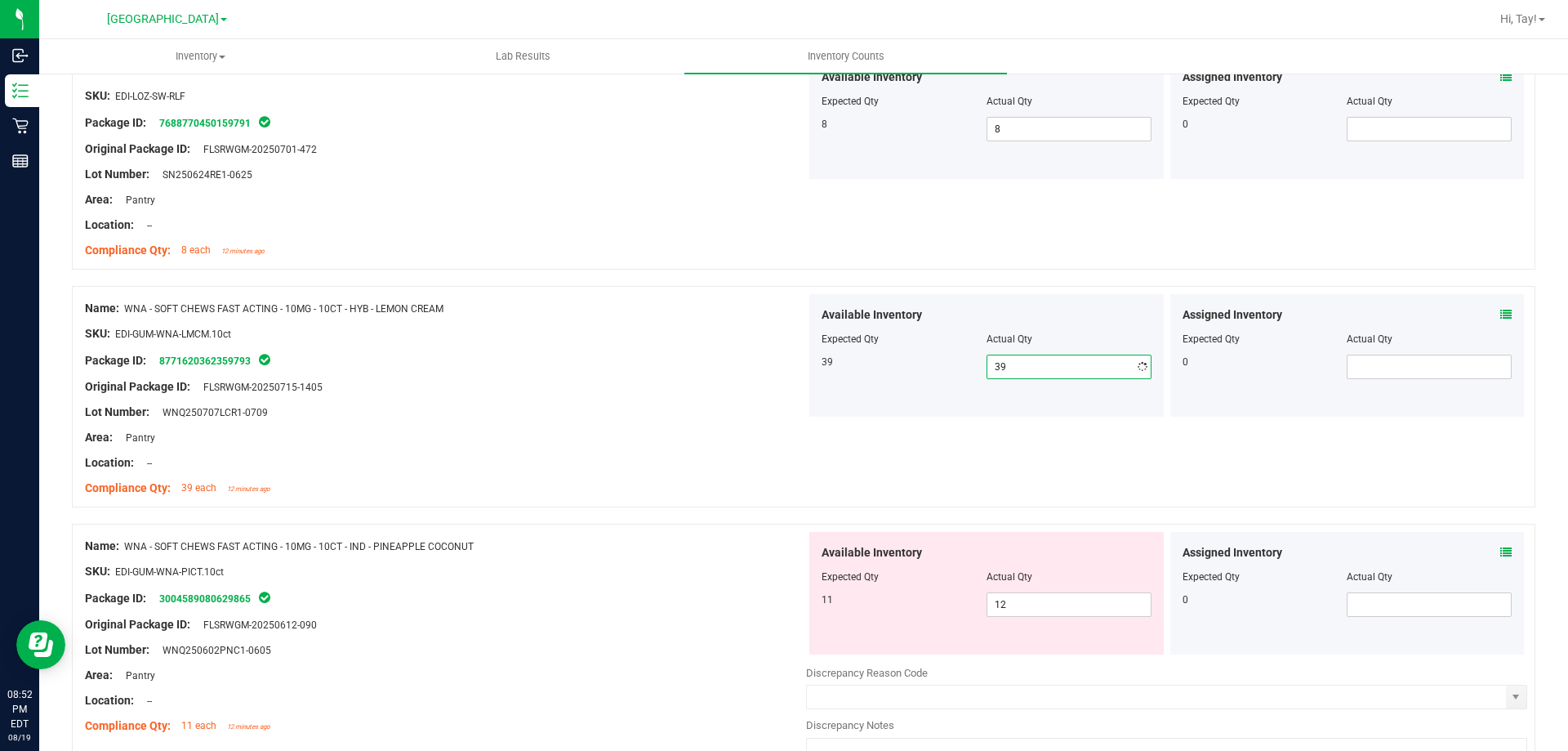
click at [744, 437] on div "Area: Pantry" at bounding box center [446, 438] width 721 height 18
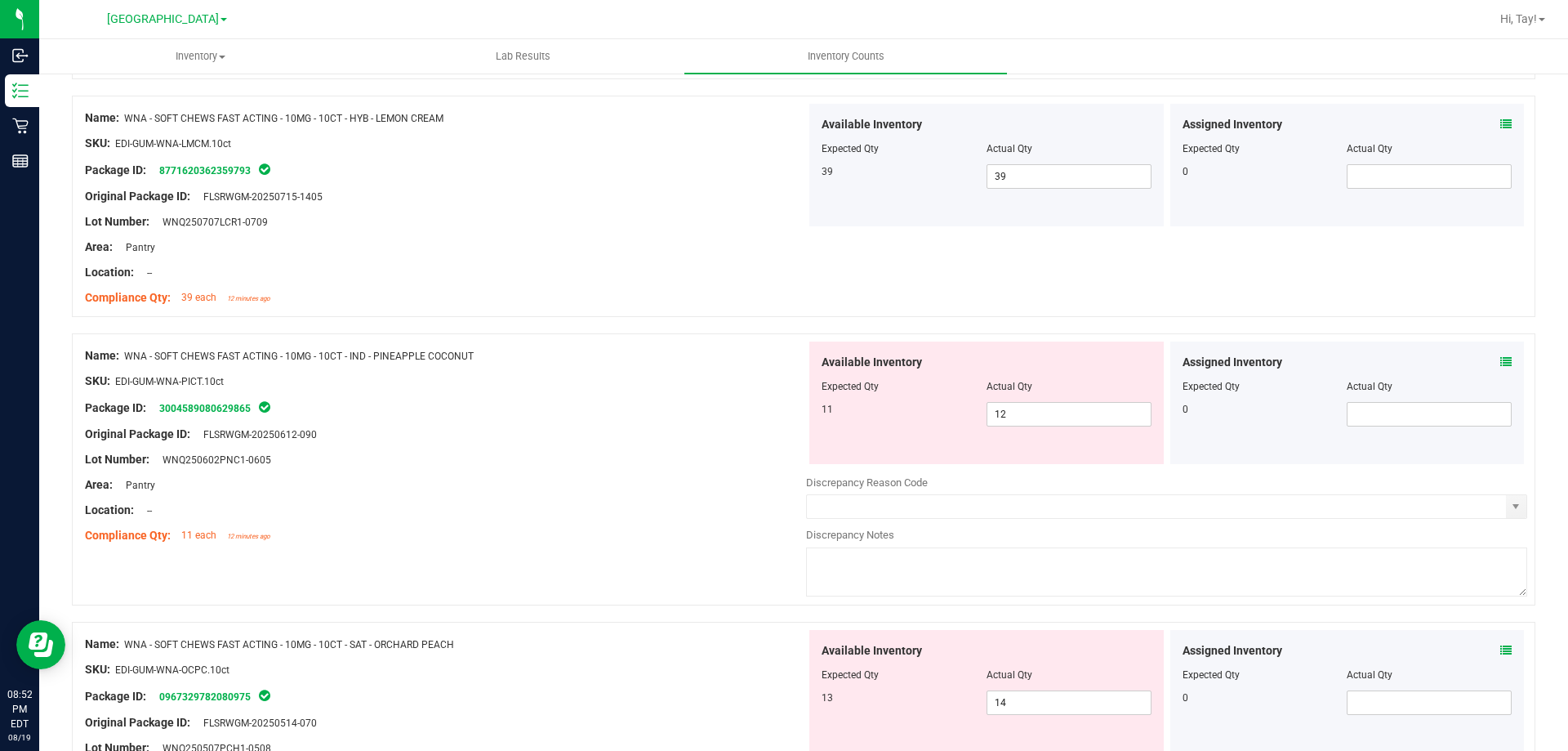
scroll to position [2942, 0]
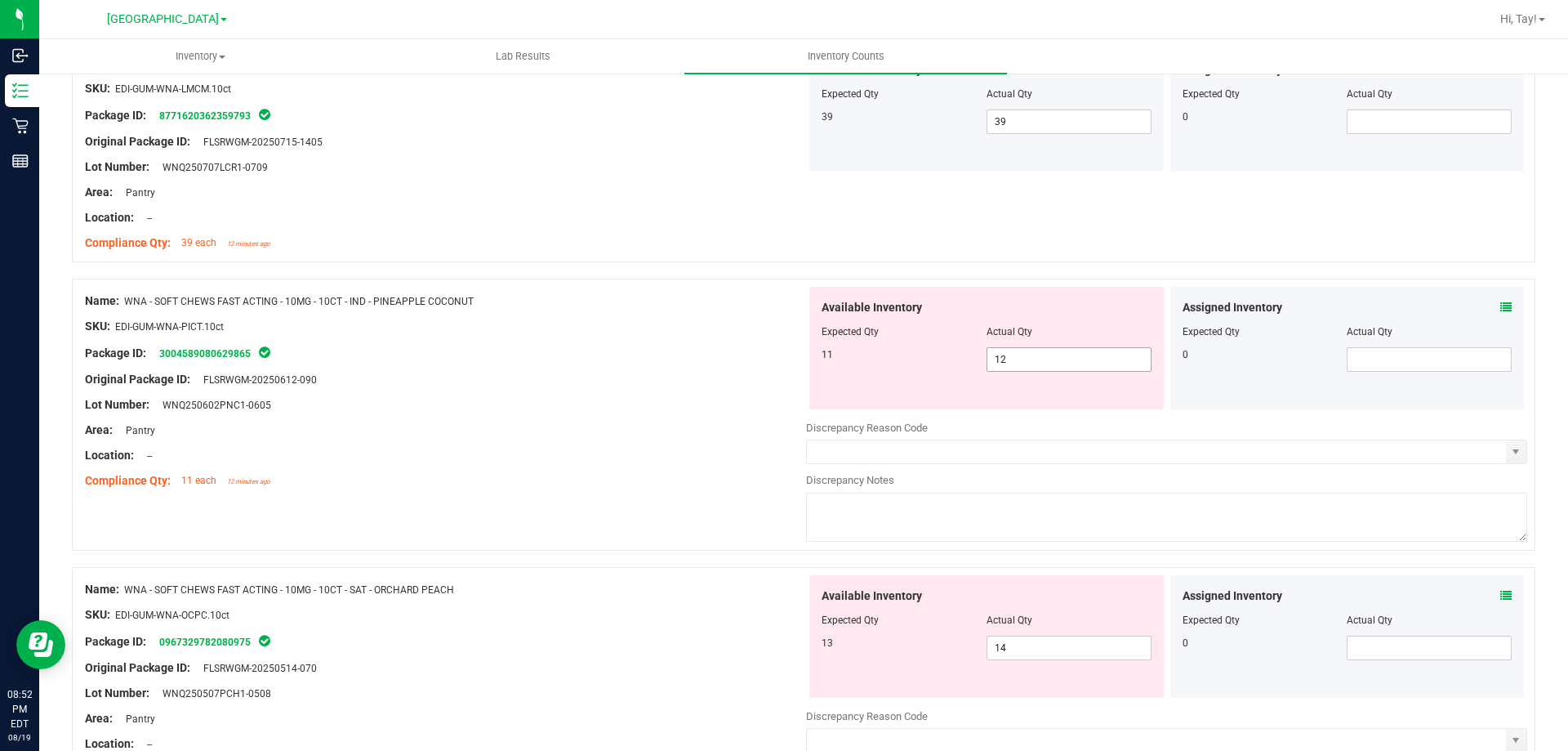
click at [1034, 370] on span "12 12" at bounding box center [1070, 359] width 165 height 24
click at [1034, 370] on input "12" at bounding box center [1070, 359] width 164 height 23
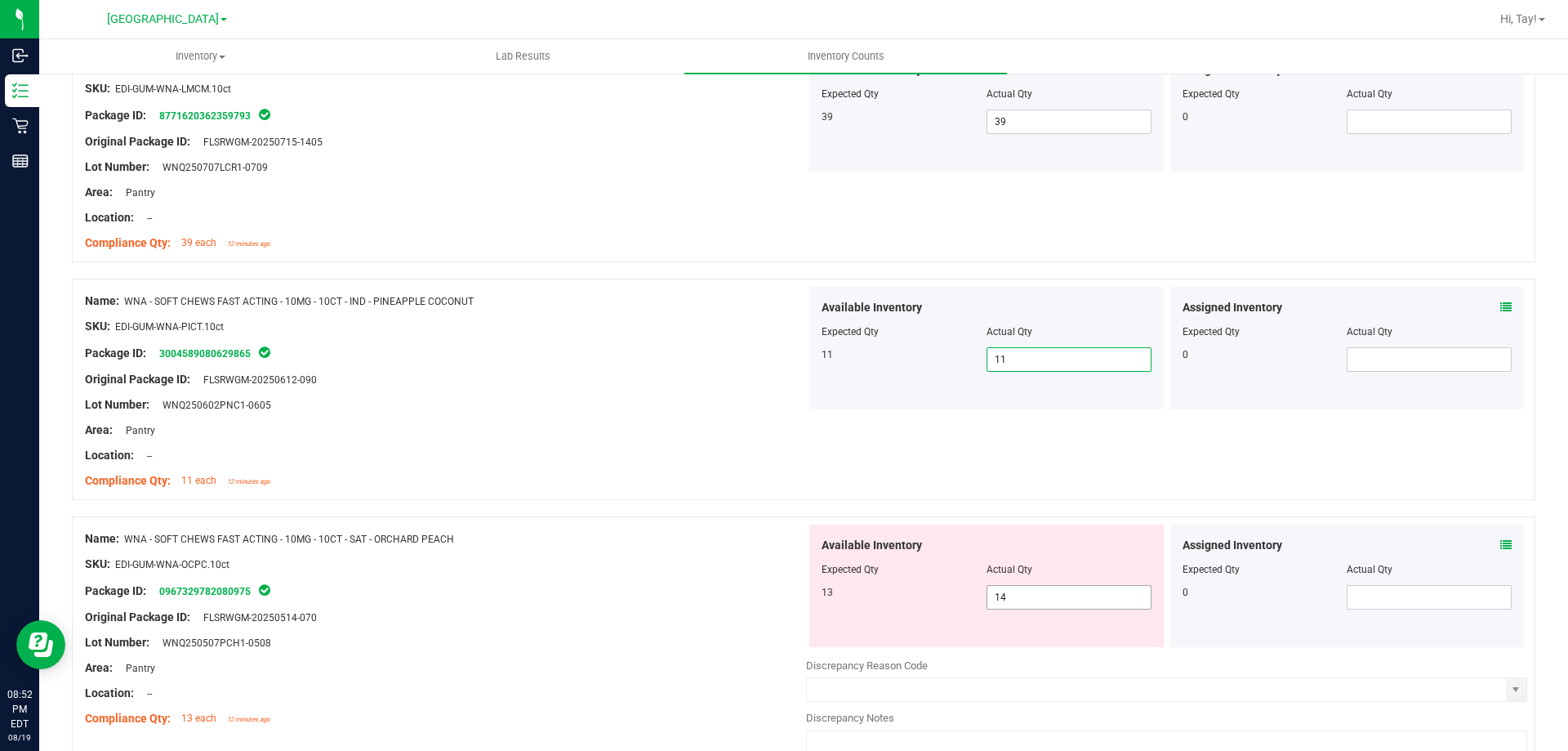
click at [1069, 591] on span "14 14" at bounding box center [1070, 596] width 165 height 24
click at [1069, 591] on input "14" at bounding box center [1070, 596] width 164 height 23
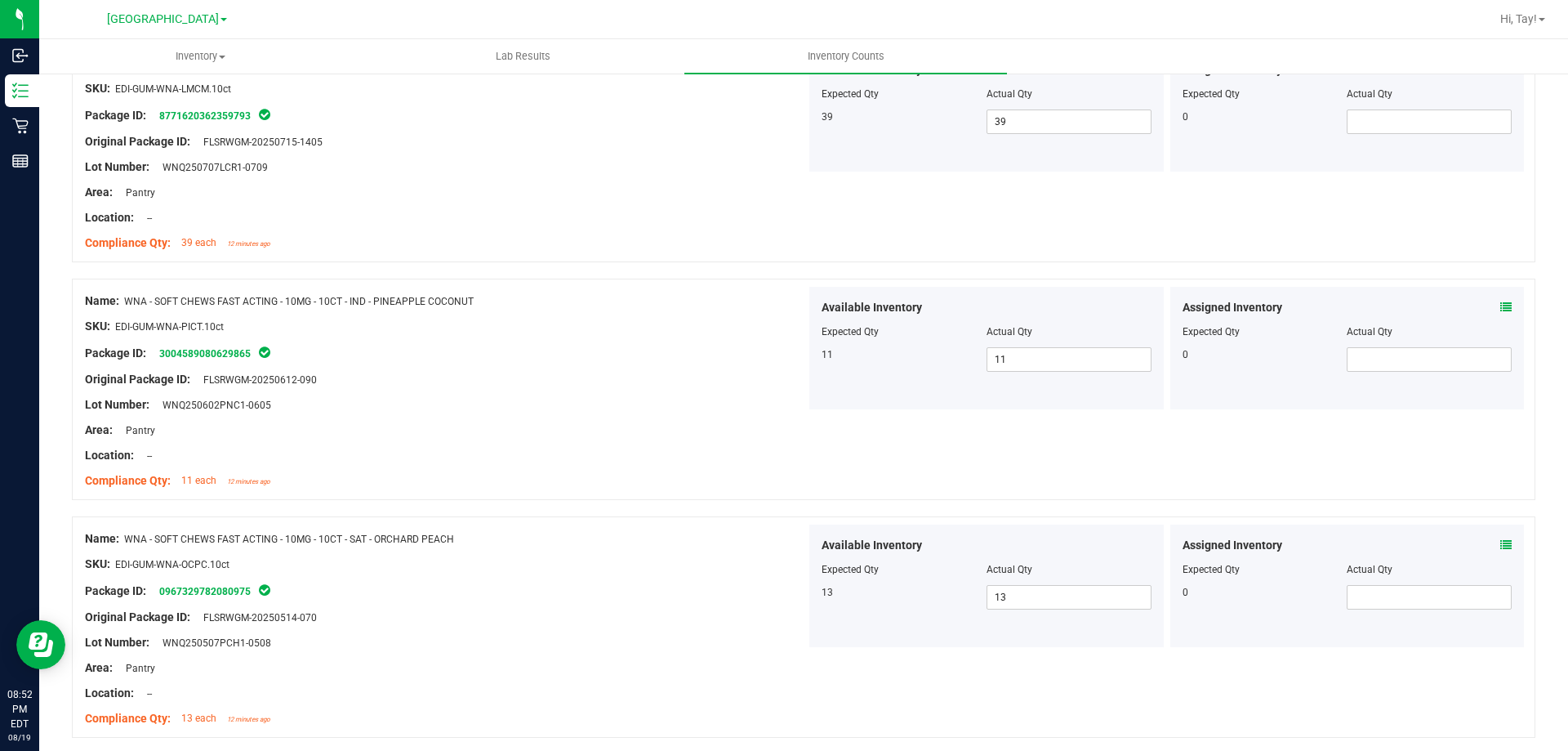
click at [731, 589] on div "Package ID: 0967329782080975" at bounding box center [446, 591] width 721 height 19
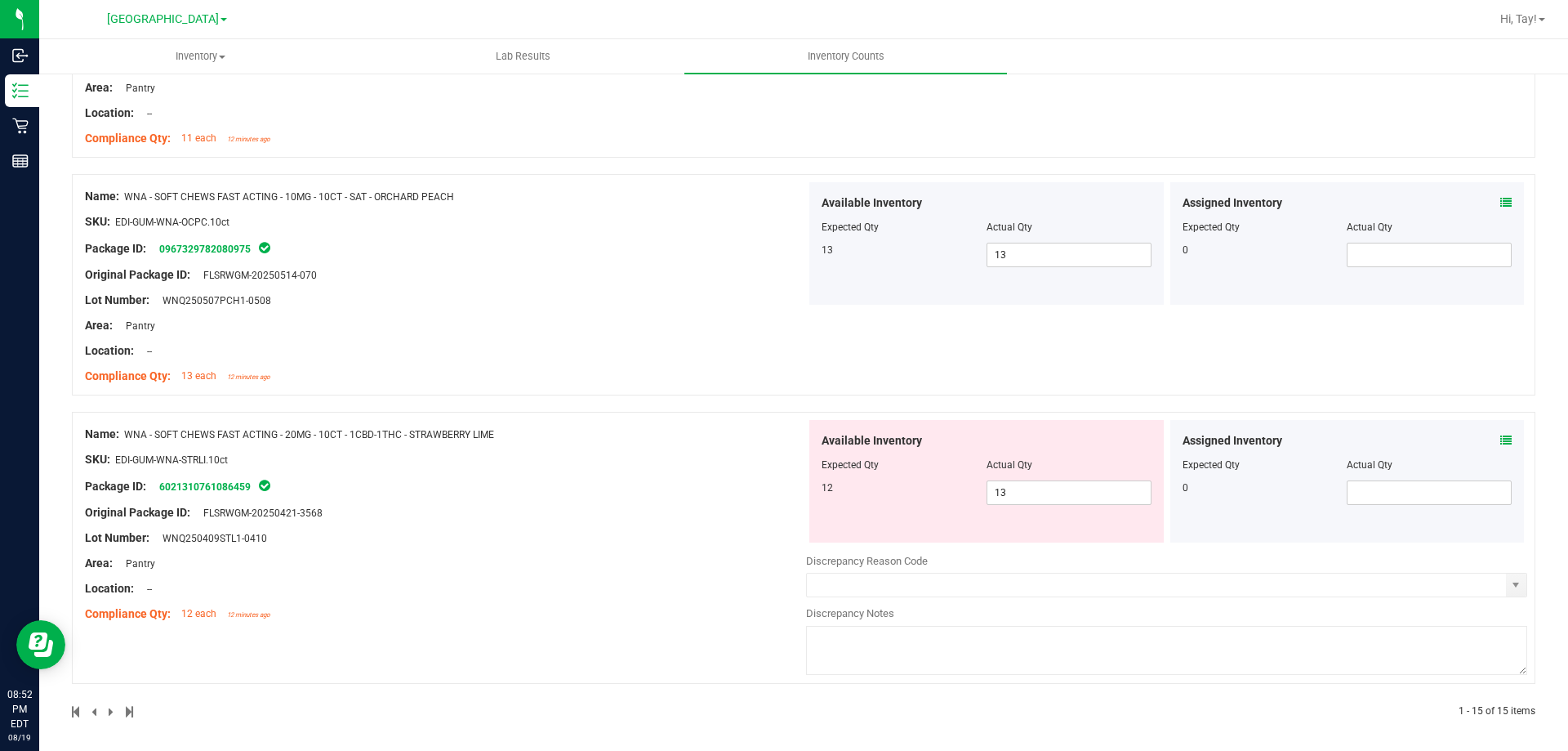
scroll to position [3290, 0]
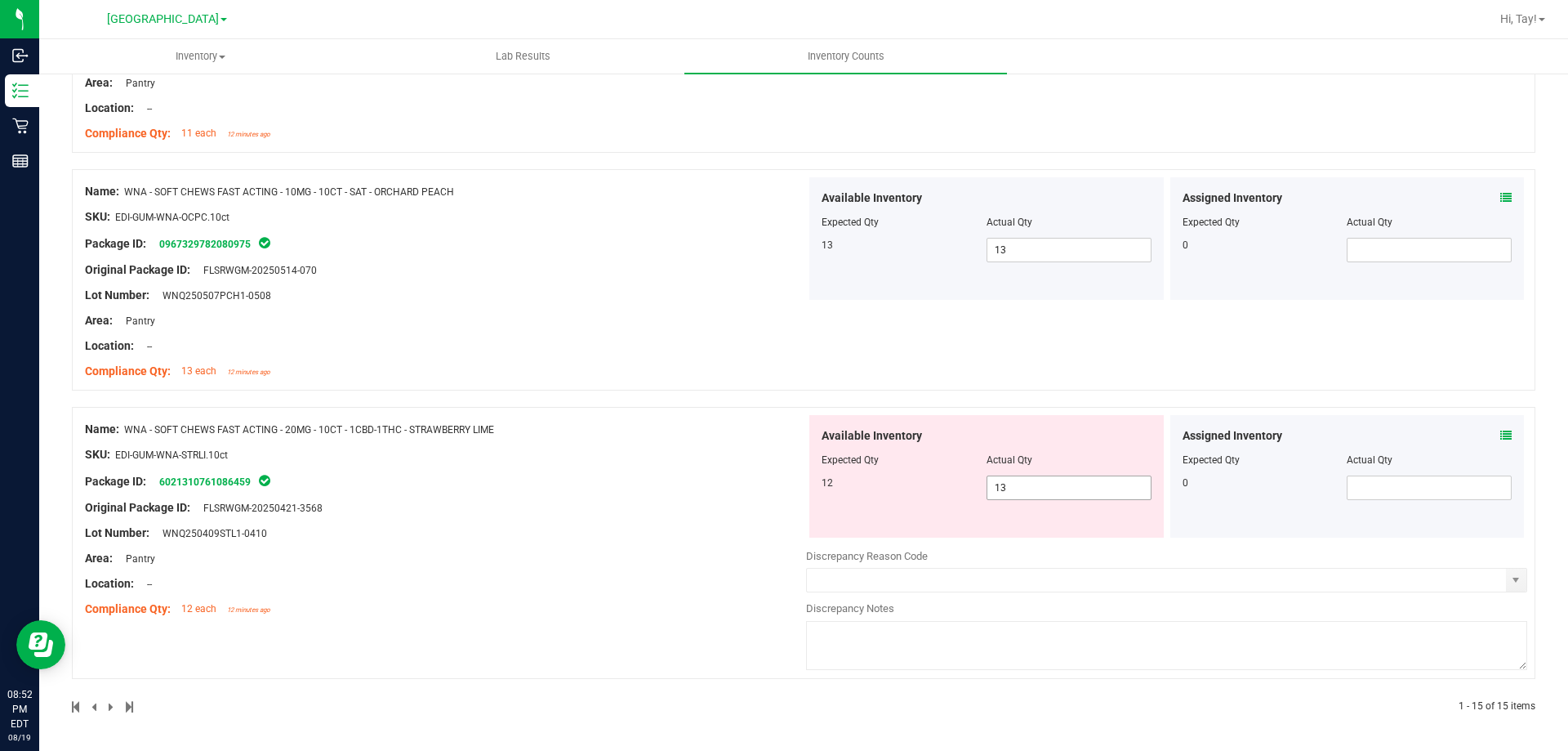
click at [1033, 491] on span "13 13" at bounding box center [1070, 487] width 165 height 24
click at [1033, 491] on input "13" at bounding box center [1070, 487] width 164 height 23
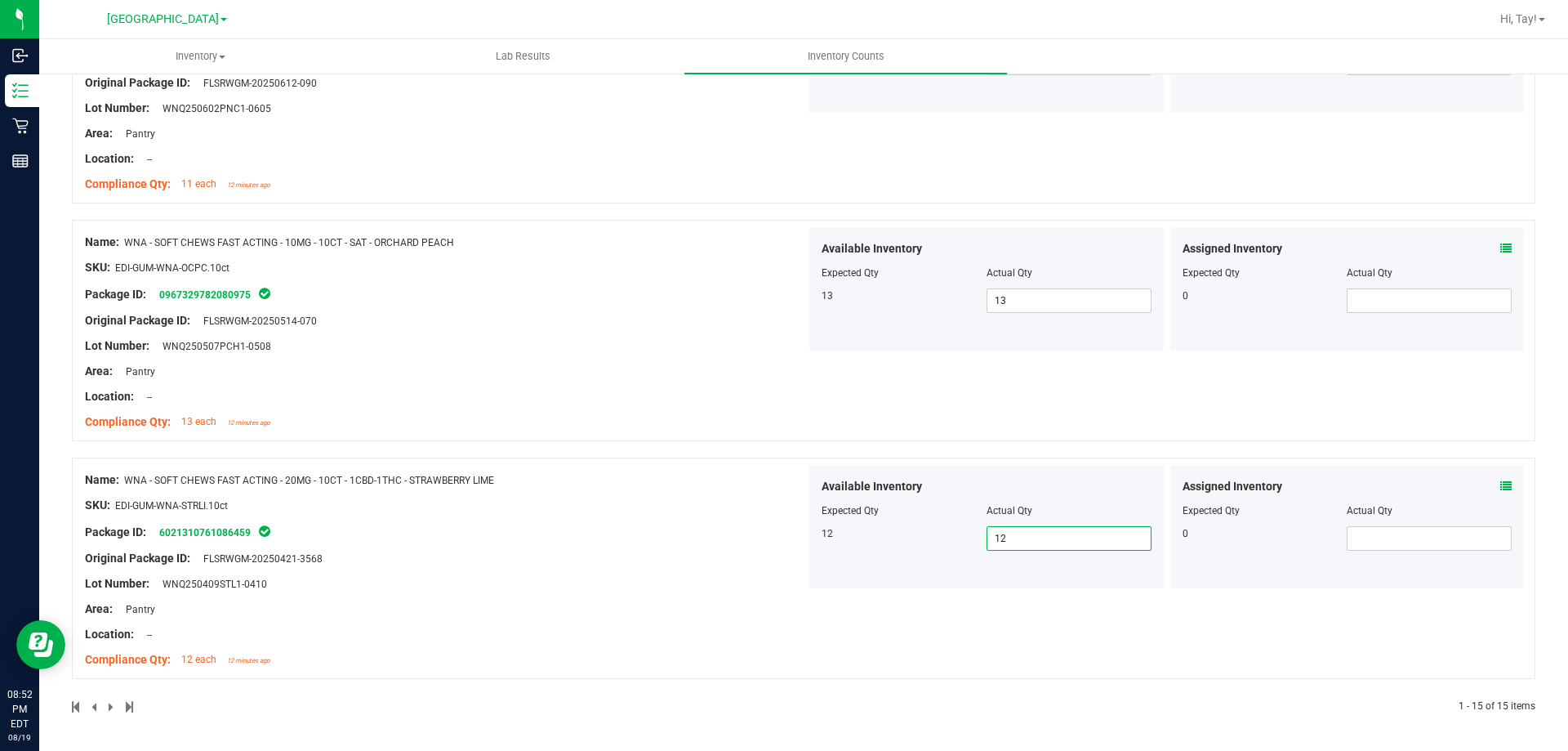
click at [694, 545] on div at bounding box center [446, 546] width 721 height 8
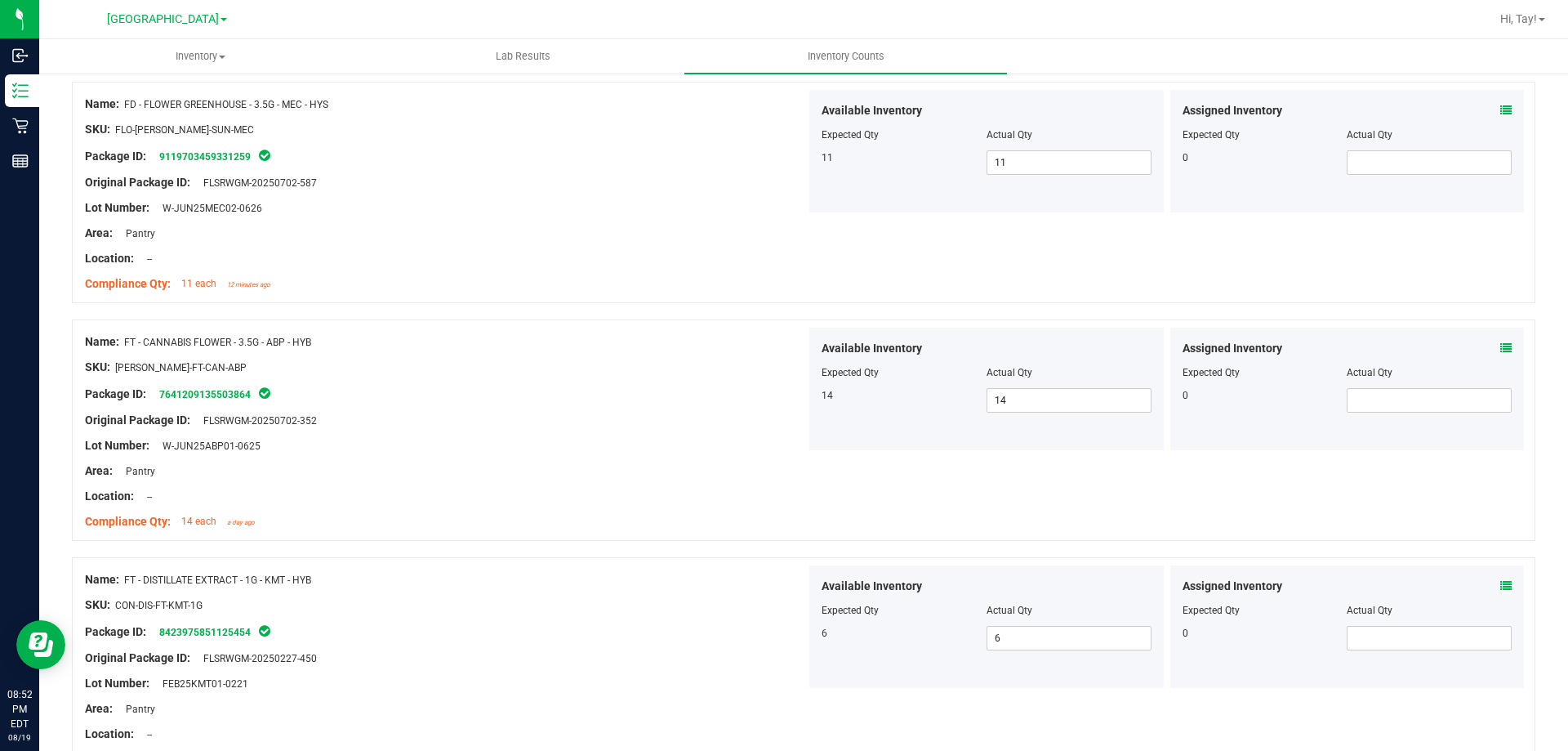
scroll to position [0, 0]
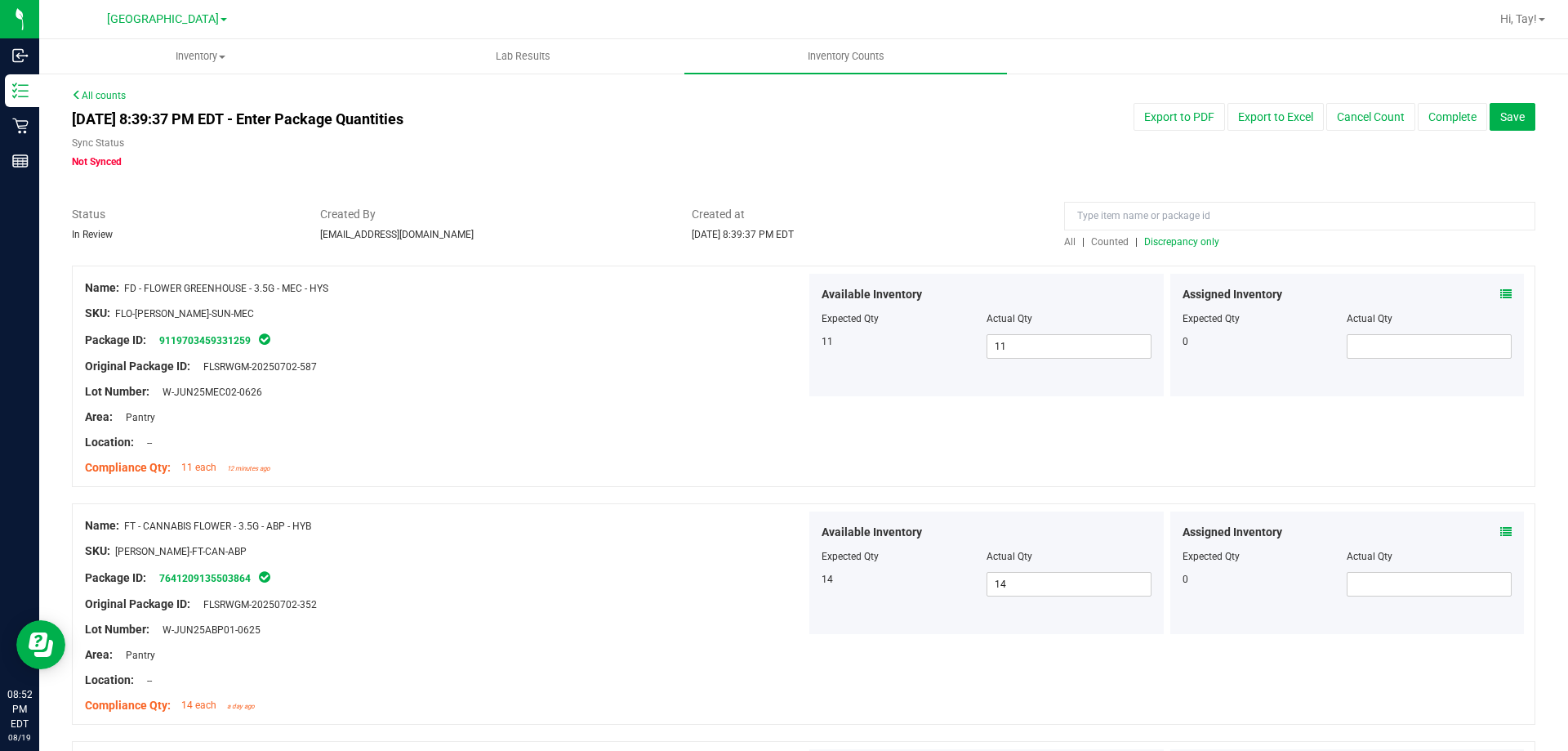
click at [1169, 245] on span "Discrepancy only" at bounding box center [1182, 242] width 75 height 12
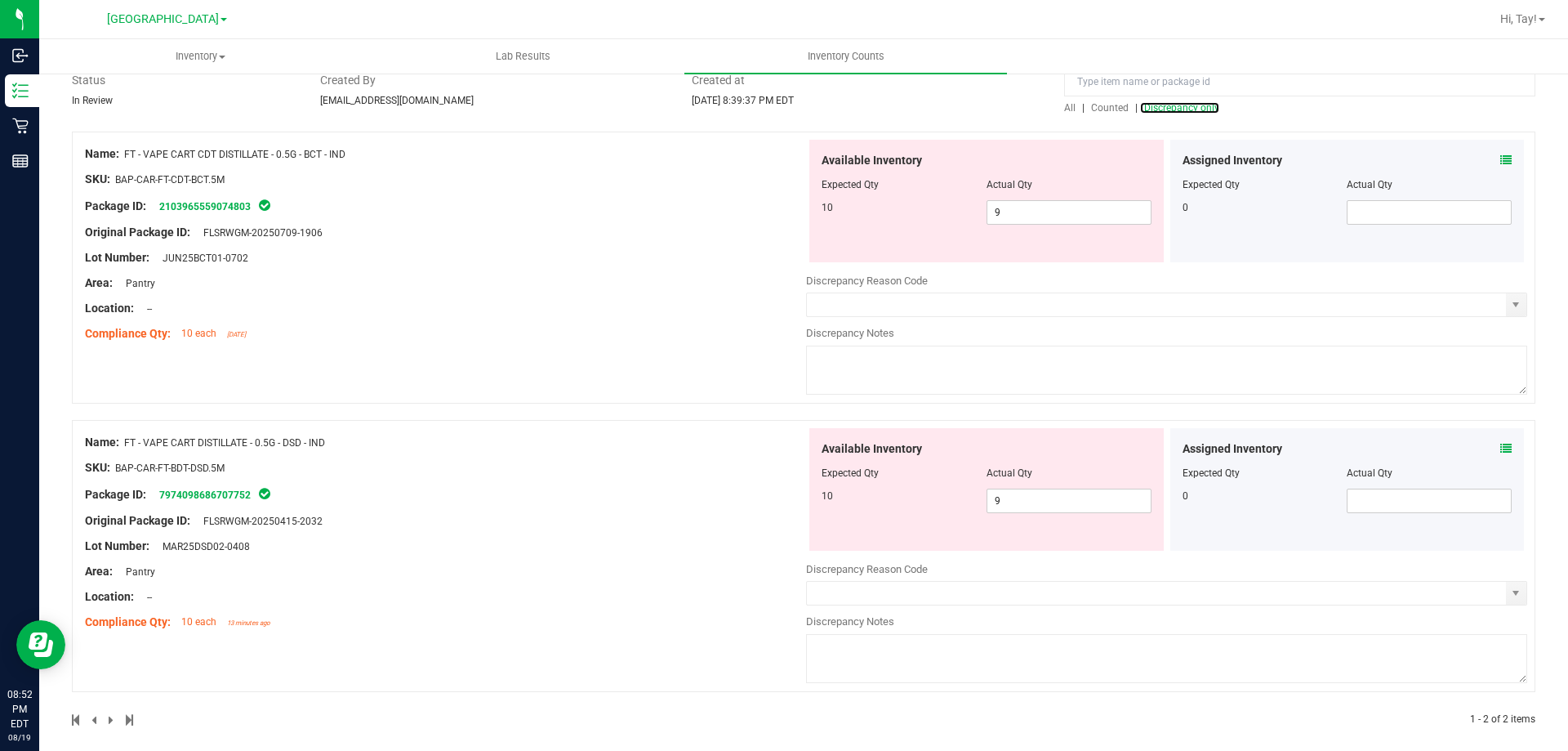
scroll to position [147, 0]
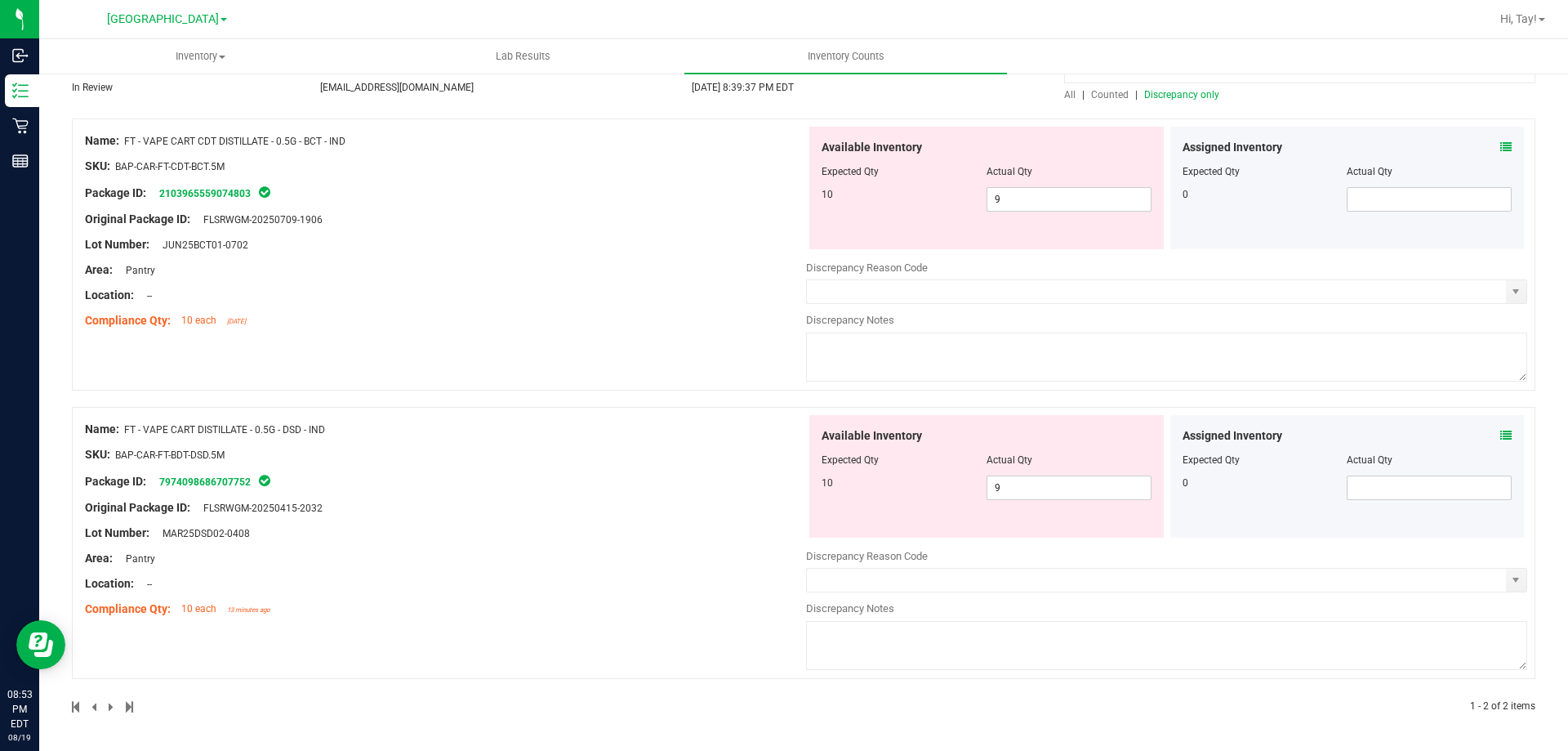
click at [670, 358] on div "Name: FT - VAPE CART CDT DISTILLATE - 0.5G - BCT - IND SKU: BAP-CAR-FT-CDT-BCT.…" at bounding box center [803, 255] width 1464 height 272
click at [1092, 480] on span "9 9" at bounding box center [1070, 487] width 165 height 24
click at [1092, 480] on input "9" at bounding box center [1070, 487] width 164 height 23
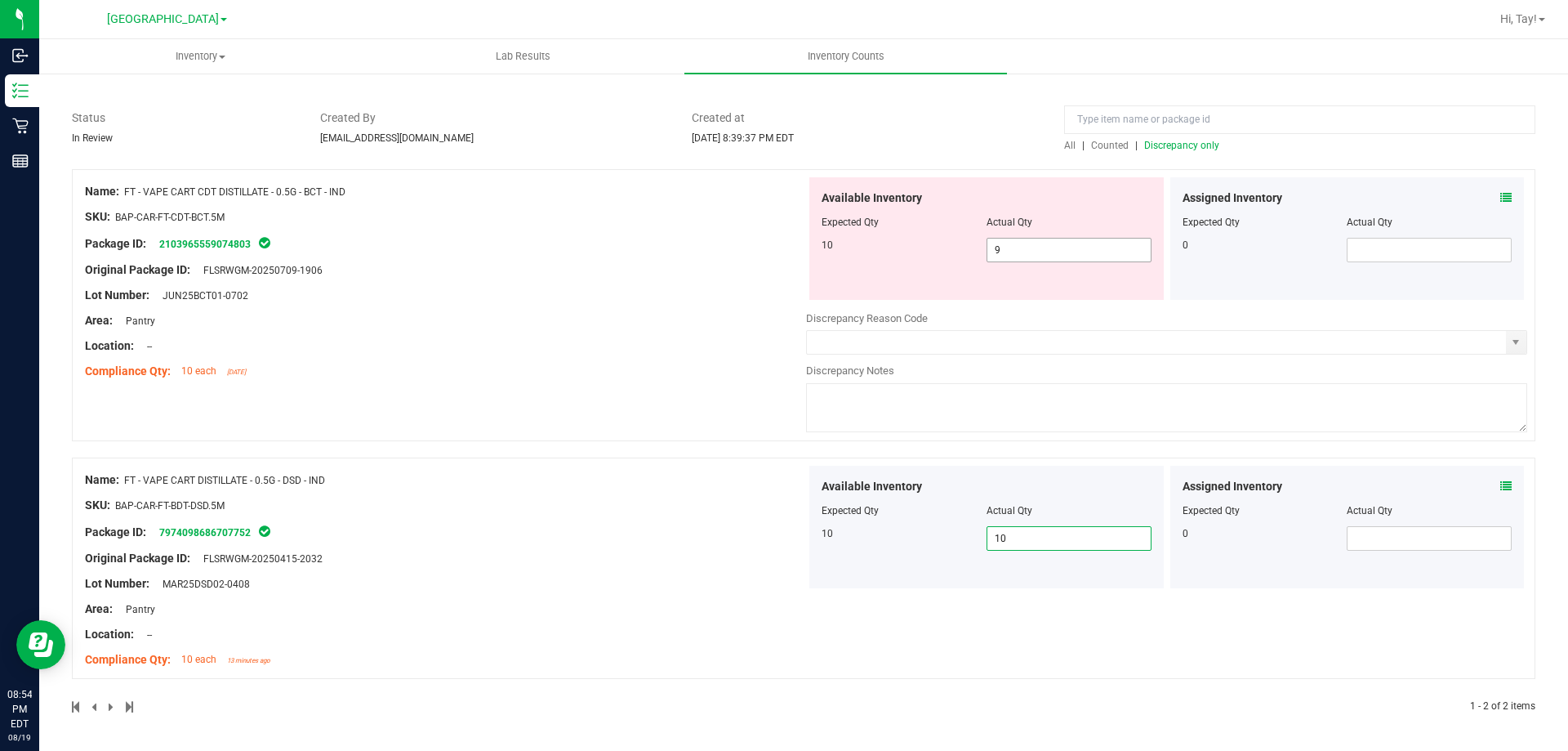
click at [1034, 250] on span "9 9" at bounding box center [1070, 250] width 165 height 24
click at [1034, 250] on input "9" at bounding box center [1070, 250] width 164 height 23
click at [640, 364] on div "Name: FT - VAPE CART CDT DISTILLATE - 0.5G - BCT - IND SKU: BAP-CAR-FT-CDT-BCT.…" at bounding box center [446, 281] width 721 height 208
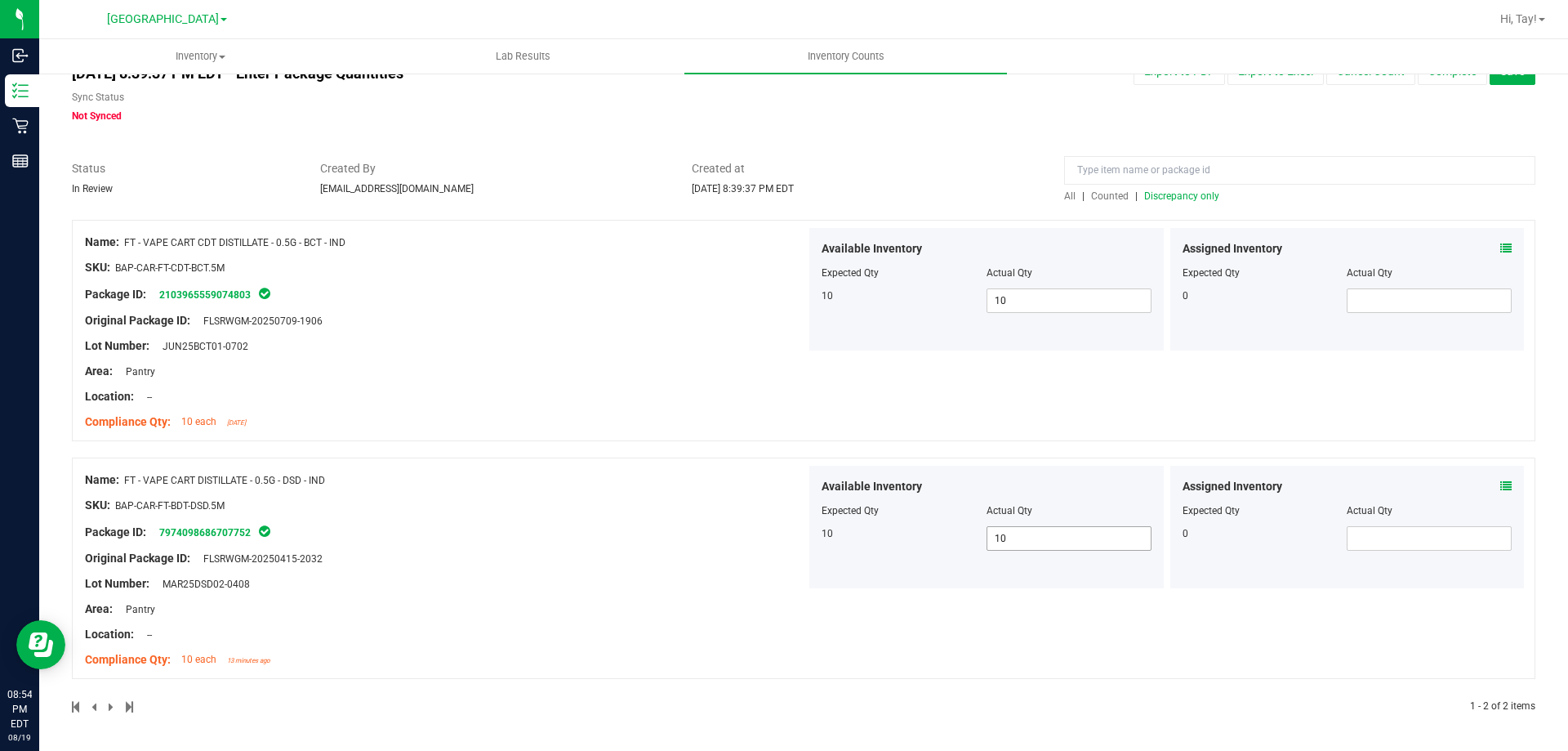
click at [1030, 526] on span "10 10" at bounding box center [1070, 538] width 165 height 24
click at [1029, 532] on span "10 10" at bounding box center [1070, 538] width 165 height 24
click at [1029, 532] on input "10" at bounding box center [1070, 538] width 164 height 23
click at [662, 621] on div at bounding box center [446, 622] width 721 height 8
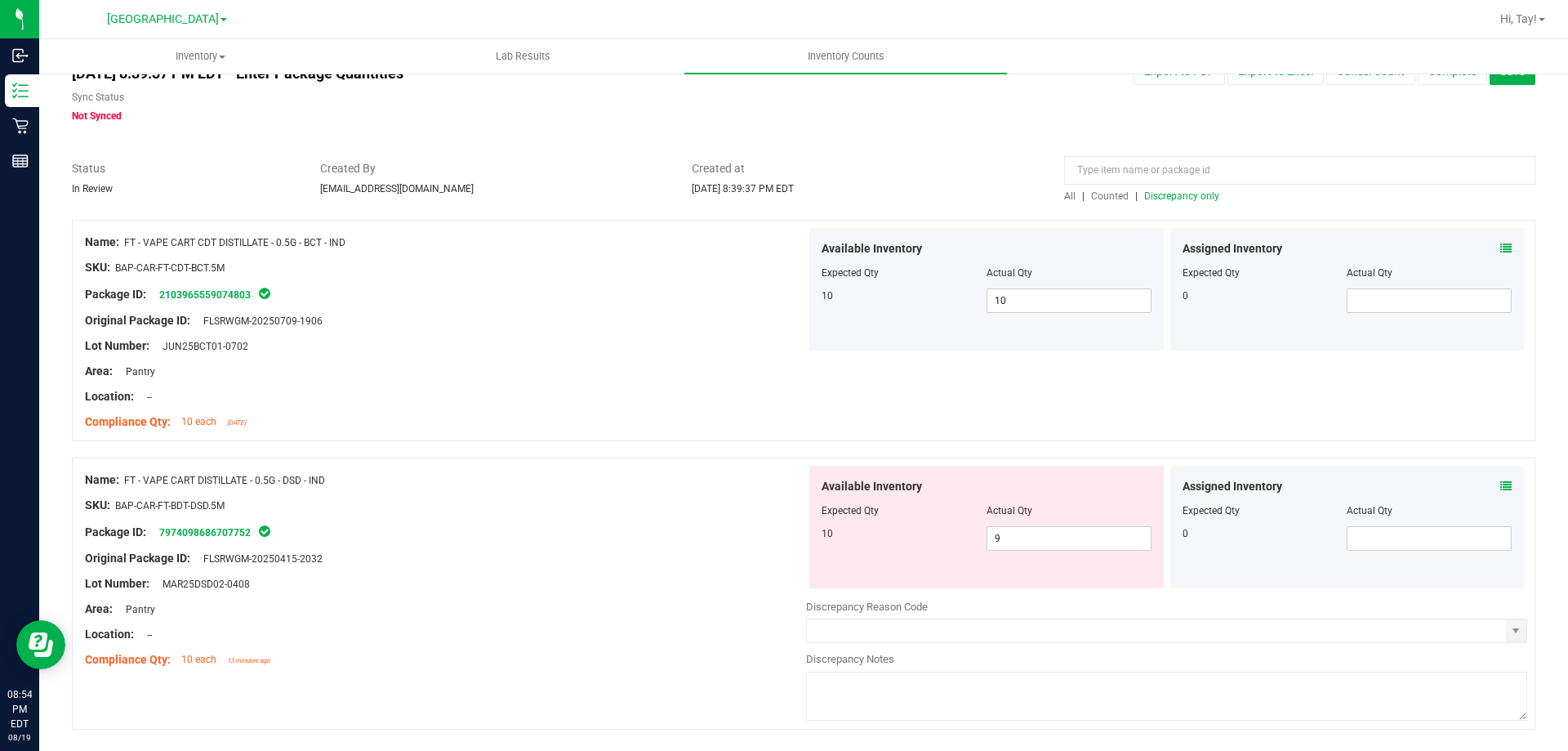
click at [662, 621] on div at bounding box center [446, 622] width 721 height 8
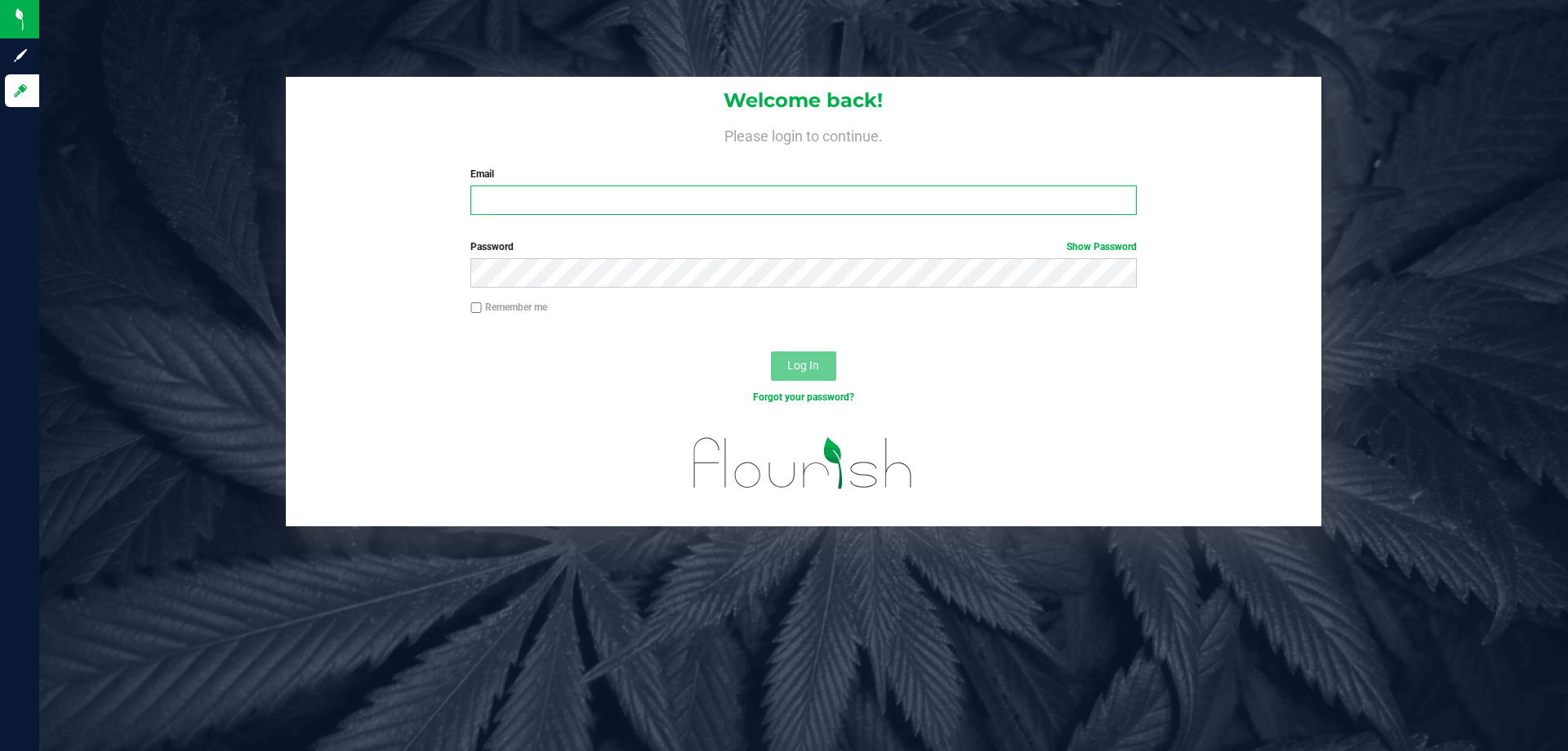
click at [699, 202] on input "Email" at bounding box center [802, 200] width 665 height 29
